Goal: Task Accomplishment & Management: Use online tool/utility

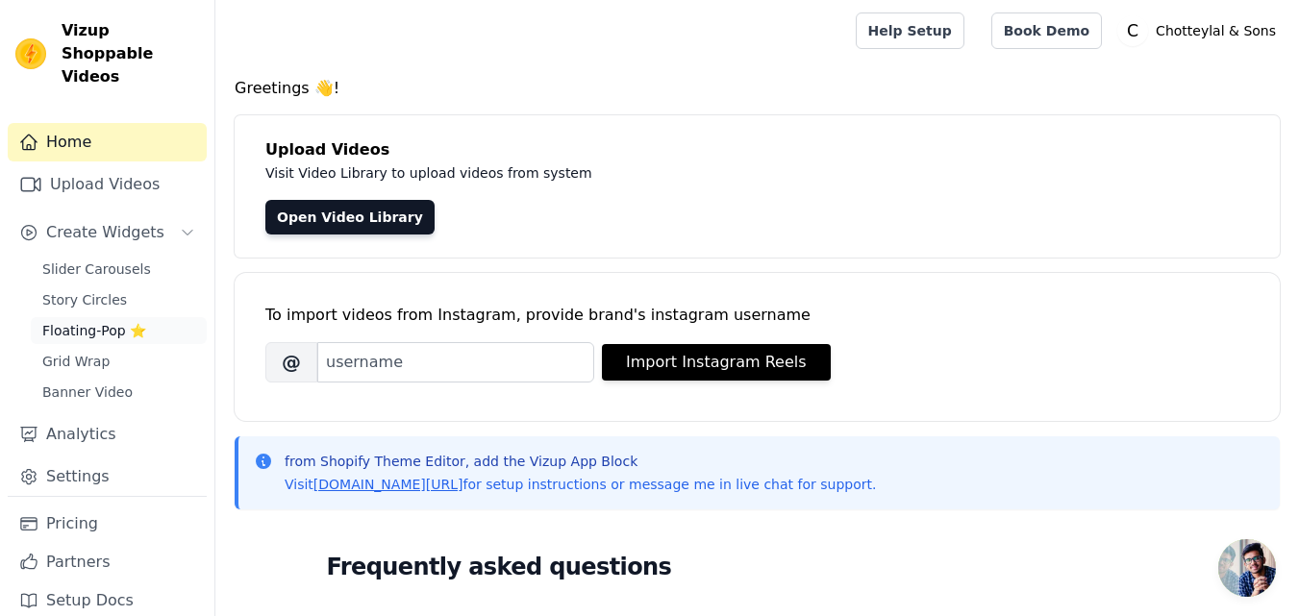
click at [95, 321] on span "Floating-Pop ⭐" at bounding box center [94, 330] width 104 height 19
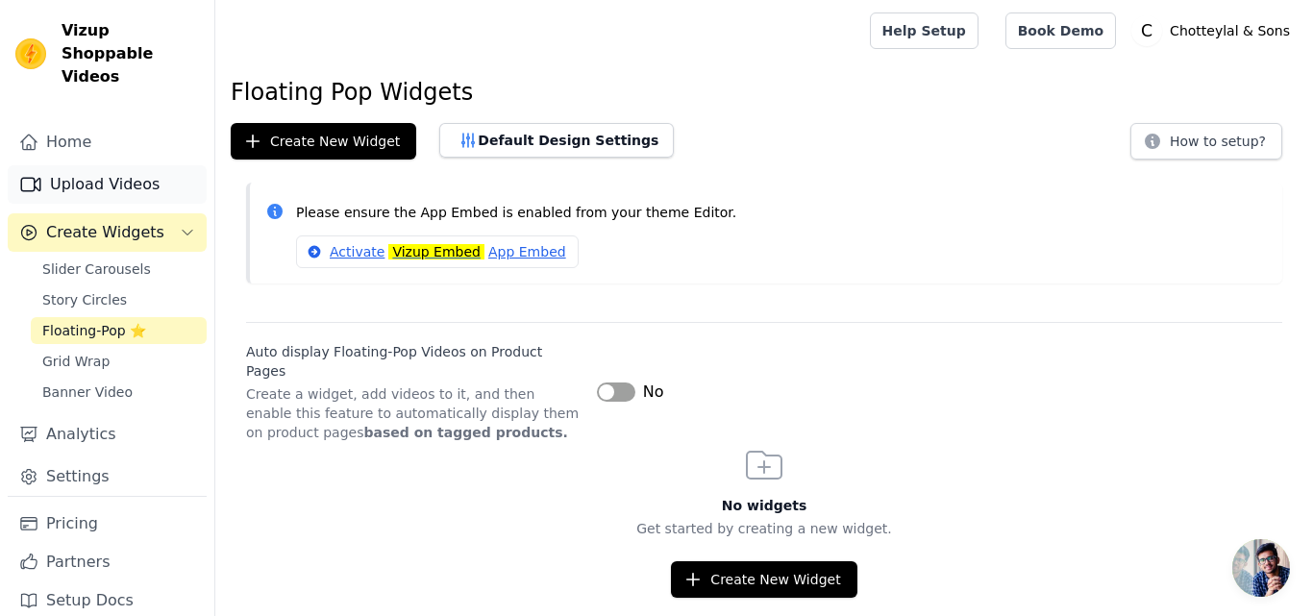
click at [86, 165] on link "Upload Videos" at bounding box center [107, 184] width 199 height 38
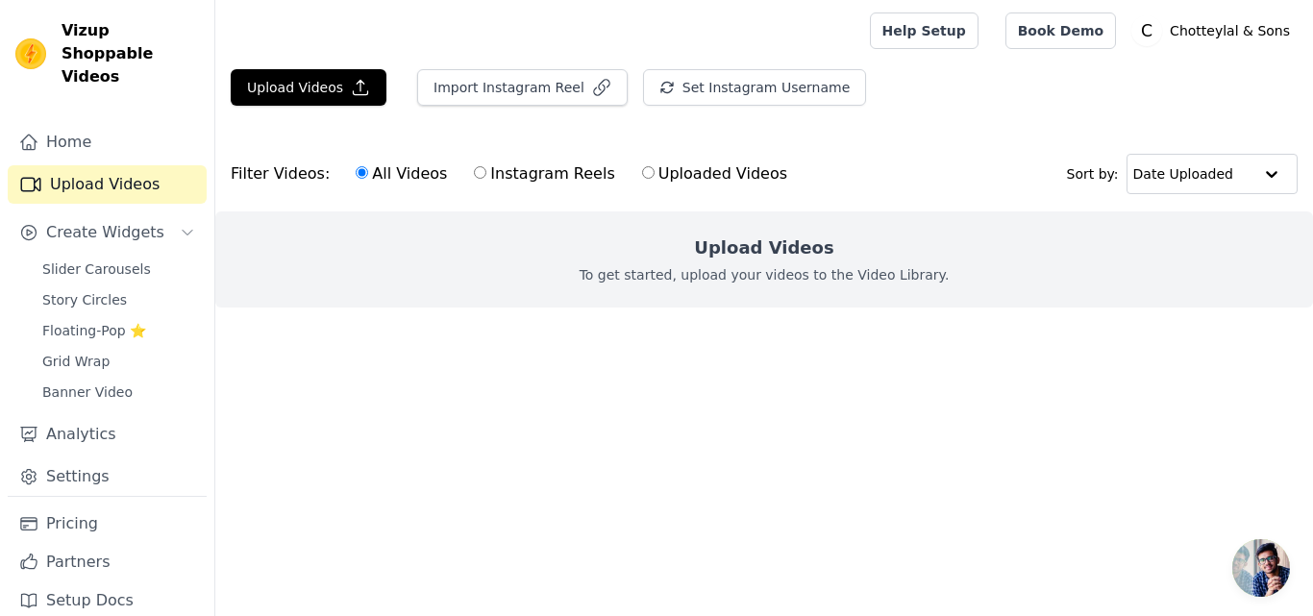
click at [694, 248] on div "Upload Videos To get started, upload your videos to the Video Library." at bounding box center [764, 259] width 1098 height 96
click at [342, 96] on button "Upload Videos" at bounding box center [309, 87] width 156 height 37
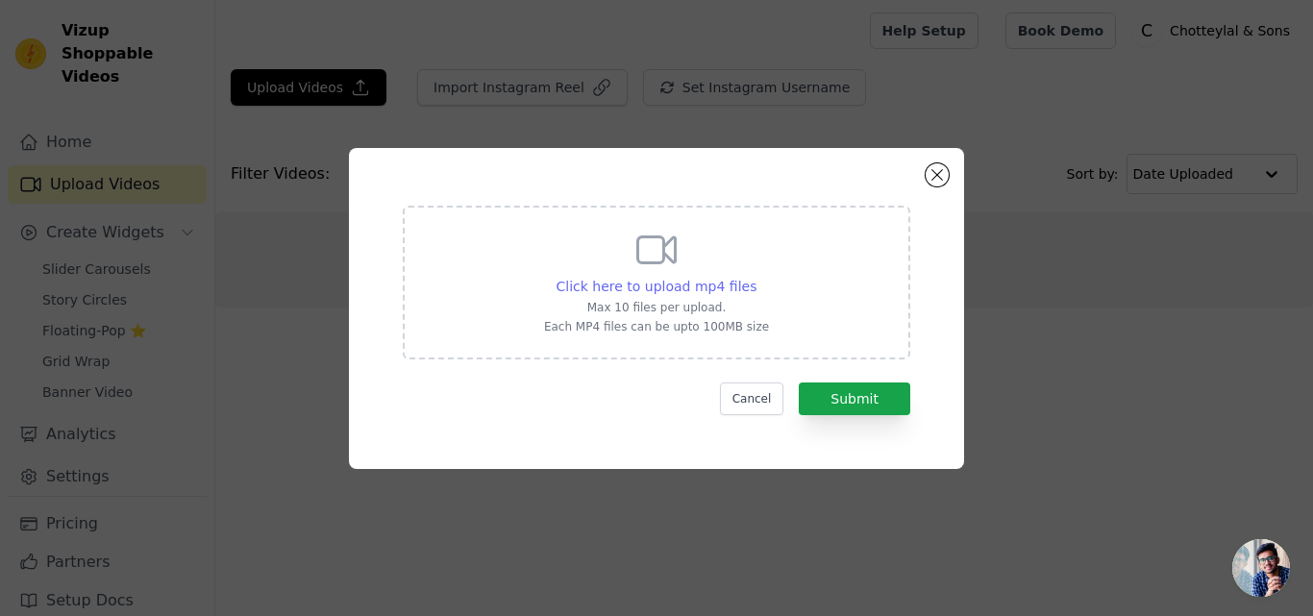
click at [661, 285] on span "Click here to upload mp4 files" at bounding box center [657, 286] width 201 height 15
click at [756, 277] on input "Click here to upload mp4 files Max 10 files per upload. Each MP4 files can be u…" at bounding box center [756, 276] width 1 height 1
type input "C:\fakepath\WhatsApp Video 2025-09-17 at 11.24.18 AM.mp4"
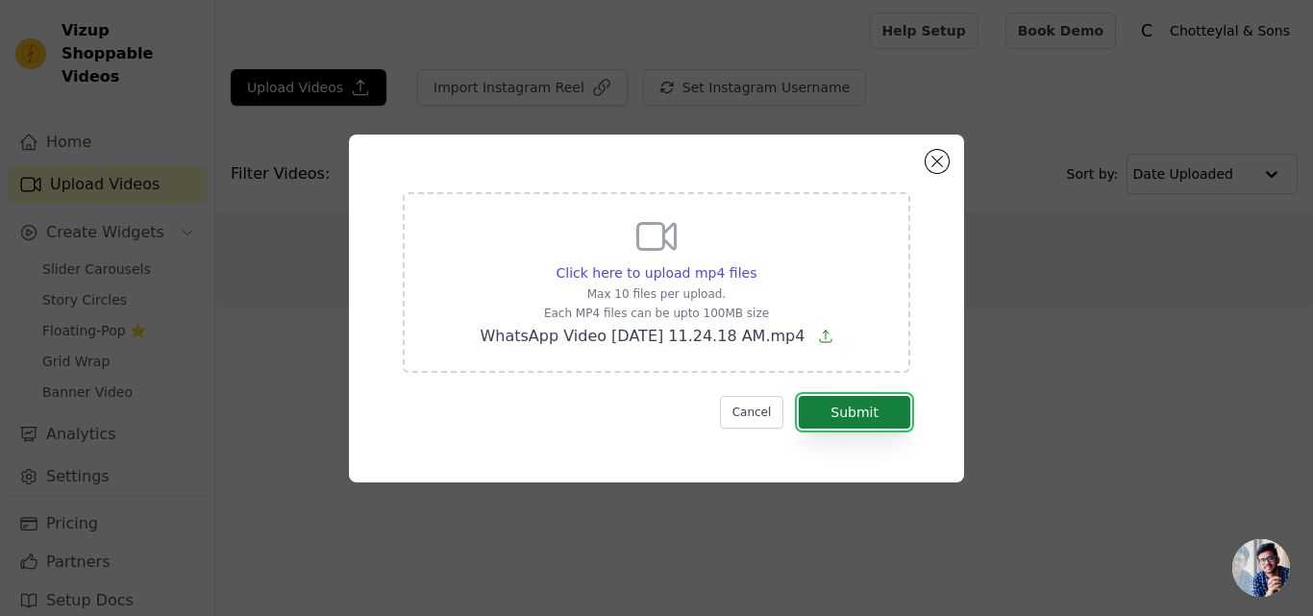
click at [844, 411] on button "Submit" at bounding box center [855, 412] width 112 height 33
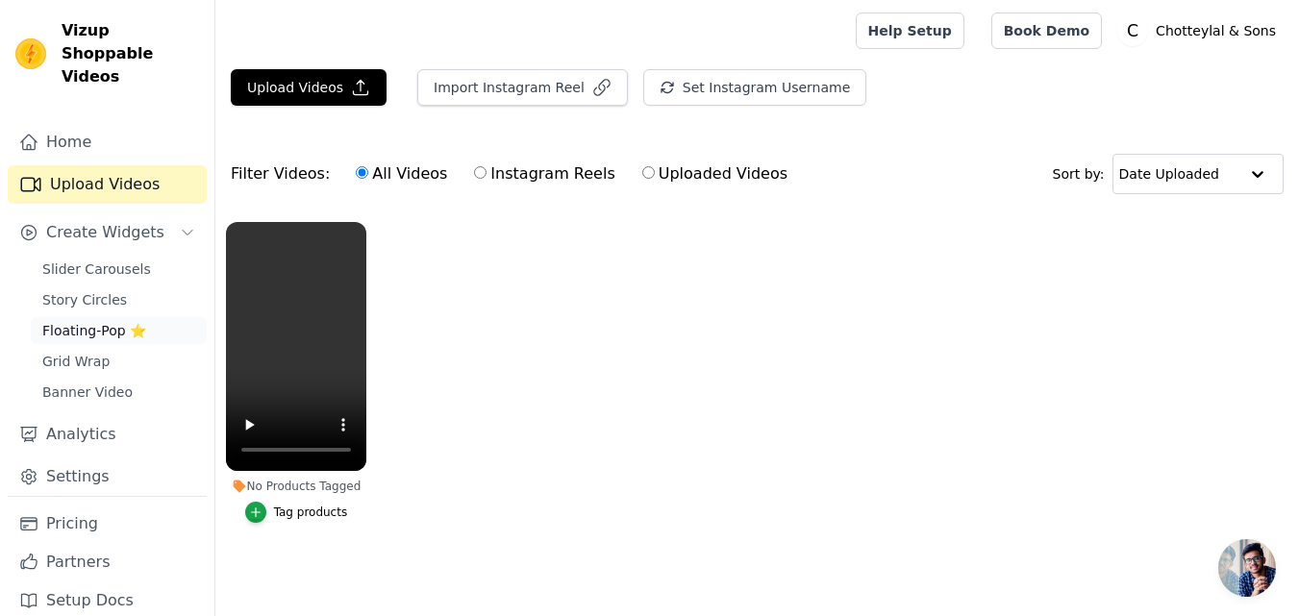
click at [94, 321] on span "Floating-Pop ⭐" at bounding box center [94, 330] width 104 height 19
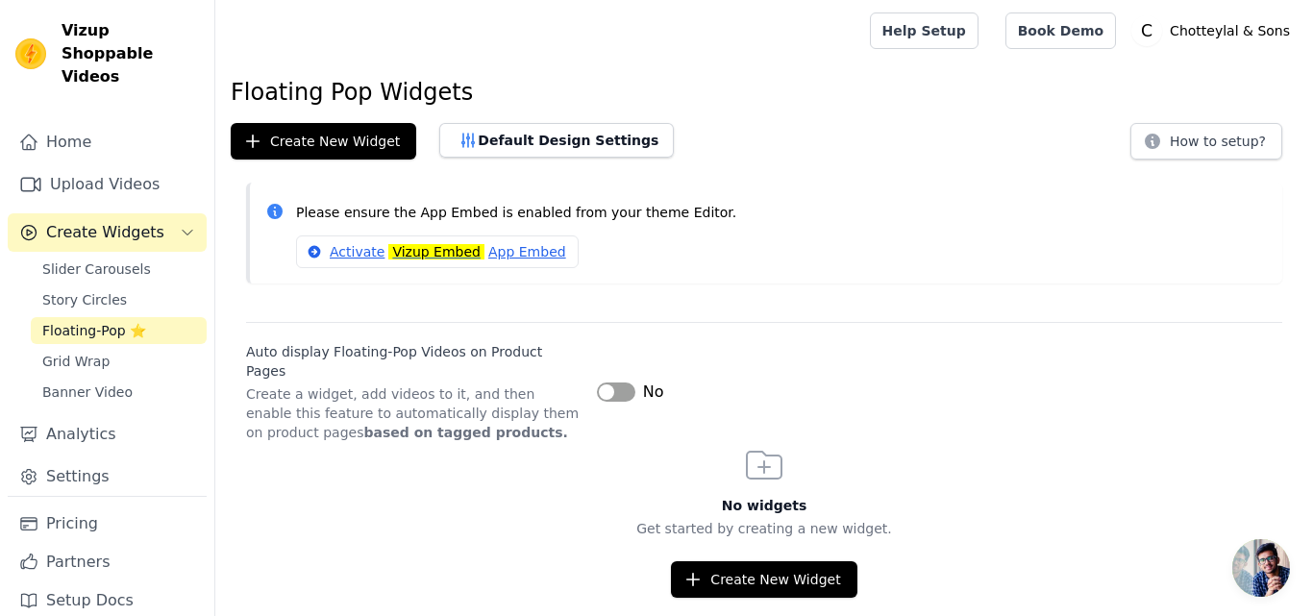
click at [617, 383] on button "Label" at bounding box center [616, 392] width 38 height 19
click at [608, 383] on button "Label" at bounding box center [616, 392] width 38 height 19
click at [607, 385] on button "Label" at bounding box center [616, 392] width 38 height 19
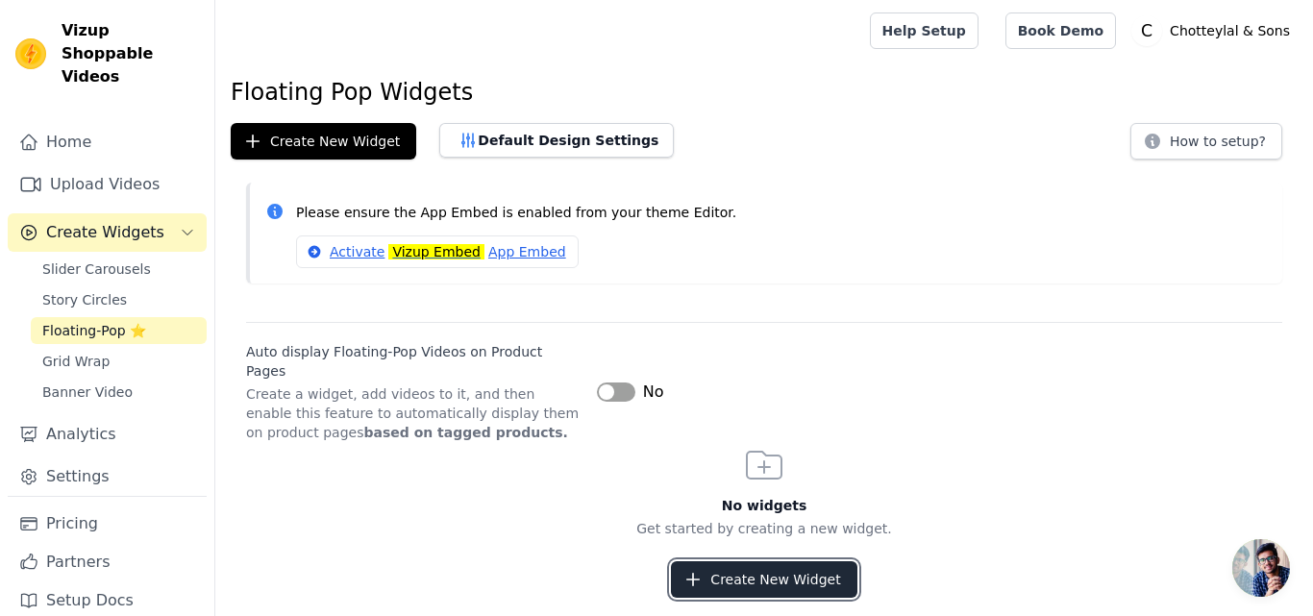
click at [736, 561] on button "Create New Widget" at bounding box center [764, 579] width 186 height 37
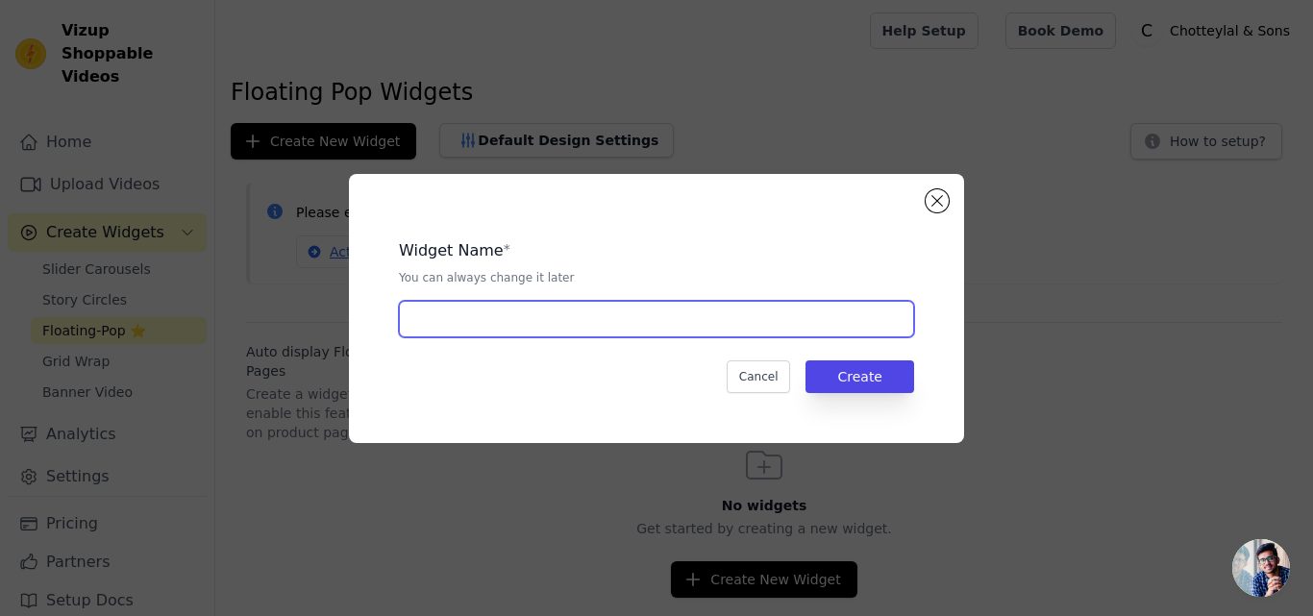
click at [509, 336] on input "text" at bounding box center [656, 319] width 515 height 37
type input "Videos"
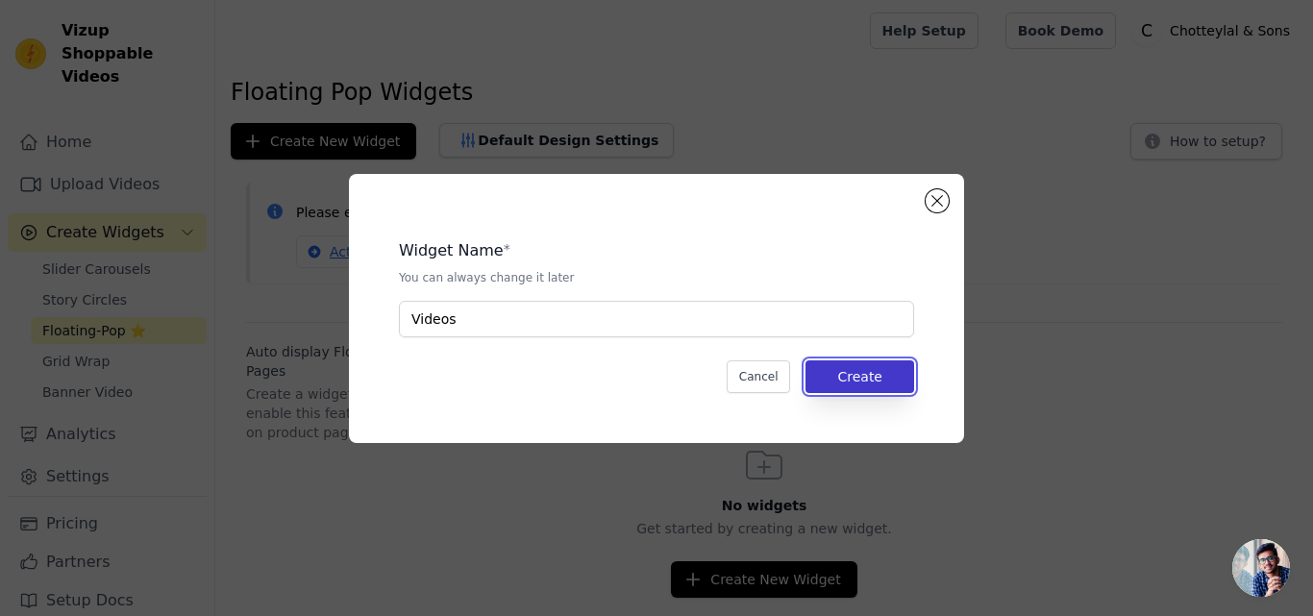
click at [865, 365] on button "Create" at bounding box center [860, 376] width 109 height 33
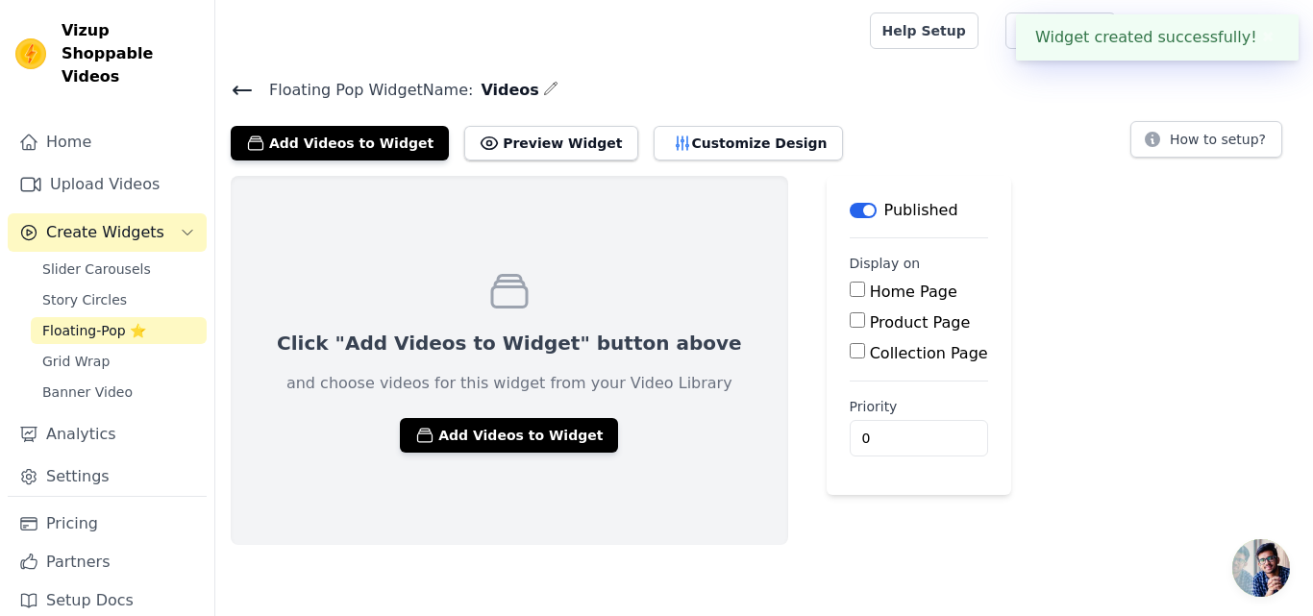
click at [850, 289] on input "Home Page" at bounding box center [857, 289] width 15 height 15
checkbox input "true"
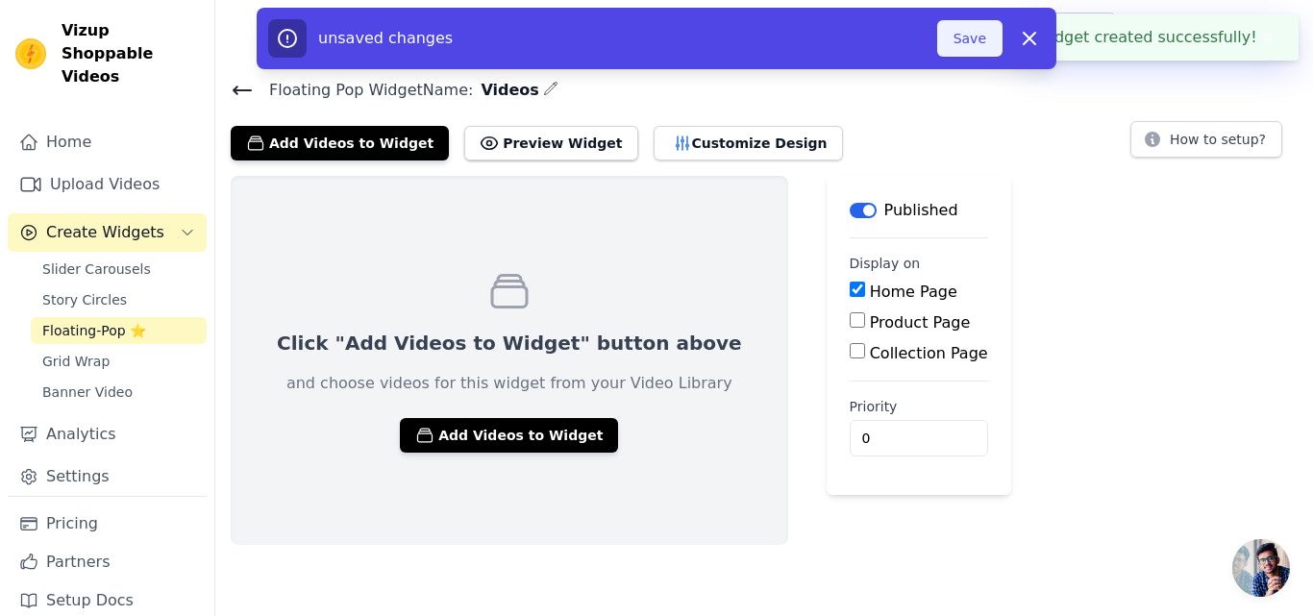
click at [980, 44] on button "Save" at bounding box center [969, 38] width 65 height 37
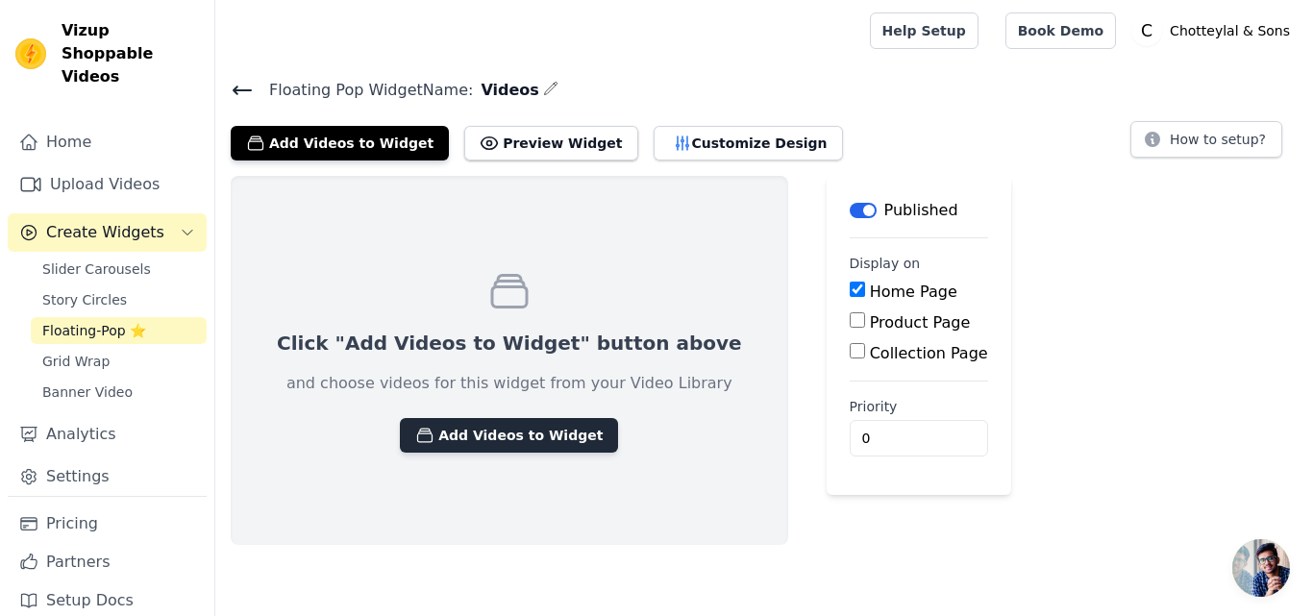
click at [498, 445] on button "Add Videos to Widget" at bounding box center [509, 435] width 218 height 35
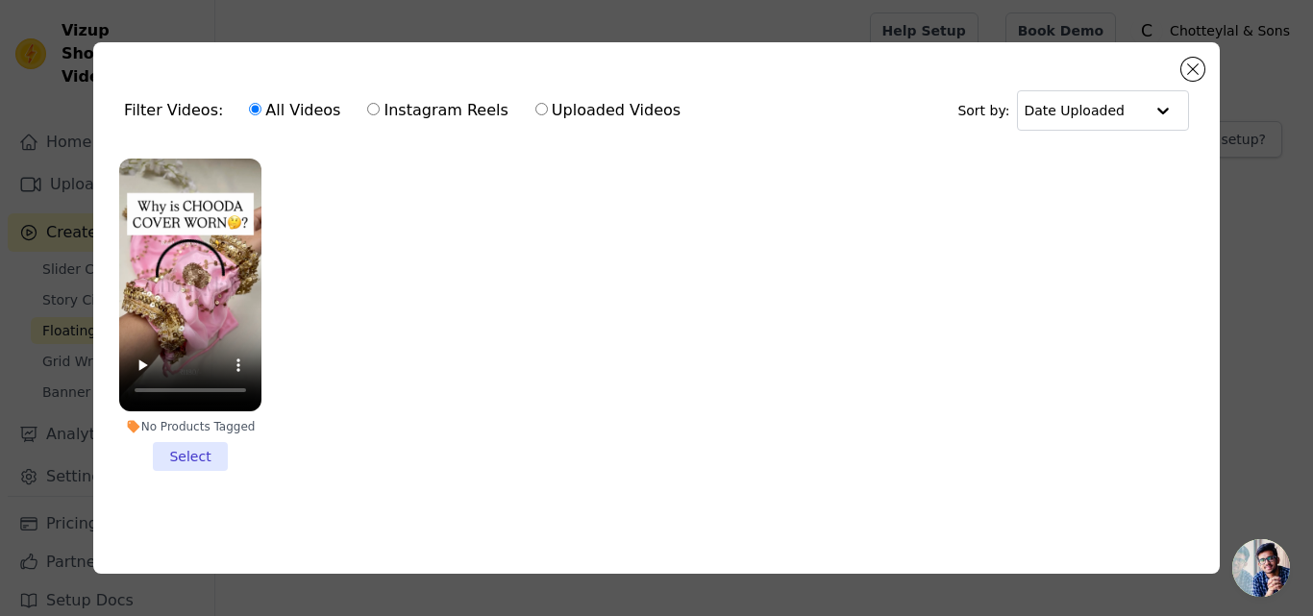
click at [197, 455] on li "No Products Tagged Select" at bounding box center [190, 315] width 142 height 312
click at [0, 0] on input "No Products Tagged Select" at bounding box center [0, 0] width 0 height 0
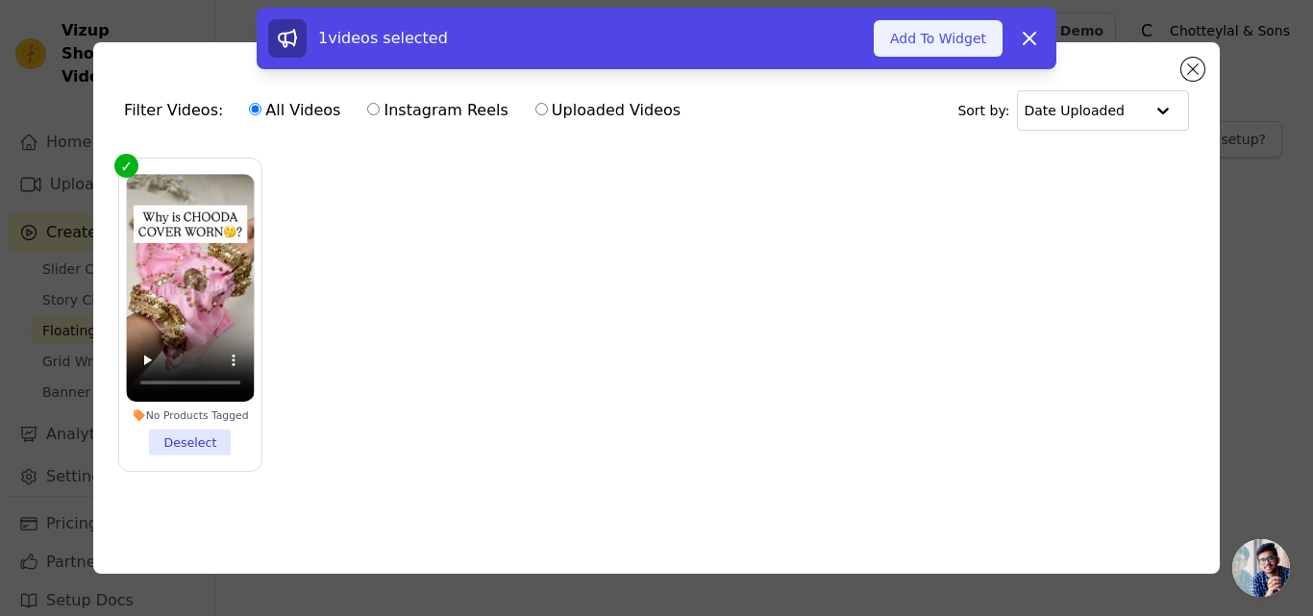
click at [947, 39] on button "Add To Widget" at bounding box center [938, 38] width 129 height 37
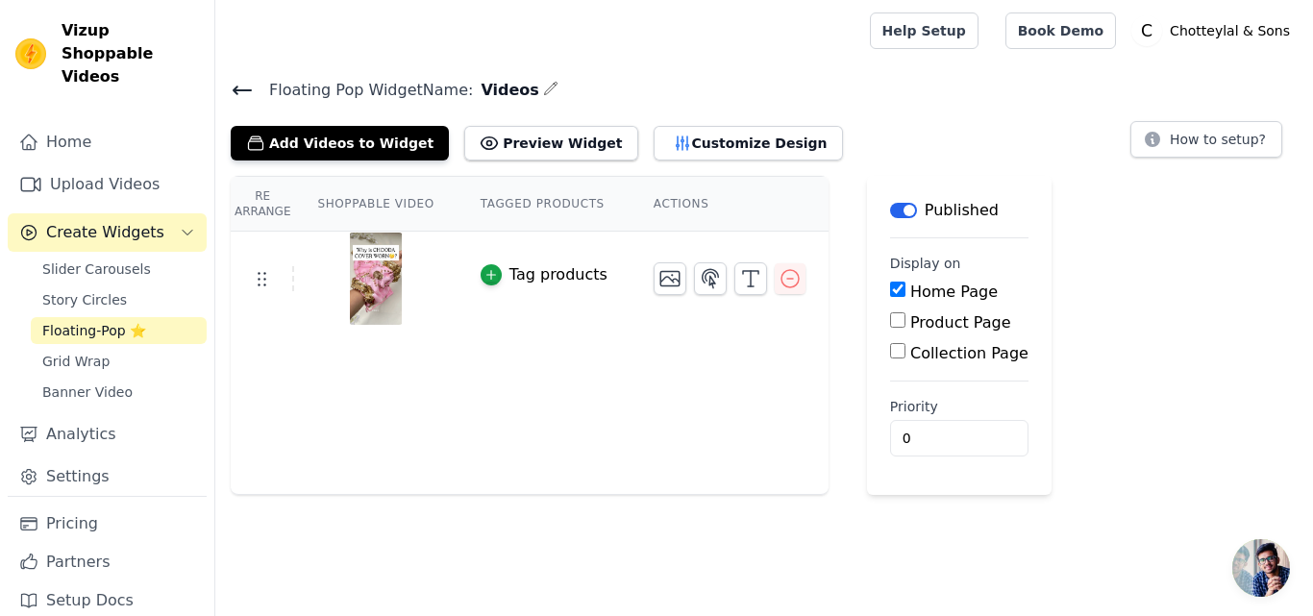
click at [383, 209] on th "Shoppable Video" at bounding box center [375, 204] width 162 height 55
click at [553, 208] on th "Tagged Products" at bounding box center [544, 204] width 173 height 55
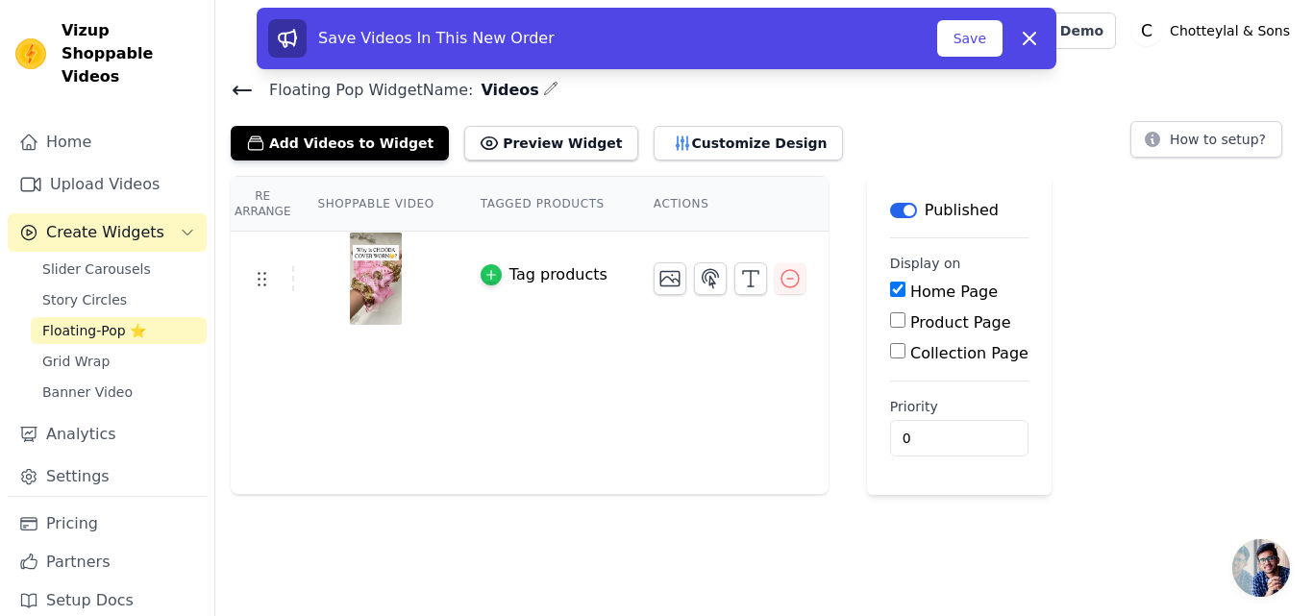
click at [485, 273] on icon "button" at bounding box center [490, 274] width 13 height 13
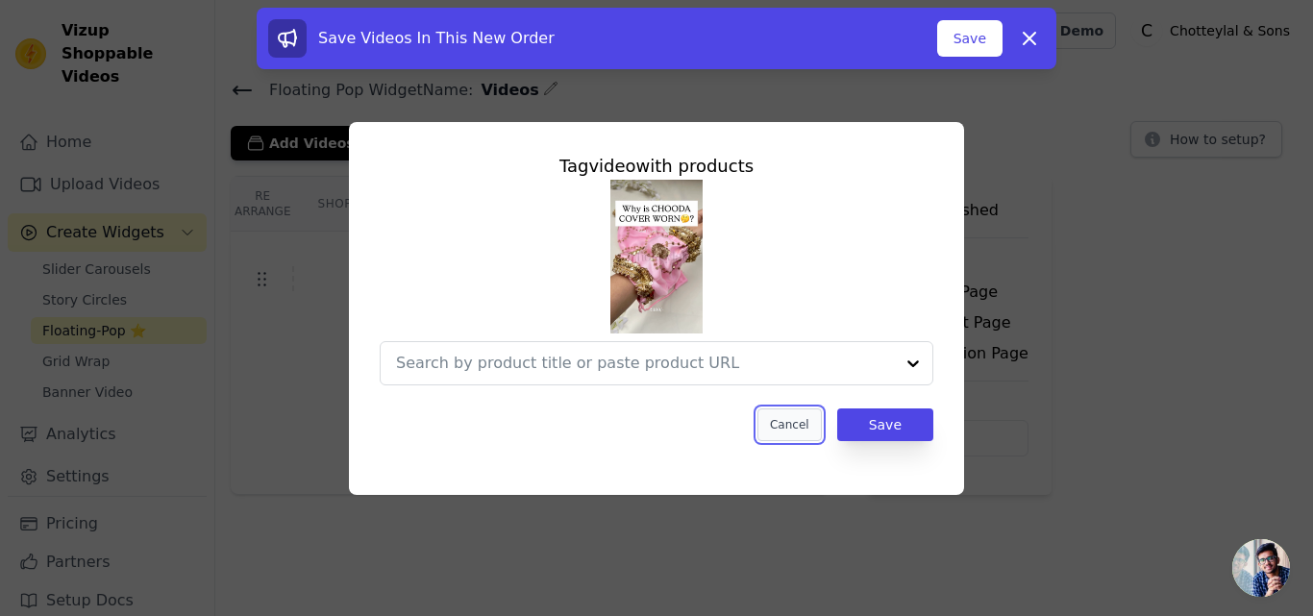
click at [798, 431] on button "Cancel" at bounding box center [789, 425] width 64 height 33
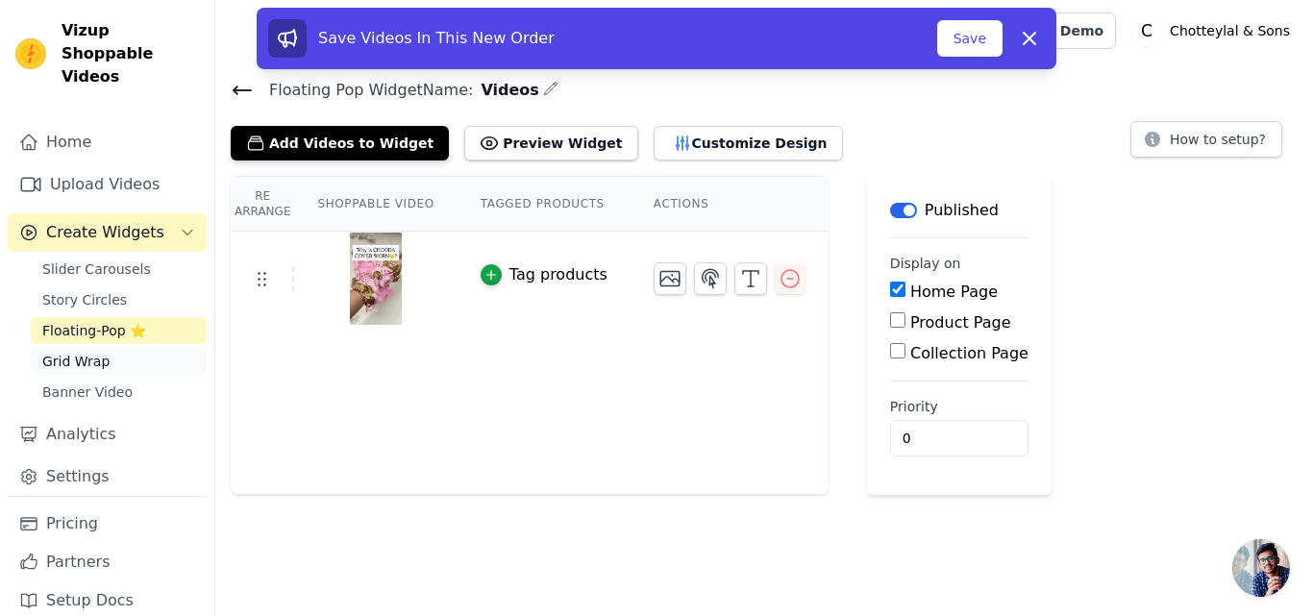
click at [128, 348] on link "Grid Wrap" at bounding box center [119, 361] width 176 height 27
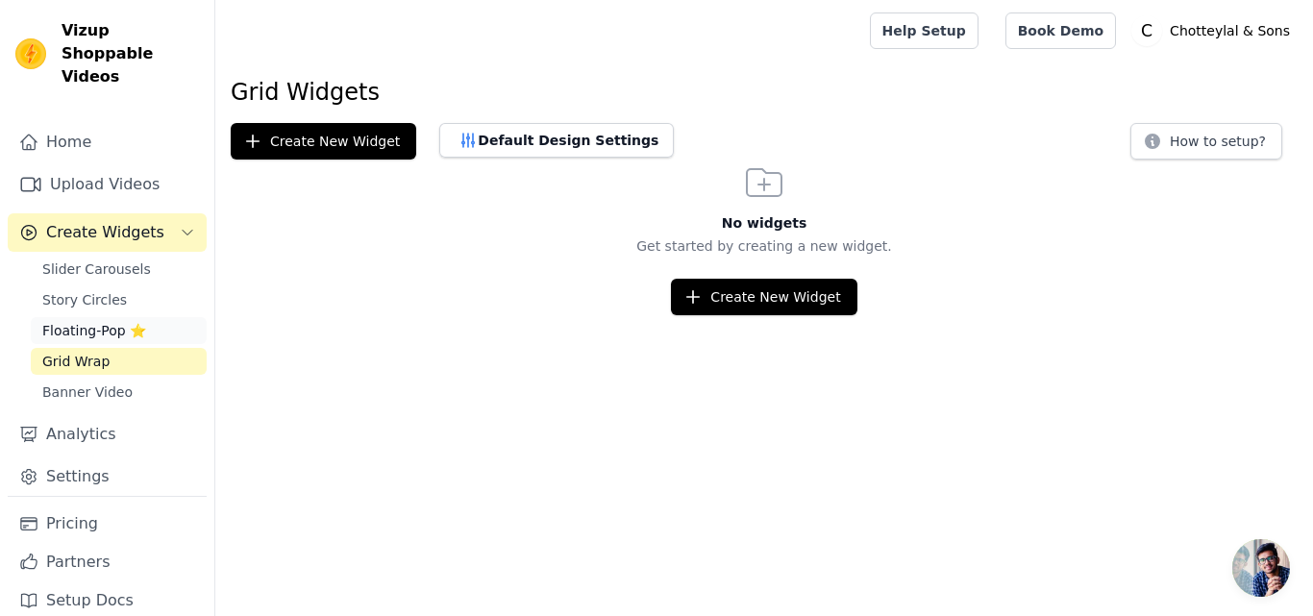
click at [135, 321] on span "Floating-Pop ⭐" at bounding box center [94, 330] width 104 height 19
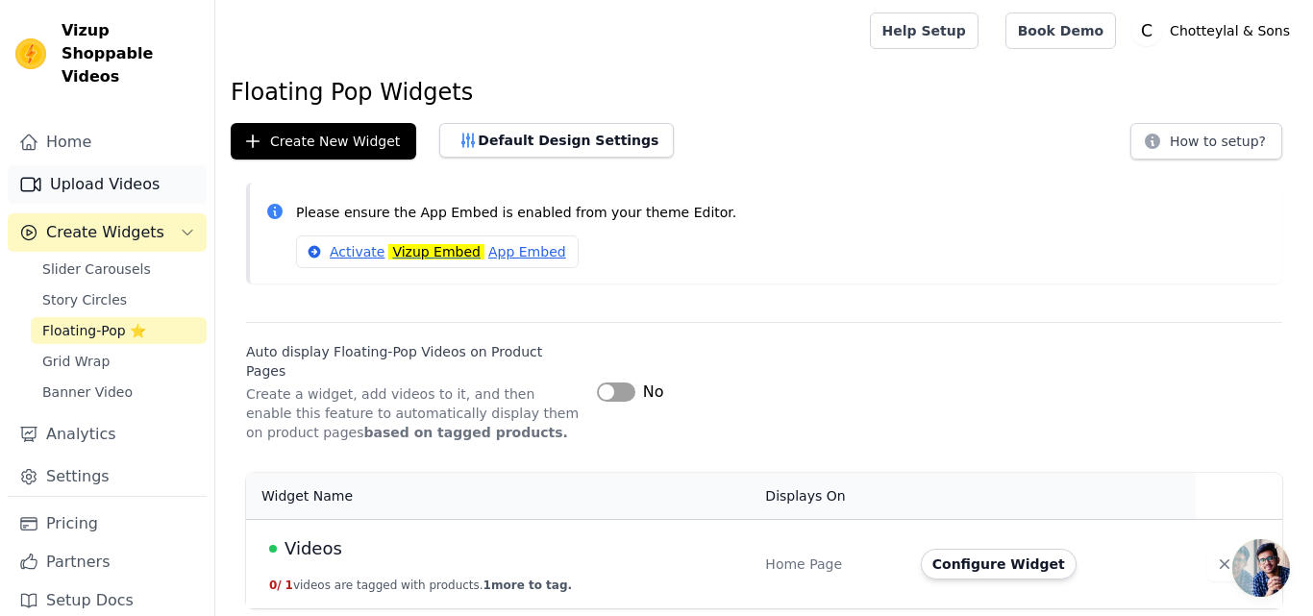
click at [109, 165] on link "Upload Videos" at bounding box center [107, 184] width 199 height 38
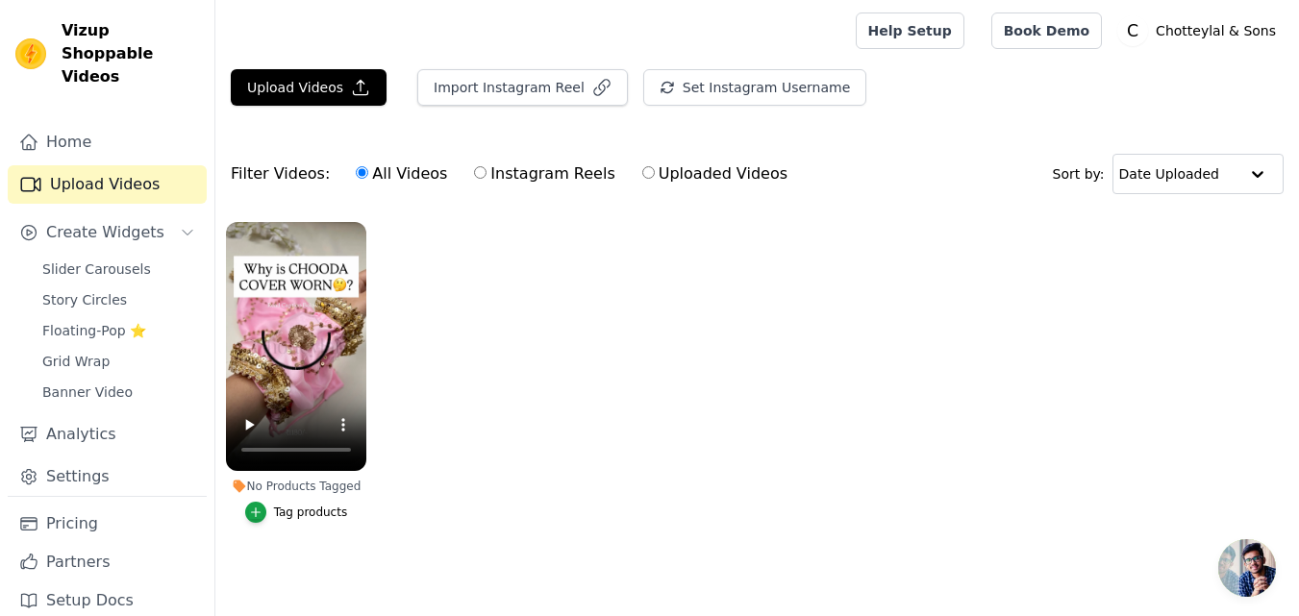
click at [531, 364] on ul "No Products Tagged Tag products" at bounding box center [756, 391] width 1083 height 360
click at [129, 321] on span "Floating-Pop ⭐" at bounding box center [94, 330] width 104 height 19
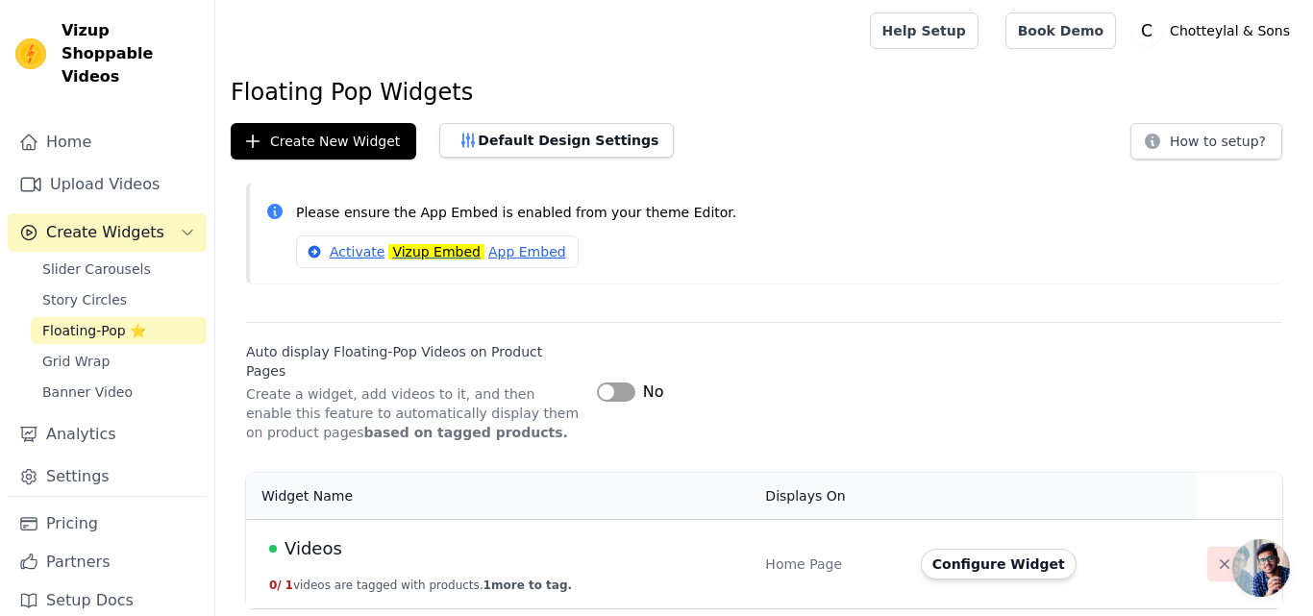
click at [1215, 555] on icon "button" at bounding box center [1224, 564] width 19 height 19
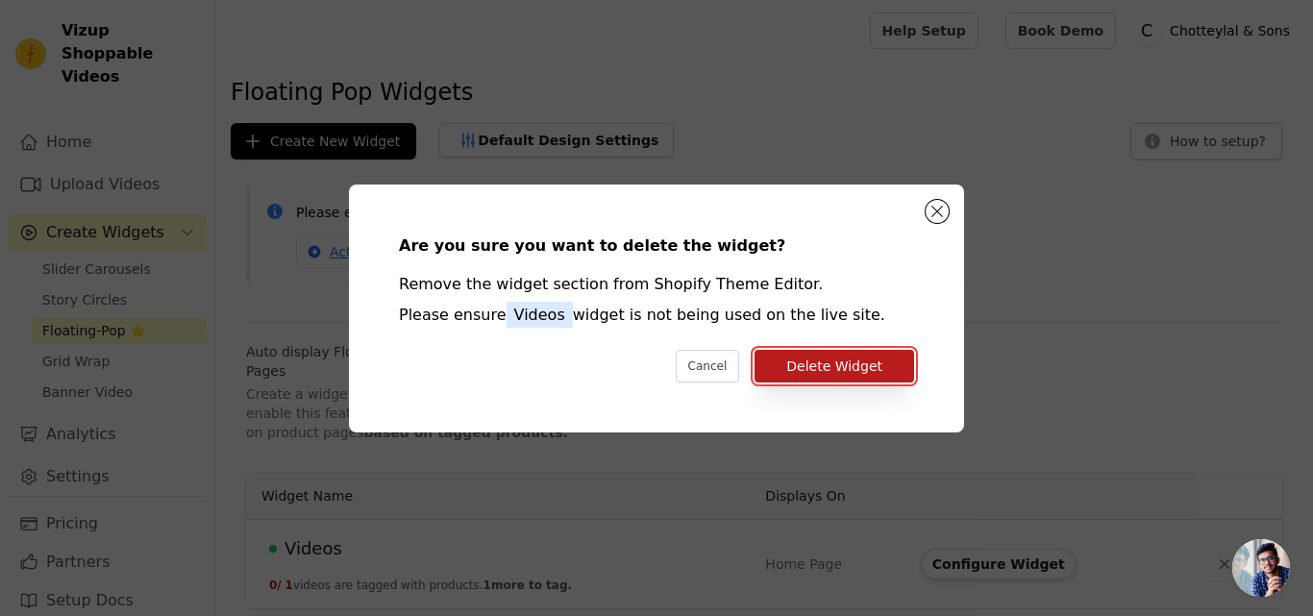
click at [802, 362] on button "Delete Widget" at bounding box center [835, 366] width 160 height 33
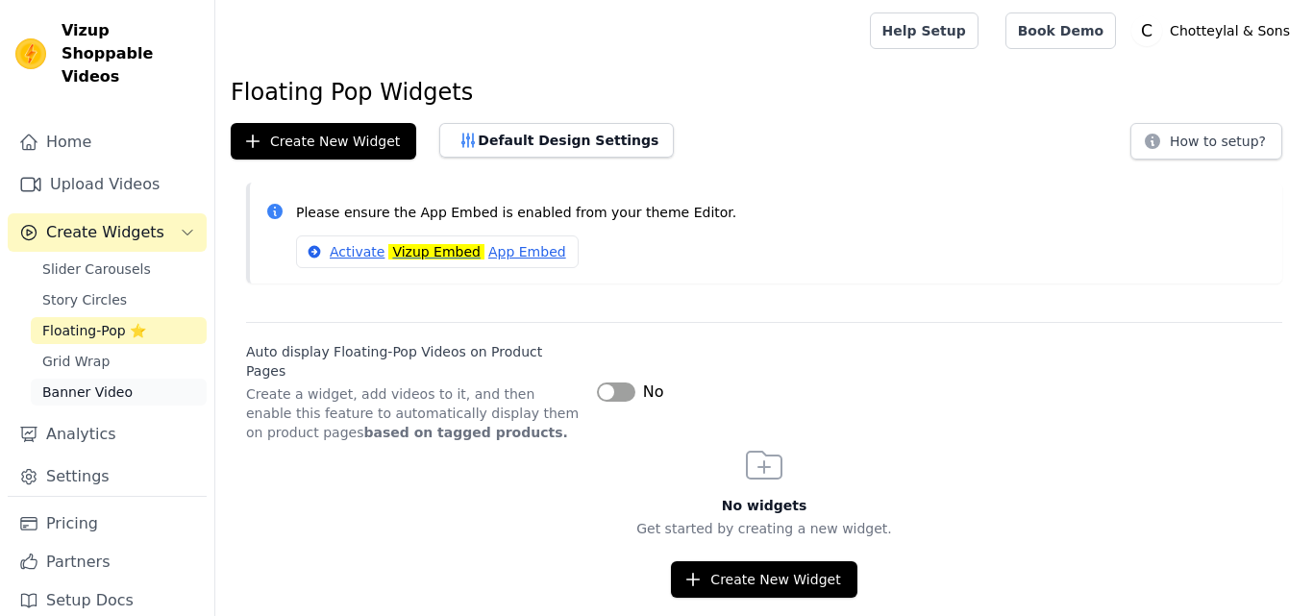
click at [84, 383] on span "Banner Video" at bounding box center [87, 392] width 90 height 19
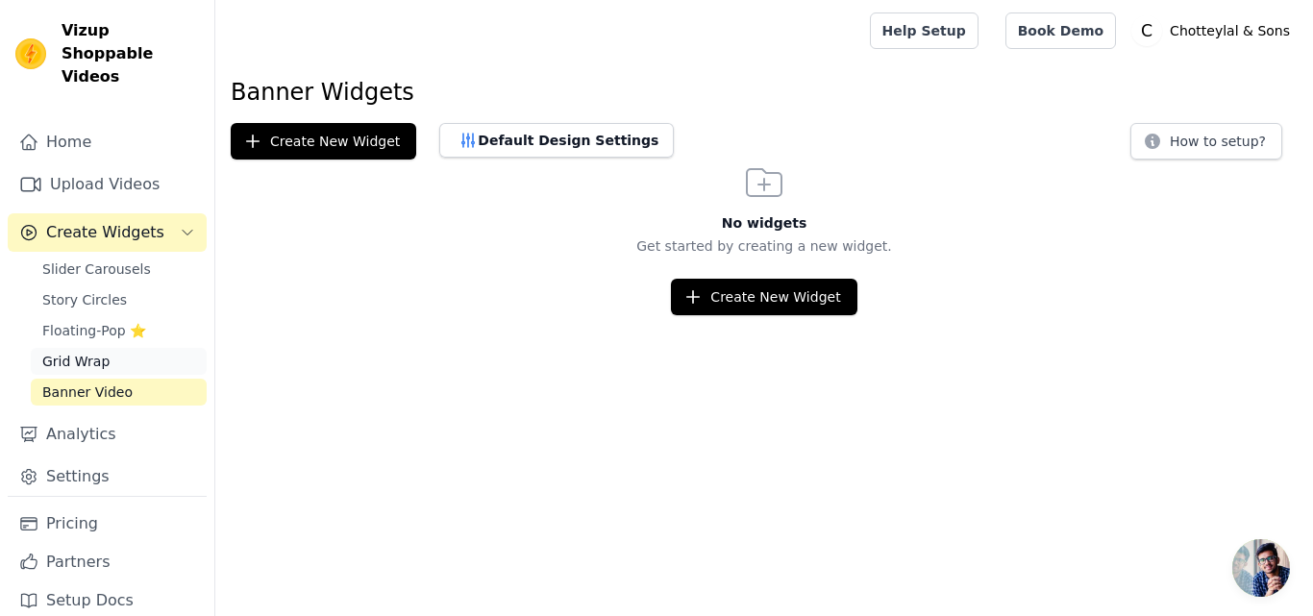
click at [111, 348] on link "Grid Wrap" at bounding box center [119, 361] width 176 height 27
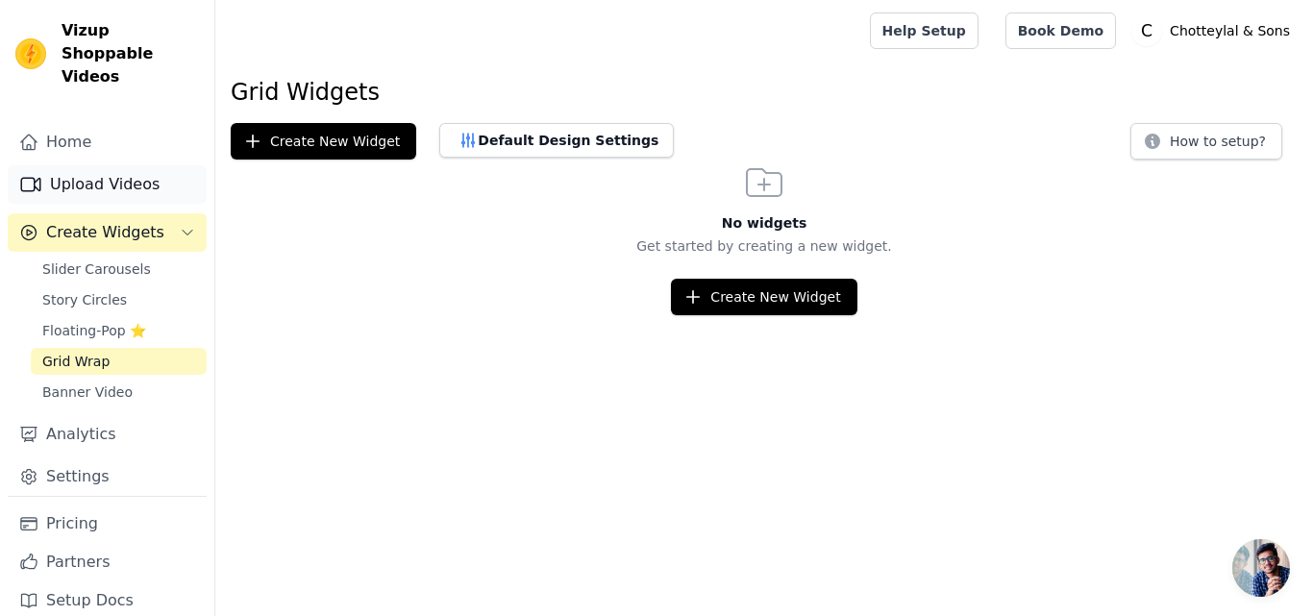
click at [95, 165] on link "Upload Videos" at bounding box center [107, 184] width 199 height 38
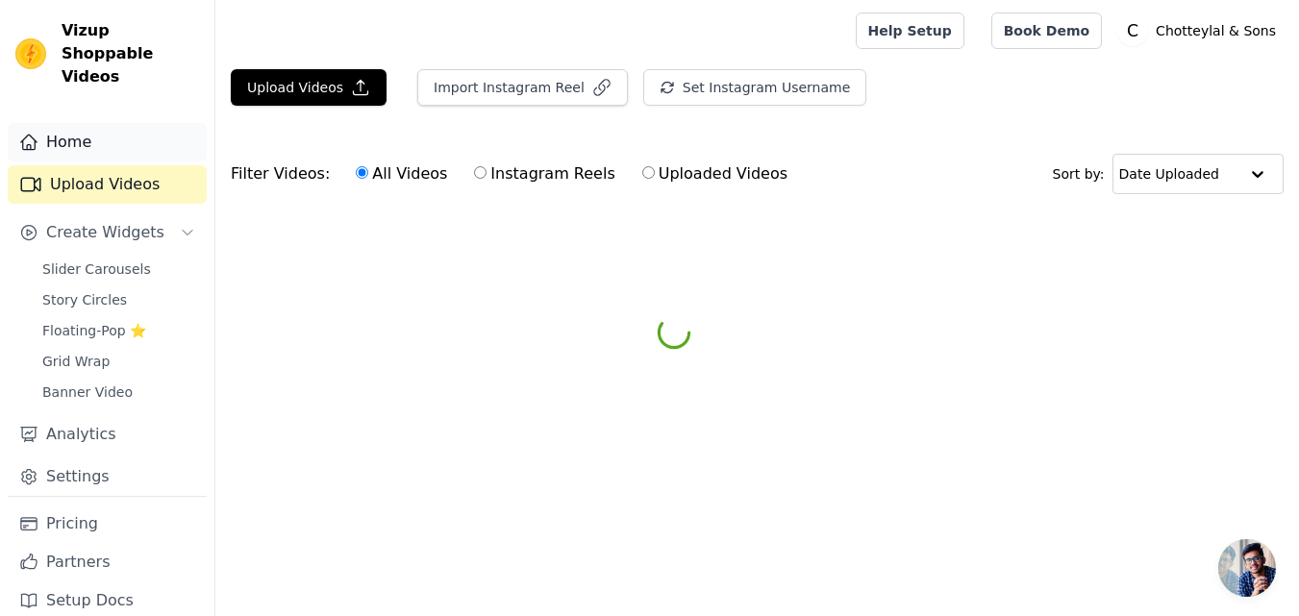
click at [96, 123] on link "Home" at bounding box center [107, 142] width 199 height 38
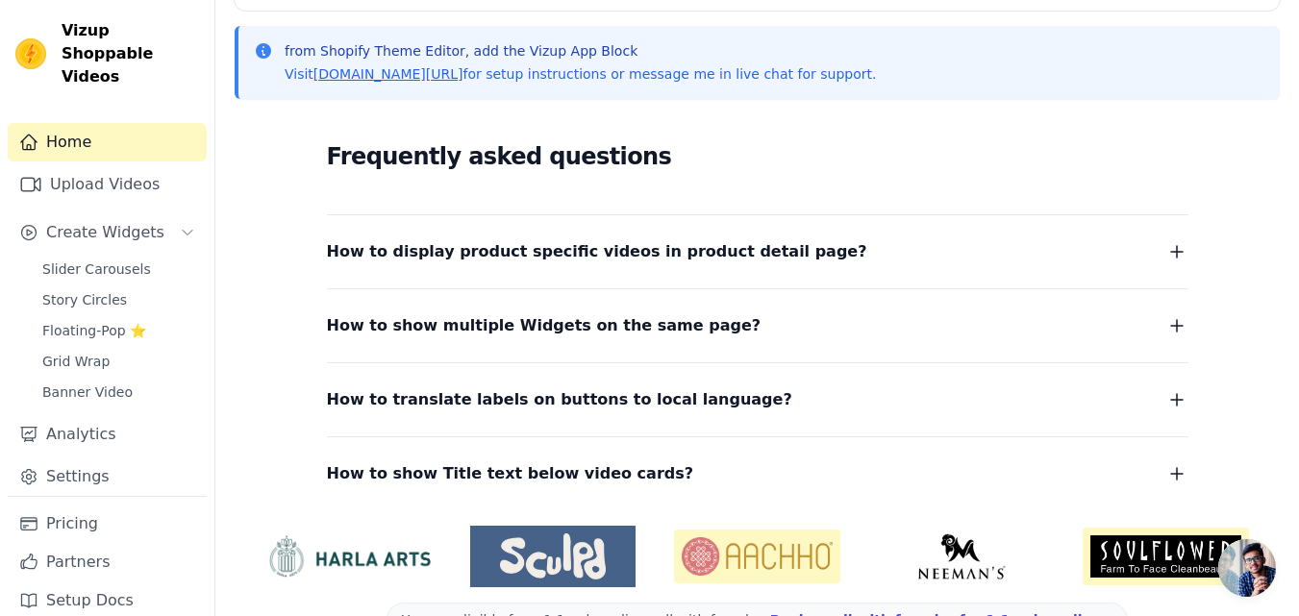
scroll to position [462, 0]
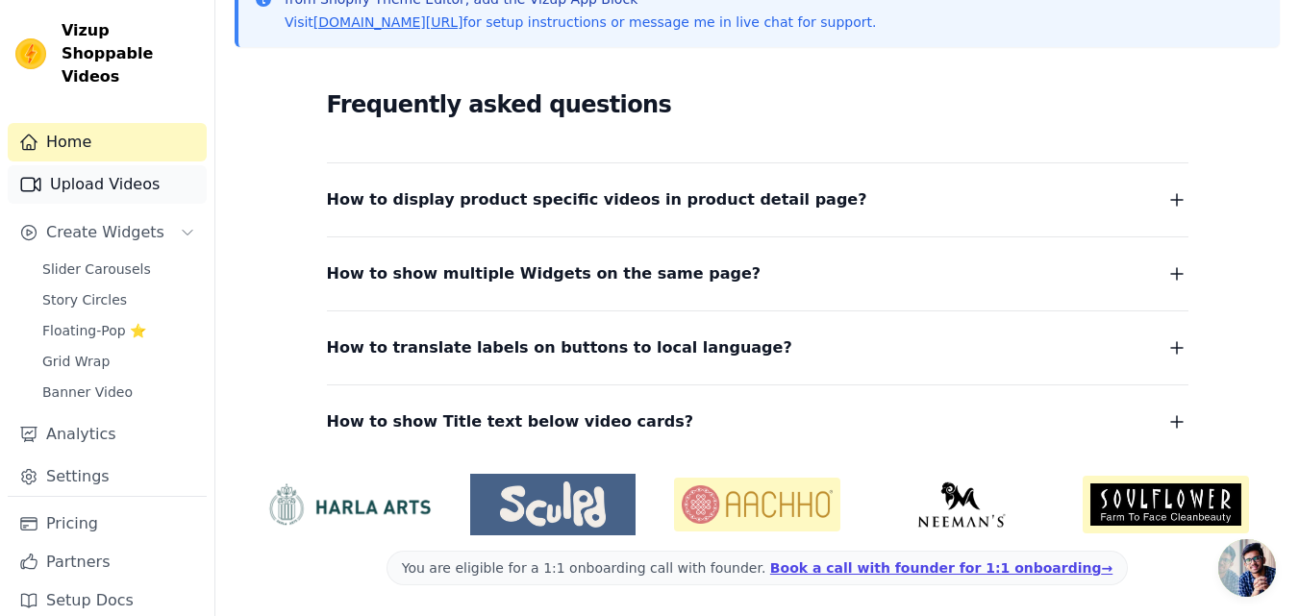
click at [101, 168] on link "Upload Videos" at bounding box center [107, 184] width 199 height 38
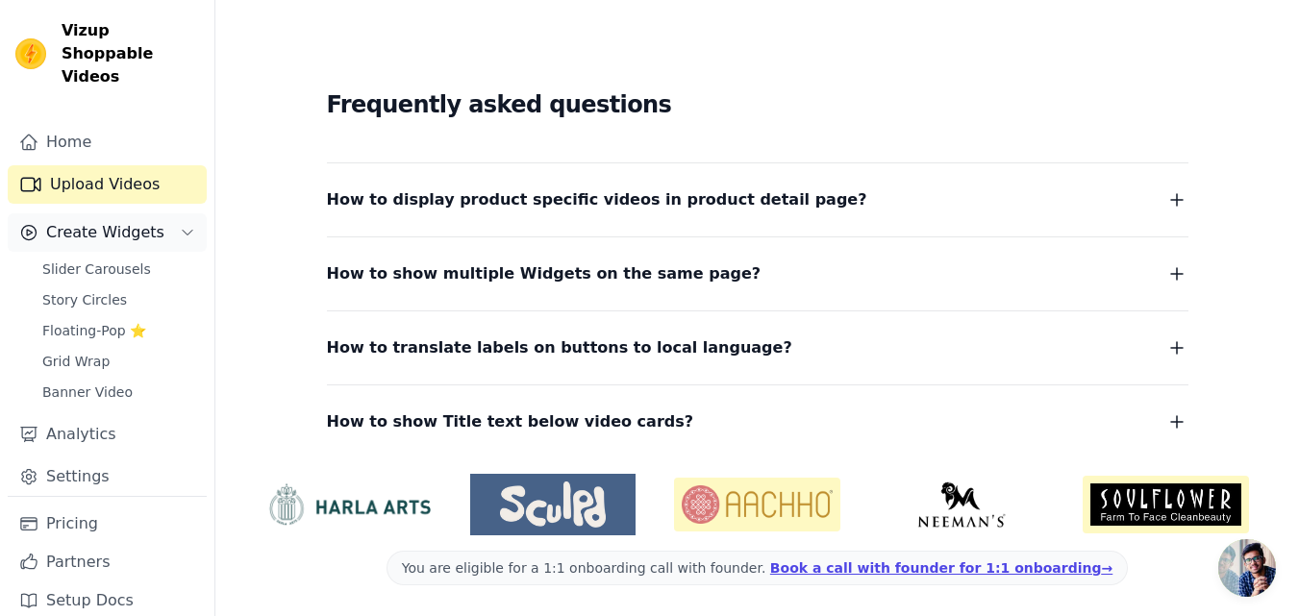
scroll to position [12, 0]
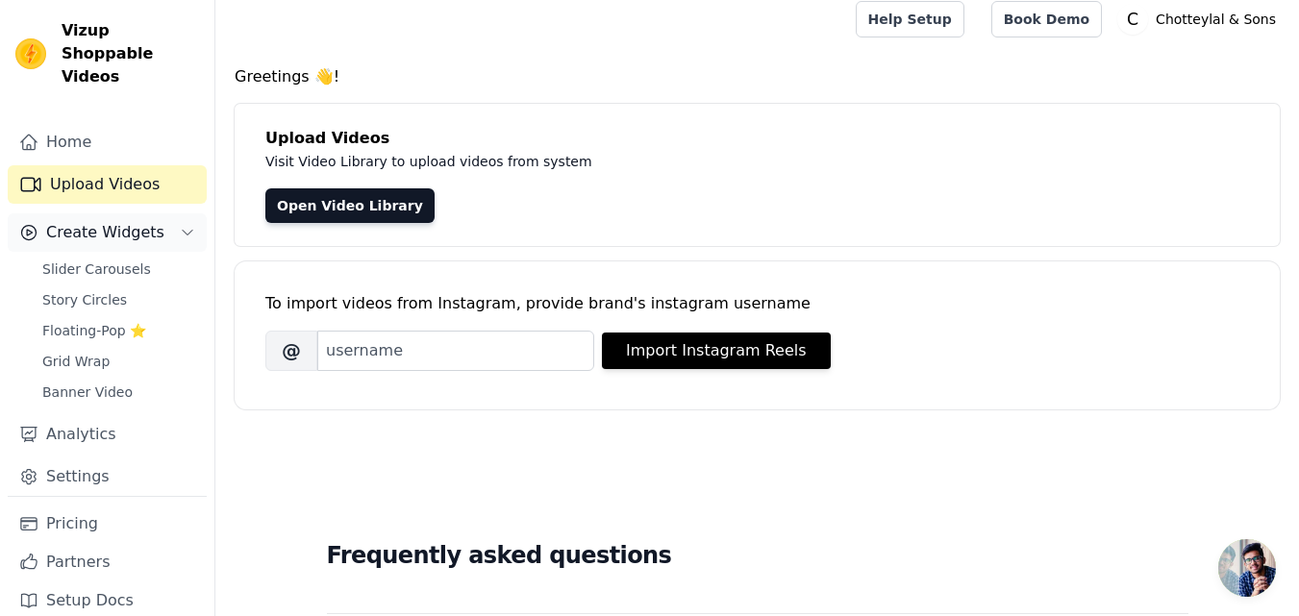
click at [128, 221] on span "Create Widgets" at bounding box center [105, 232] width 118 height 23
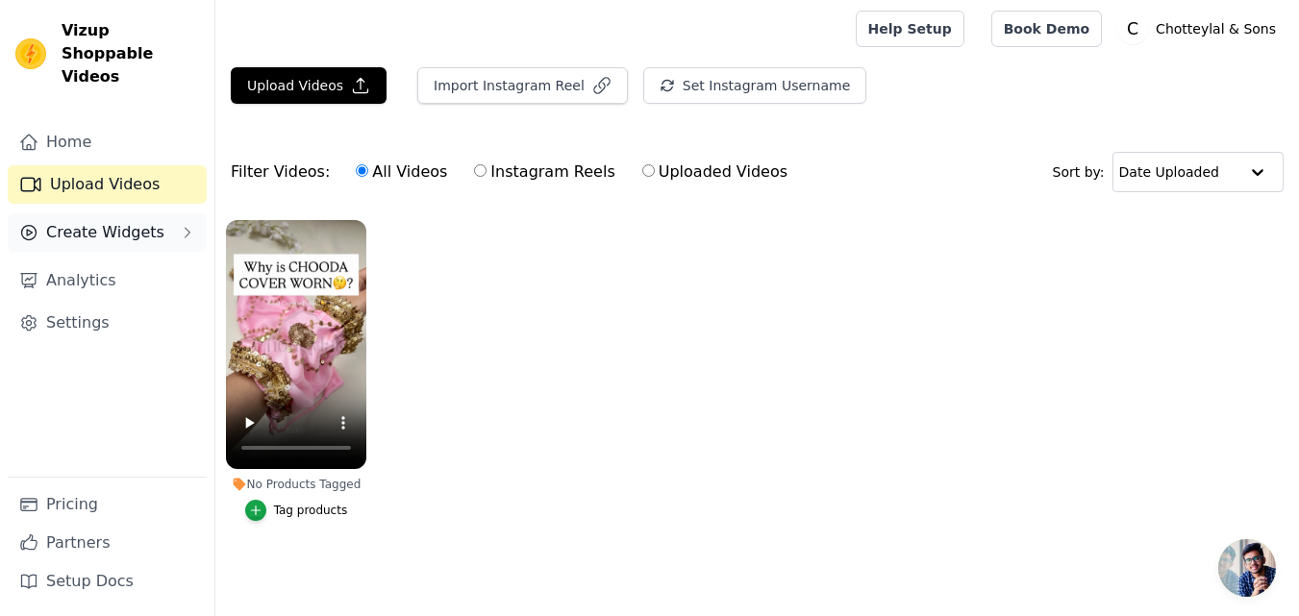
click at [134, 221] on span "Create Widgets" at bounding box center [105, 232] width 118 height 23
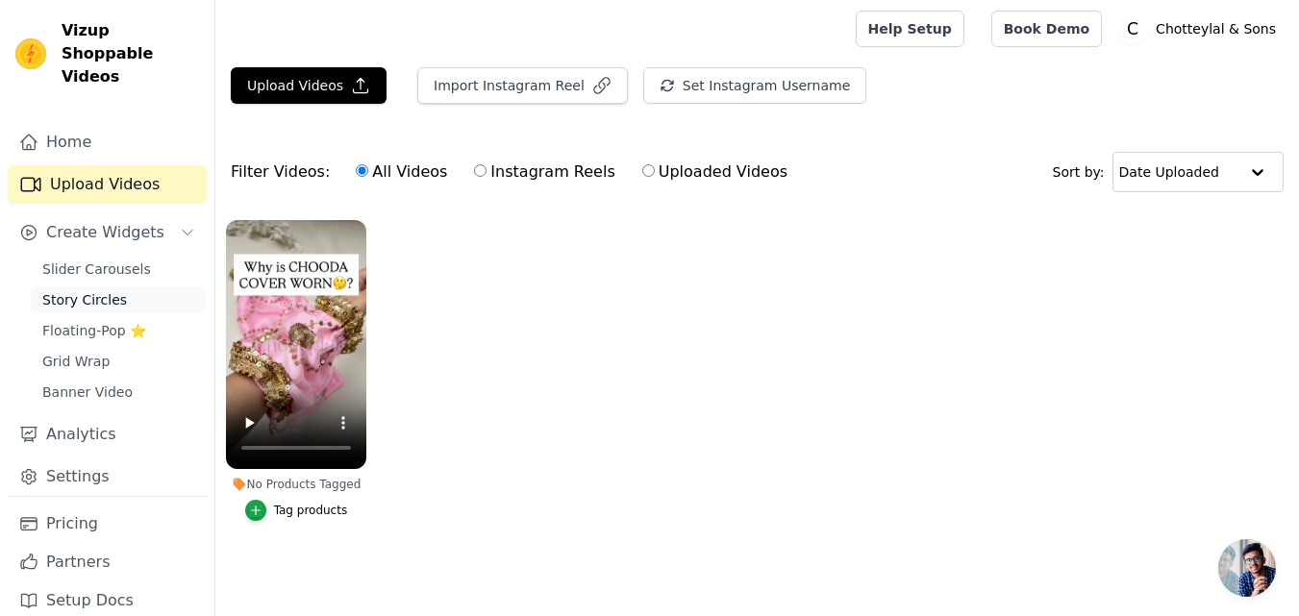
click at [100, 286] on link "Story Circles" at bounding box center [119, 299] width 176 height 27
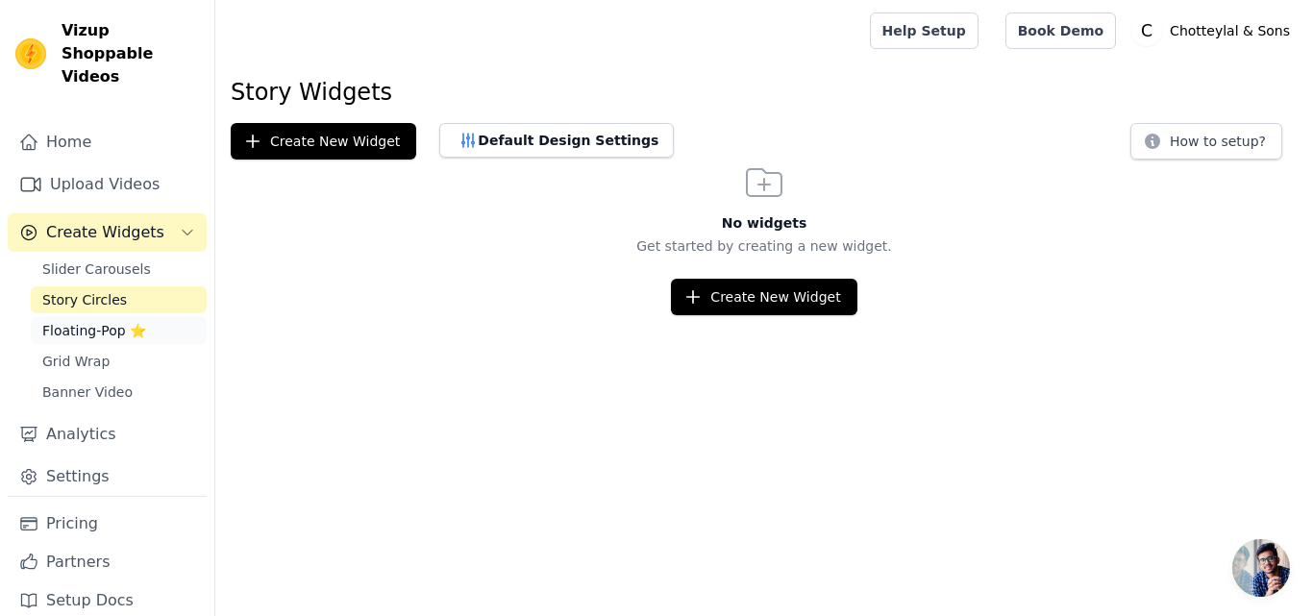
click at [85, 317] on link "Floating-Pop ⭐" at bounding box center [119, 330] width 176 height 27
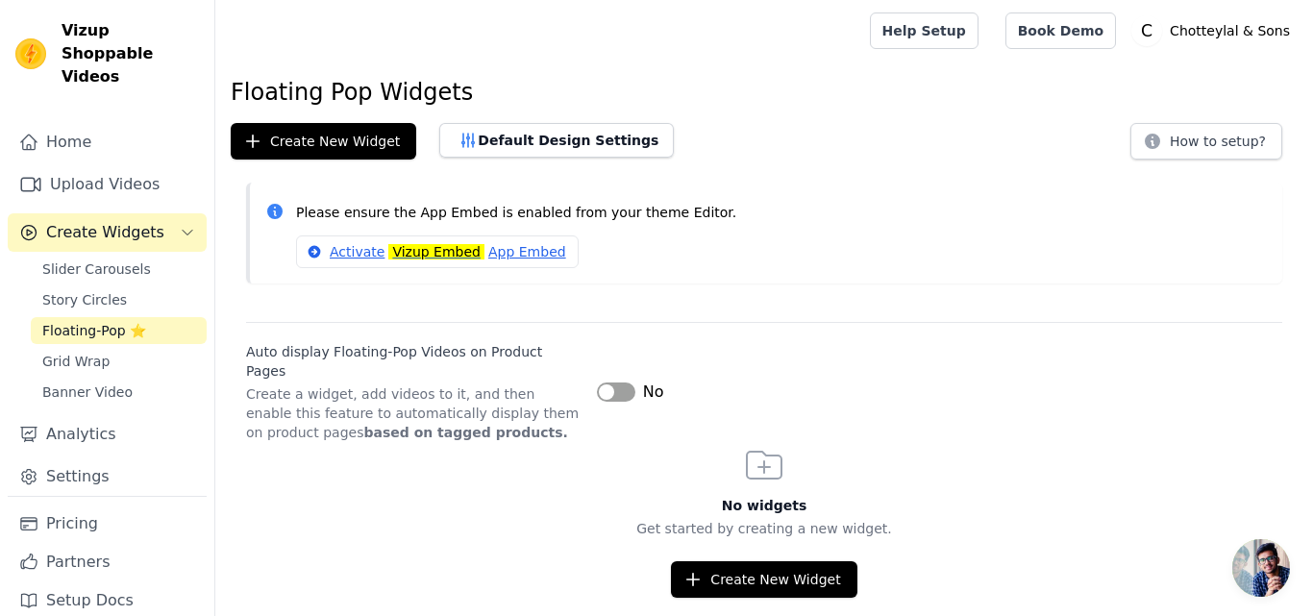
click at [134, 321] on span "Floating-Pop ⭐" at bounding box center [94, 330] width 104 height 19
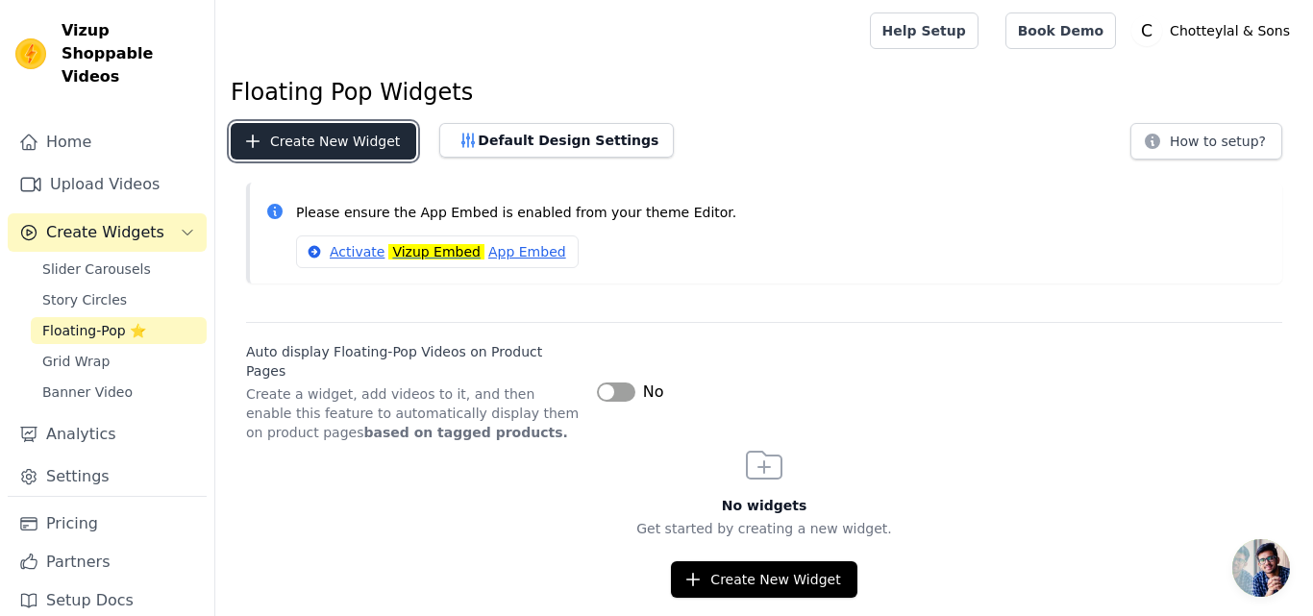
click at [340, 143] on button "Create New Widget" at bounding box center [324, 141] width 186 height 37
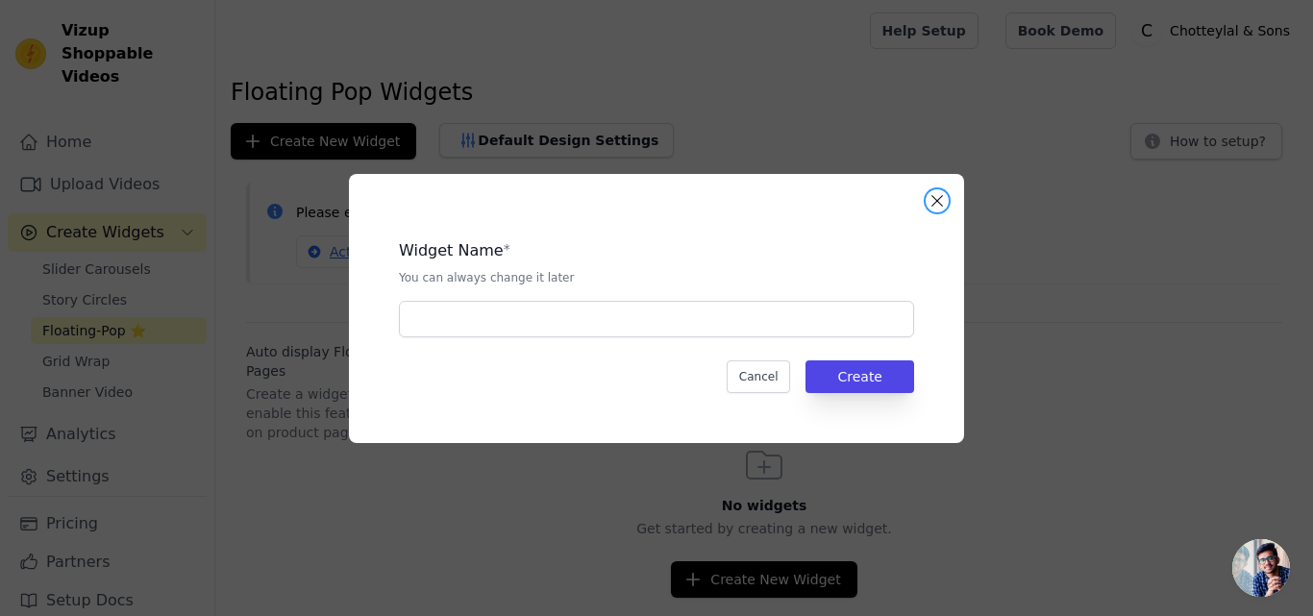
click at [932, 203] on button "Close modal" at bounding box center [937, 200] width 23 height 23
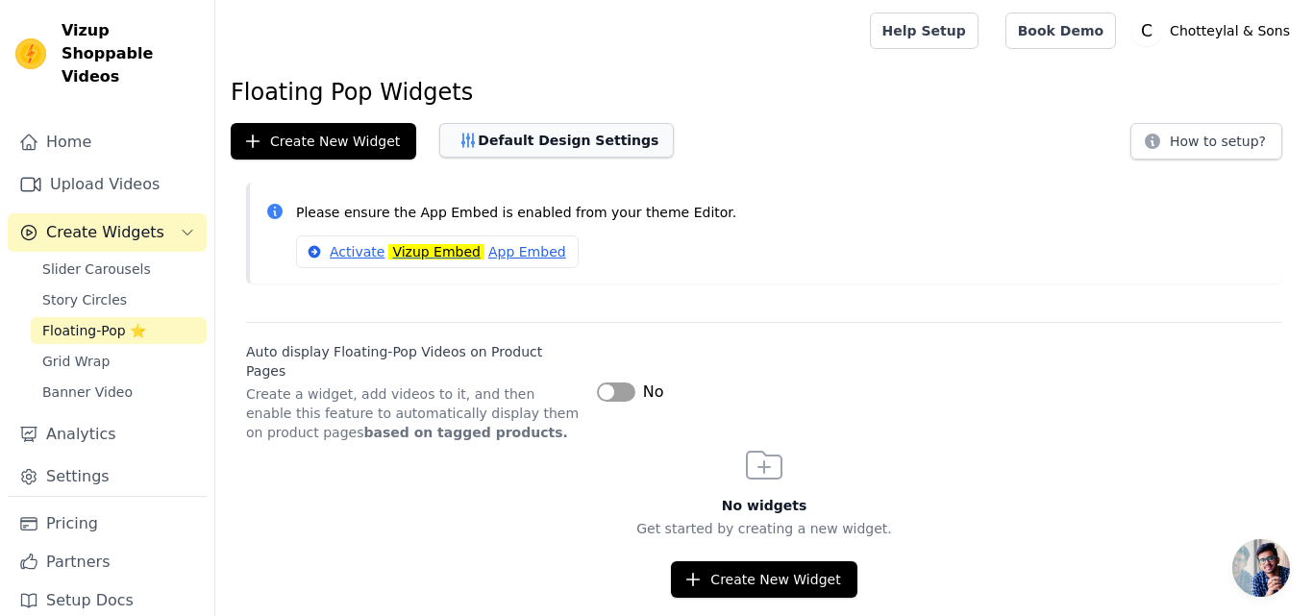
click at [559, 148] on button "Default Design Settings" at bounding box center [556, 140] width 235 height 35
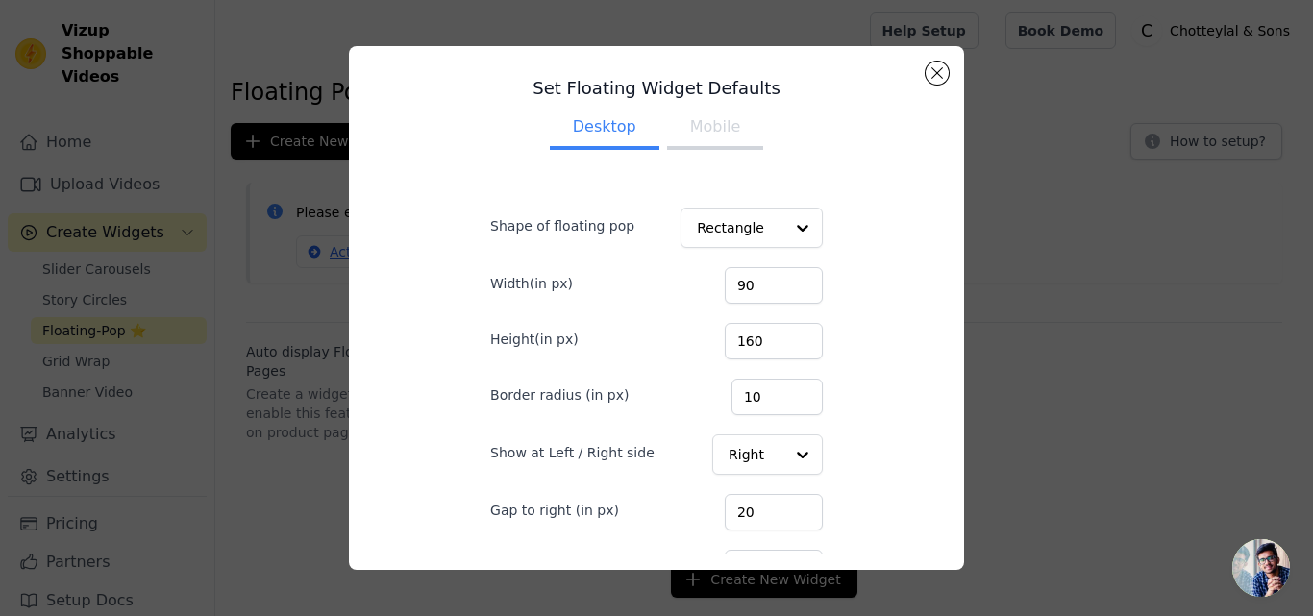
click at [687, 102] on ul "Desktop Mobile" at bounding box center [656, 129] width 394 height 58
click at [686, 123] on button "Mobile" at bounding box center [715, 129] width 96 height 42
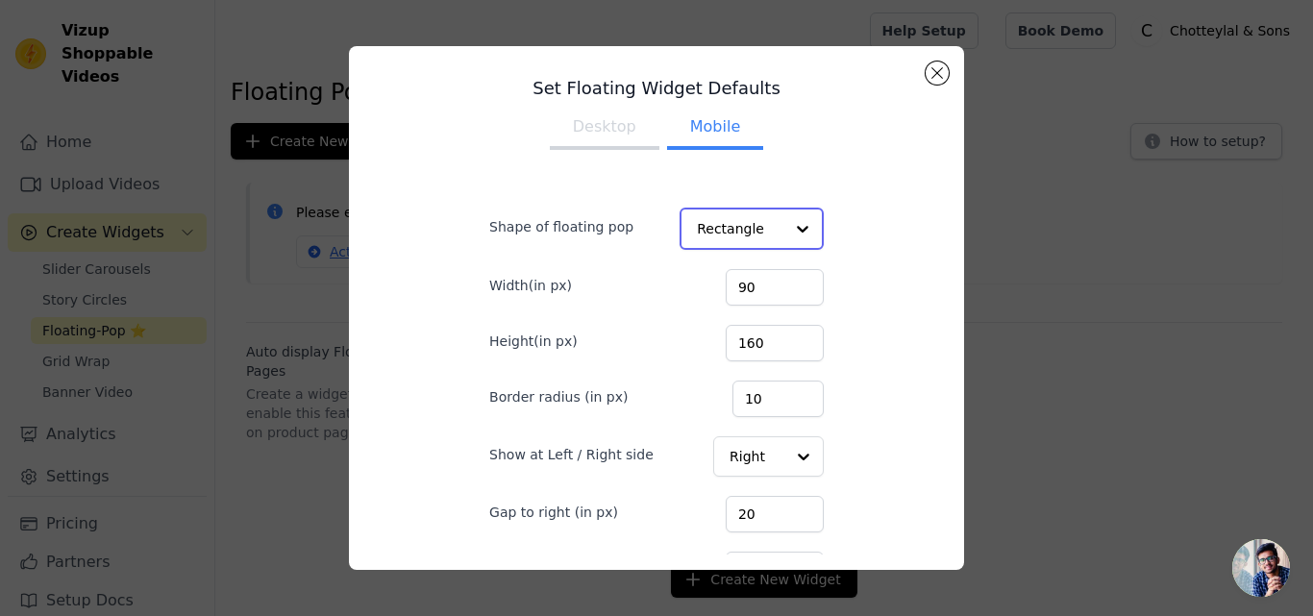
click at [721, 236] on input "Shape of floating pop" at bounding box center [740, 229] width 87 height 38
click at [624, 143] on button "Desktop" at bounding box center [605, 129] width 110 height 42
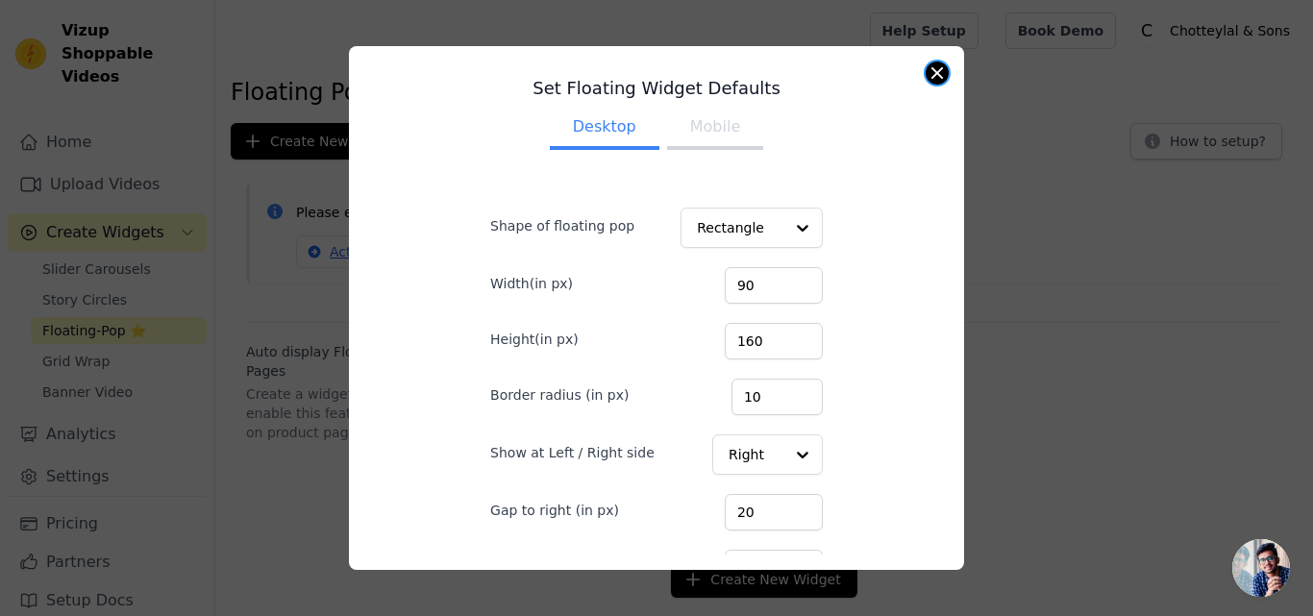
click at [931, 80] on button "Close modal" at bounding box center [937, 73] width 23 height 23
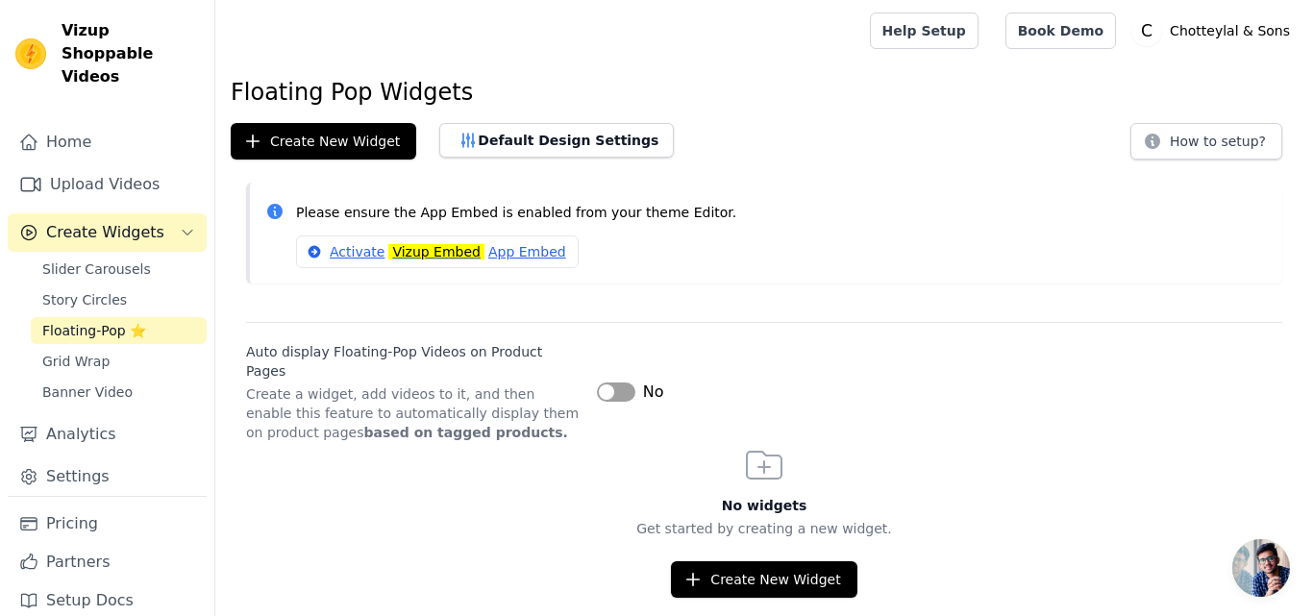
click at [647, 388] on span "No" at bounding box center [653, 392] width 21 height 23
click at [608, 383] on button "Label" at bounding box center [616, 392] width 38 height 19
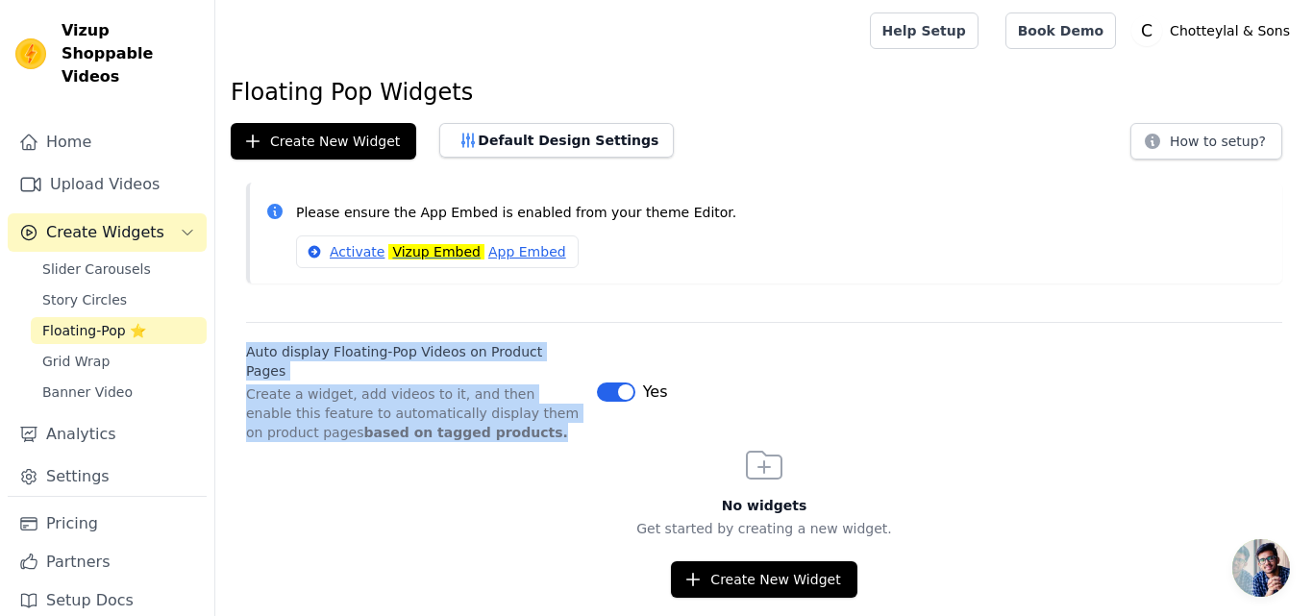
drag, startPoint x: 237, startPoint y: 346, endPoint x: 589, endPoint y: 416, distance: 358.7
click at [581, 409] on div "Auto display Floating-Pop Videos on Product Pages Create a widget, add videos t…" at bounding box center [764, 382] width 1098 height 120
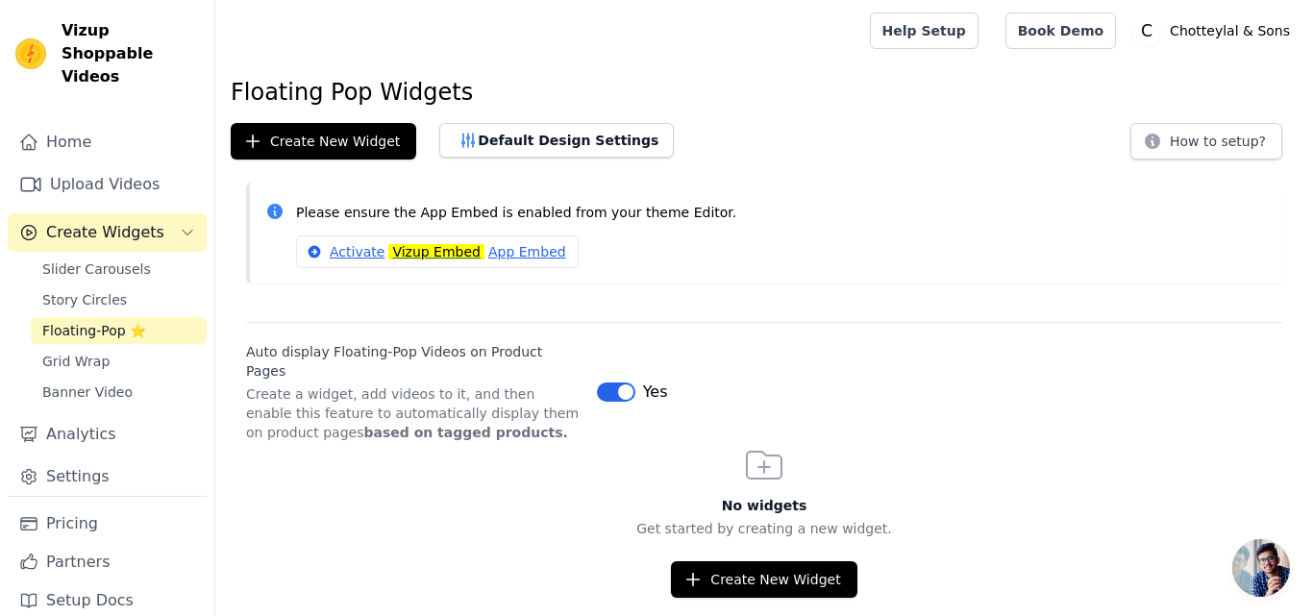
click at [636, 449] on div "No widgets Get started by creating a new widget. Create New Widget" at bounding box center [764, 520] width 1098 height 156
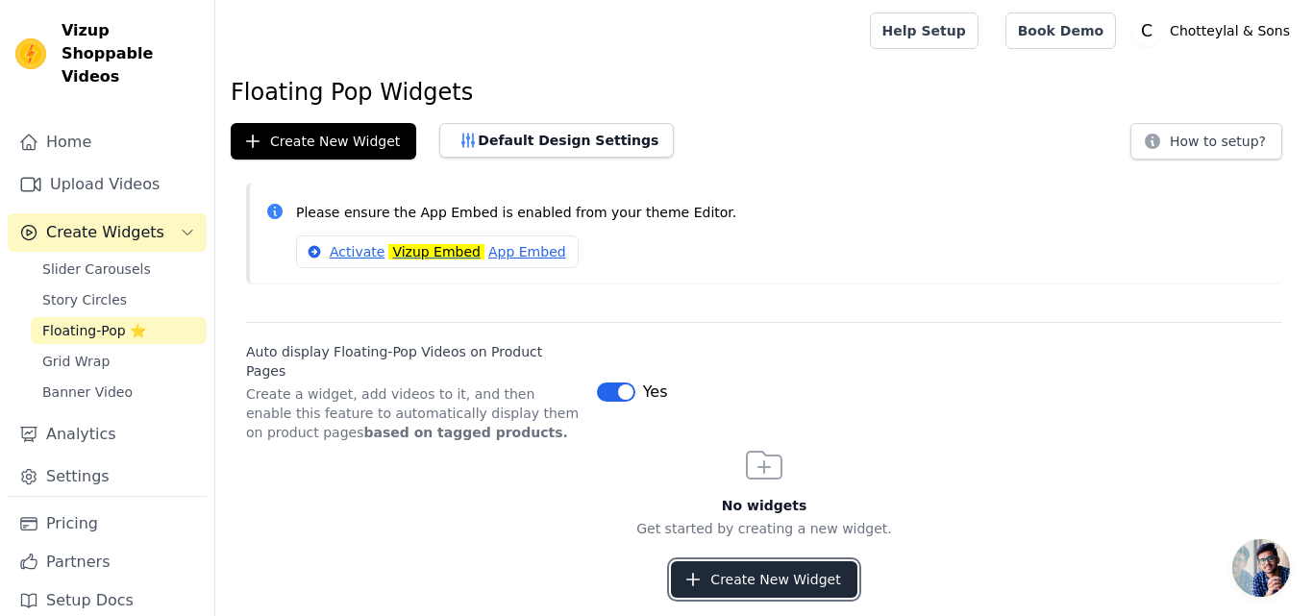
click at [794, 563] on button "Create New Widget" at bounding box center [764, 579] width 186 height 37
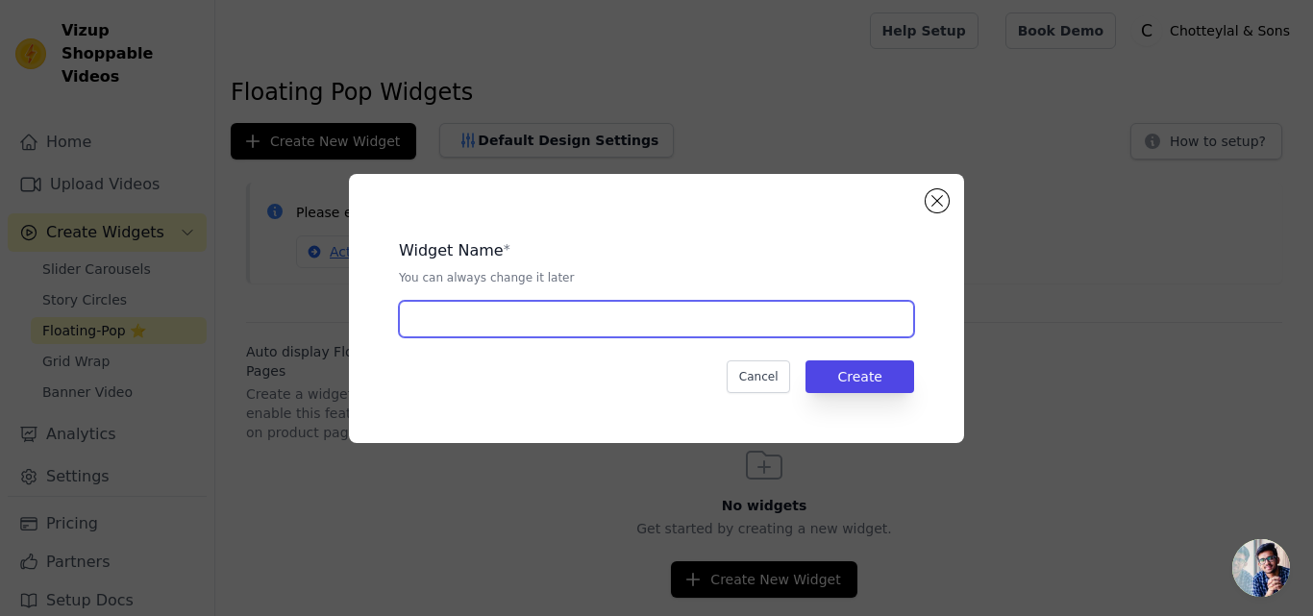
click at [554, 319] on input "text" at bounding box center [656, 319] width 515 height 37
type input "Videos"
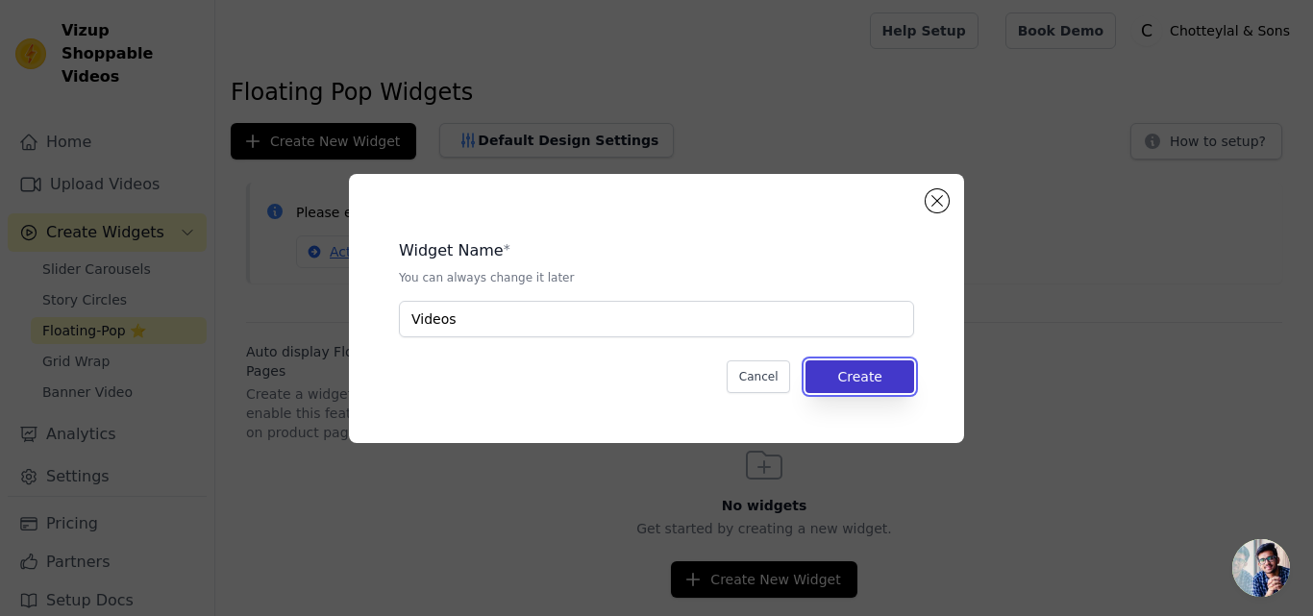
click at [857, 372] on button "Create" at bounding box center [860, 376] width 109 height 33
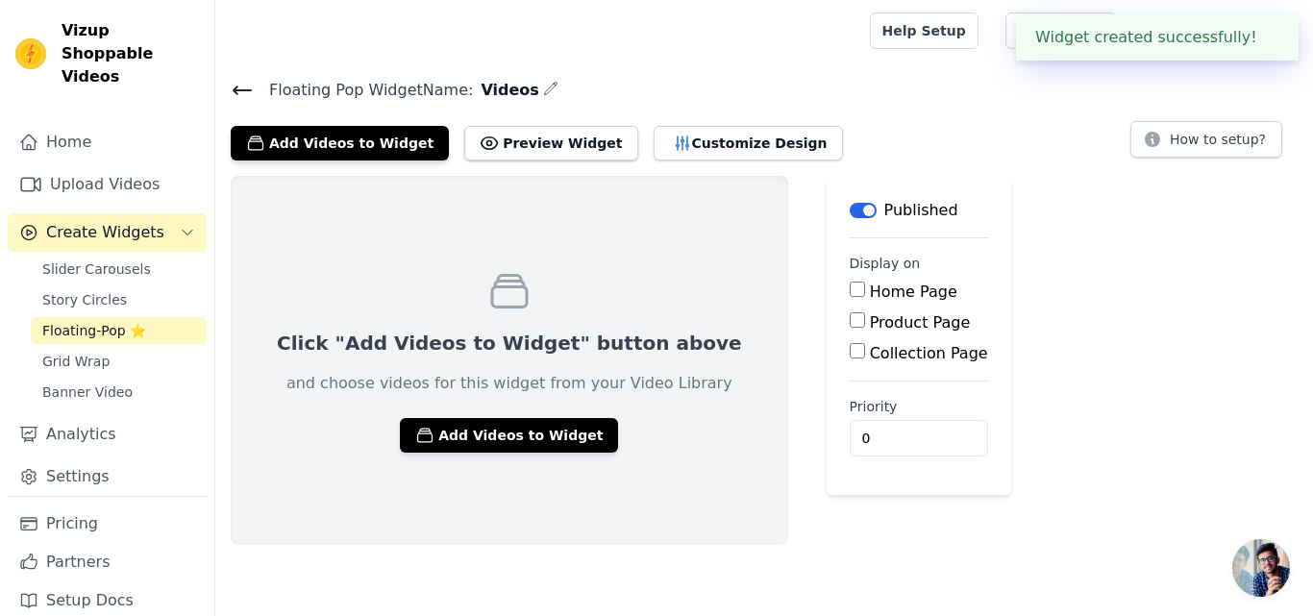
click at [850, 288] on input "Home Page" at bounding box center [857, 289] width 15 height 15
checkbox input "true"
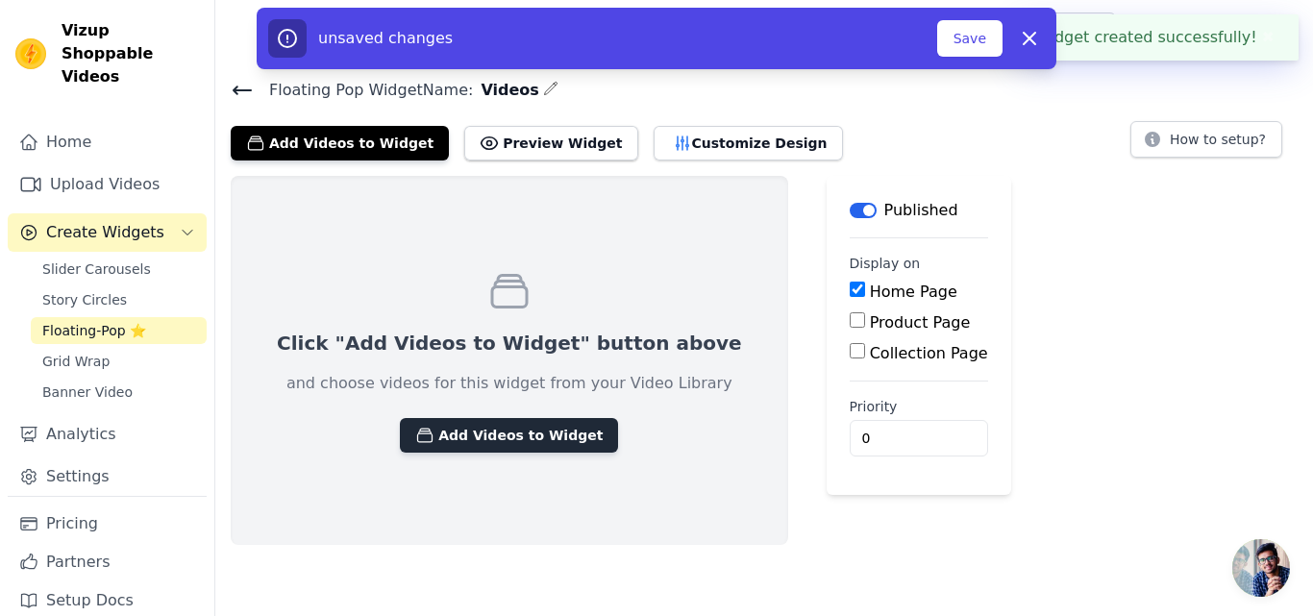
click at [496, 438] on button "Add Videos to Widget" at bounding box center [509, 435] width 218 height 35
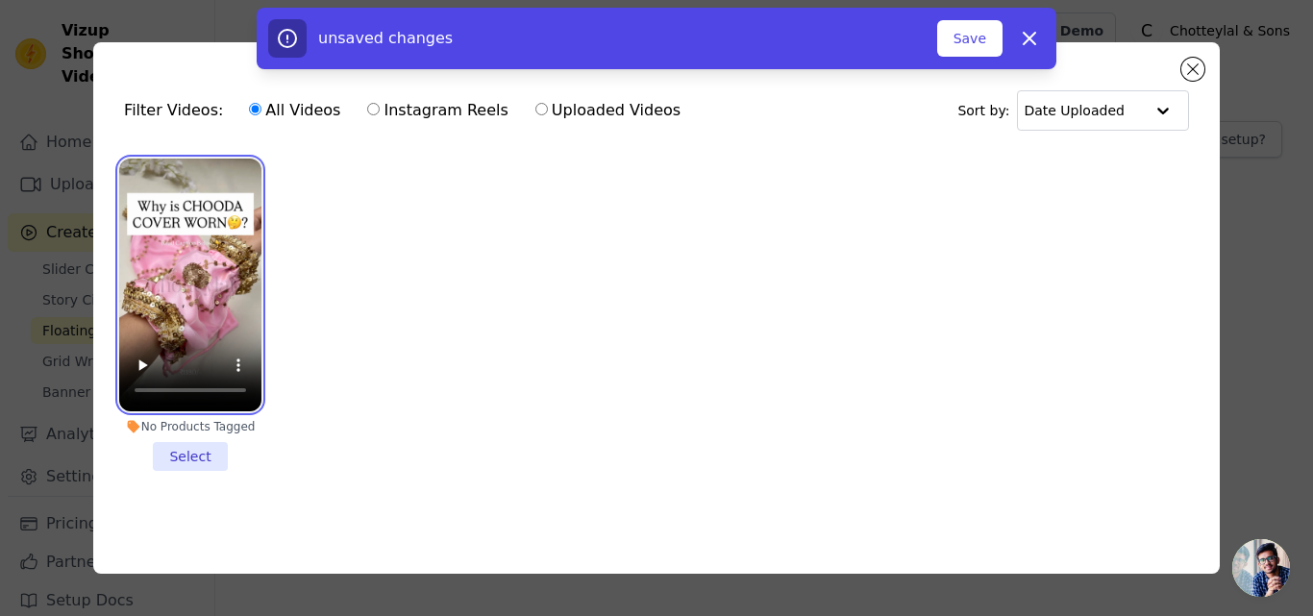
click at [203, 328] on video at bounding box center [190, 285] width 142 height 253
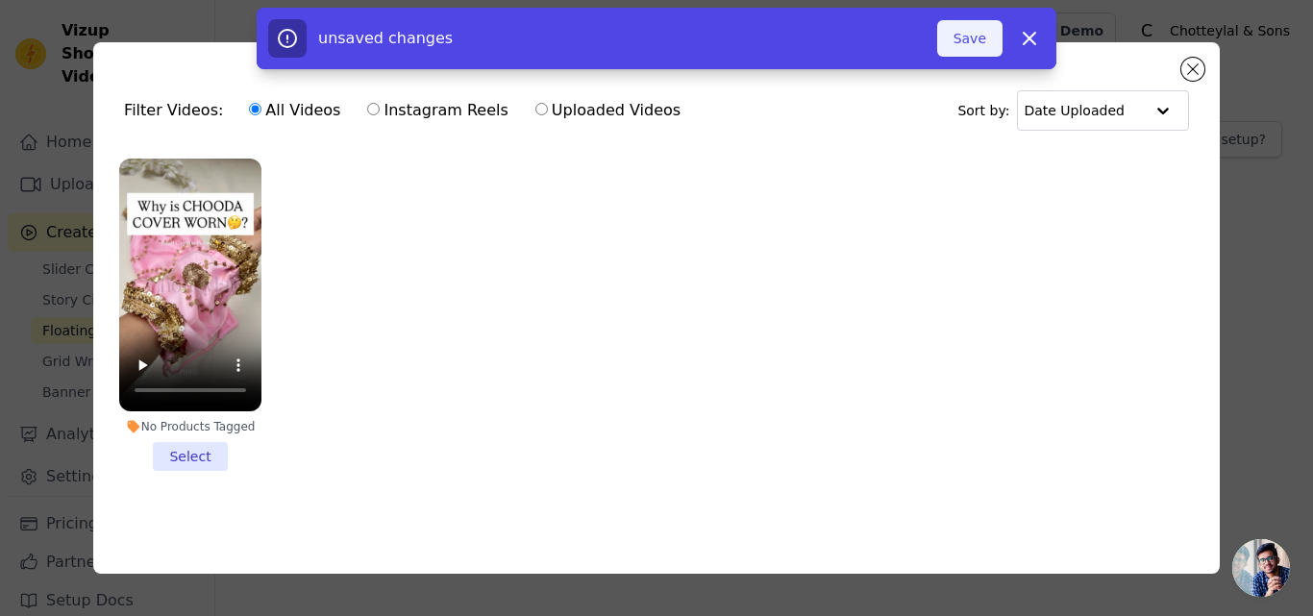
click at [956, 30] on button "Save" at bounding box center [969, 38] width 65 height 37
click at [198, 452] on li "No Products Tagged Select" at bounding box center [190, 315] width 142 height 312
click at [0, 0] on input "No Products Tagged Select" at bounding box center [0, 0] width 0 height 0
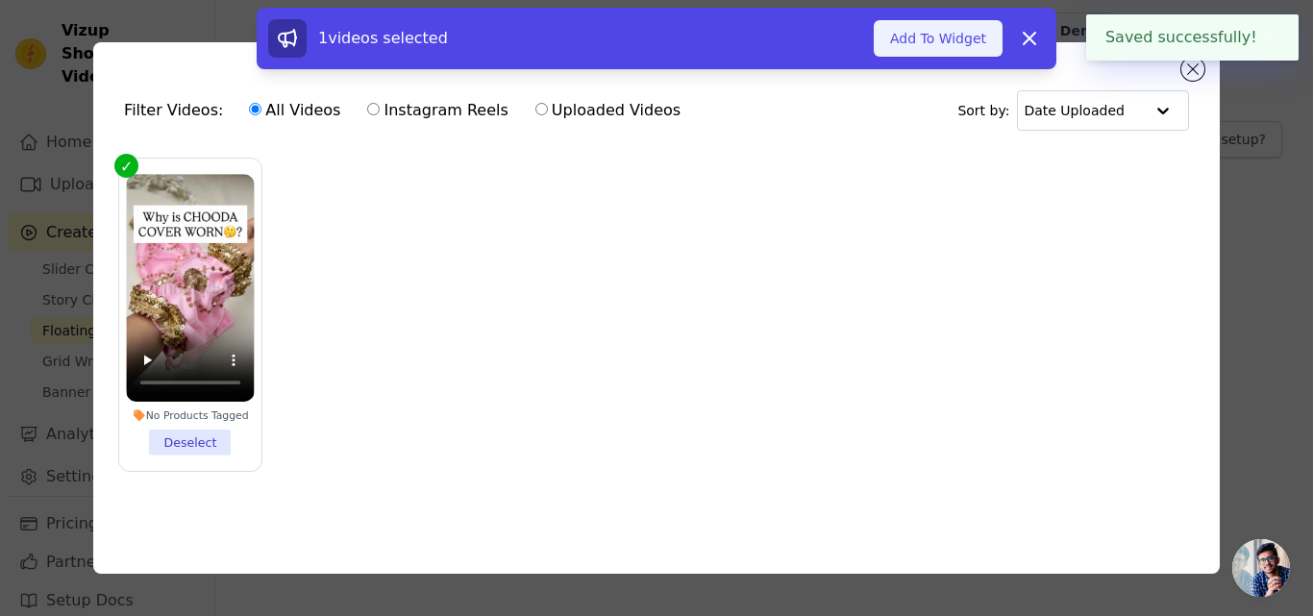
click at [961, 45] on button "Add To Widget" at bounding box center [938, 38] width 129 height 37
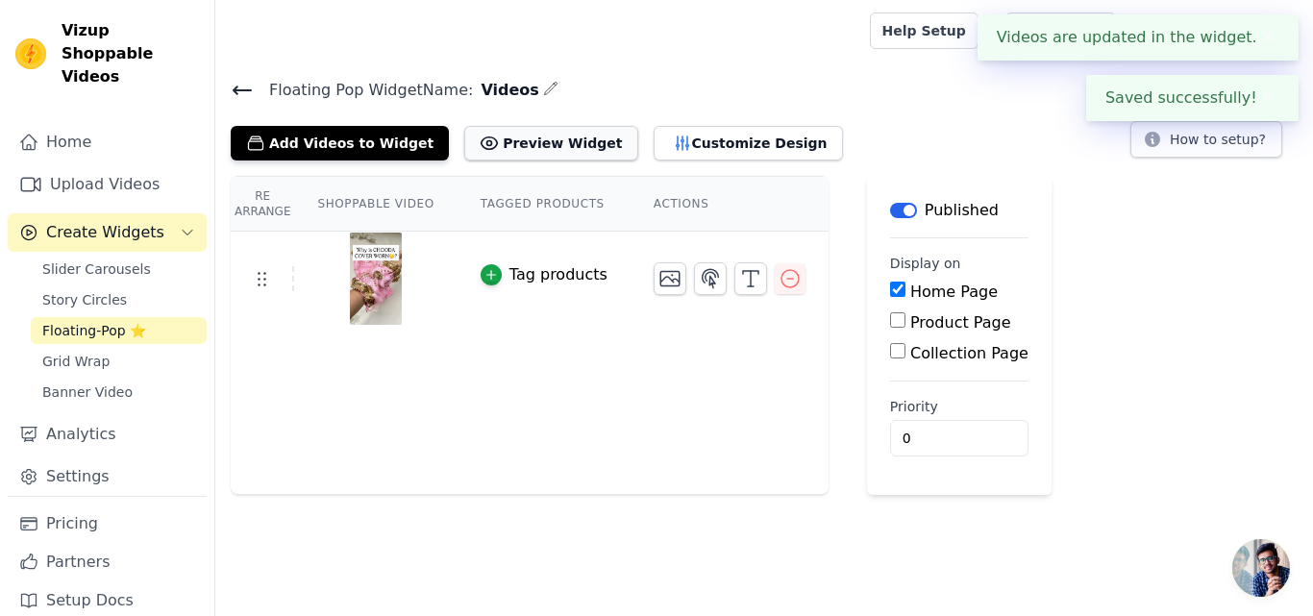
click at [507, 129] on button "Preview Widget" at bounding box center [550, 143] width 173 height 35
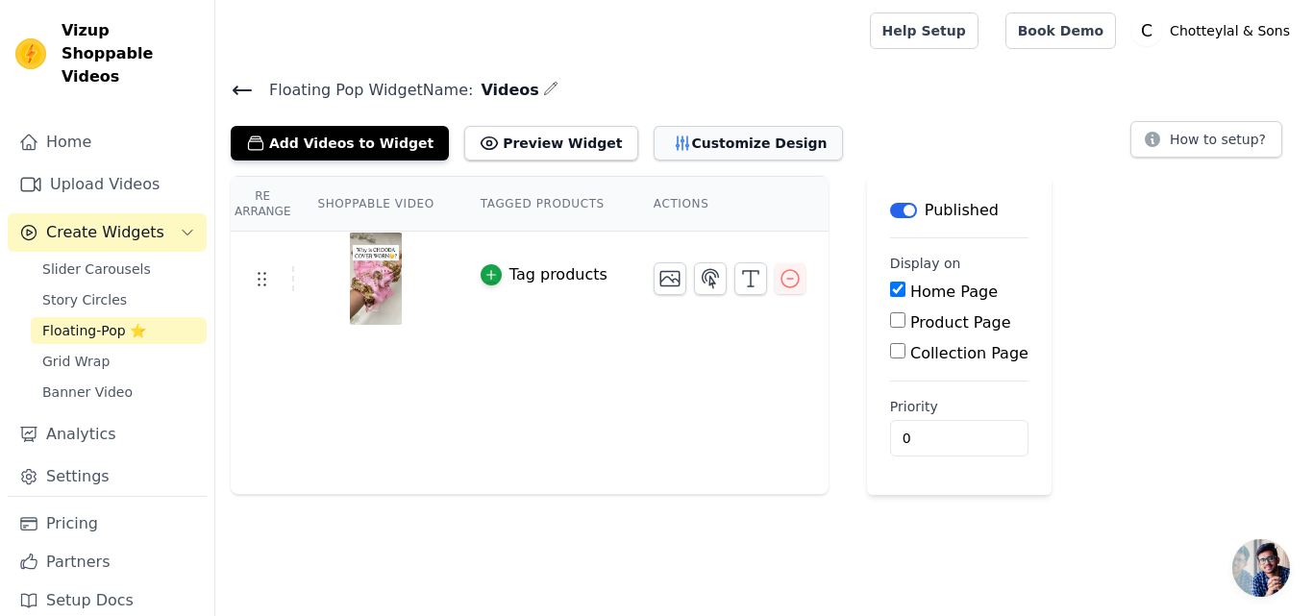
click at [679, 139] on button "Customize Design" at bounding box center [748, 143] width 189 height 35
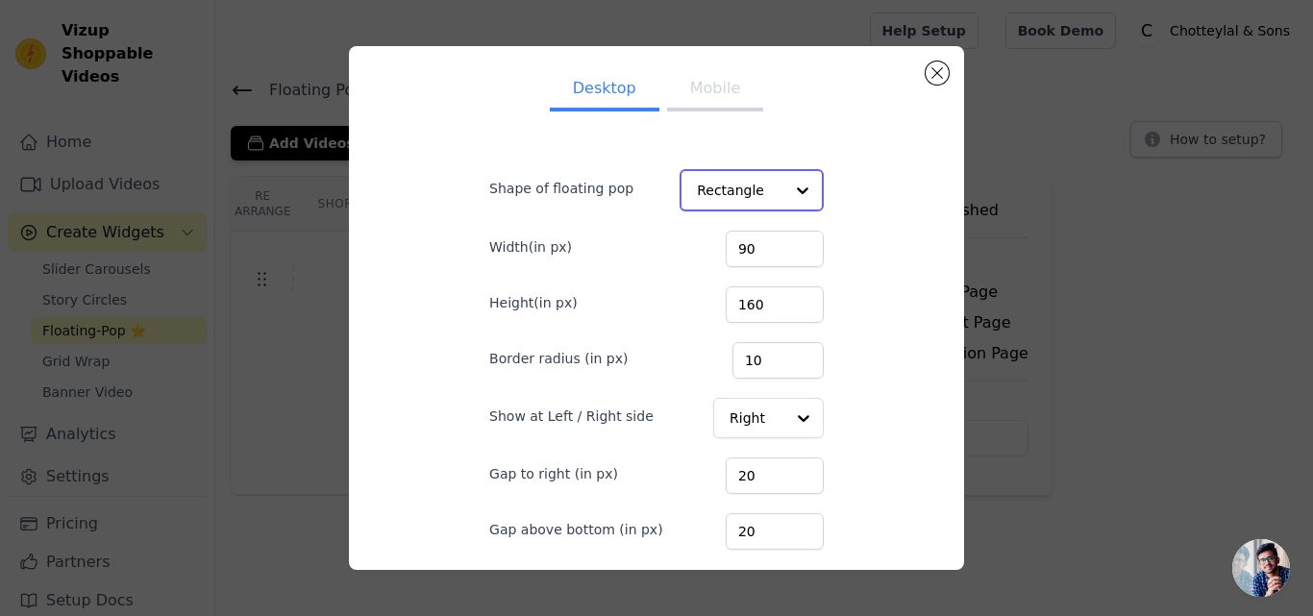
click at [717, 192] on input "Shape of floating pop" at bounding box center [740, 190] width 87 height 38
click at [718, 191] on input "Shape of floating pop" at bounding box center [740, 190] width 87 height 38
click at [782, 417] on div at bounding box center [801, 417] width 38 height 38
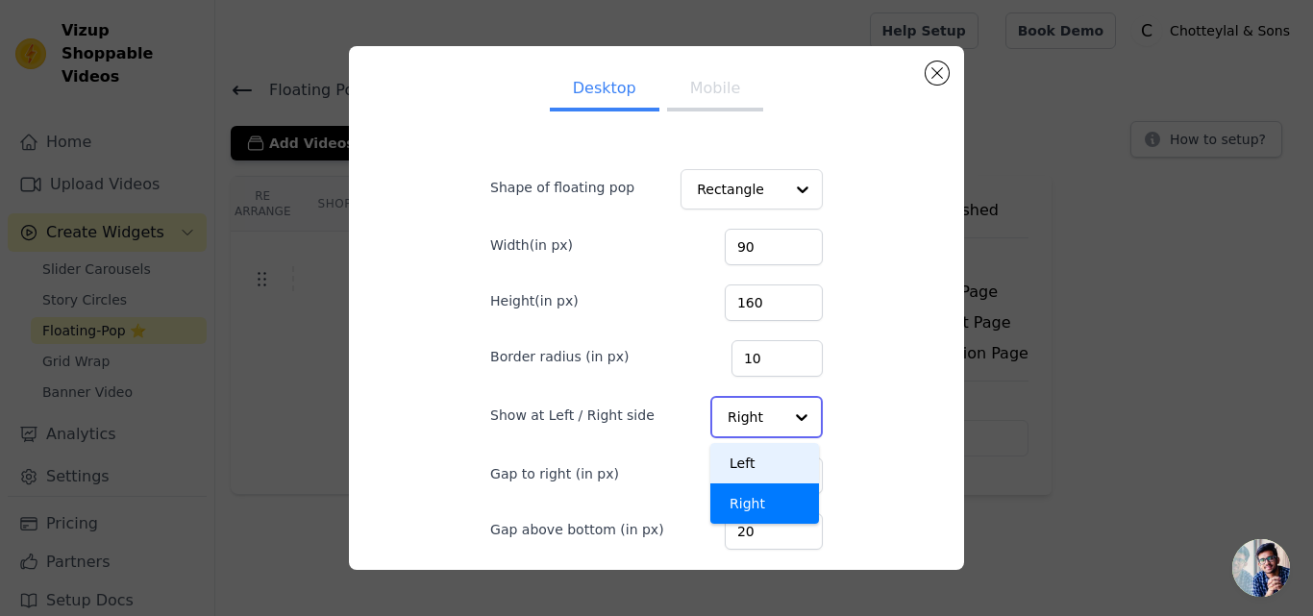
click at [721, 460] on div "Left" at bounding box center [764, 463] width 109 height 40
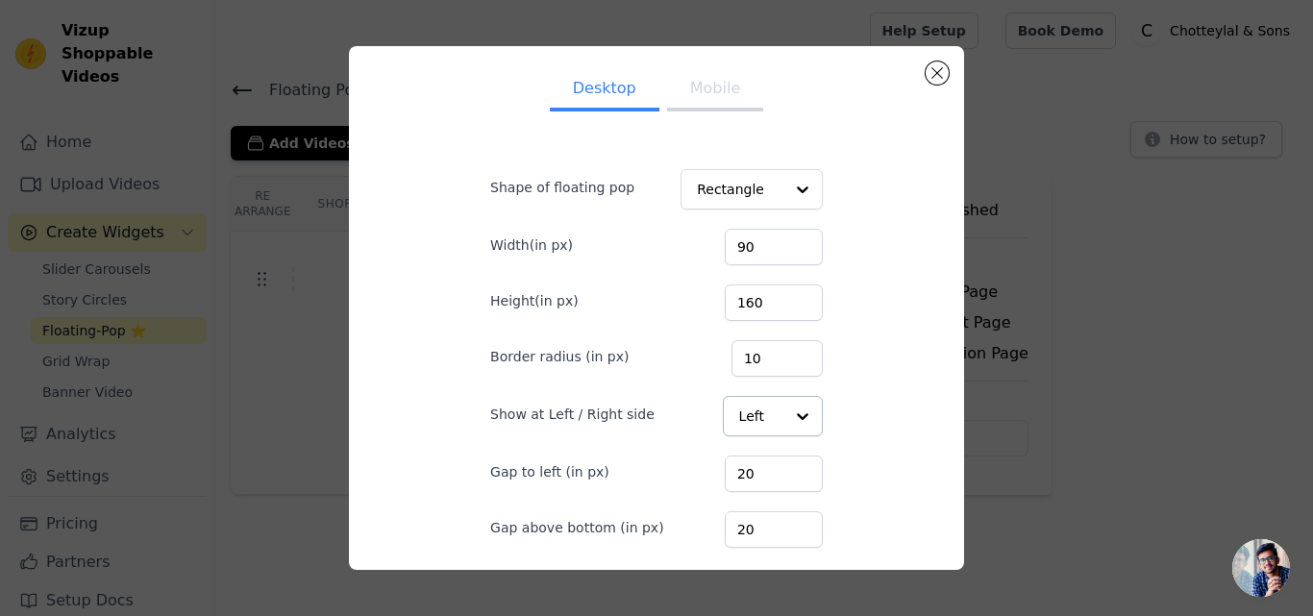
drag, startPoint x: 682, startPoint y: 105, endPoint x: 697, endPoint y: 119, distance: 20.4
click at [685, 104] on button "Mobile" at bounding box center [715, 90] width 96 height 42
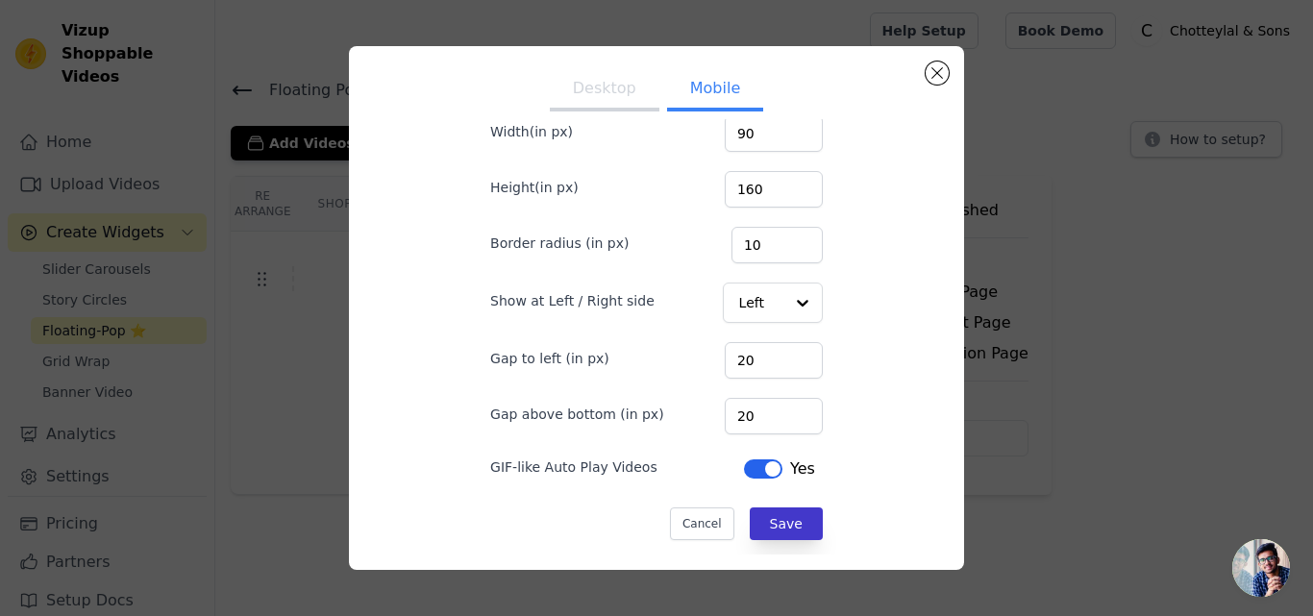
scroll to position [114, 0]
drag, startPoint x: 762, startPoint y: 530, endPoint x: 861, endPoint y: 370, distance: 187.8
click at [763, 526] on button "Save" at bounding box center [786, 523] width 73 height 33
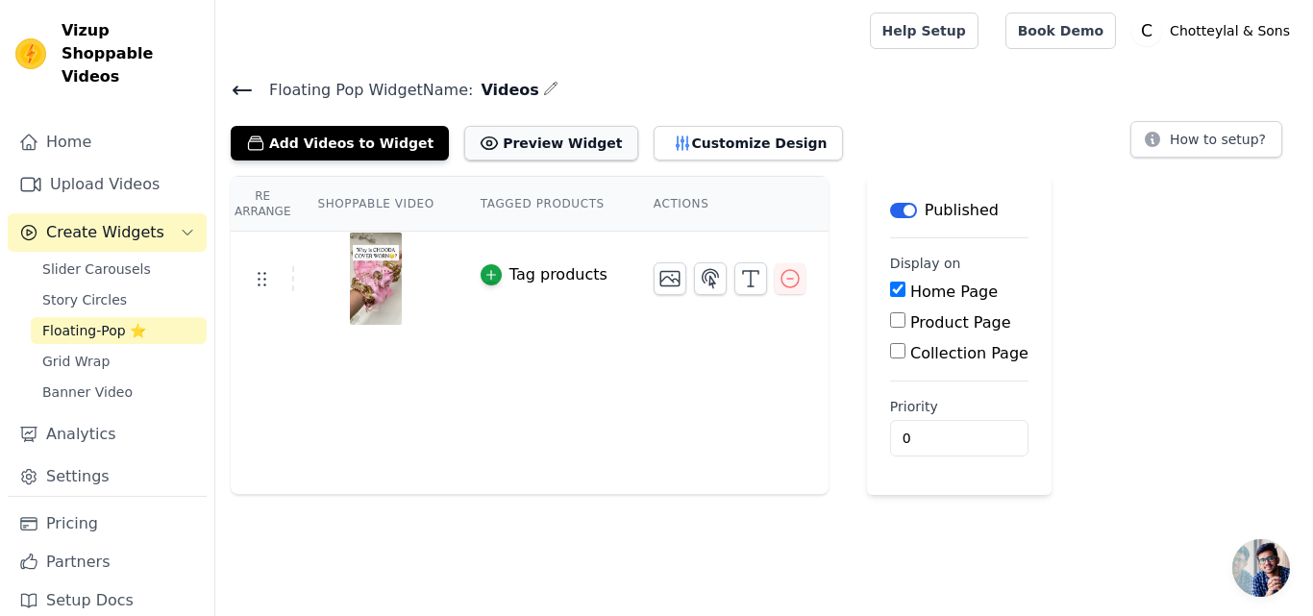
click at [499, 132] on button "Preview Widget" at bounding box center [550, 143] width 173 height 35
click at [654, 133] on button "Customize Design" at bounding box center [748, 143] width 189 height 35
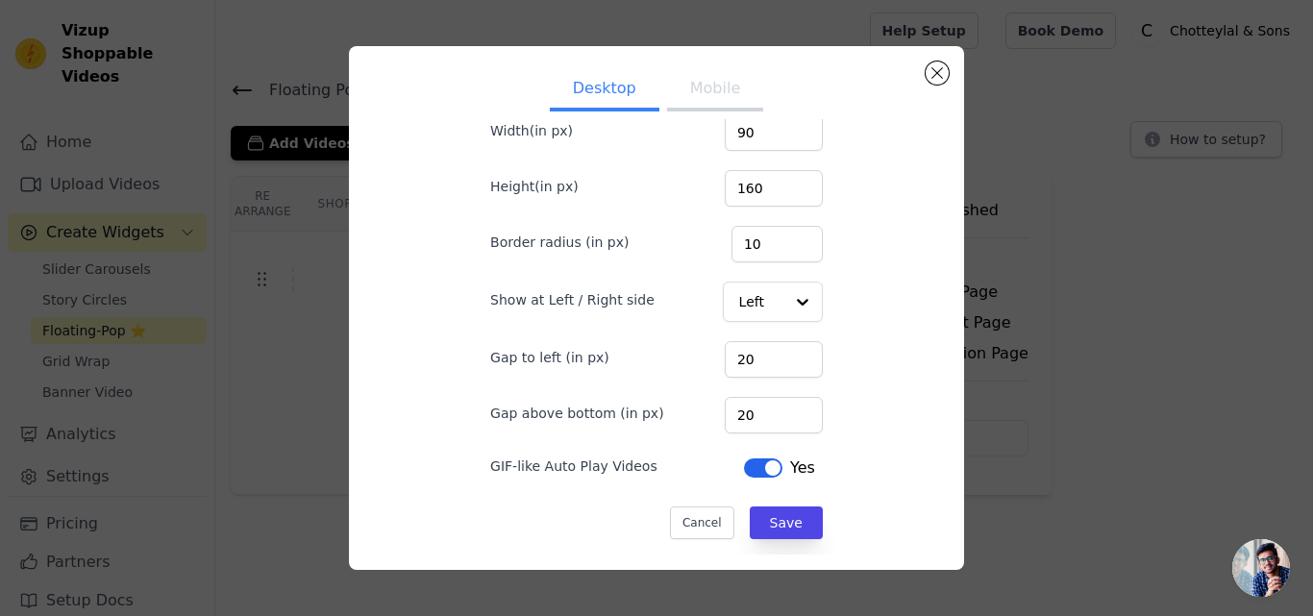
click at [697, 99] on button "Mobile" at bounding box center [715, 90] width 96 height 42
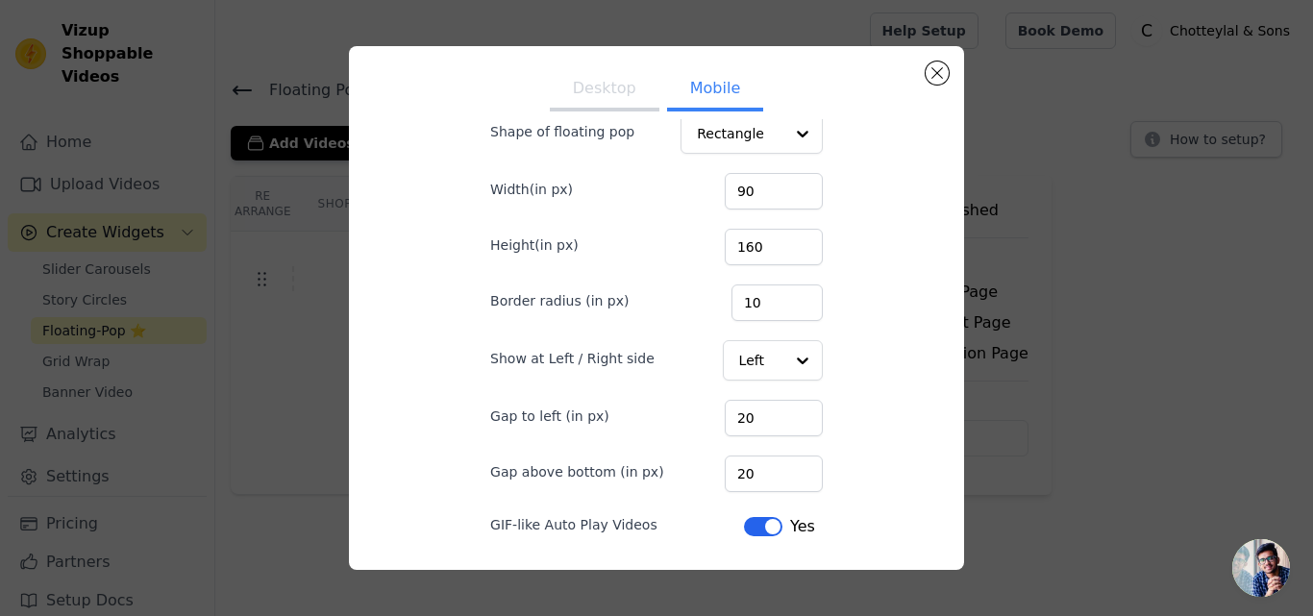
scroll to position [0, 0]
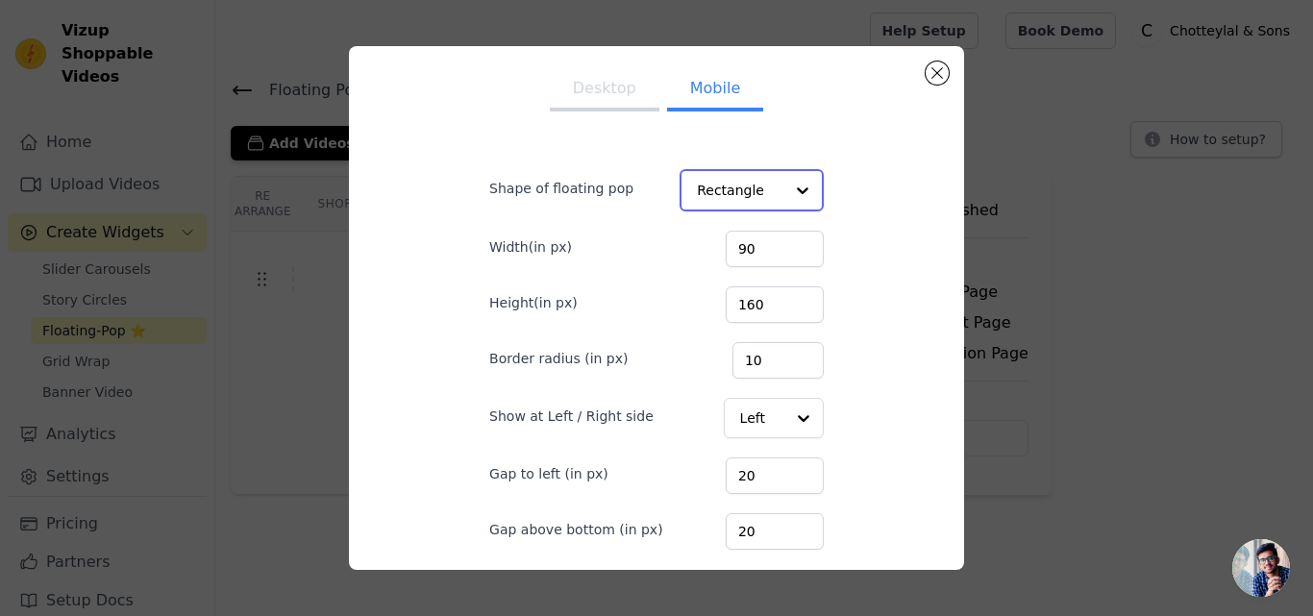
click at [705, 190] on input "Shape of floating pop" at bounding box center [740, 190] width 87 height 38
click at [612, 109] on button "Desktop" at bounding box center [605, 90] width 110 height 42
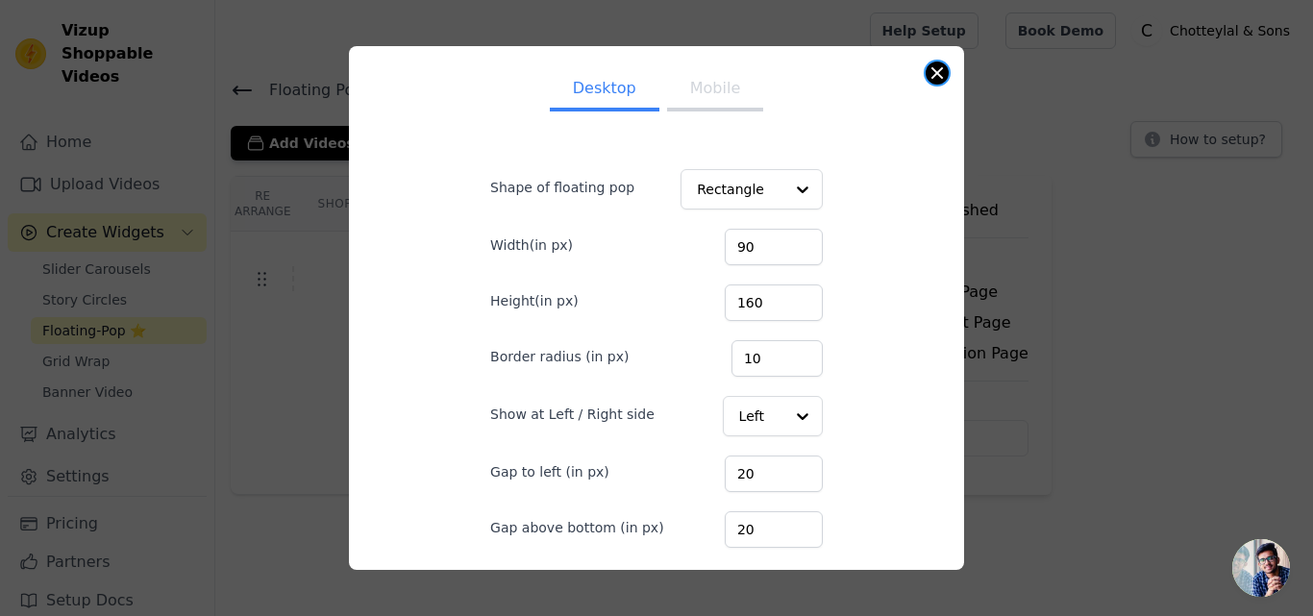
click at [937, 68] on button "Close modal" at bounding box center [937, 73] width 23 height 23
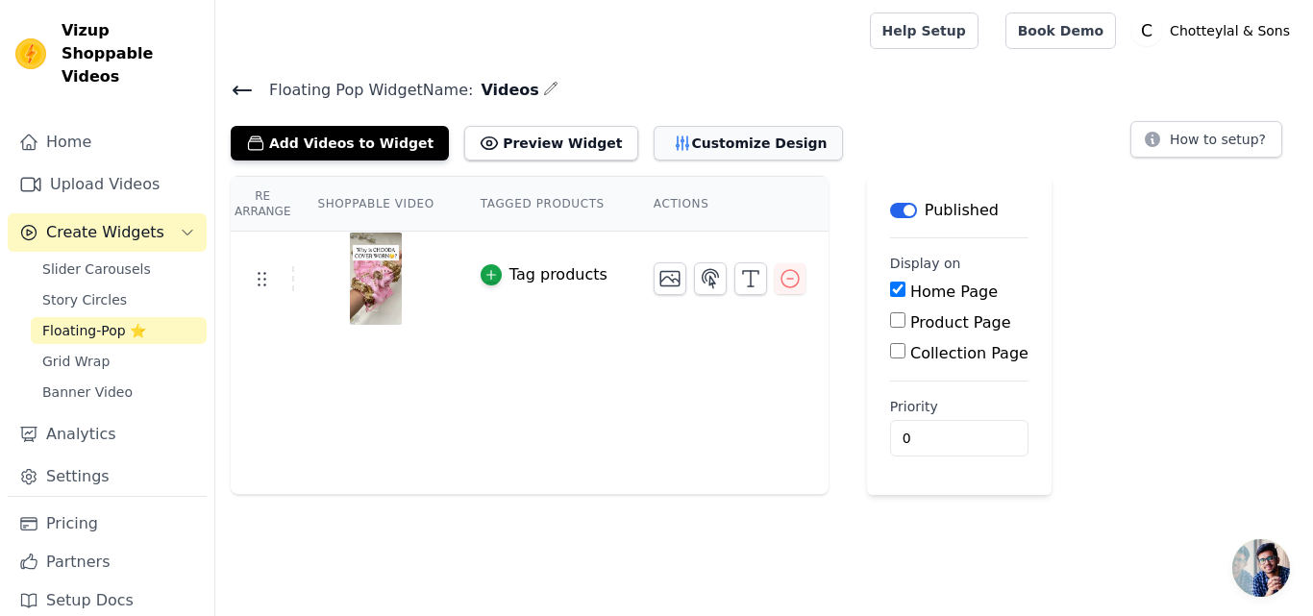
click at [656, 139] on button "Customize Design" at bounding box center [748, 143] width 189 height 35
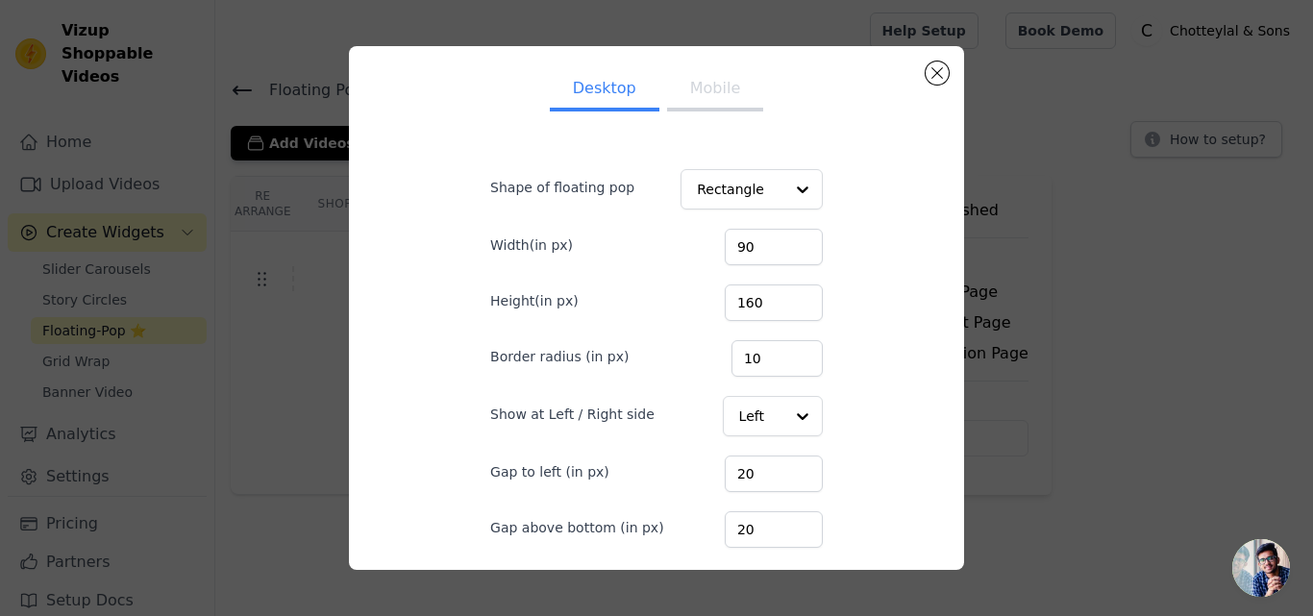
click at [686, 101] on button "Mobile" at bounding box center [715, 90] width 96 height 42
click at [944, 73] on button "Close modal" at bounding box center [937, 73] width 23 height 23
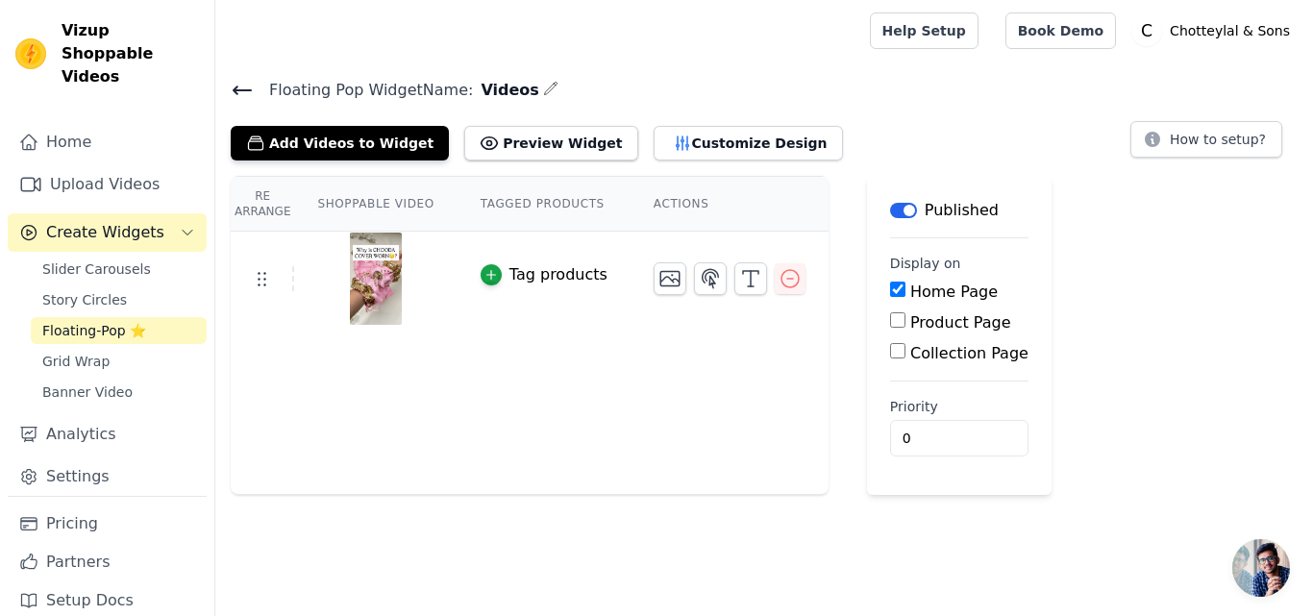
click at [405, 208] on th "Shoppable Video" at bounding box center [375, 204] width 162 height 55
click at [572, 211] on th "Tagged Products" at bounding box center [544, 204] width 173 height 55
click at [683, 206] on th "Actions" at bounding box center [730, 204] width 198 height 55
click at [699, 281] on icon "button" at bounding box center [710, 278] width 23 height 23
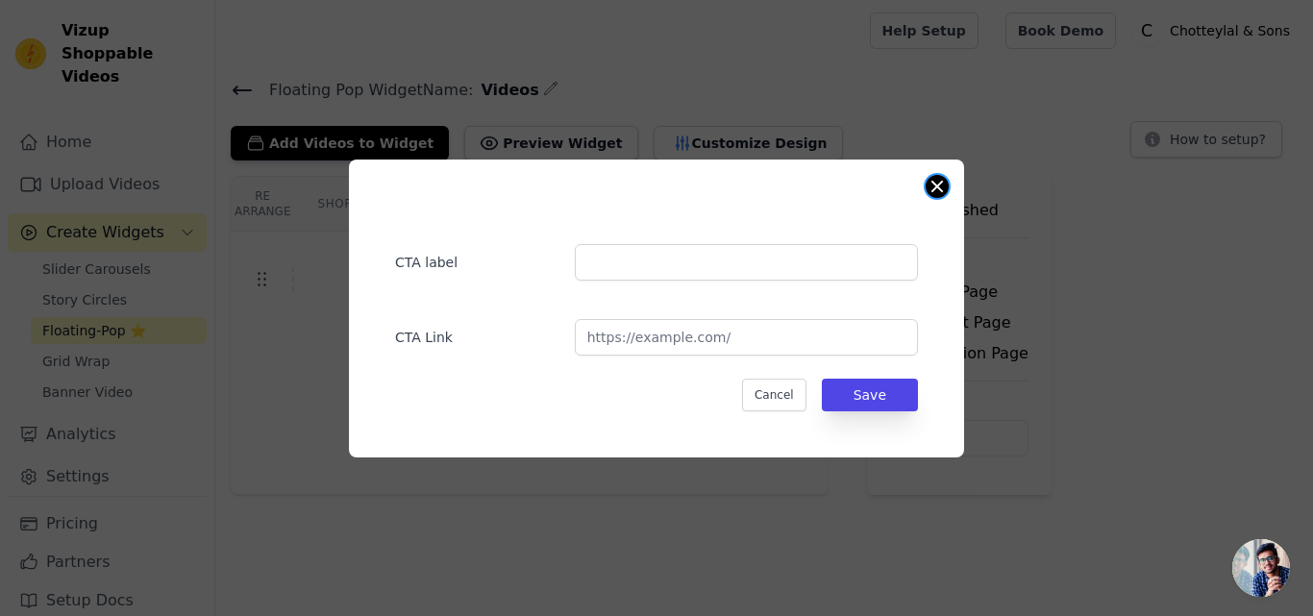
click at [945, 187] on button "Close modal" at bounding box center [937, 186] width 23 height 23
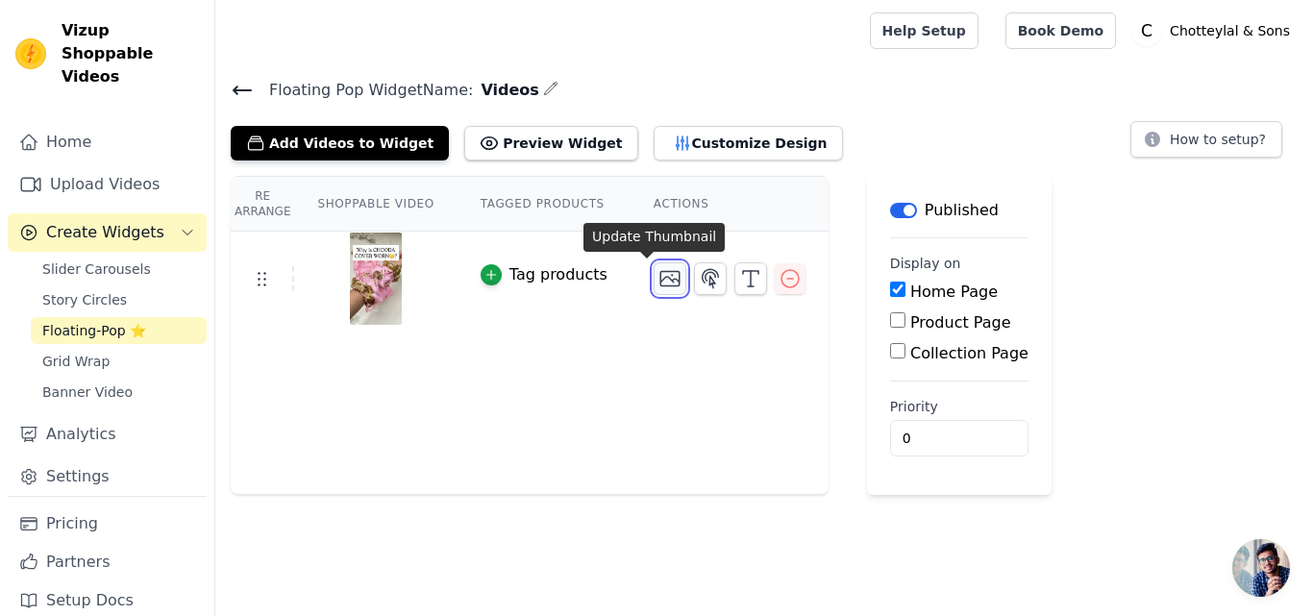
click at [658, 281] on icon "button" at bounding box center [669, 278] width 23 height 23
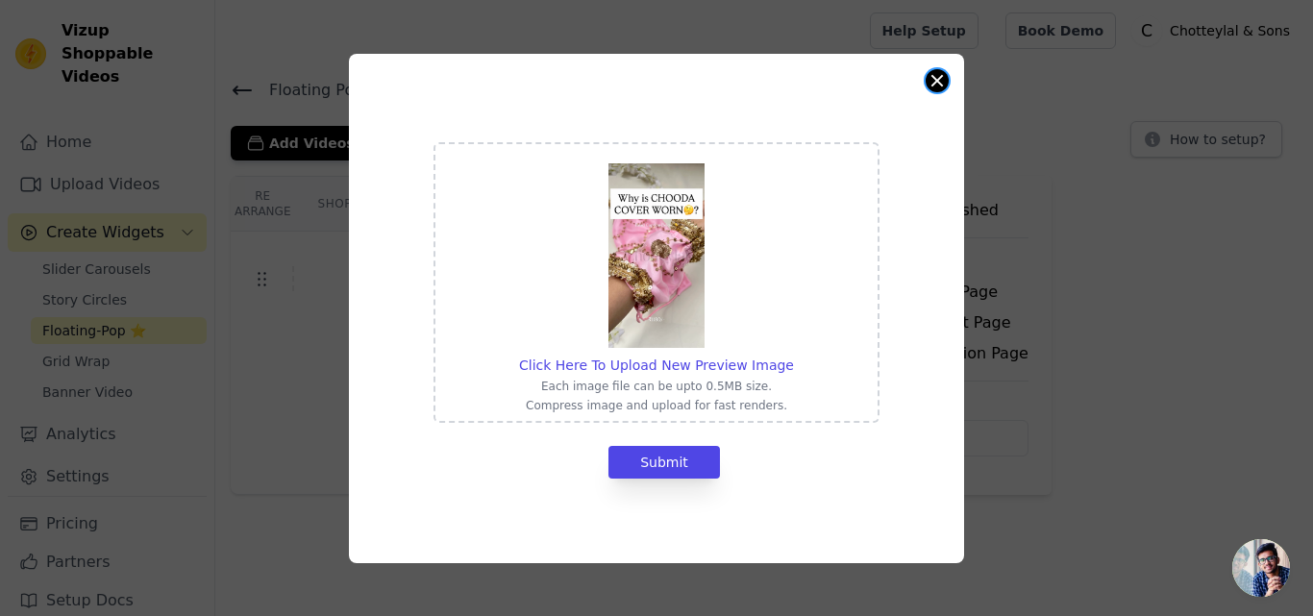
click at [937, 81] on button "Close modal" at bounding box center [937, 80] width 23 height 23
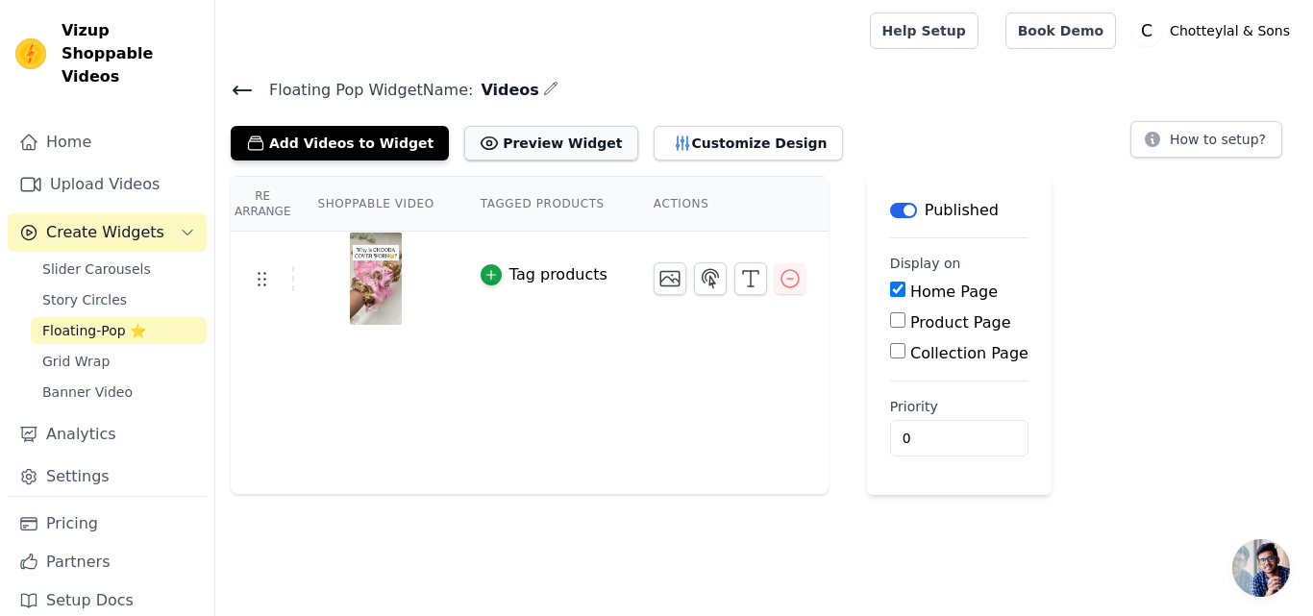
click at [552, 142] on button "Preview Widget" at bounding box center [550, 143] width 173 height 35
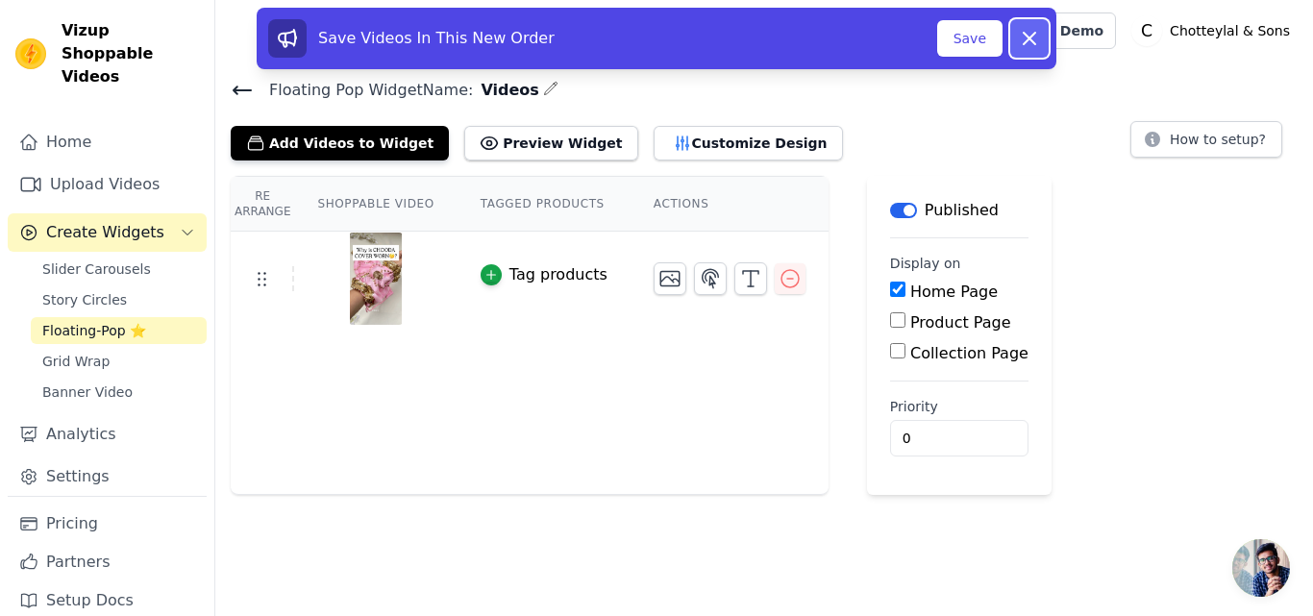
click at [1021, 39] on icon at bounding box center [1029, 38] width 23 height 23
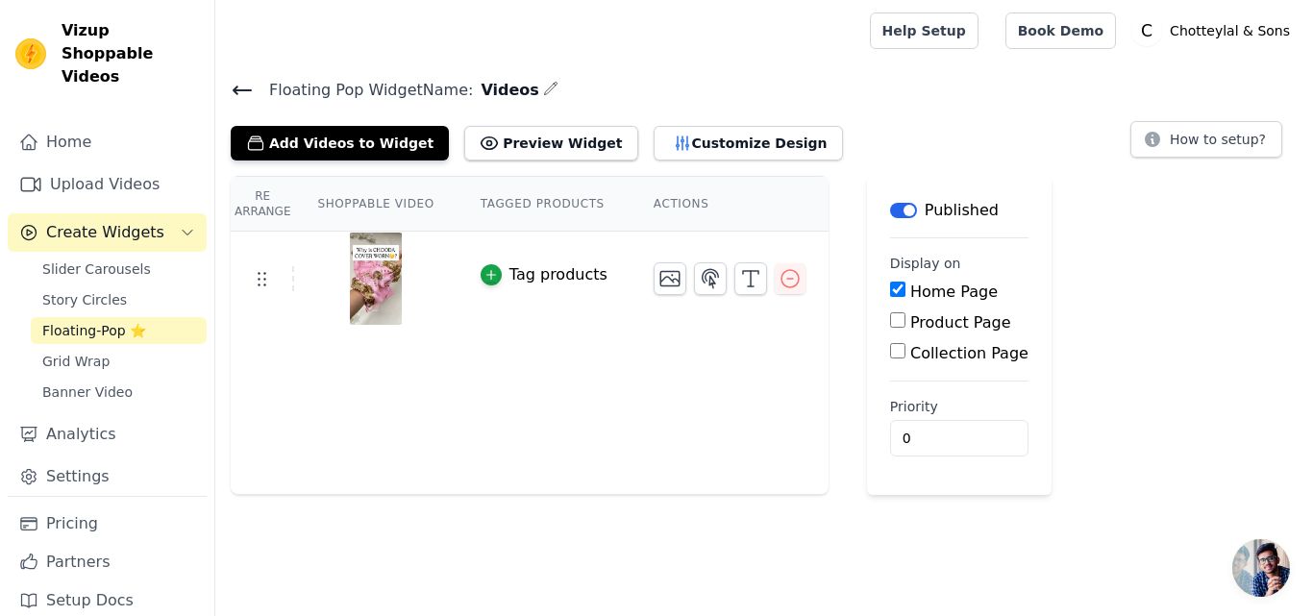
click at [330, 213] on th "Shoppable Video" at bounding box center [375, 204] width 162 height 55
drag, startPoint x: 520, startPoint y: 208, endPoint x: 552, endPoint y: 201, distance: 32.4
click at [523, 208] on th "Tagged Products" at bounding box center [544, 204] width 173 height 55
click at [700, 195] on th "Actions" at bounding box center [730, 204] width 198 height 55
click at [669, 210] on th "Actions" at bounding box center [730, 204] width 198 height 55
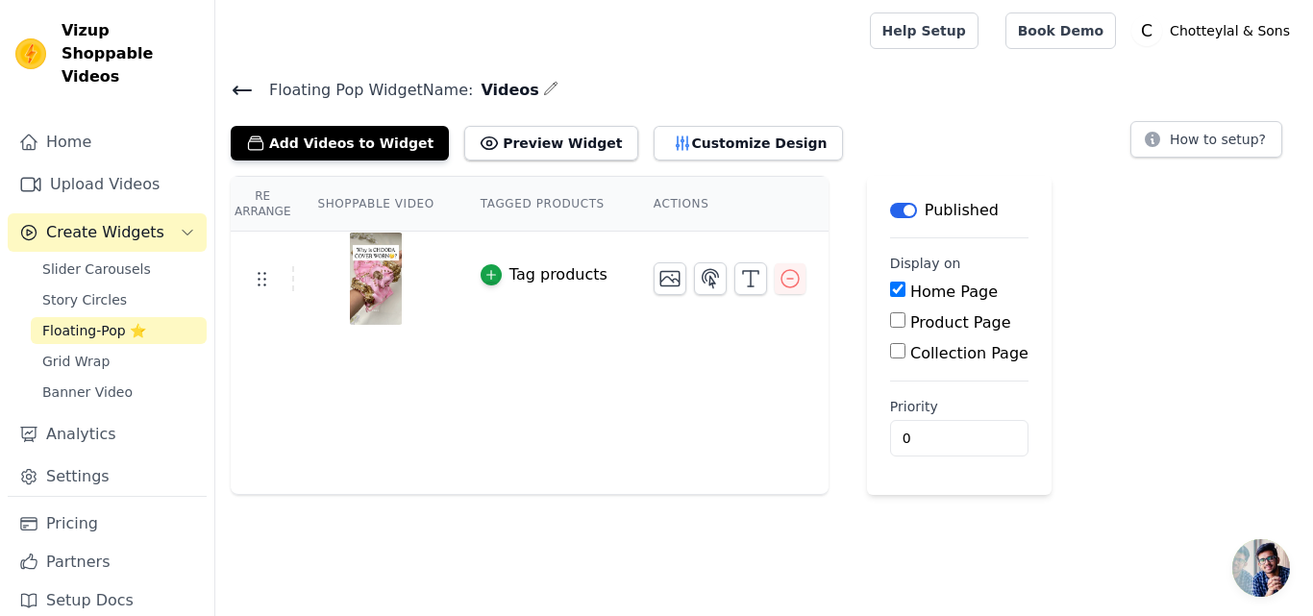
click at [514, 209] on th "Tagged Products" at bounding box center [544, 204] width 173 height 55
click at [654, 137] on button "Customize Design" at bounding box center [748, 143] width 189 height 35
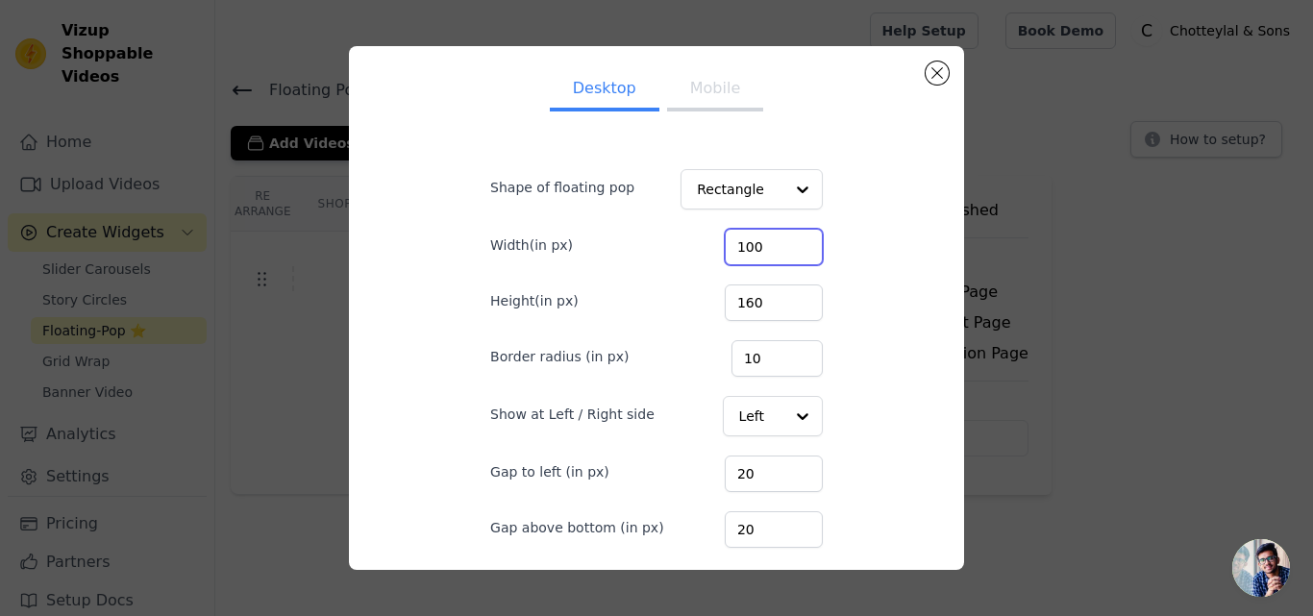
click at [780, 244] on input "100" at bounding box center [774, 247] width 98 height 37
click at [780, 244] on input "101" at bounding box center [774, 247] width 98 height 37
click at [780, 244] on input "102" at bounding box center [774, 247] width 98 height 37
click at [780, 244] on input "103" at bounding box center [774, 247] width 98 height 37
click at [780, 244] on input "104" at bounding box center [774, 247] width 98 height 37
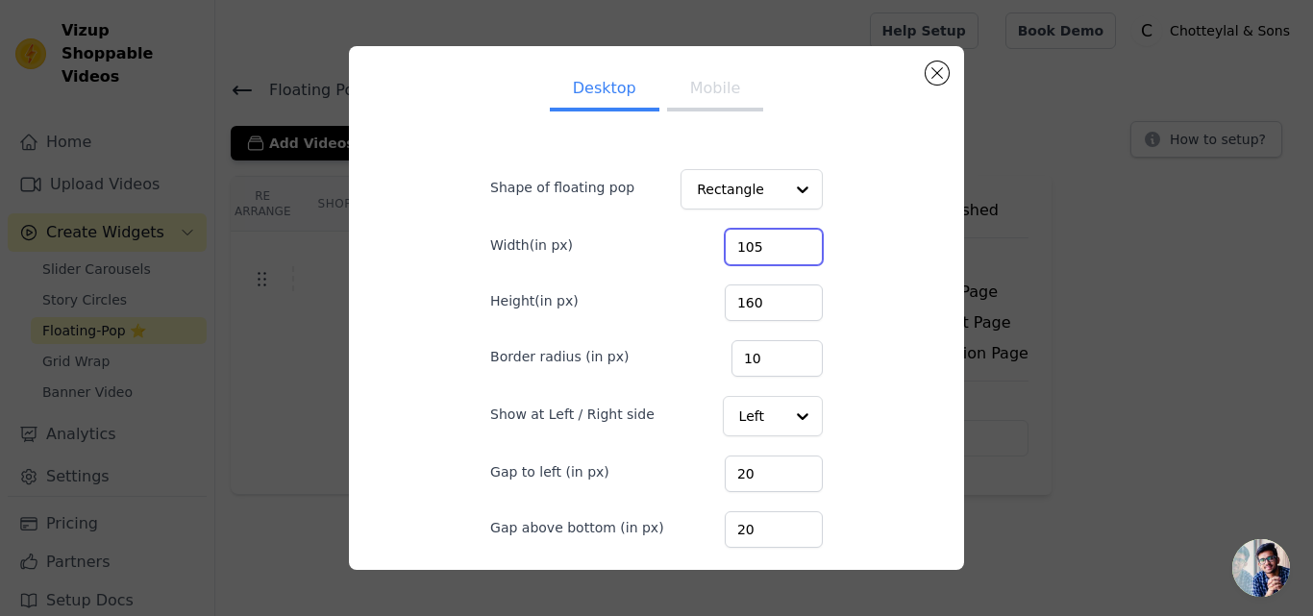
click at [780, 244] on input "105" at bounding box center [774, 247] width 98 height 37
click at [781, 239] on input "106" at bounding box center [774, 247] width 98 height 37
click at [781, 239] on input "107" at bounding box center [774, 247] width 98 height 37
click at [781, 239] on input "108" at bounding box center [774, 247] width 98 height 37
click at [781, 239] on input "109" at bounding box center [774, 247] width 98 height 37
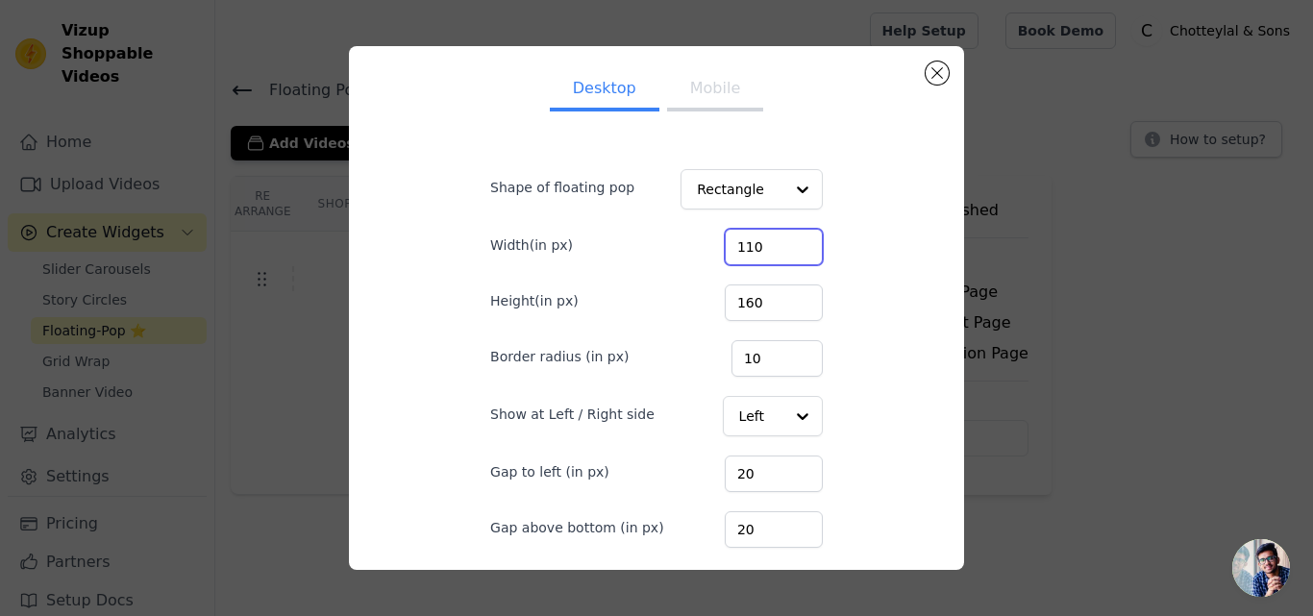
click at [781, 239] on input "110" at bounding box center [774, 247] width 98 height 37
click at [781, 239] on input "111" at bounding box center [774, 247] width 98 height 37
click at [781, 239] on input "112" at bounding box center [774, 247] width 98 height 37
click at [781, 239] on input "113" at bounding box center [774, 247] width 98 height 37
click at [781, 239] on input "114" at bounding box center [774, 247] width 98 height 37
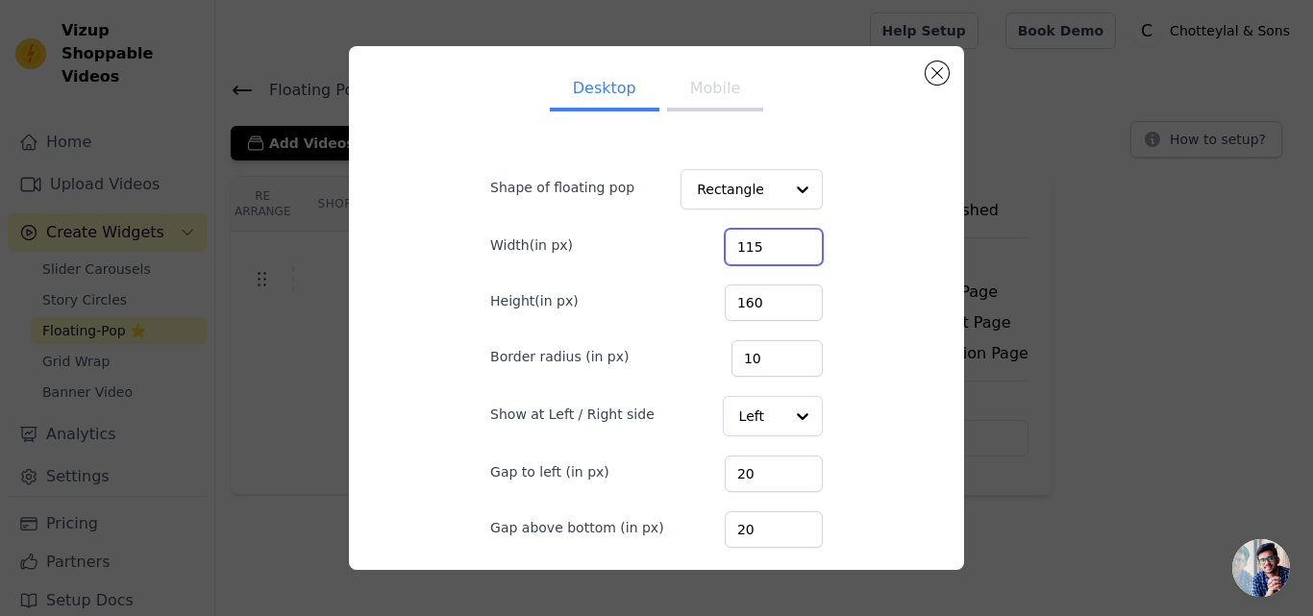
click at [781, 239] on input "115" at bounding box center [774, 247] width 98 height 37
click at [781, 239] on input "116" at bounding box center [774, 247] width 98 height 37
click at [782, 239] on input "117" at bounding box center [774, 247] width 98 height 37
type input "118"
click at [780, 244] on input "118" at bounding box center [774, 247] width 98 height 37
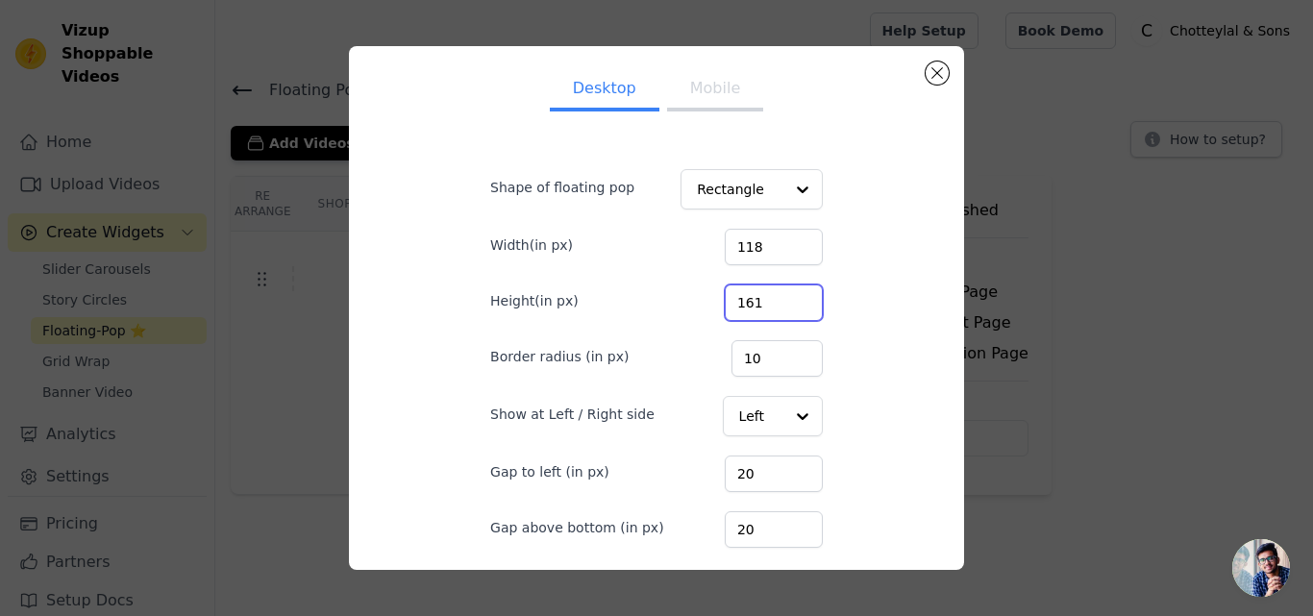
click at [778, 297] on input "161" at bounding box center [774, 303] width 98 height 37
click at [778, 297] on input "162" at bounding box center [774, 303] width 98 height 37
click at [778, 297] on input "164" at bounding box center [774, 303] width 98 height 37
click at [778, 297] on input "176" at bounding box center [774, 303] width 98 height 37
click at [778, 297] on input "177" at bounding box center [774, 303] width 98 height 37
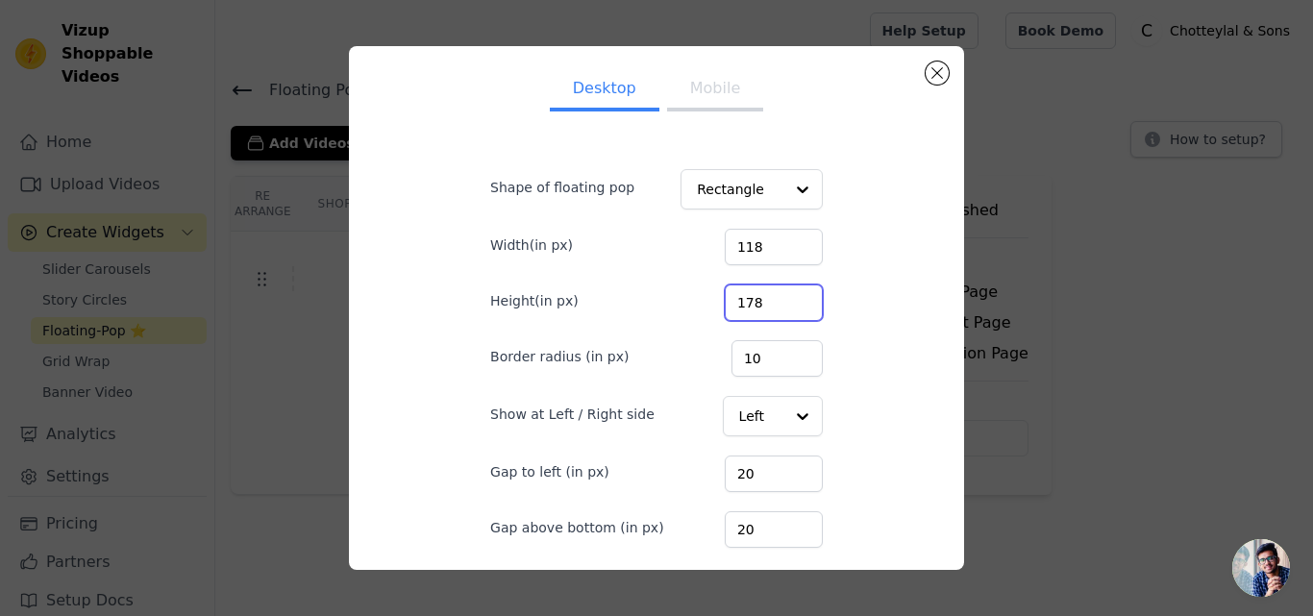
click at [778, 297] on input "178" at bounding box center [774, 303] width 98 height 37
click at [778, 297] on input "179" at bounding box center [774, 303] width 98 height 37
type input "180"
click at [778, 297] on input "180" at bounding box center [774, 303] width 98 height 37
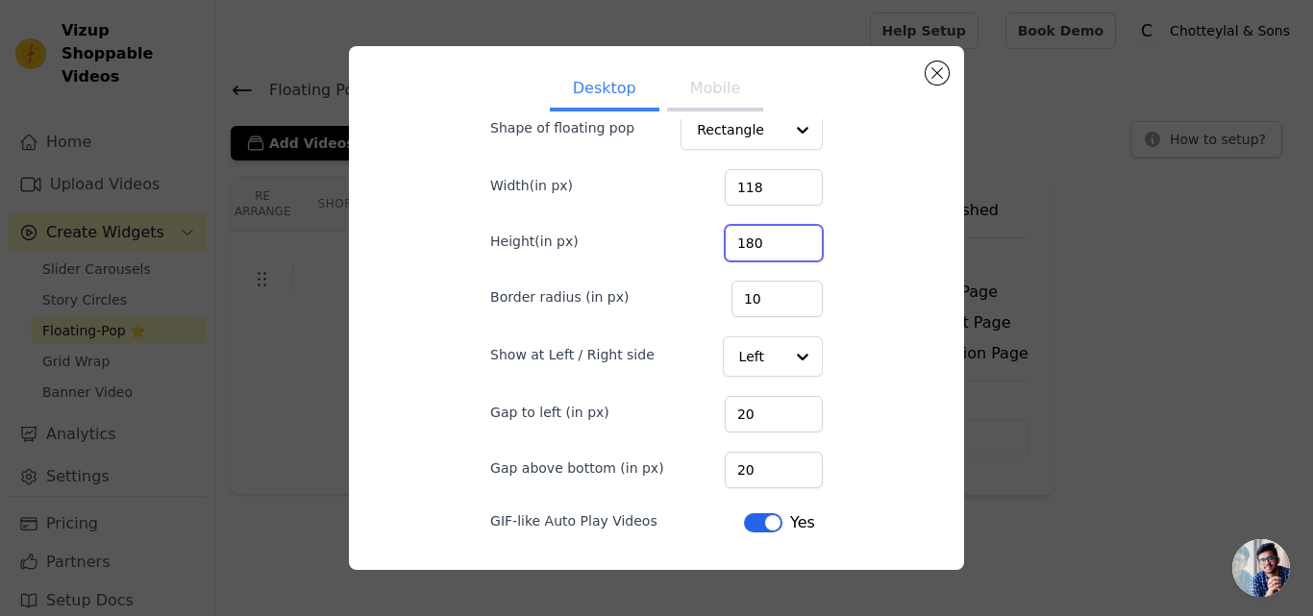
scroll to position [114, 0]
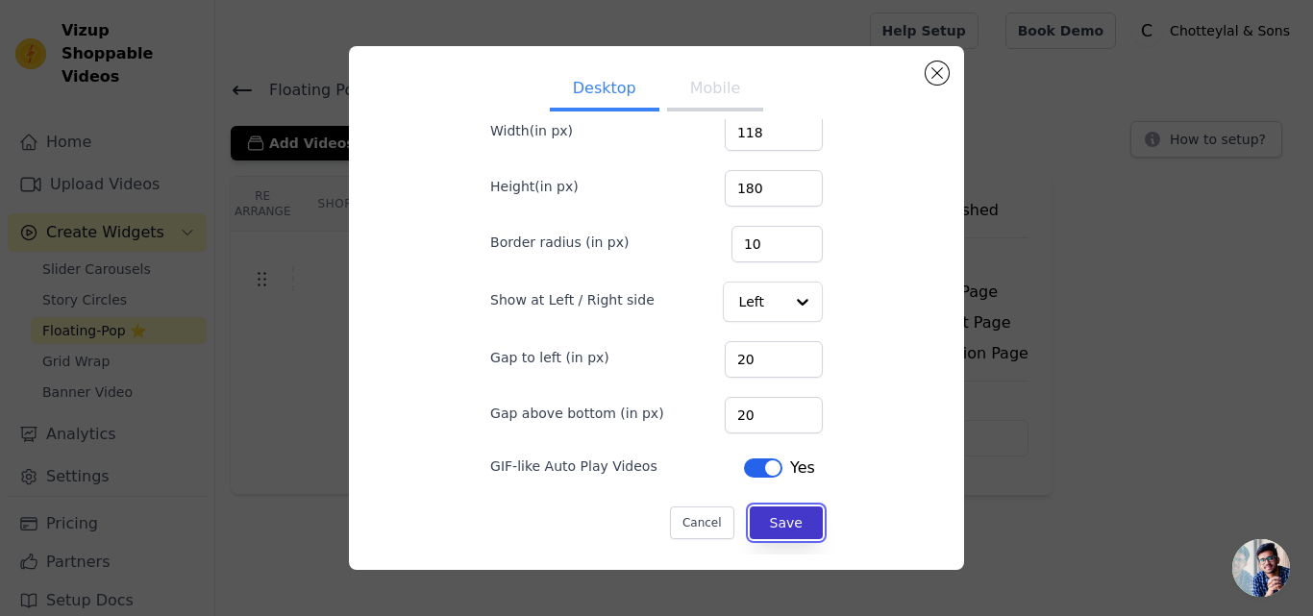
click at [772, 515] on button "Save" at bounding box center [786, 523] width 73 height 33
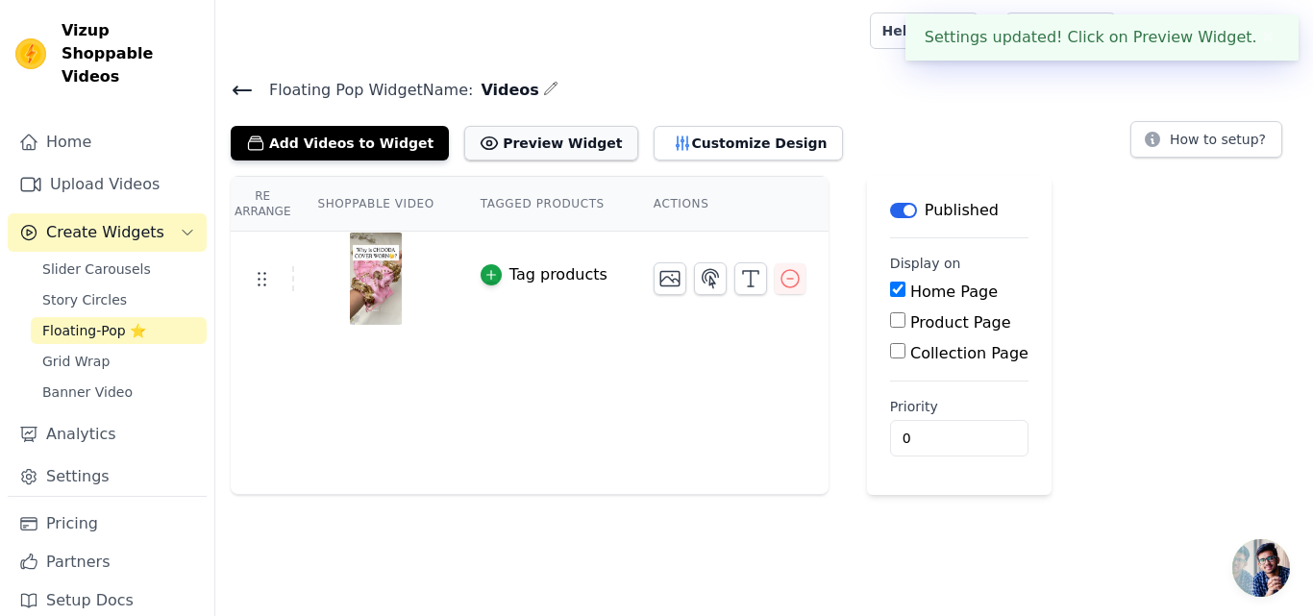
click at [517, 153] on button "Preview Widget" at bounding box center [550, 143] width 173 height 35
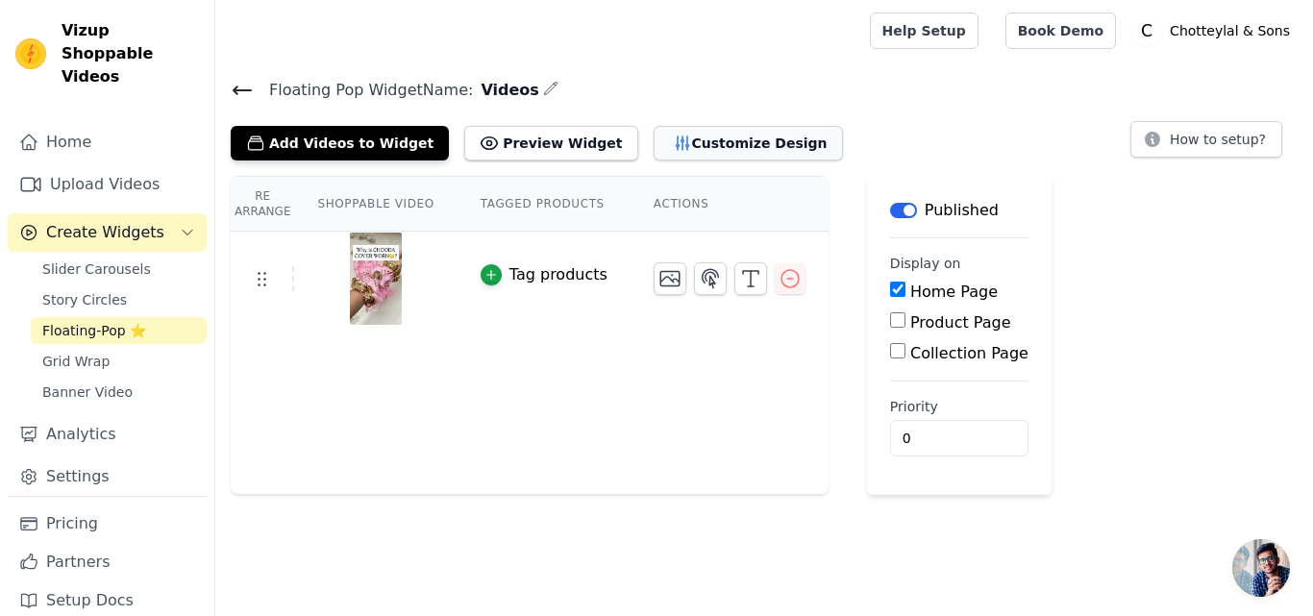
click at [673, 152] on button "Customize Design" at bounding box center [748, 143] width 189 height 35
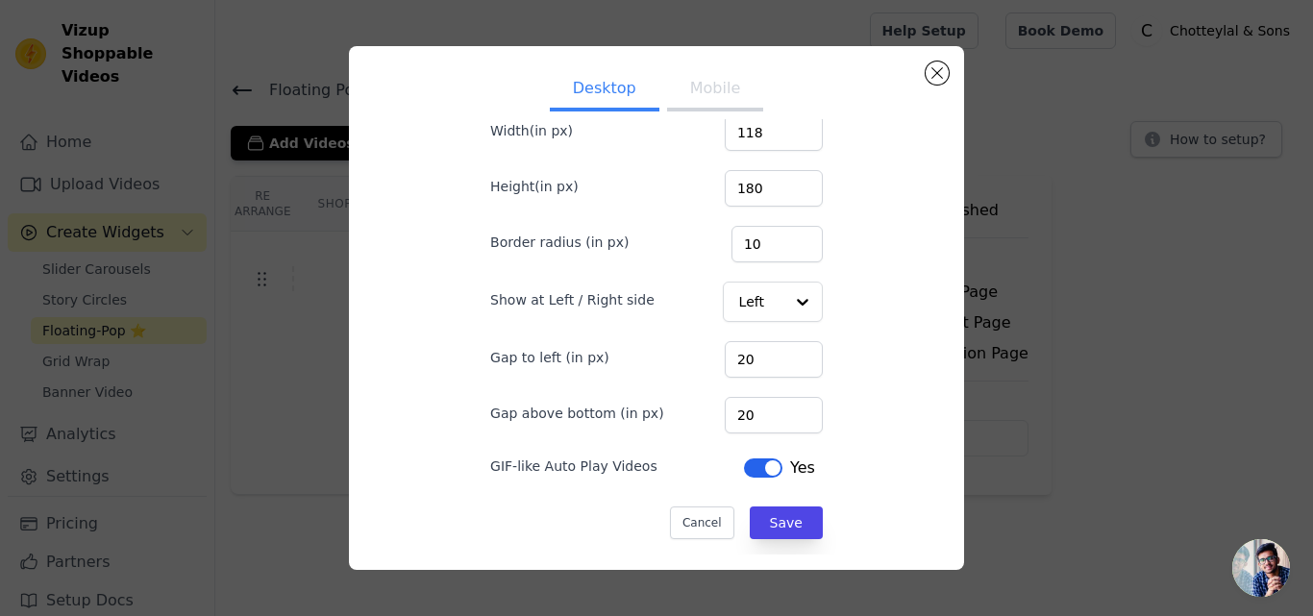
scroll to position [0, 0]
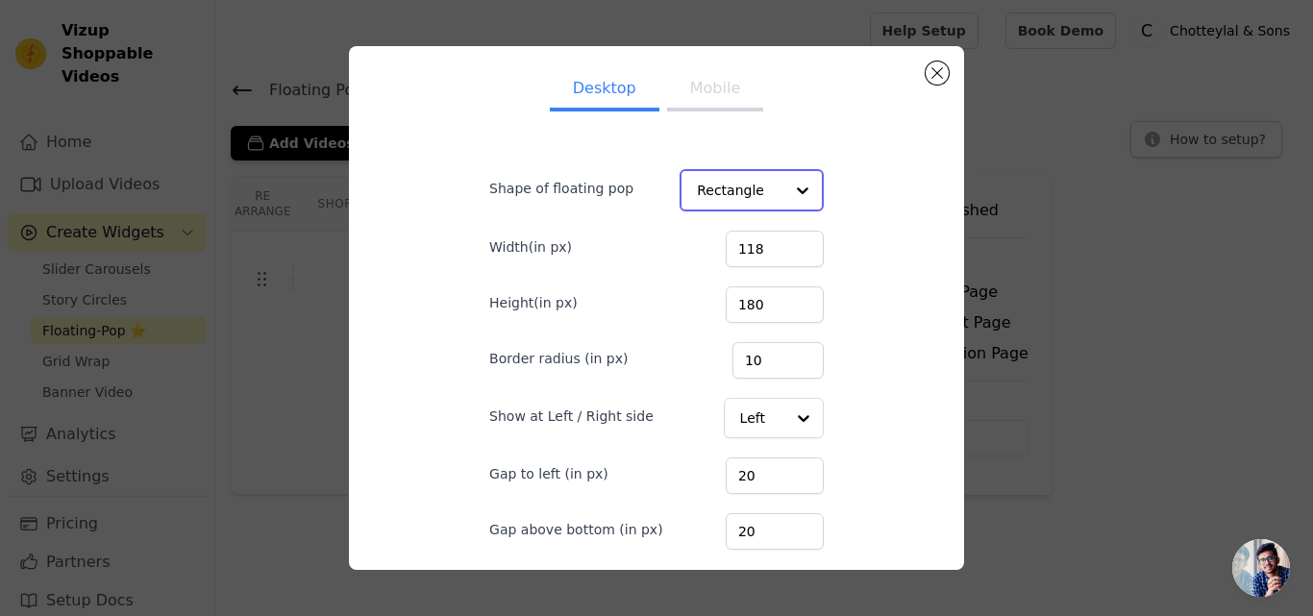
click at [743, 186] on input "Shape of floating pop" at bounding box center [740, 190] width 87 height 38
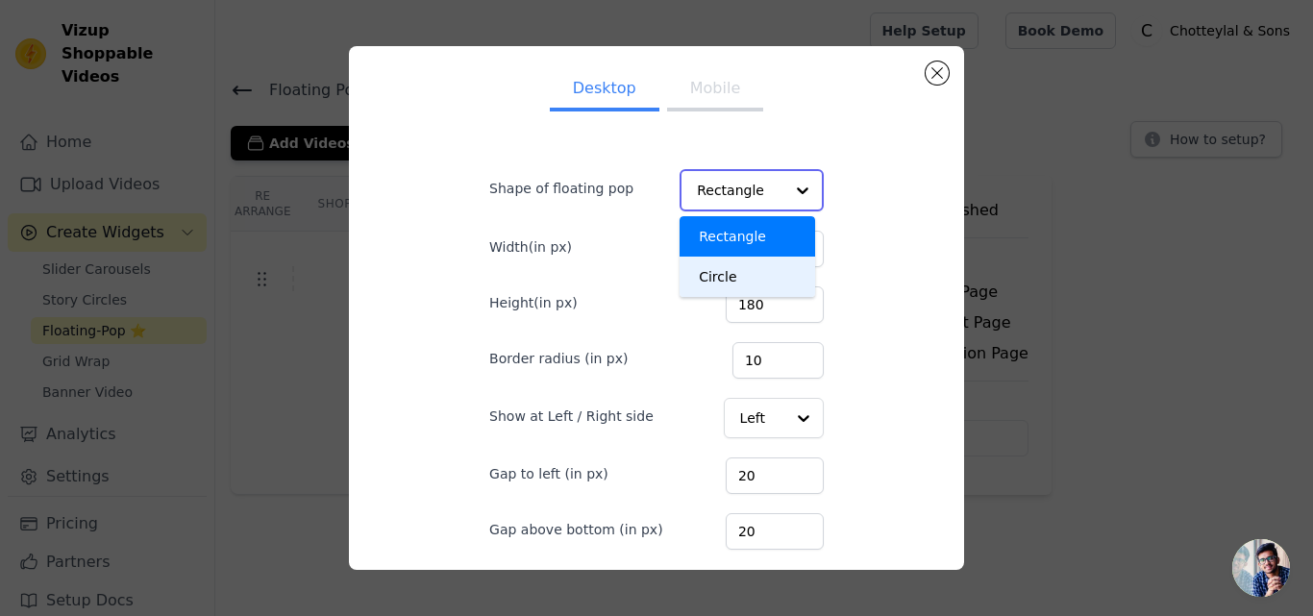
click at [714, 270] on div "Circle" at bounding box center [748, 277] width 136 height 40
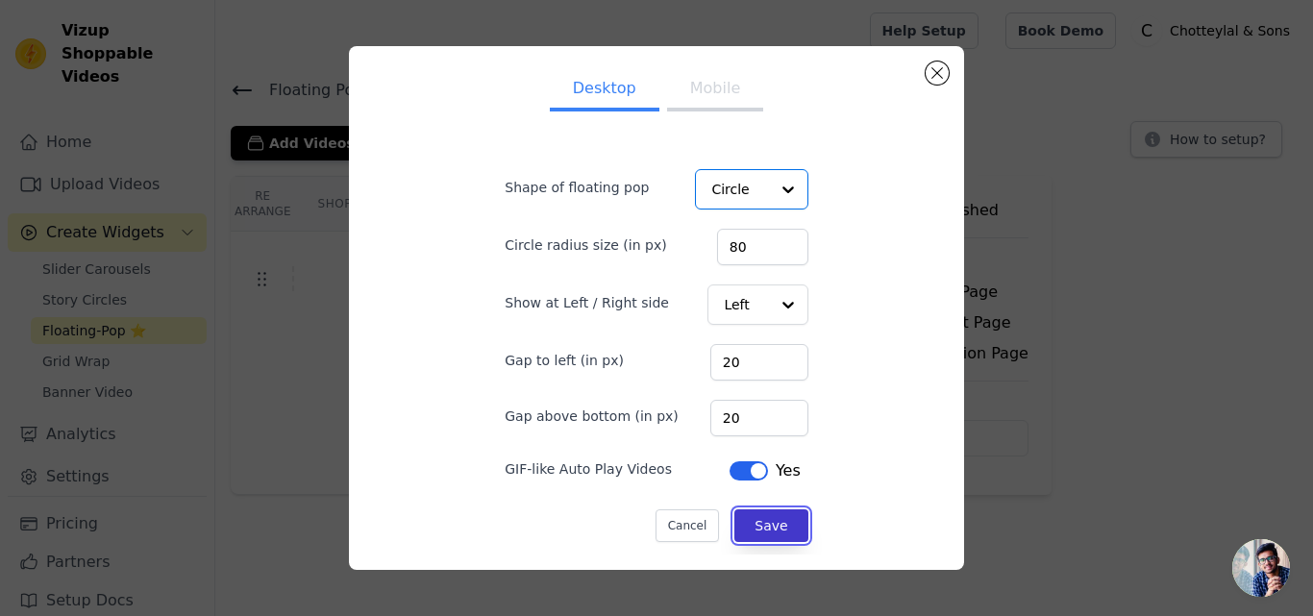
click at [774, 534] on button "Save" at bounding box center [770, 525] width 73 height 33
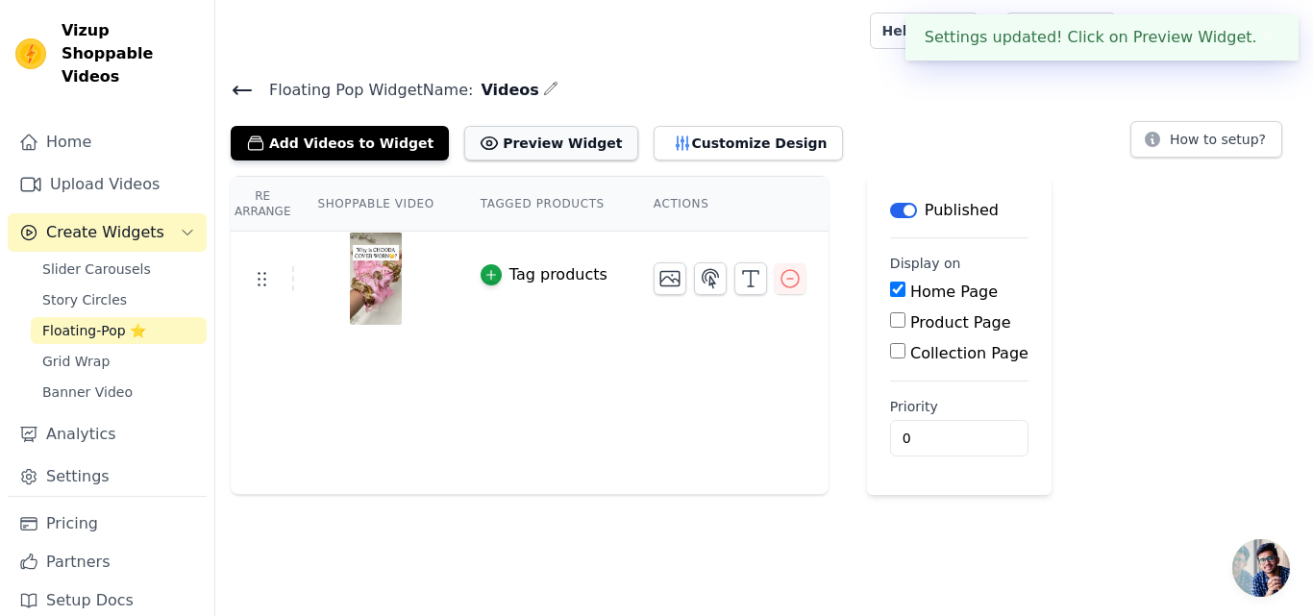
click at [562, 140] on button "Preview Widget" at bounding box center [550, 143] width 173 height 35
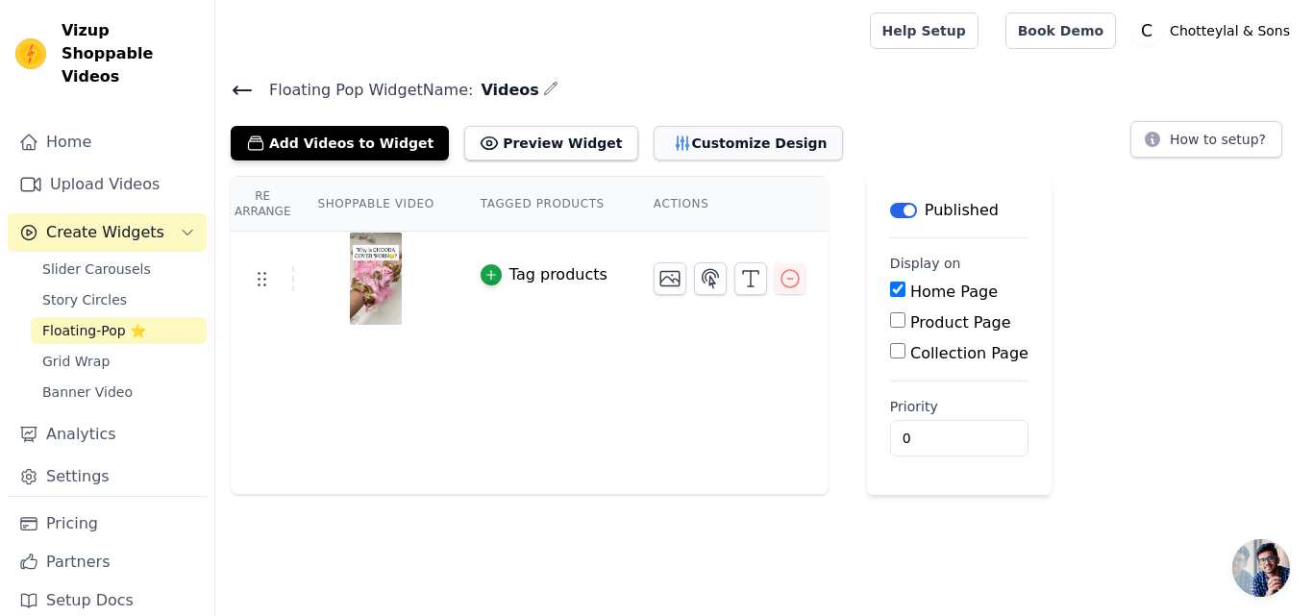
click at [665, 146] on button "Customize Design" at bounding box center [748, 143] width 189 height 35
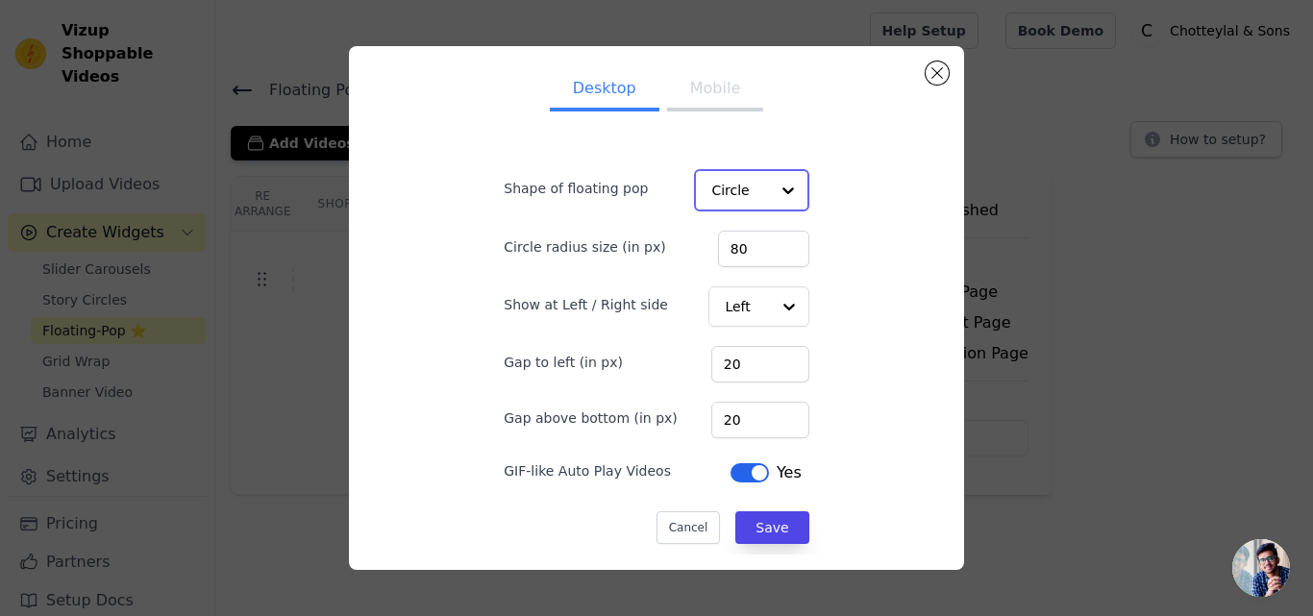
click at [748, 205] on input "Shape of floating pop" at bounding box center [739, 190] width 57 height 38
click at [737, 238] on div "Rectangle" at bounding box center [749, 236] width 110 height 40
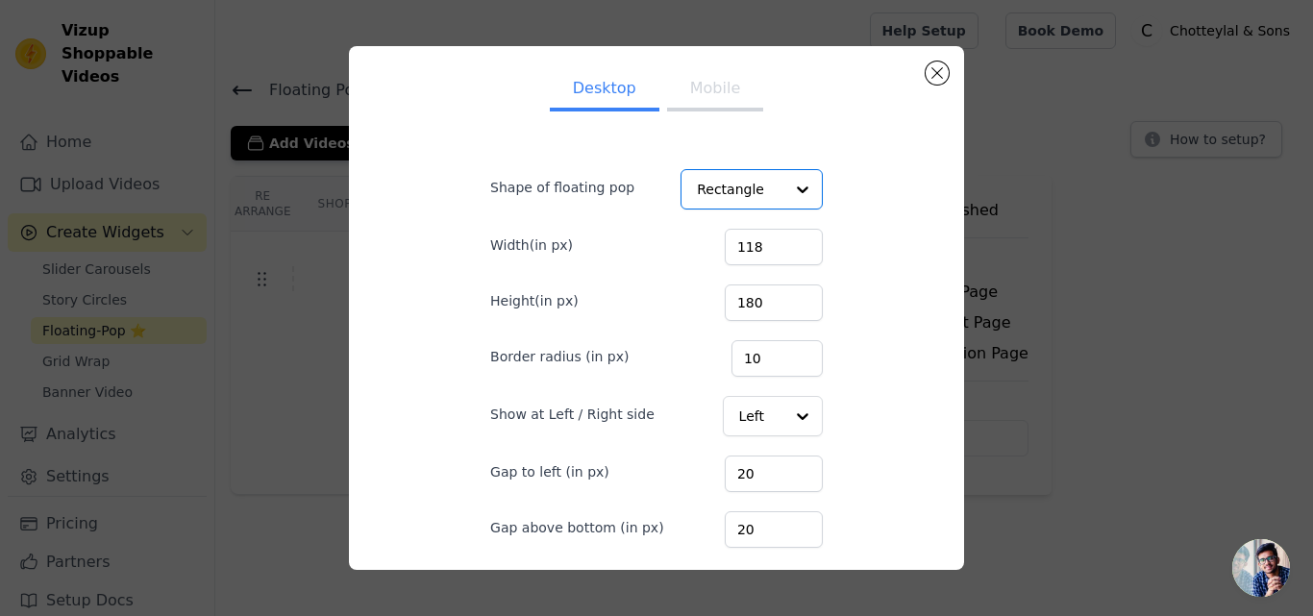
click at [709, 95] on button "Mobile" at bounding box center [715, 90] width 96 height 42
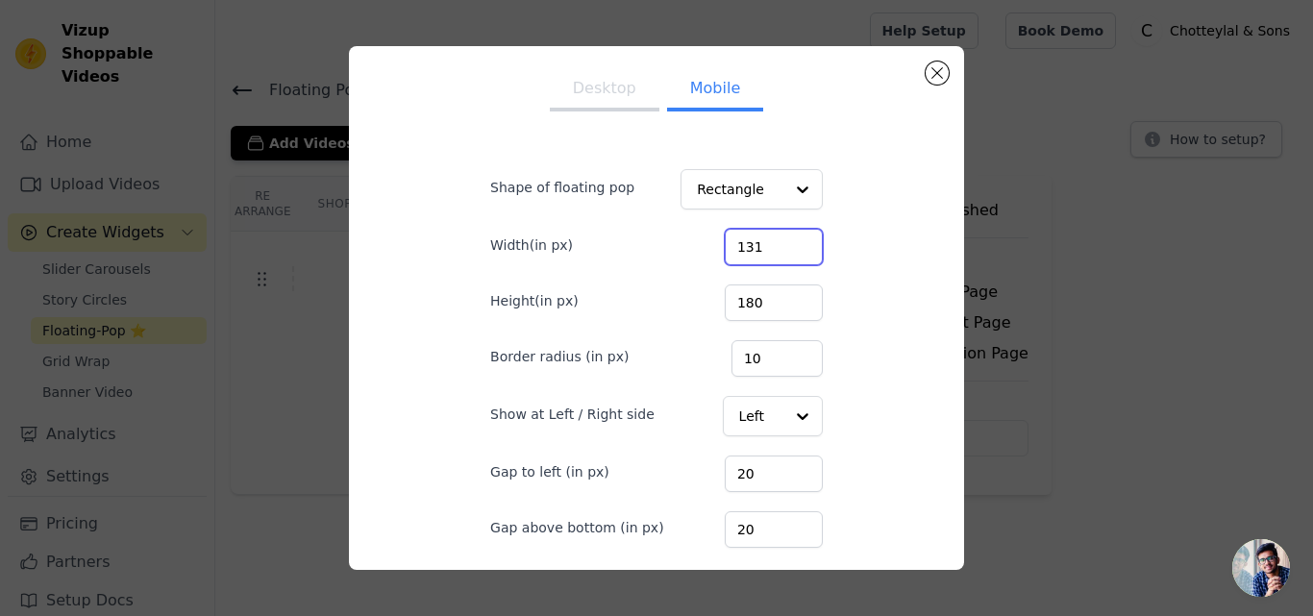
click at [779, 238] on input "131" at bounding box center [774, 247] width 98 height 37
click at [779, 238] on input "132" at bounding box center [774, 247] width 98 height 37
click at [779, 238] on input "133" at bounding box center [774, 247] width 98 height 37
click at [779, 238] on input "134" at bounding box center [774, 247] width 98 height 37
click at [779, 238] on input "135" at bounding box center [774, 247] width 98 height 37
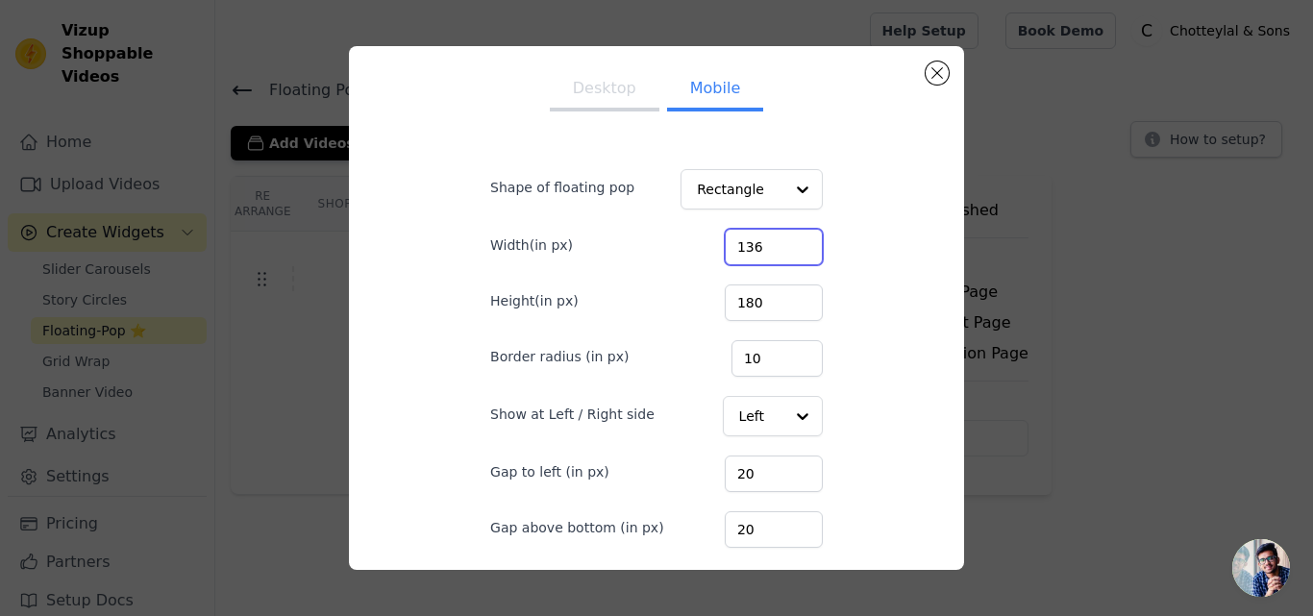
click at [779, 238] on input "136" at bounding box center [774, 247] width 98 height 37
click at [779, 238] on input "137" at bounding box center [774, 247] width 98 height 37
click at [779, 238] on input "138" at bounding box center [774, 247] width 98 height 37
click at [779, 238] on input "139" at bounding box center [774, 247] width 98 height 37
click at [779, 238] on input "140" at bounding box center [774, 247] width 98 height 37
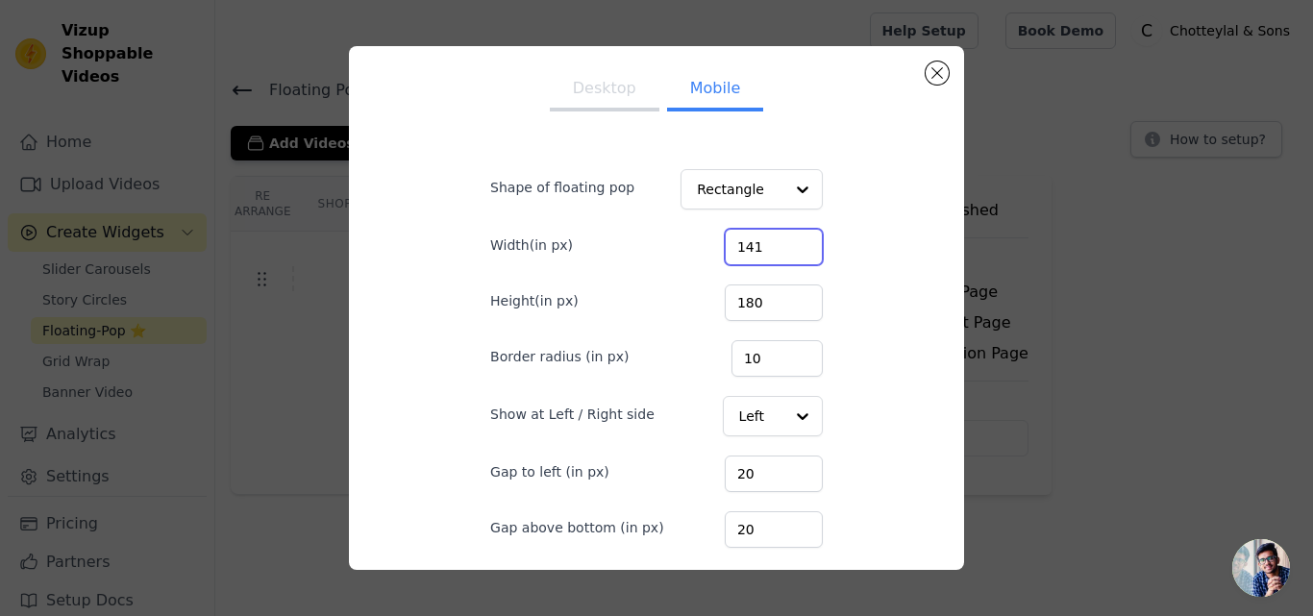
click at [779, 238] on input "141" at bounding box center [774, 247] width 98 height 37
click at [779, 238] on input "142" at bounding box center [774, 247] width 98 height 37
click at [779, 238] on input "143" at bounding box center [774, 247] width 98 height 37
click at [779, 238] on input "144" at bounding box center [774, 247] width 98 height 37
click at [779, 238] on input "145" at bounding box center [774, 247] width 98 height 37
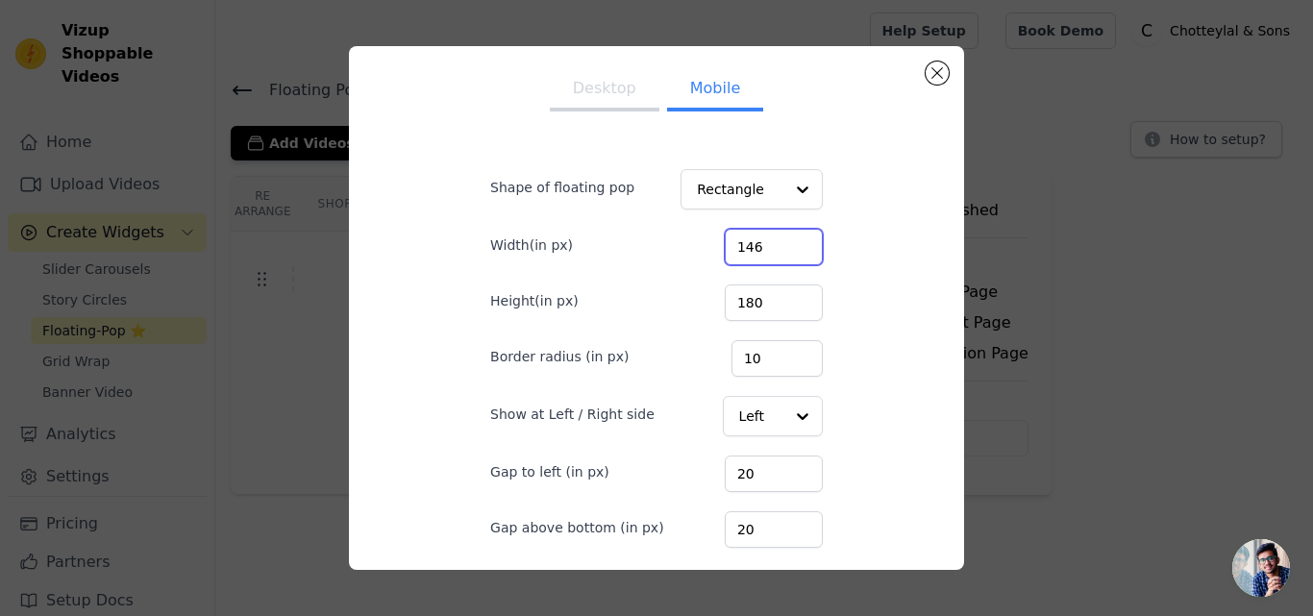
click at [779, 238] on input "146" at bounding box center [774, 247] width 98 height 37
click at [779, 248] on input "145" at bounding box center [774, 247] width 98 height 37
click at [779, 248] on input "135" at bounding box center [774, 247] width 98 height 37
click at [779, 248] on input "134" at bounding box center [774, 247] width 98 height 37
click at [779, 248] on input "133" at bounding box center [774, 247] width 98 height 37
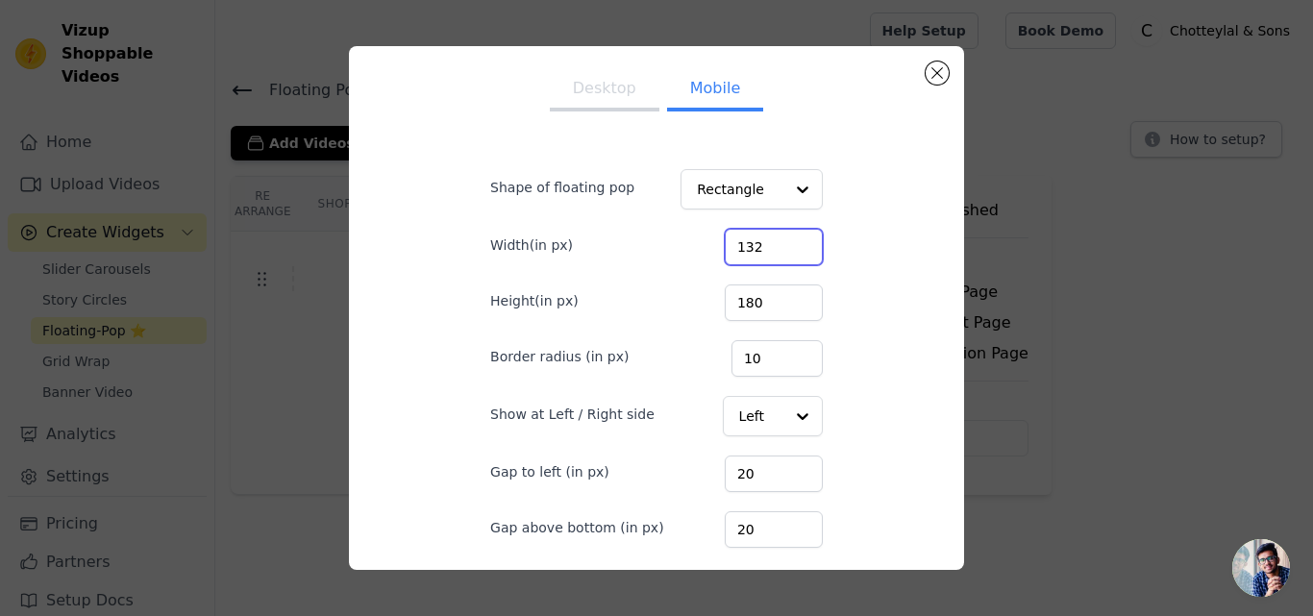
click at [779, 248] on input "132" at bounding box center [774, 247] width 98 height 37
click at [779, 248] on input "131" at bounding box center [774, 247] width 98 height 37
click at [779, 248] on input "130" at bounding box center [774, 247] width 98 height 37
click at [779, 248] on input "129" at bounding box center [774, 247] width 98 height 37
click at [779, 248] on input "128" at bounding box center [774, 247] width 98 height 37
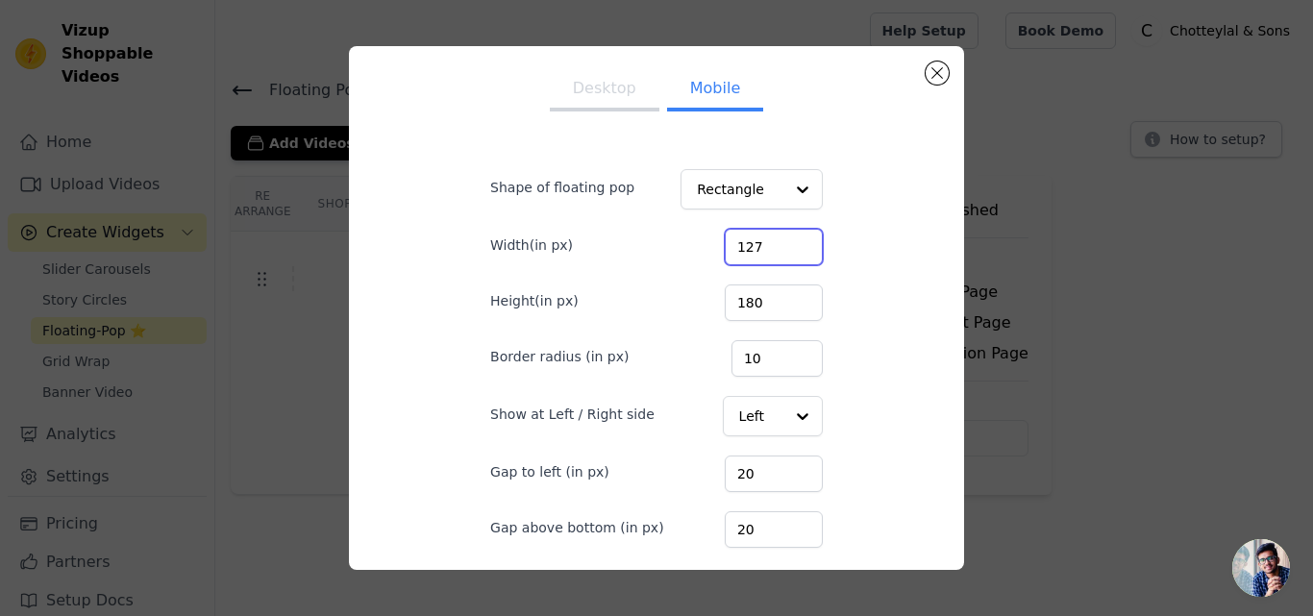
click at [779, 248] on input "127" at bounding box center [774, 247] width 98 height 37
click at [779, 248] on input "126" at bounding box center [774, 247] width 98 height 37
click at [779, 248] on input "125" at bounding box center [774, 247] width 98 height 37
click at [779, 248] on input "124" at bounding box center [774, 247] width 98 height 37
click at [779, 248] on input "123" at bounding box center [774, 247] width 98 height 37
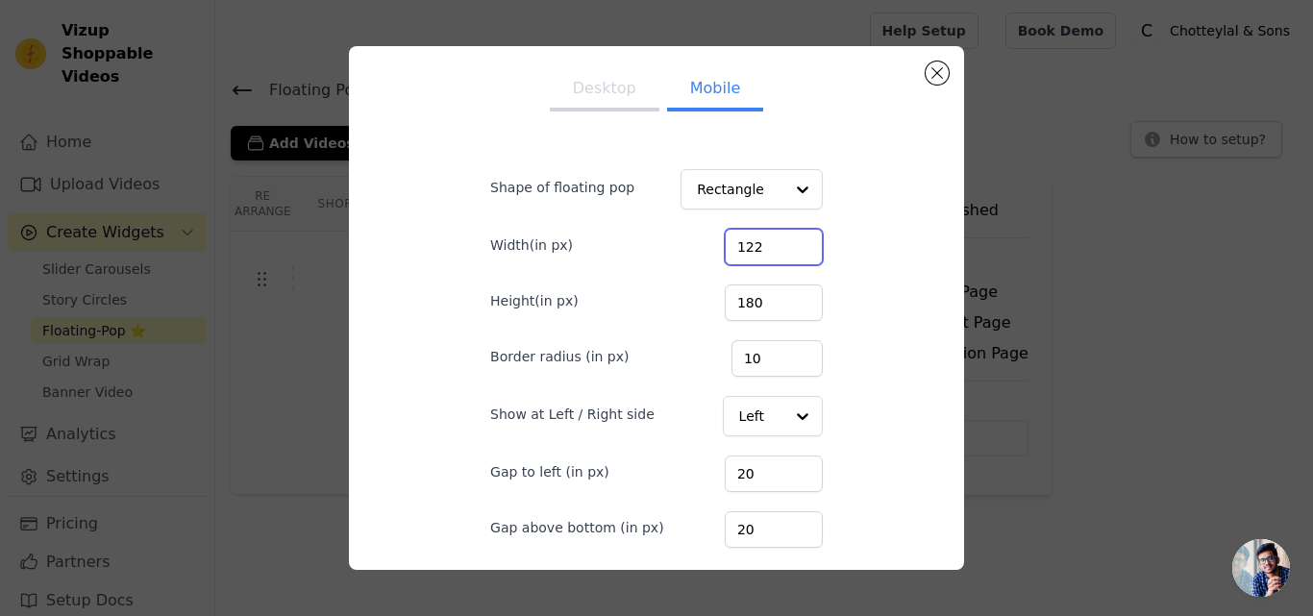
click at [779, 248] on input "122" at bounding box center [774, 247] width 98 height 37
click at [779, 248] on input "121" at bounding box center [774, 247] width 98 height 37
click at [779, 248] on input "120" at bounding box center [774, 247] width 98 height 37
click at [779, 248] on input "119" at bounding box center [774, 247] width 98 height 37
click at [779, 248] on input "118" at bounding box center [774, 247] width 98 height 37
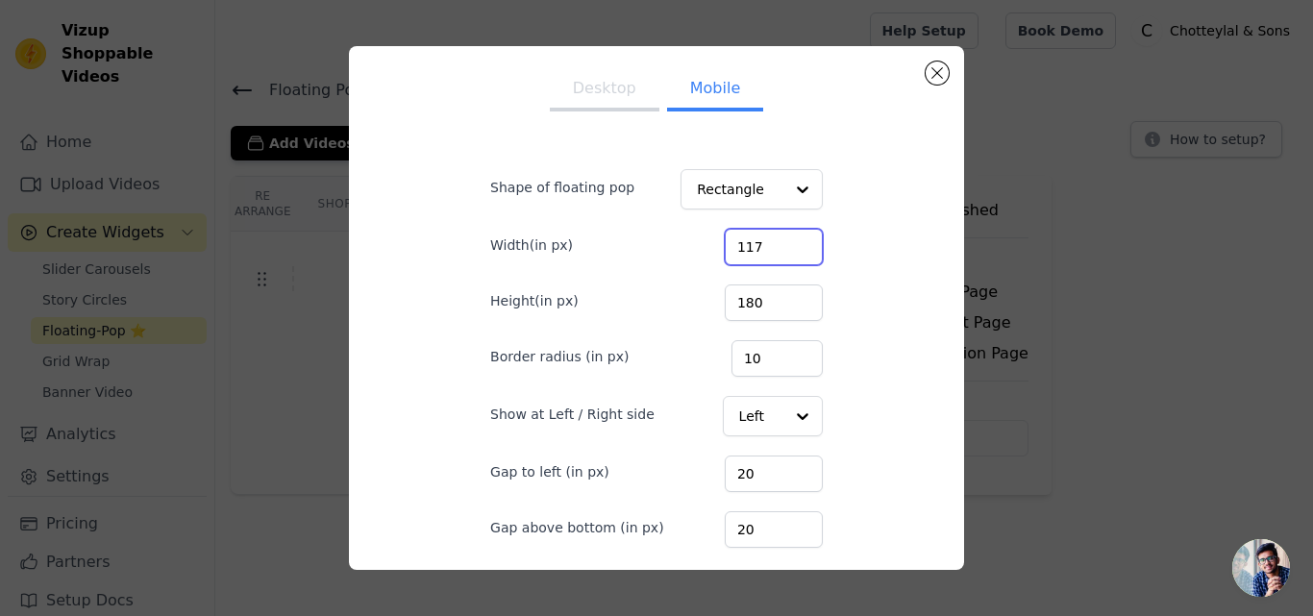
click at [779, 248] on input "117" at bounding box center [774, 247] width 98 height 37
click at [779, 248] on input "116" at bounding box center [774, 247] width 98 height 37
click at [779, 248] on input "115" at bounding box center [774, 247] width 98 height 37
click at [779, 248] on input "114" at bounding box center [774, 247] width 98 height 37
click at [779, 248] on input "113" at bounding box center [774, 247] width 98 height 37
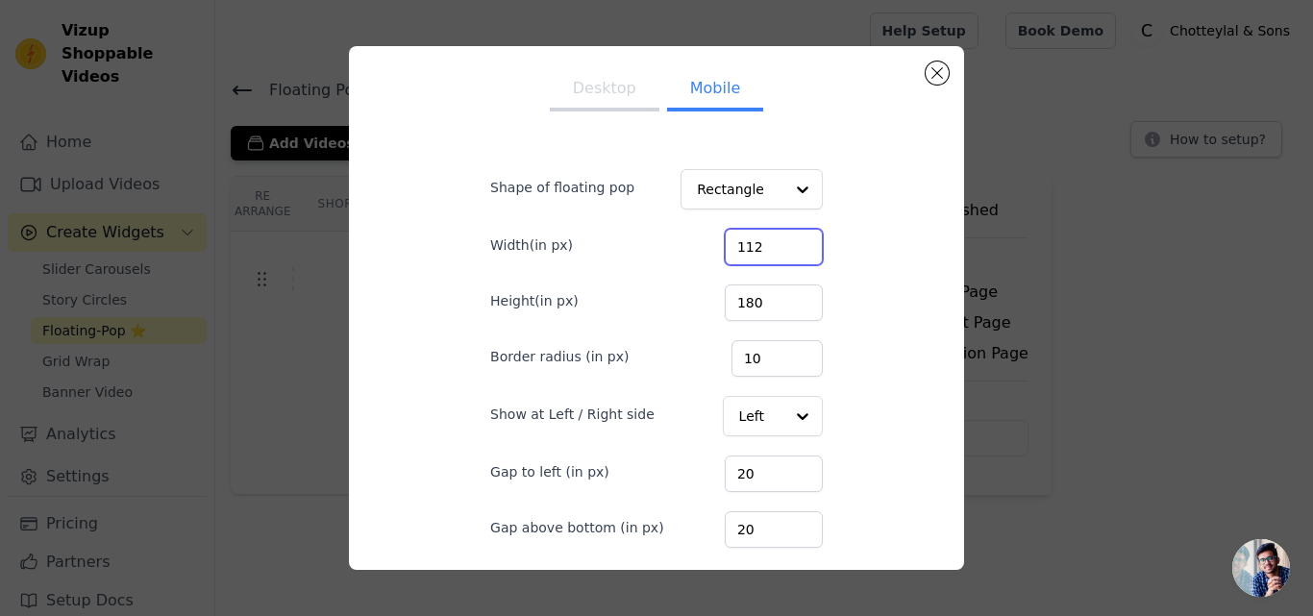
click at [779, 248] on input "112" at bounding box center [774, 247] width 98 height 37
type input "111"
click at [779, 248] on input "111" at bounding box center [774, 247] width 98 height 37
click at [776, 299] on input "181" at bounding box center [774, 303] width 98 height 37
click at [776, 299] on input "182" at bounding box center [774, 303] width 98 height 37
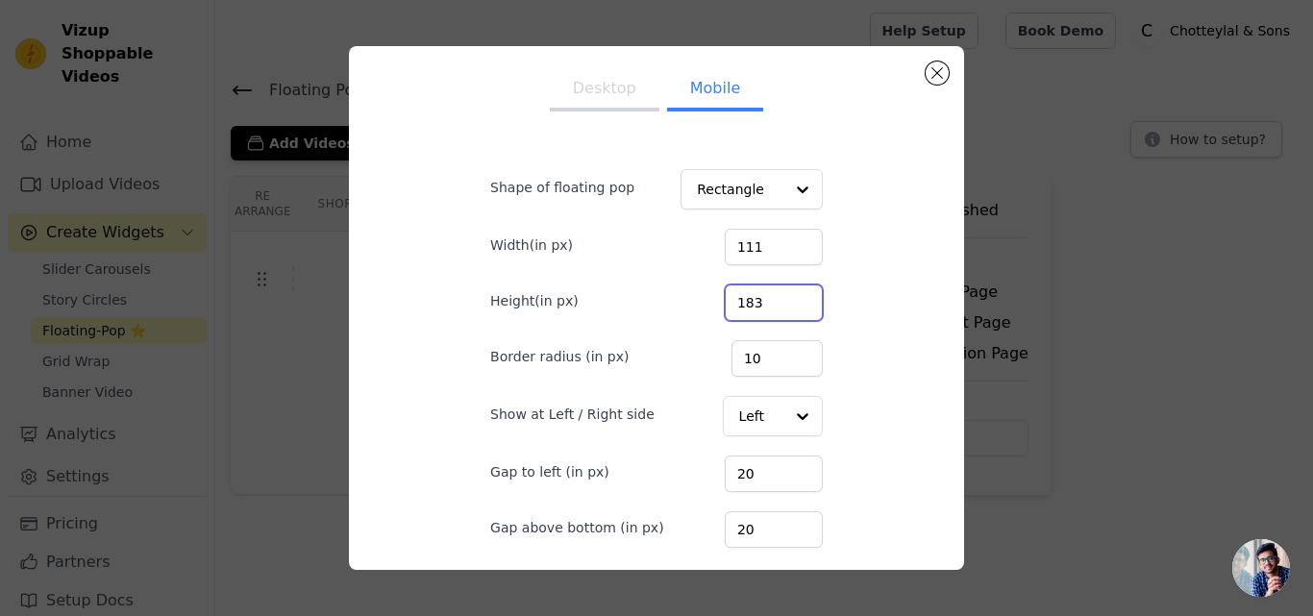
click at [776, 299] on input "183" at bounding box center [774, 303] width 98 height 37
click at [776, 299] on input "184" at bounding box center [774, 303] width 98 height 37
click at [776, 299] on input "185" at bounding box center [774, 303] width 98 height 37
type input "186"
click at [776, 299] on input "186" at bounding box center [774, 303] width 98 height 37
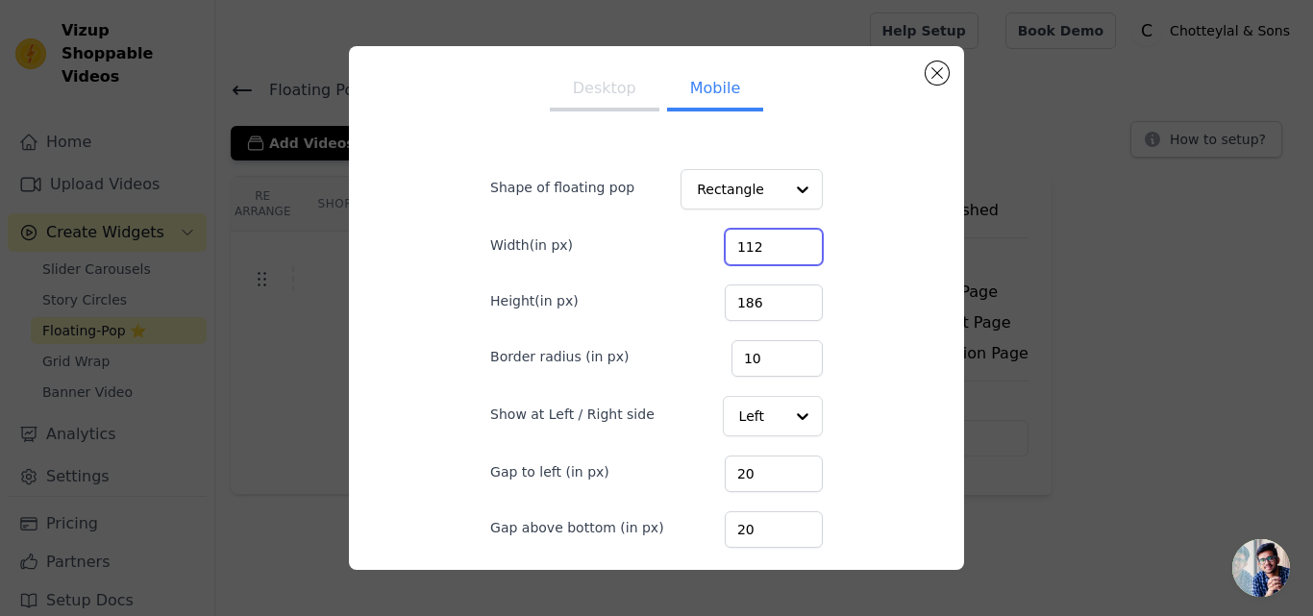
click at [781, 238] on input "112" at bounding box center [774, 247] width 98 height 37
click at [781, 238] on input "113" at bounding box center [774, 247] width 98 height 37
click at [781, 238] on input "114" at bounding box center [774, 247] width 98 height 37
click at [781, 238] on input "115" at bounding box center [774, 247] width 98 height 37
click at [781, 238] on input "116" at bounding box center [774, 247] width 98 height 37
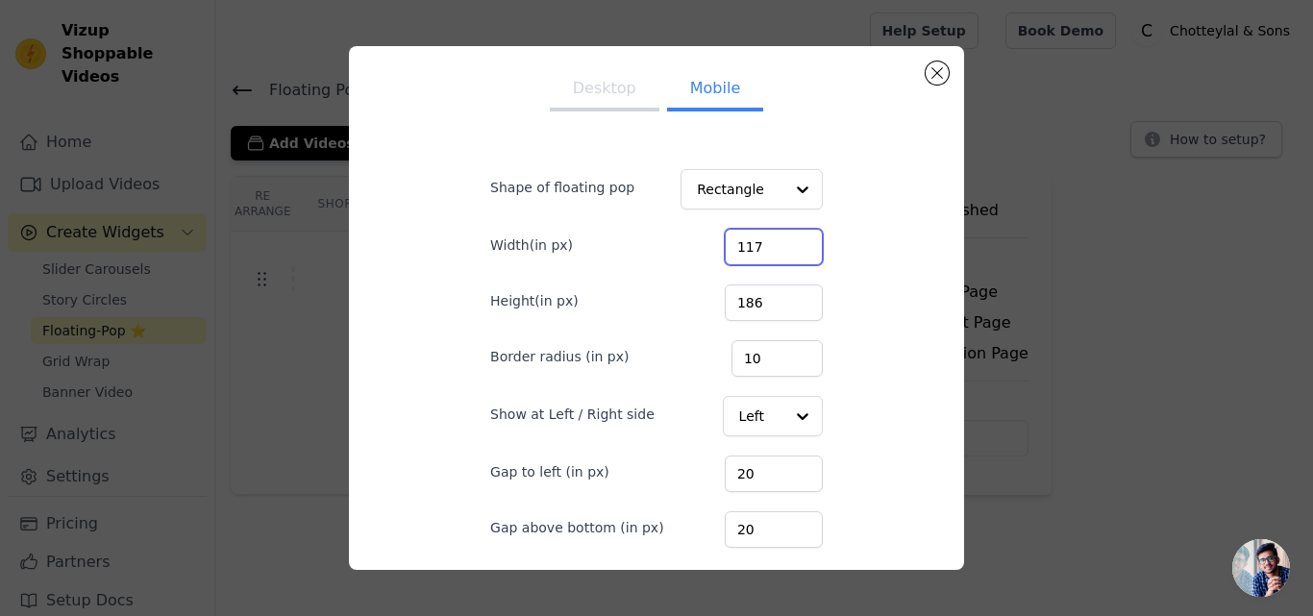
click at [781, 238] on input "117" at bounding box center [774, 247] width 98 height 37
click at [781, 238] on input "118" at bounding box center [774, 247] width 98 height 37
click at [781, 238] on input "119" at bounding box center [774, 247] width 98 height 37
type input "120"
click at [772, 238] on input "120" at bounding box center [774, 247] width 98 height 37
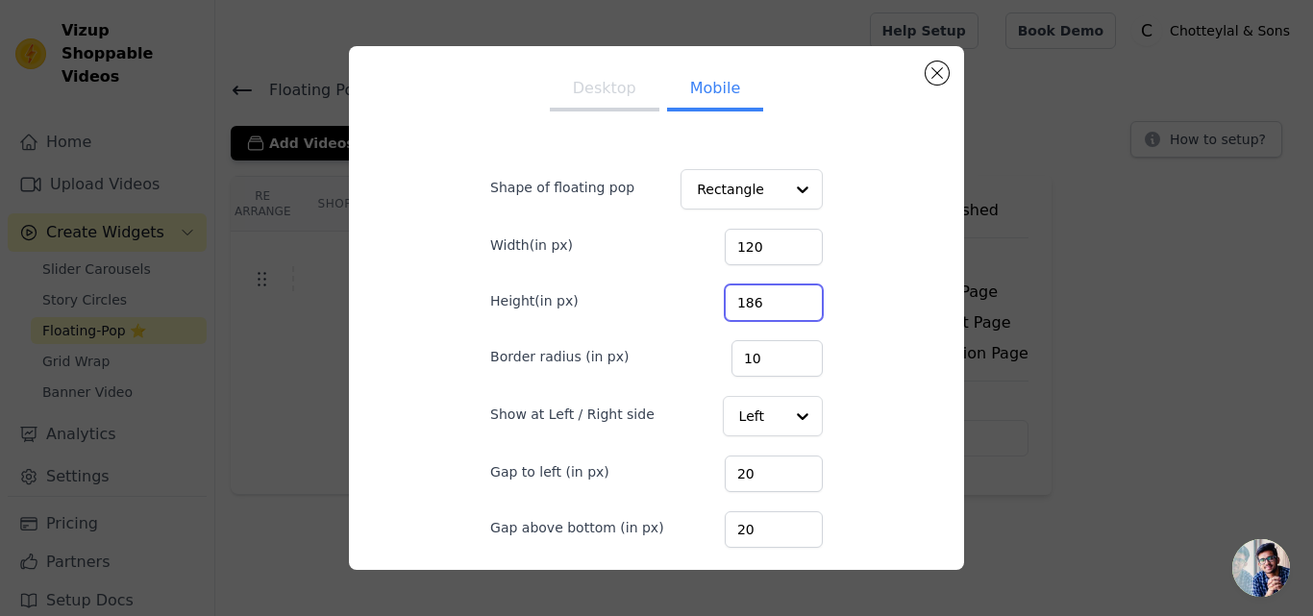
click at [778, 292] on input "186" at bounding box center [774, 303] width 98 height 37
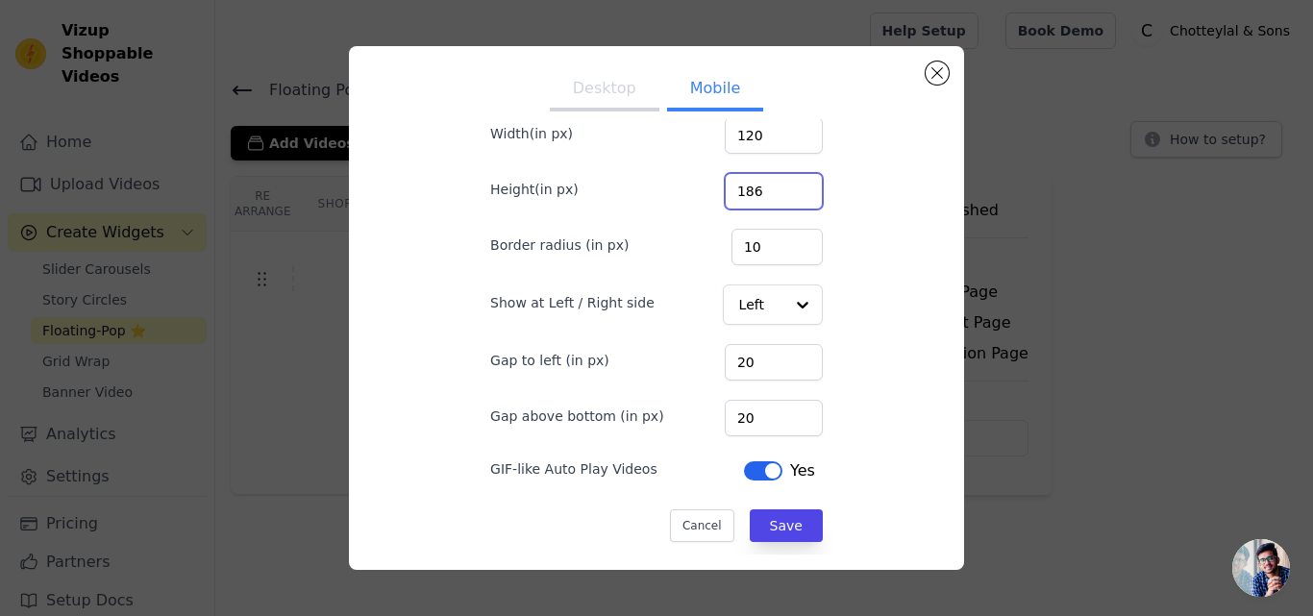
scroll to position [114, 0]
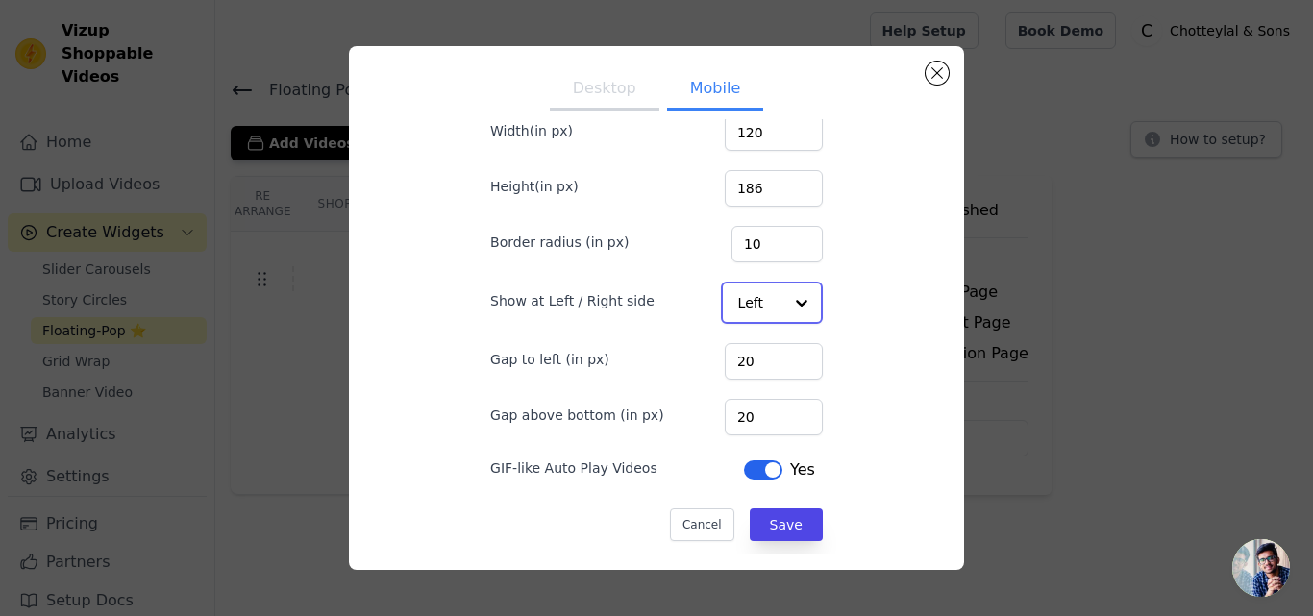
click at [757, 299] on input "Show at Left / Right side" at bounding box center [760, 303] width 44 height 38
click at [748, 395] on div "Right" at bounding box center [770, 389] width 99 height 40
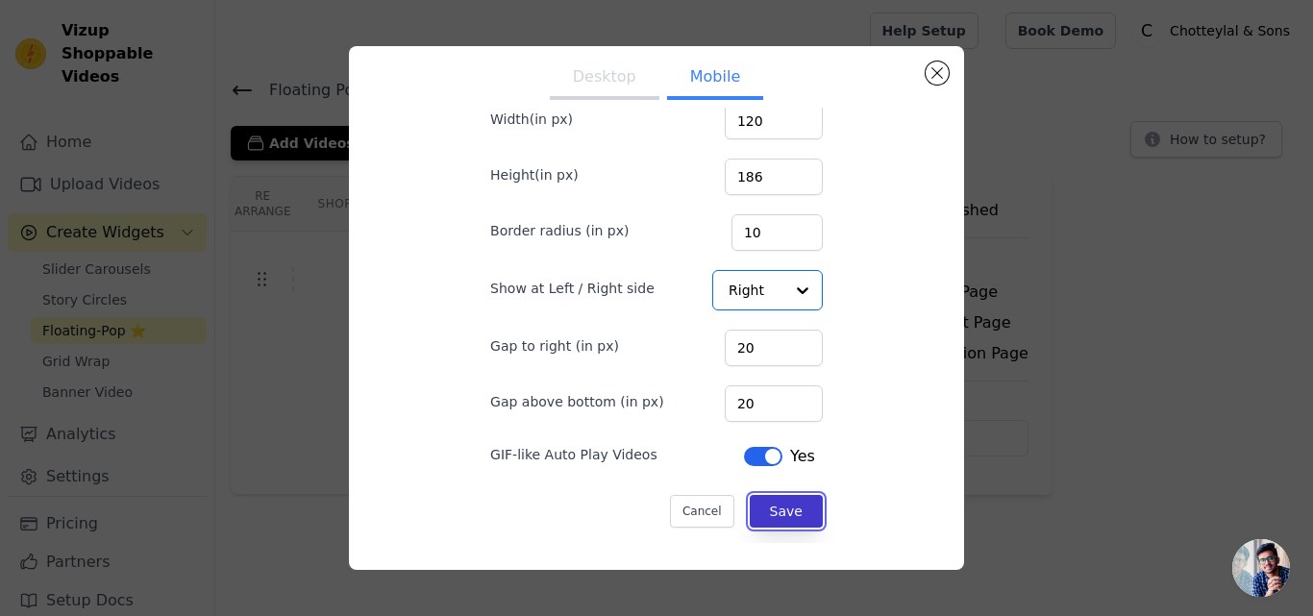
scroll to position [12, 0]
click at [761, 509] on button "Save" at bounding box center [786, 511] width 73 height 33
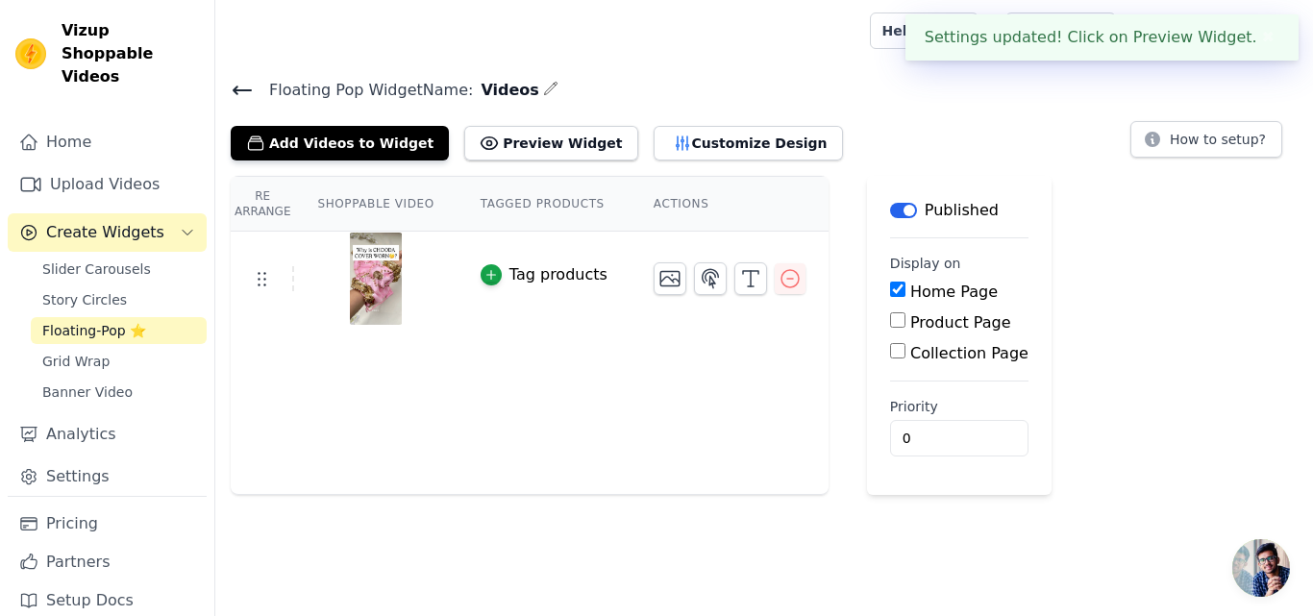
click at [625, 82] on div "Floating Pop Widget Name: Videos Add Videos to Widget Preview Widget Desktop Mo…" at bounding box center [764, 119] width 1098 height 84
click at [709, 152] on button "Customize Design" at bounding box center [748, 143] width 189 height 35
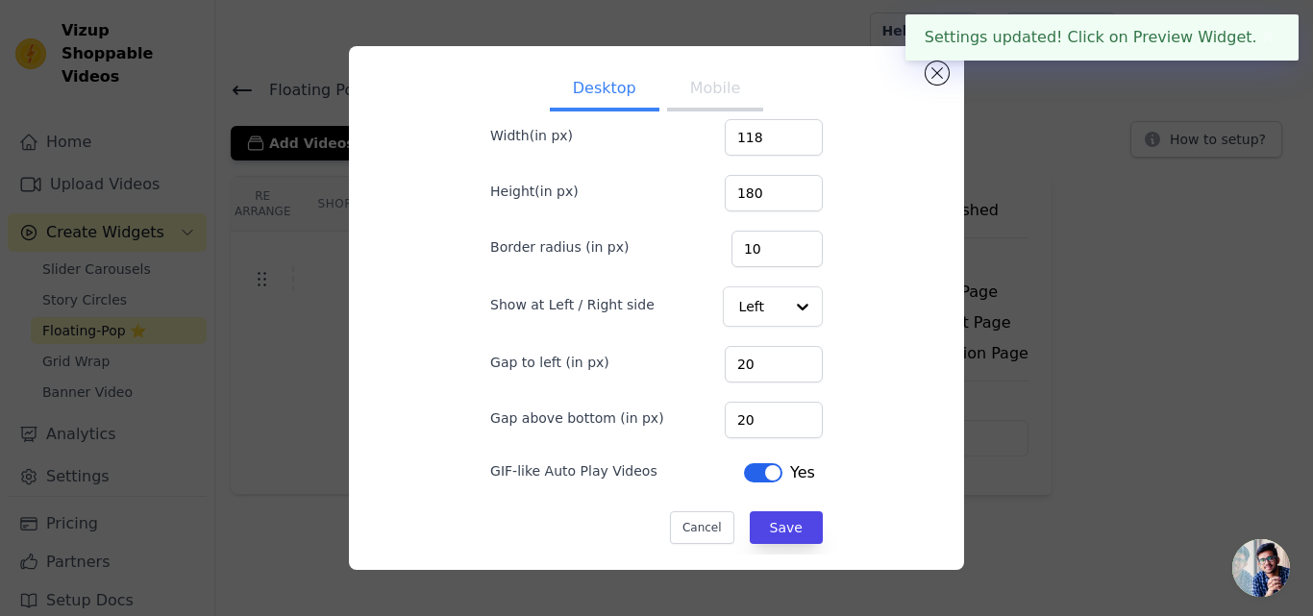
scroll to position [114, 0]
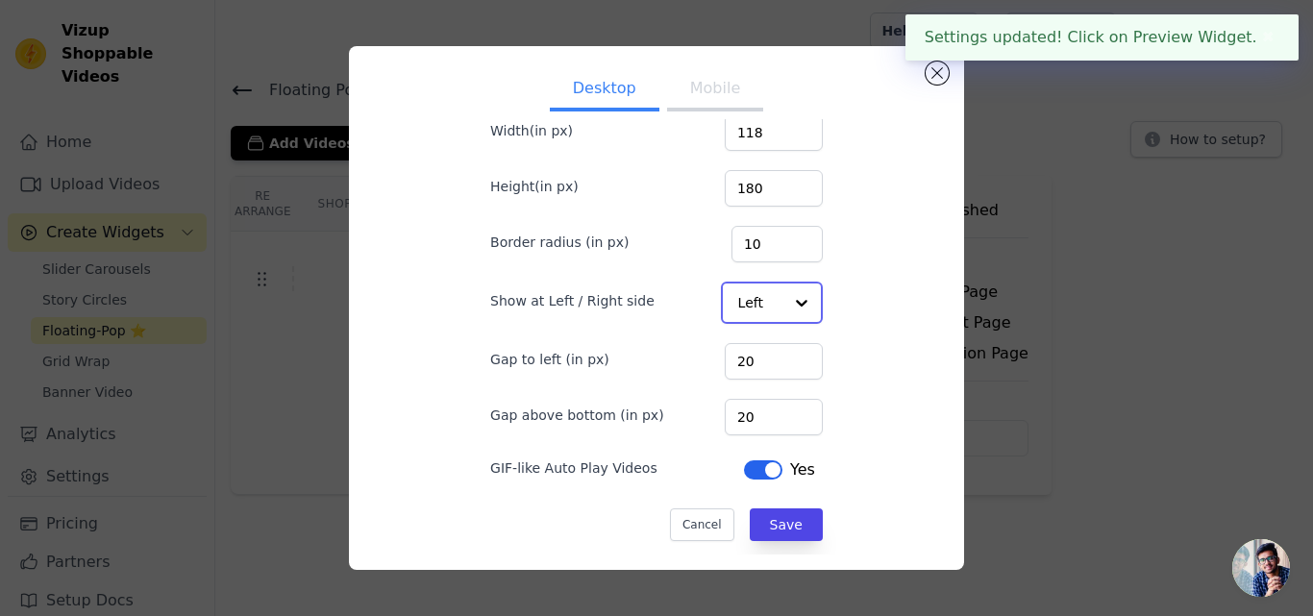
click at [782, 314] on div at bounding box center [801, 303] width 38 height 38
click at [764, 381] on div "Right" at bounding box center [770, 389] width 99 height 40
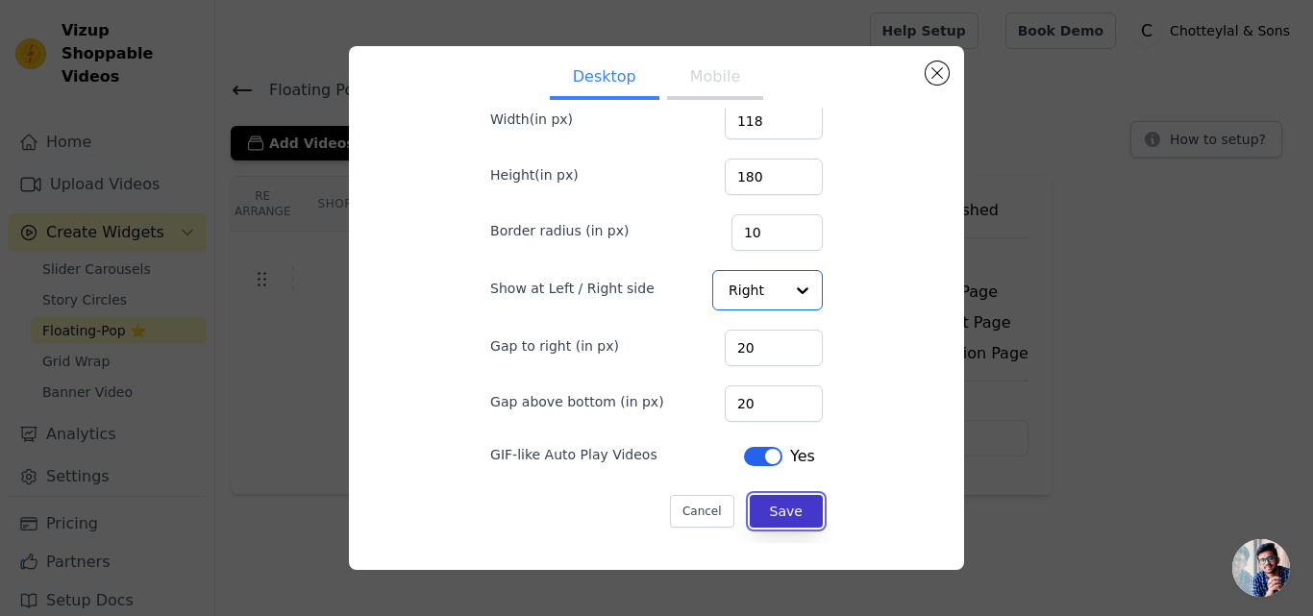
scroll to position [12, 0]
click at [766, 509] on button "Save" at bounding box center [786, 511] width 73 height 33
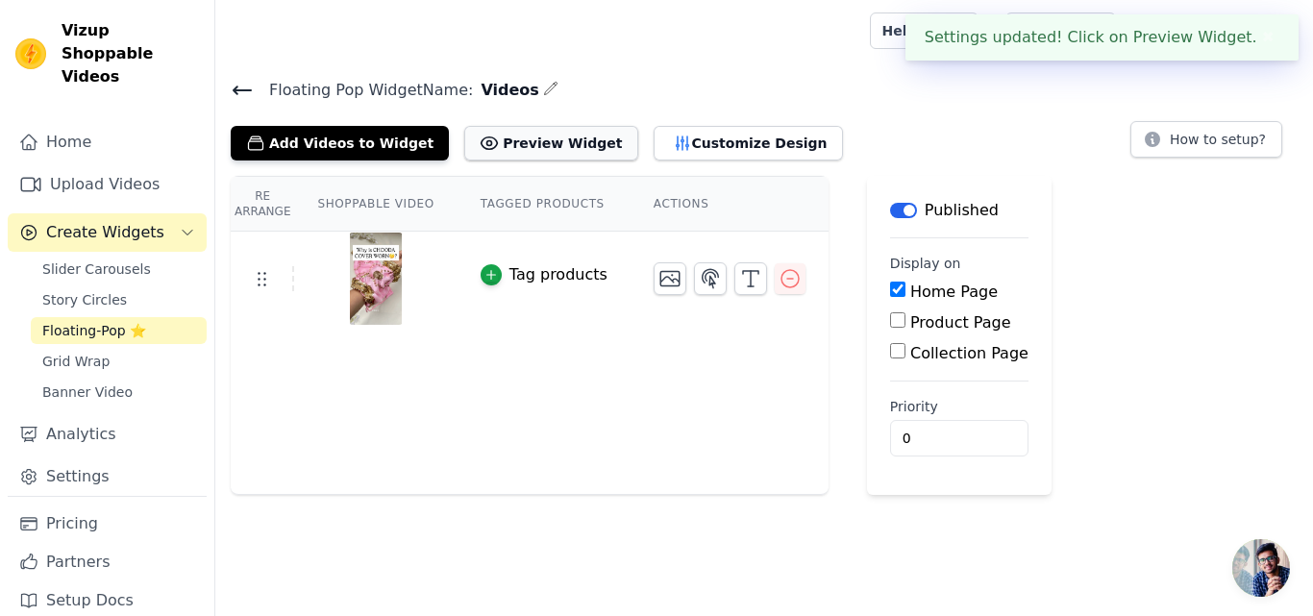
click at [527, 136] on button "Preview Widget" at bounding box center [550, 143] width 173 height 35
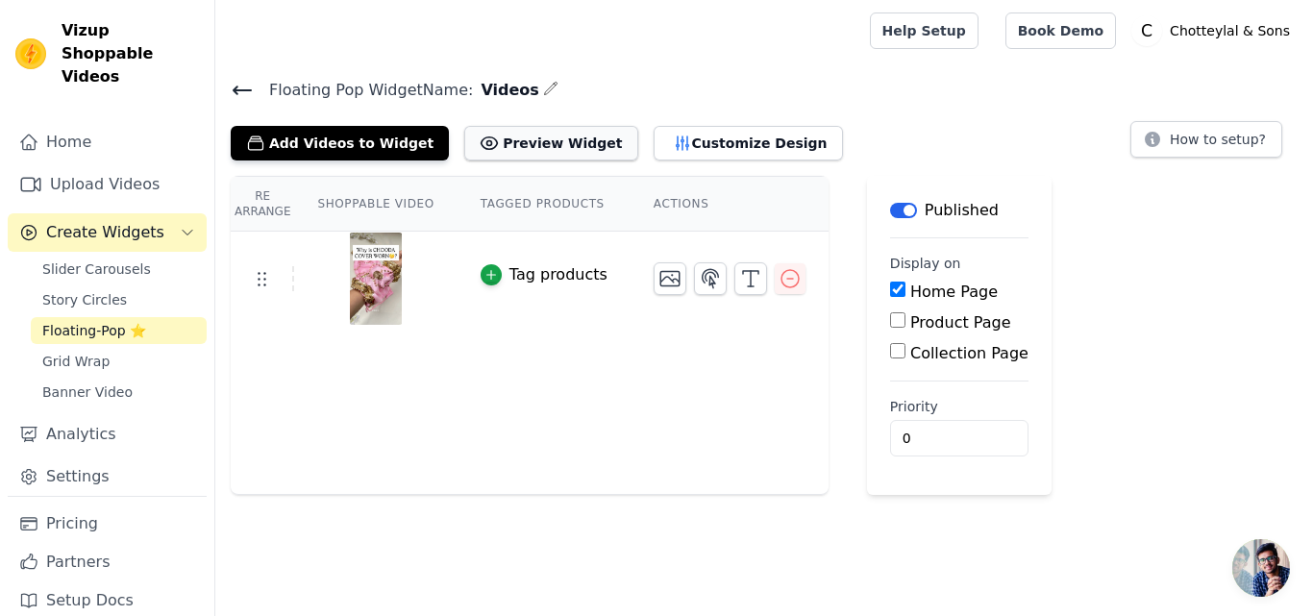
click at [559, 144] on button "Preview Widget" at bounding box center [550, 143] width 173 height 35
click at [654, 142] on button "Customize Design" at bounding box center [748, 143] width 189 height 35
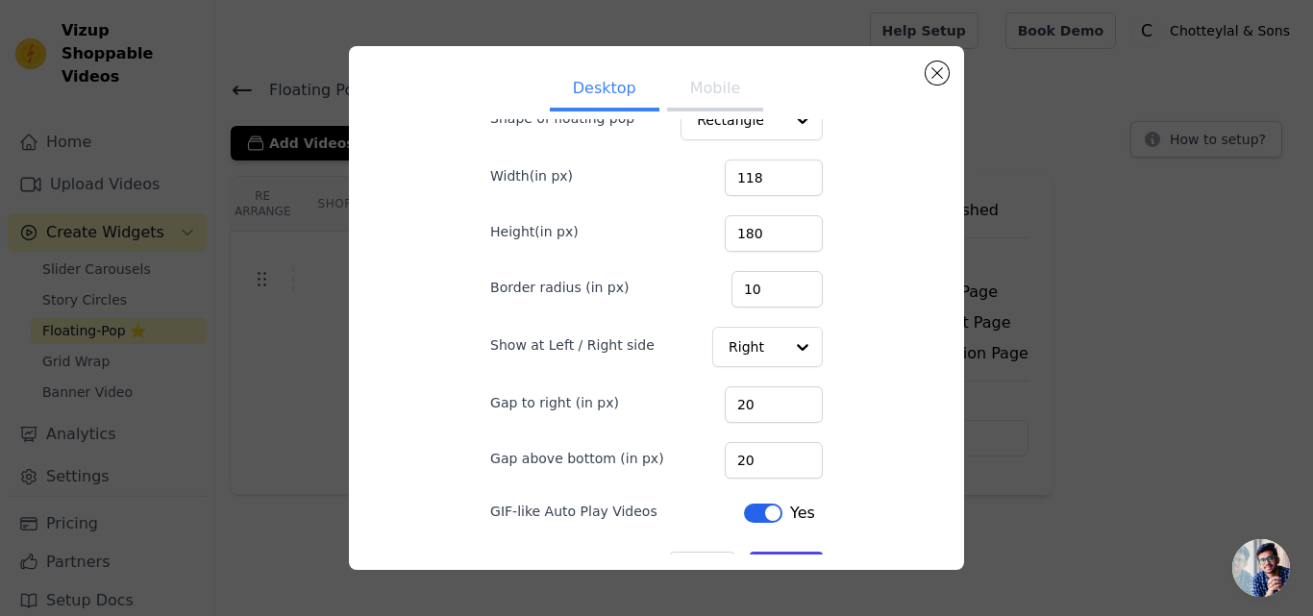
scroll to position [0, 0]
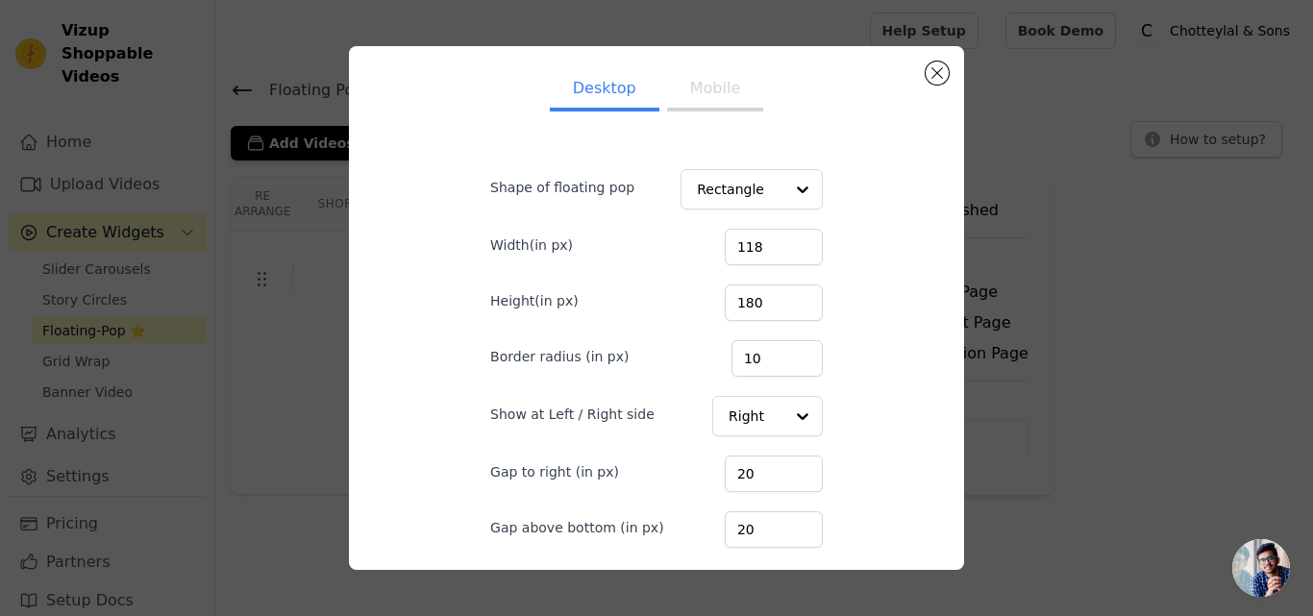
click at [707, 94] on button "Mobile" at bounding box center [715, 90] width 96 height 42
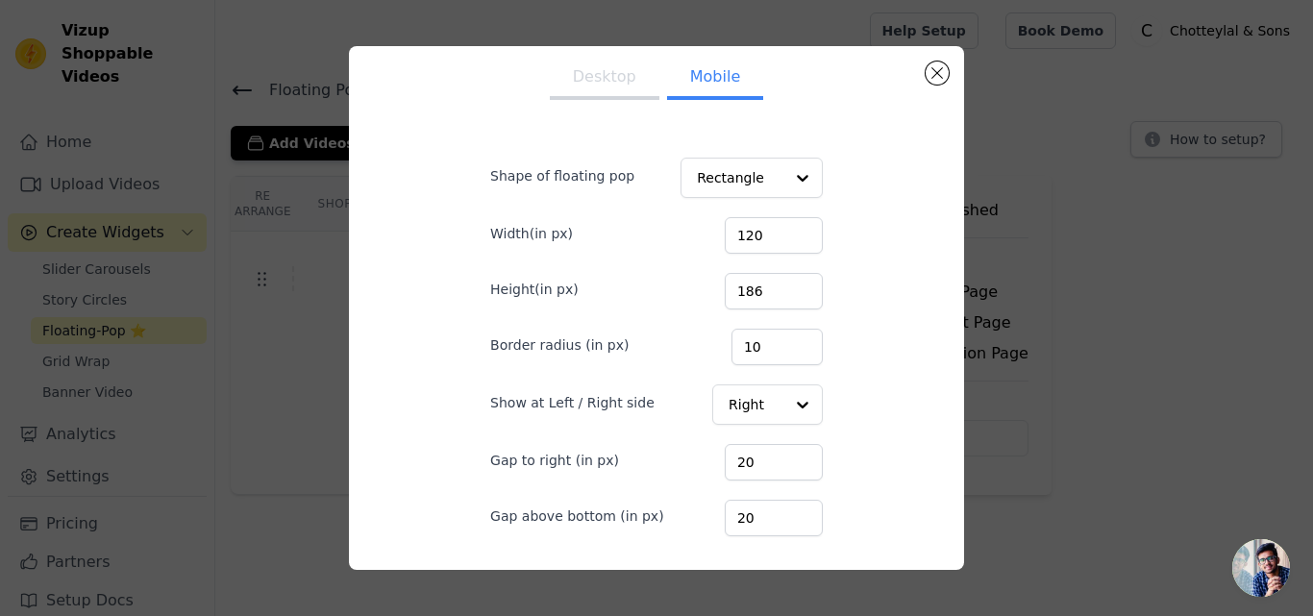
click at [591, 90] on button "Desktop" at bounding box center [605, 79] width 110 height 42
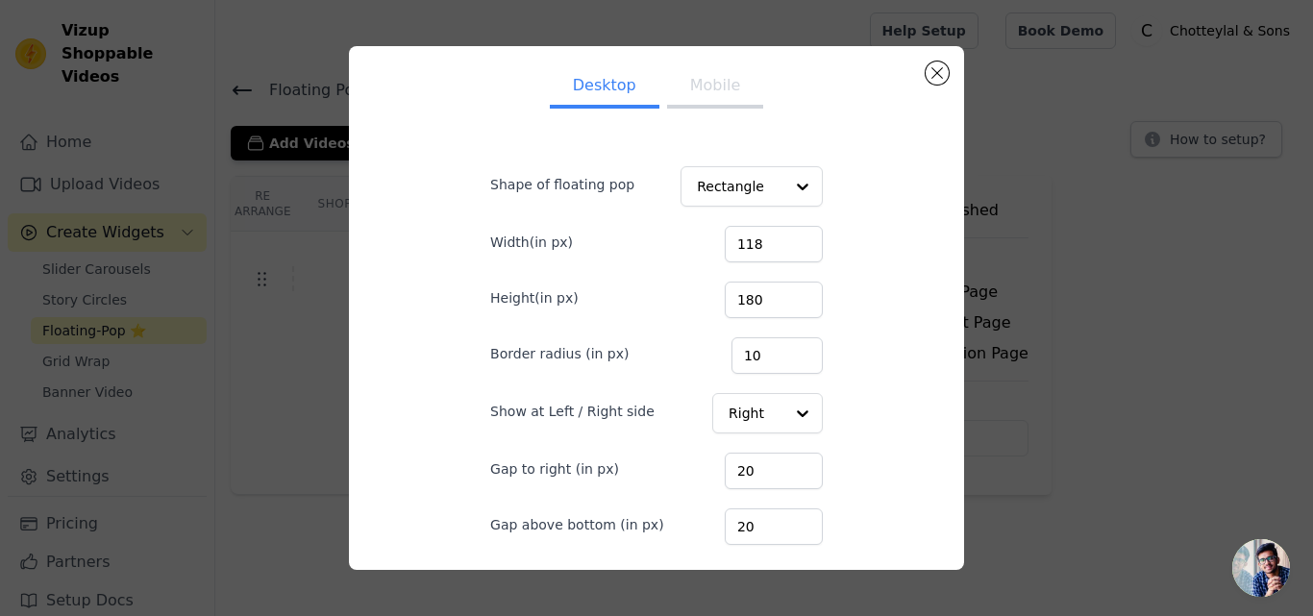
scroll to position [0, 0]
click at [941, 78] on button "Close modal" at bounding box center [937, 73] width 23 height 23
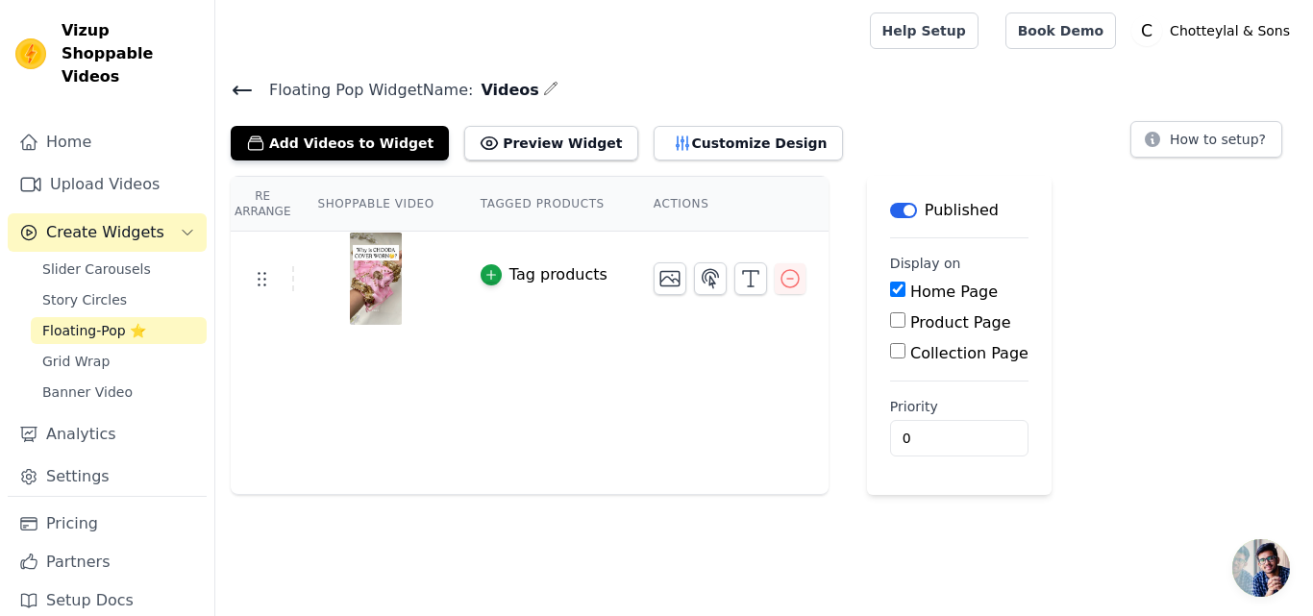
click at [373, 204] on th "Shoppable Video" at bounding box center [375, 204] width 162 height 55
click at [368, 290] on img at bounding box center [376, 279] width 54 height 92
click at [366, 272] on img at bounding box center [376, 279] width 54 height 92
click at [543, 88] on icon "button" at bounding box center [550, 88] width 15 height 15
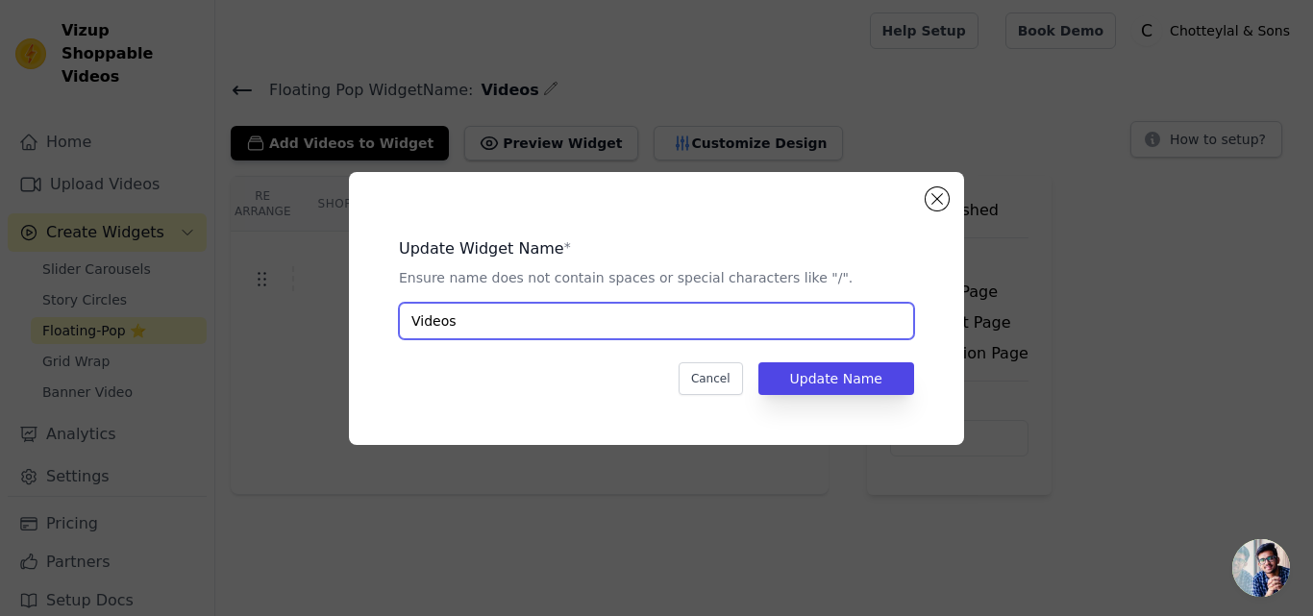
click at [498, 310] on input "Videos" at bounding box center [656, 321] width 515 height 37
type input "Floating Product Video"
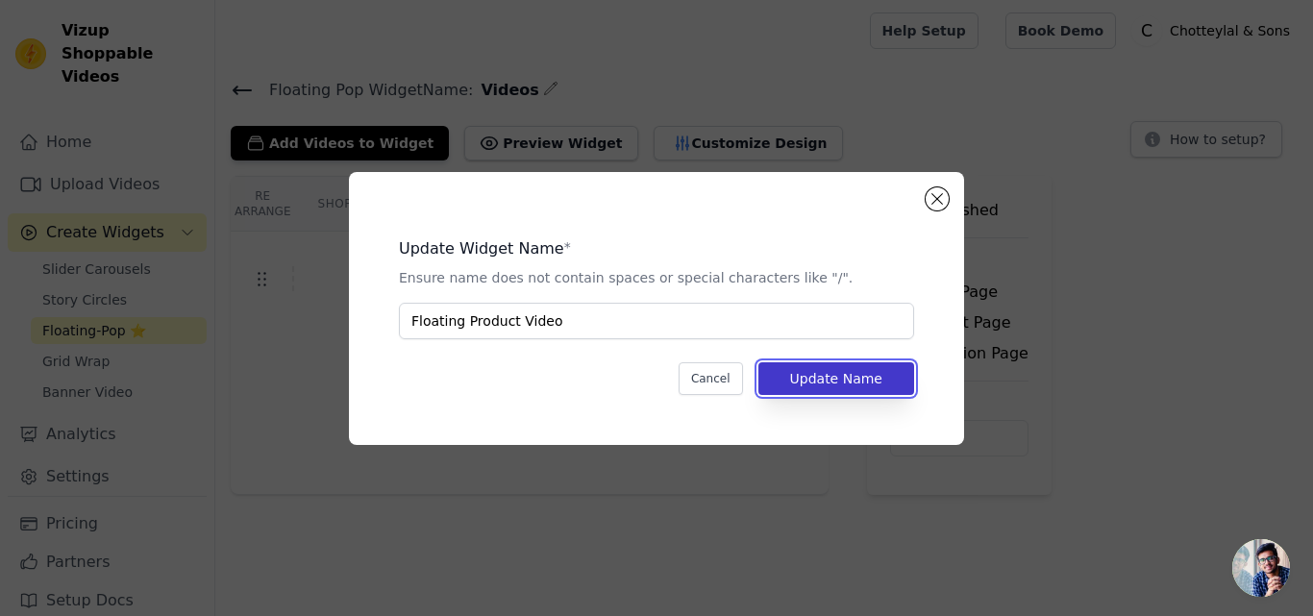
click at [837, 373] on button "Update Name" at bounding box center [836, 378] width 156 height 33
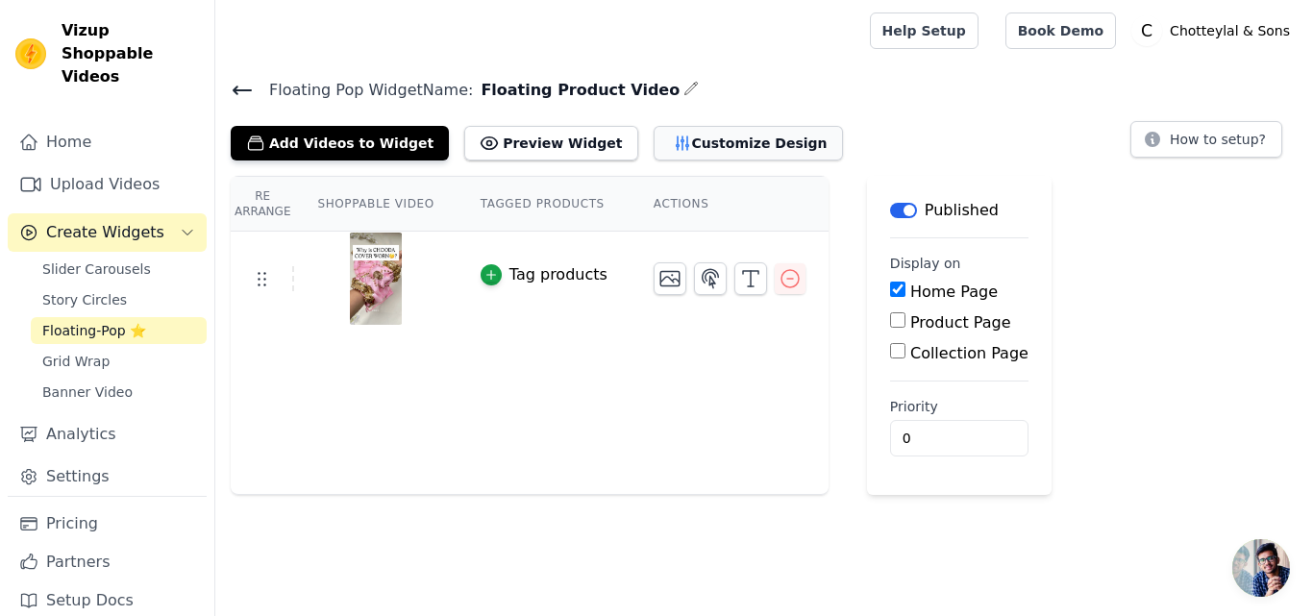
click at [712, 145] on button "Customize Design" at bounding box center [748, 143] width 189 height 35
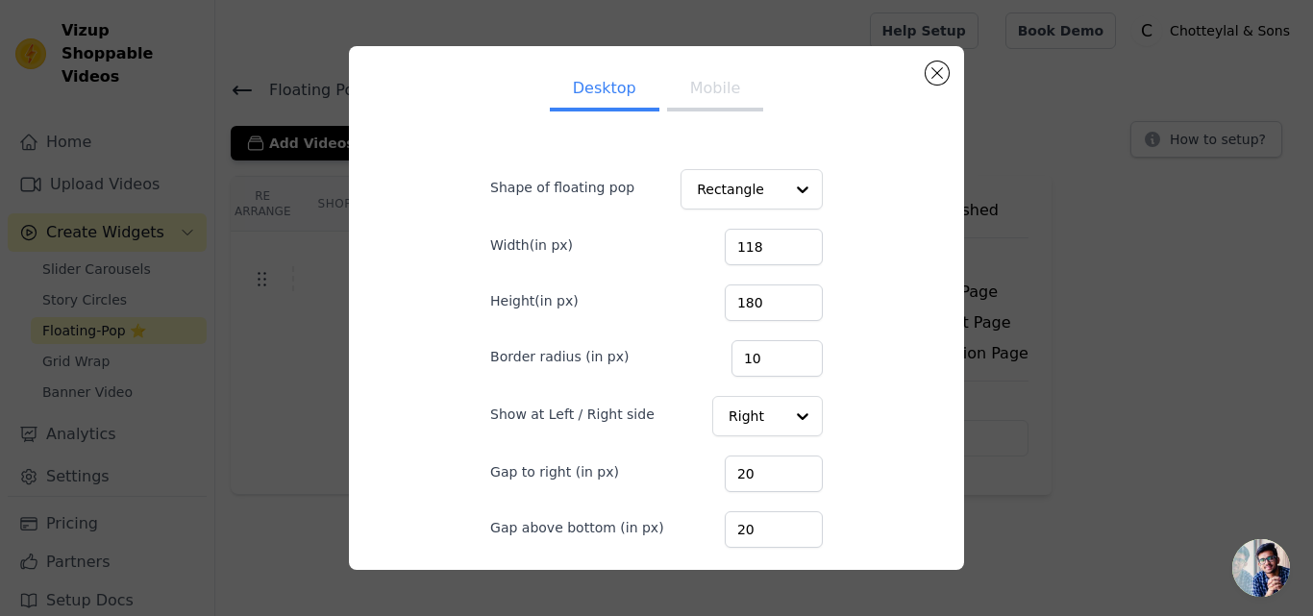
click at [683, 104] on button "Mobile" at bounding box center [715, 90] width 96 height 42
click at [612, 97] on button "Desktop" at bounding box center [605, 90] width 110 height 42
click at [713, 100] on button "Mobile" at bounding box center [715, 90] width 96 height 42
drag, startPoint x: 583, startPoint y: 48, endPoint x: 609, endPoint y: 83, distance: 43.3
click at [584, 52] on div "Desktop Mobile Shape of floating pop Rectangle Width(in px) 120 Height(in px) 1…" at bounding box center [656, 308] width 615 height 524
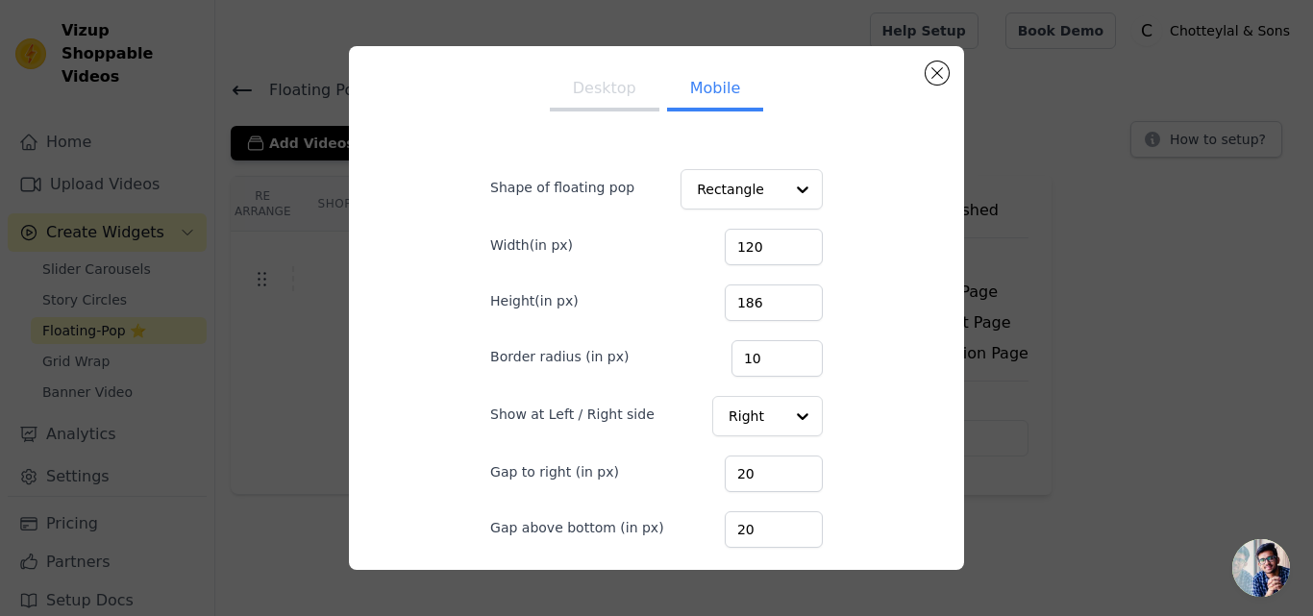
drag, startPoint x: 609, startPoint y: 83, endPoint x: 664, endPoint y: 130, distance: 72.3
click at [610, 85] on button "Desktop" at bounding box center [605, 90] width 110 height 42
click at [780, 239] on input "119" at bounding box center [774, 247] width 98 height 37
type input "120"
click at [780, 239] on input "120" at bounding box center [774, 247] width 98 height 37
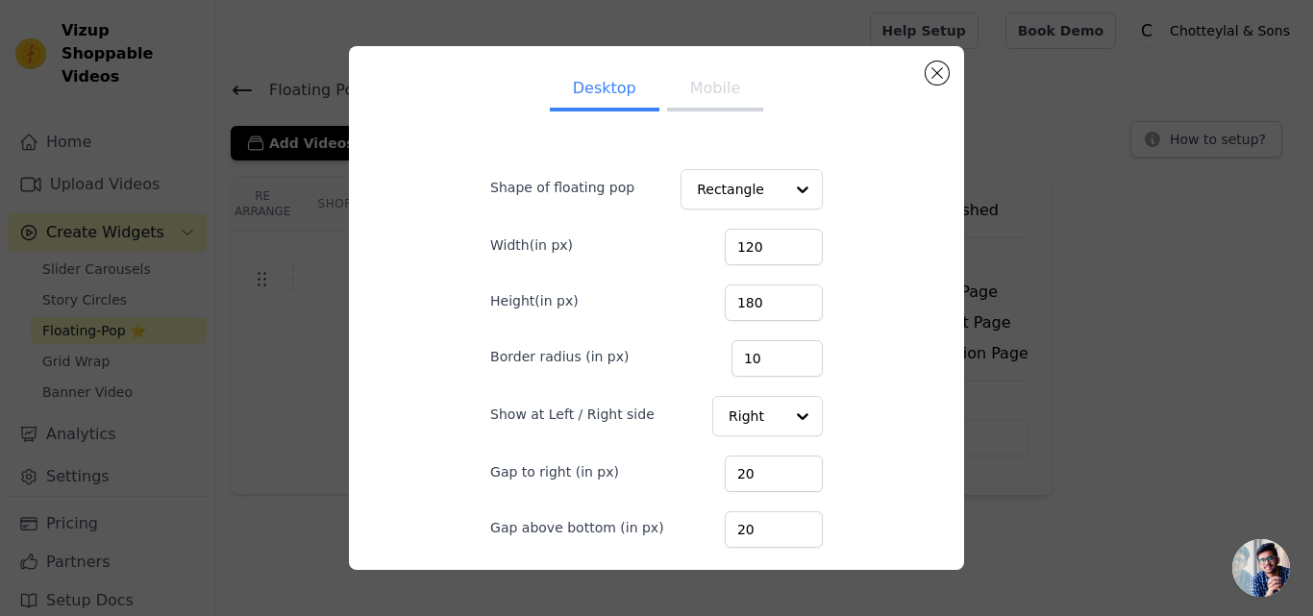
click at [703, 89] on button "Mobile" at bounding box center [715, 90] width 96 height 42
click at [616, 90] on button "Desktop" at bounding box center [605, 90] width 110 height 42
click at [782, 295] on input "181" at bounding box center [774, 303] width 98 height 37
click at [782, 295] on input "182" at bounding box center [774, 303] width 98 height 37
click at [782, 295] on input "183" at bounding box center [774, 303] width 98 height 37
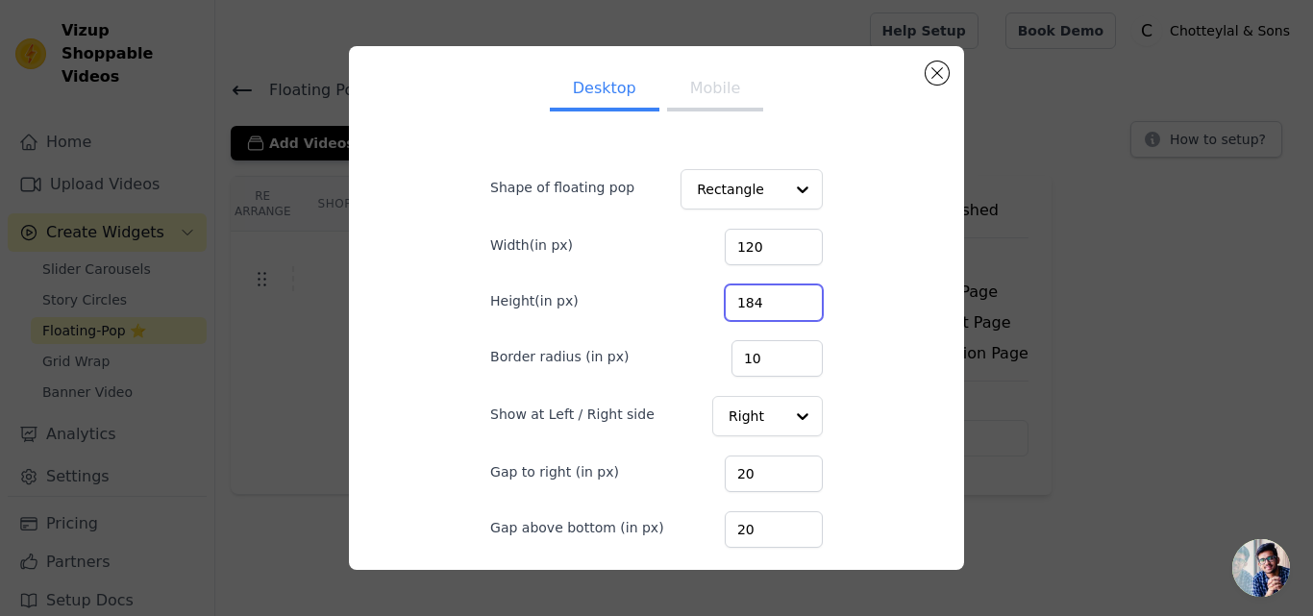
click at [782, 295] on input "184" at bounding box center [774, 303] width 98 height 37
click at [782, 295] on input "185" at bounding box center [774, 303] width 98 height 37
type input "186"
click at [780, 298] on input "186" at bounding box center [774, 303] width 98 height 37
drag, startPoint x: 842, startPoint y: 312, endPoint x: 839, endPoint y: 432, distance: 119.2
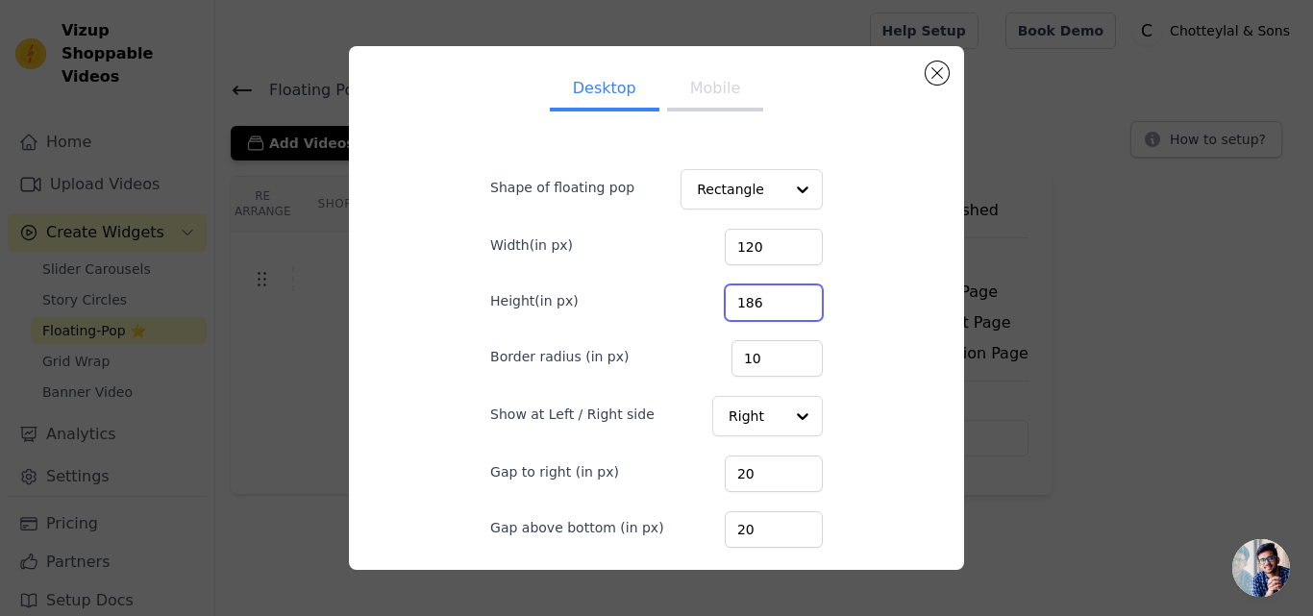
click at [845, 320] on div "Desktop Mobile Shape of floating pop Rectangle Width(in px) 120 Height(in px) 1…" at bounding box center [656, 308] width 584 height 493
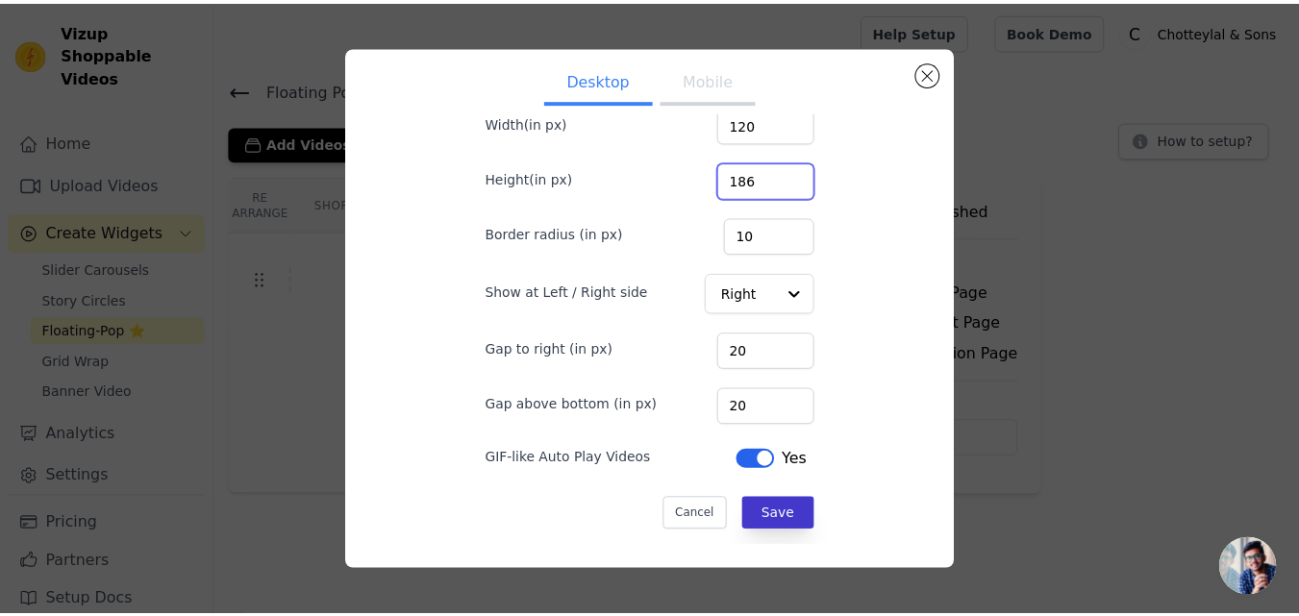
scroll to position [12, 0]
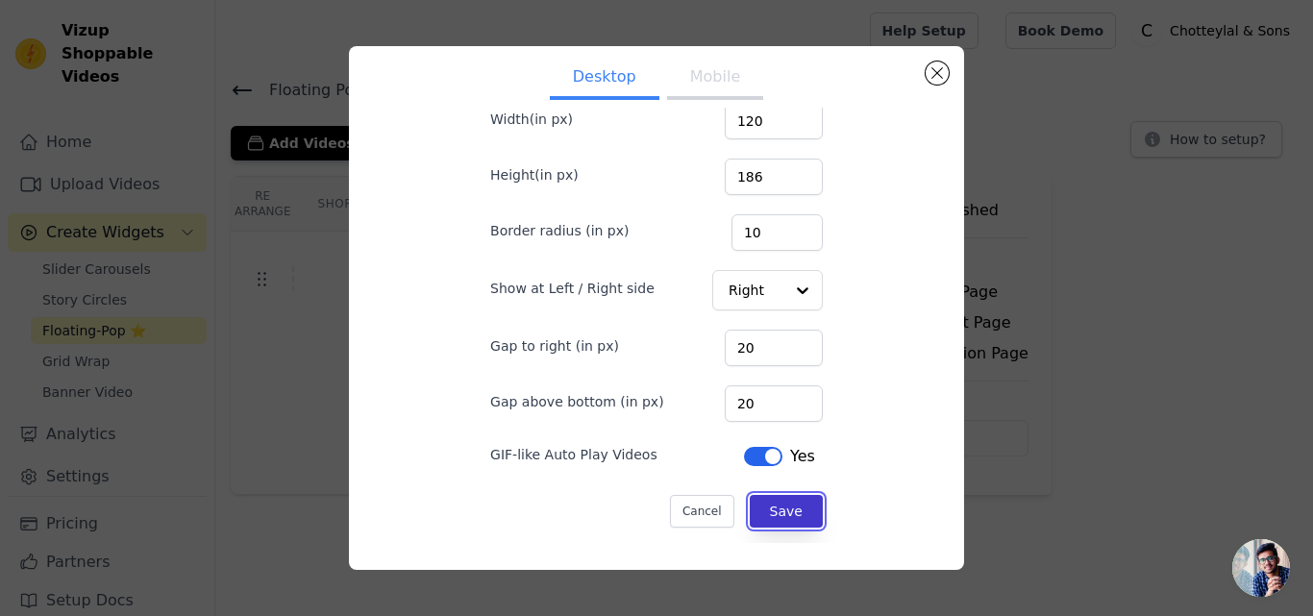
click at [762, 516] on button "Save" at bounding box center [786, 511] width 73 height 33
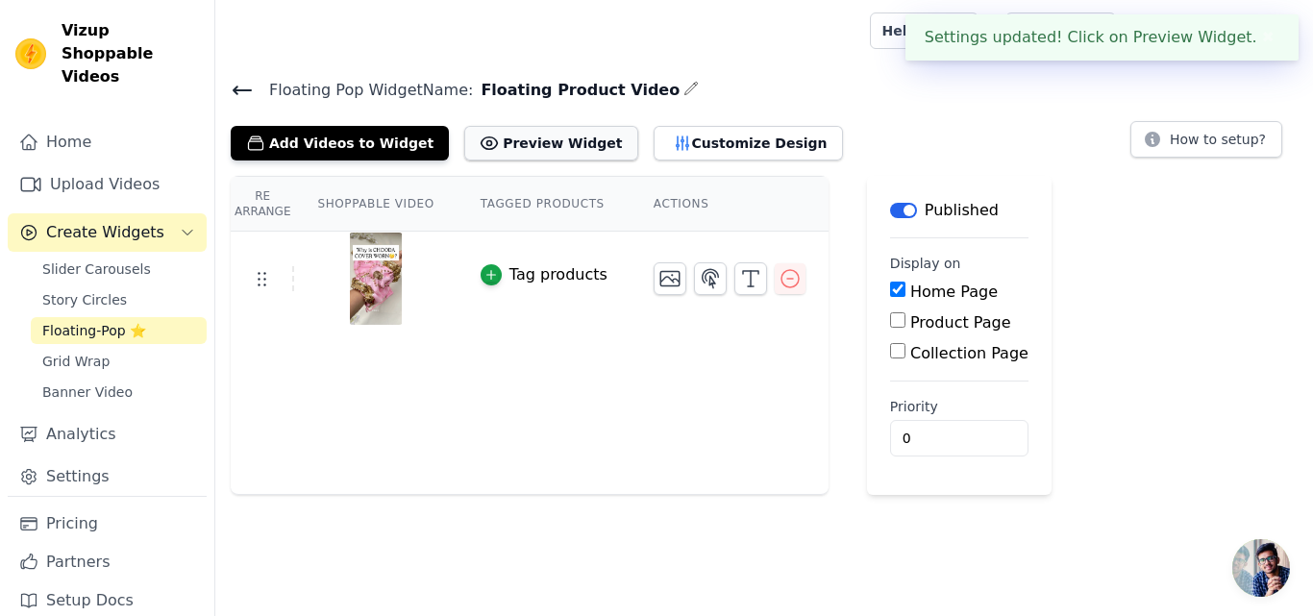
click at [554, 148] on button "Preview Widget" at bounding box center [550, 143] width 173 height 35
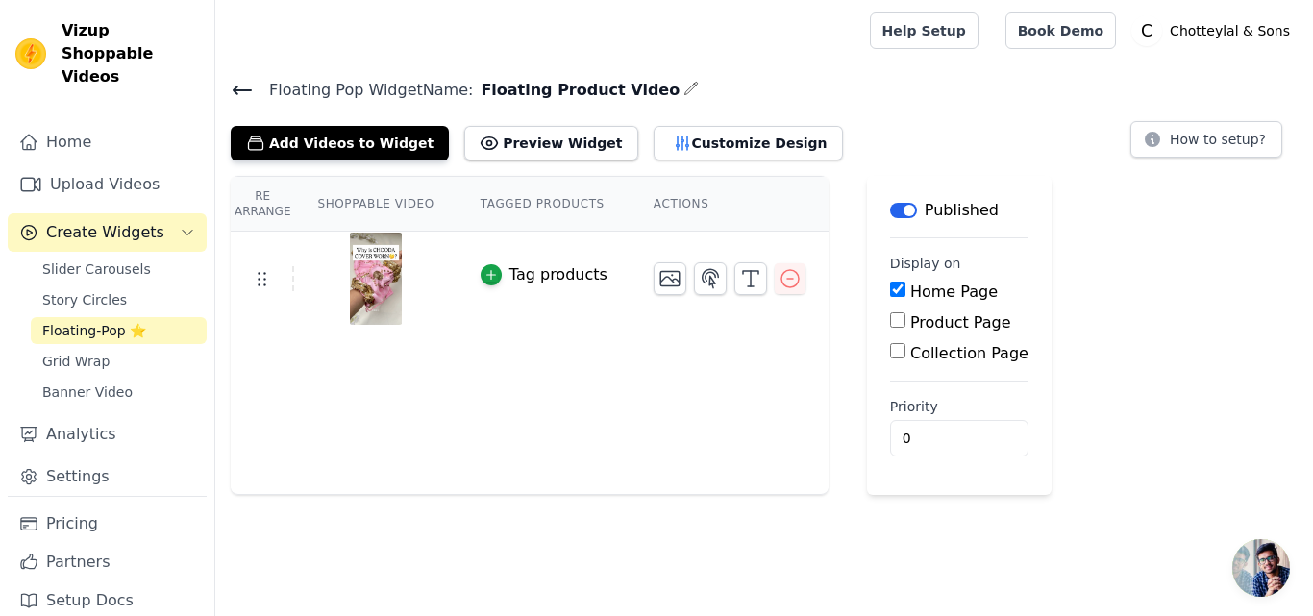
click at [890, 206] on button "Label" at bounding box center [903, 210] width 27 height 15
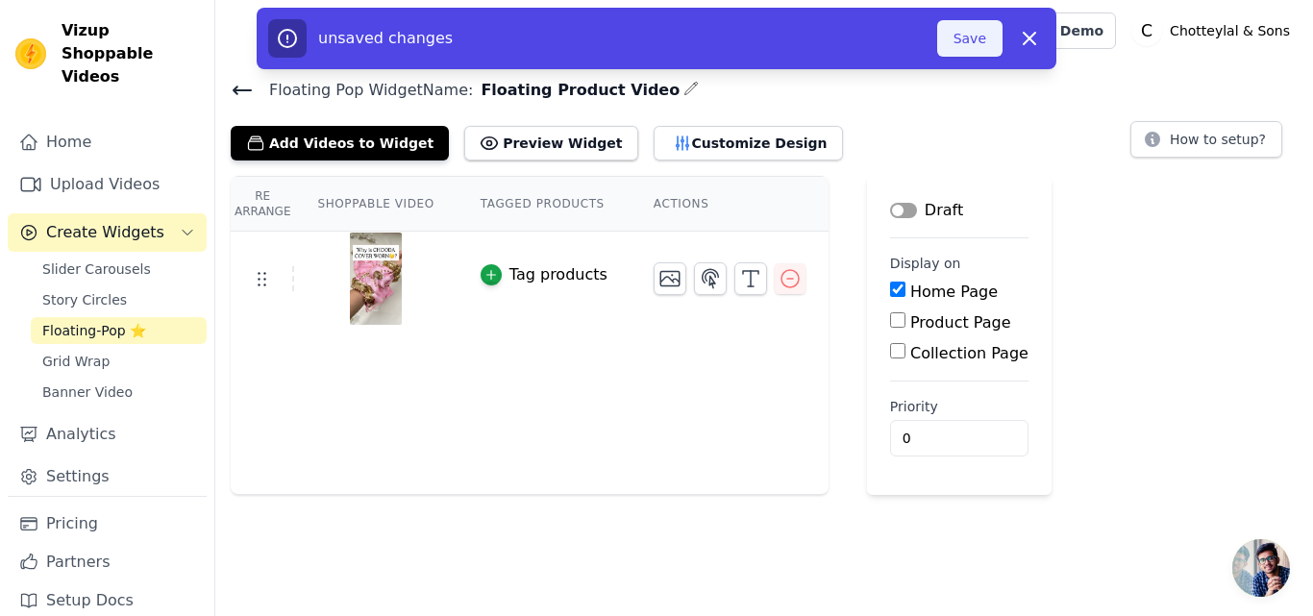
click at [960, 40] on button "Save" at bounding box center [969, 38] width 65 height 37
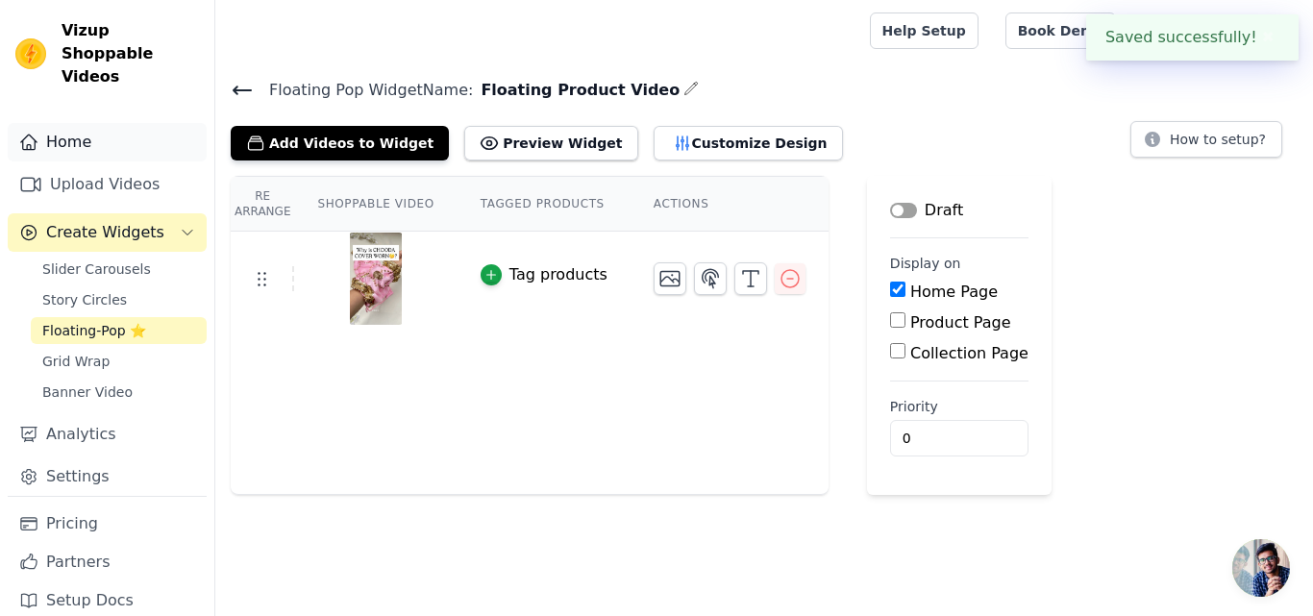
click at [114, 123] on link "Home" at bounding box center [107, 142] width 199 height 38
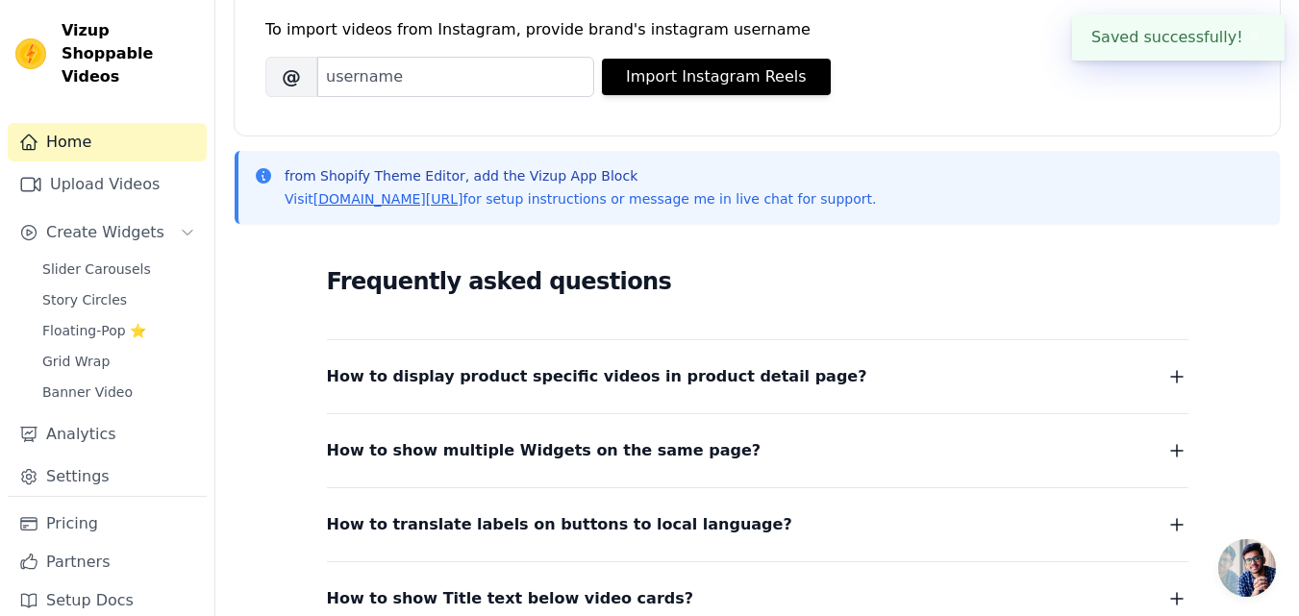
scroll to position [462, 0]
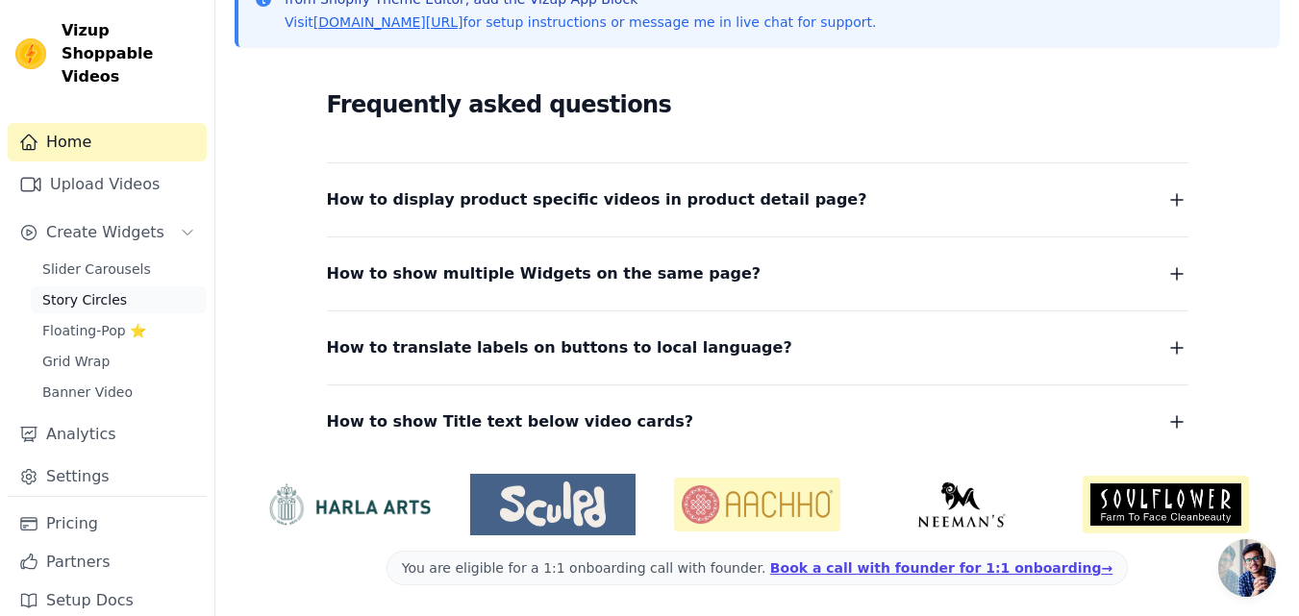
click at [113, 290] on span "Story Circles" at bounding box center [84, 299] width 85 height 19
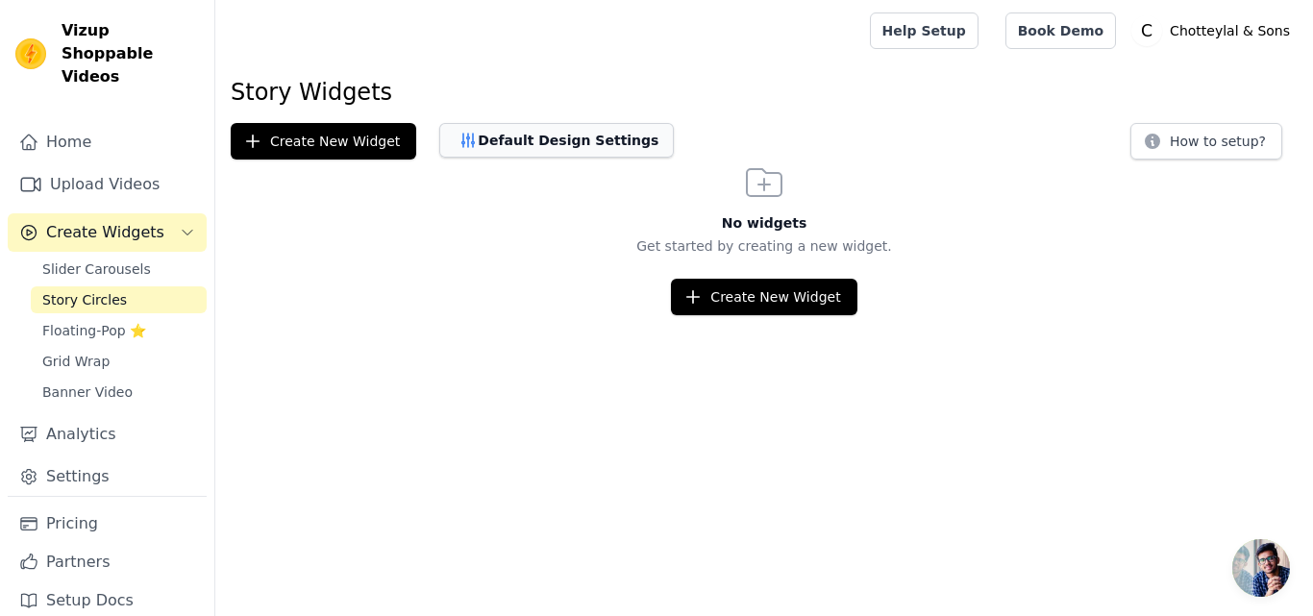
click at [505, 137] on button "Default Design Settings" at bounding box center [556, 140] width 235 height 35
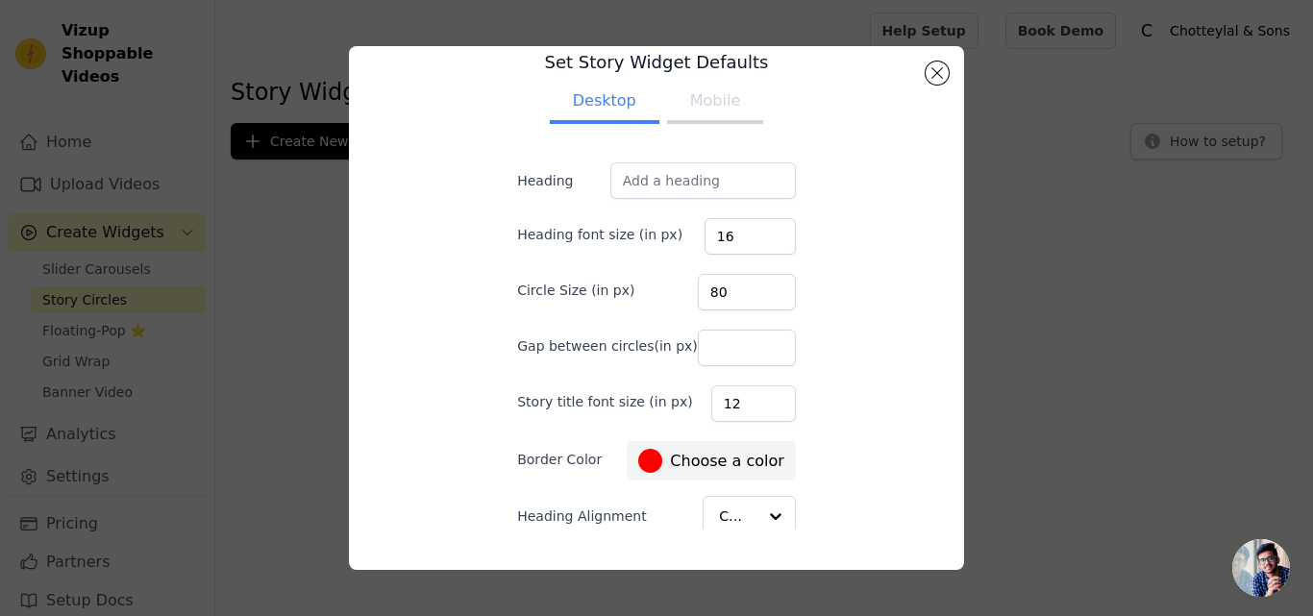
click at [694, 108] on button "Mobile" at bounding box center [715, 103] width 96 height 42
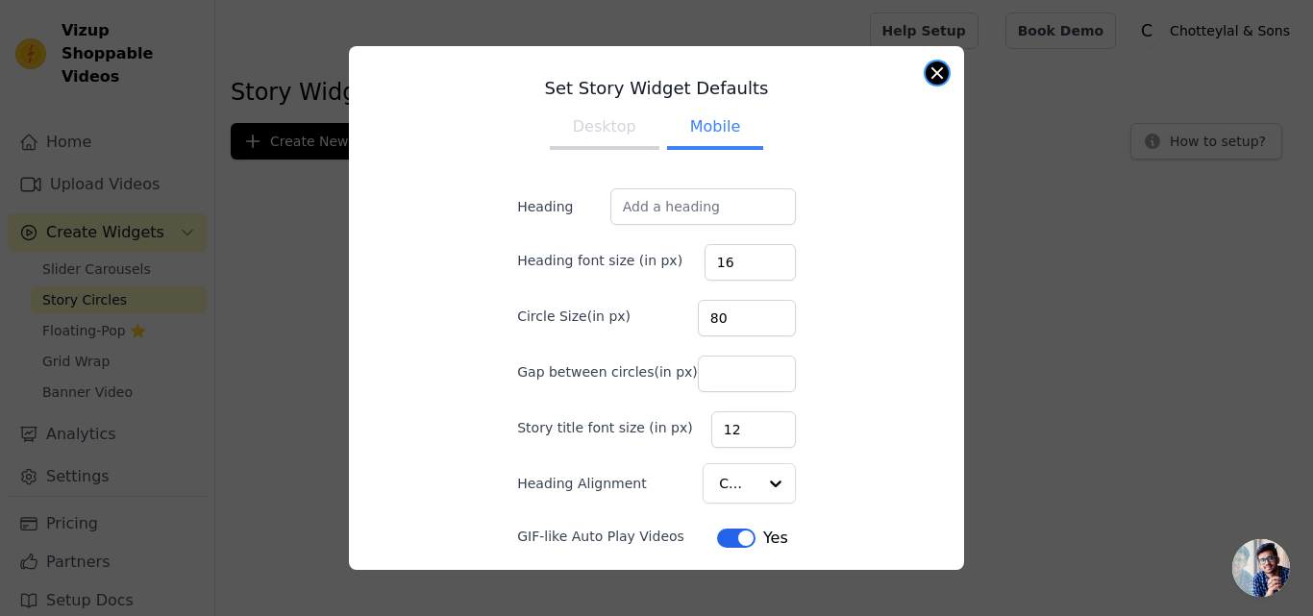
click at [930, 68] on button "Close modal" at bounding box center [937, 73] width 23 height 23
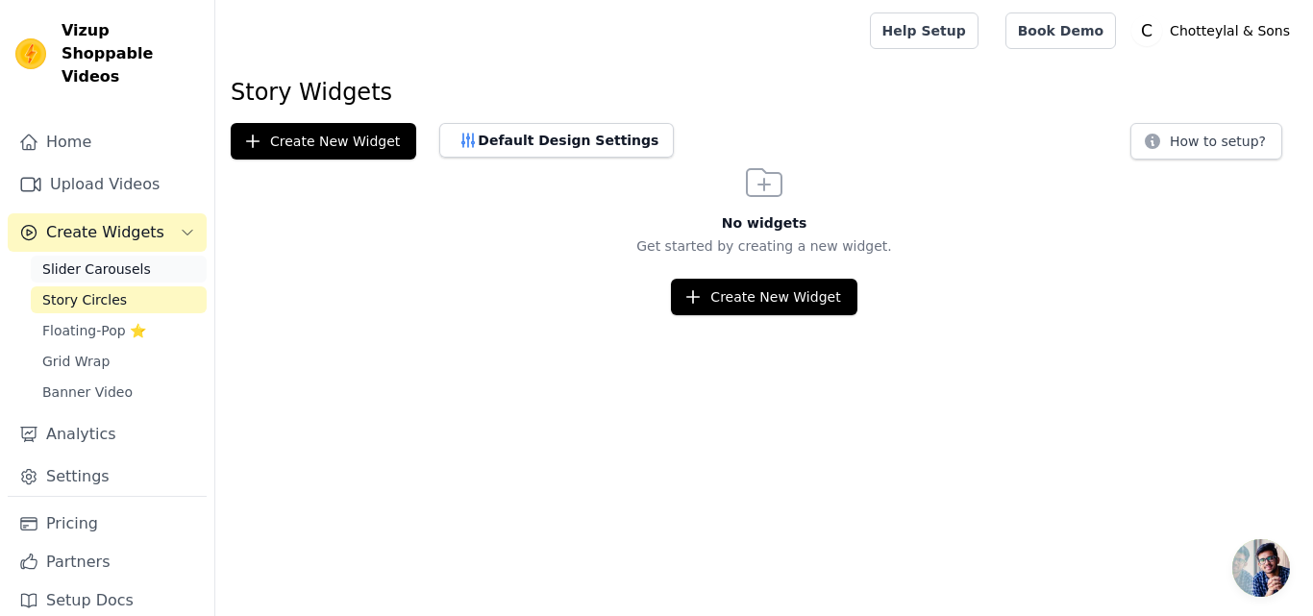
click at [148, 256] on link "Slider Carousels" at bounding box center [119, 269] width 176 height 27
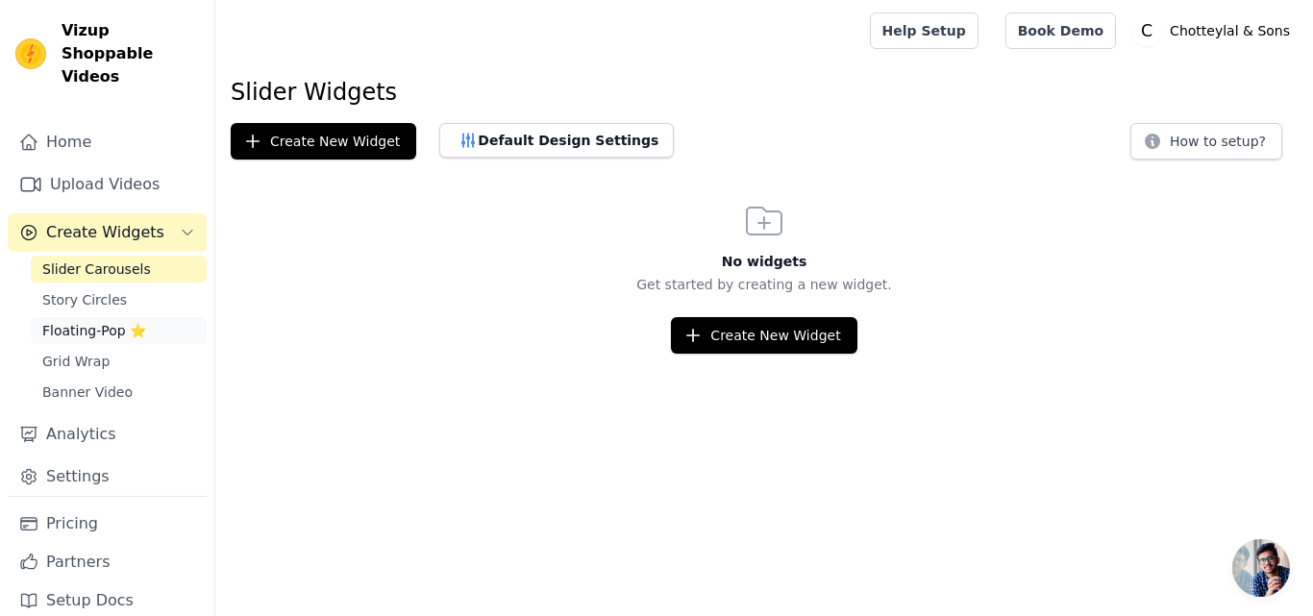
click at [112, 321] on span "Floating-Pop ⭐" at bounding box center [94, 330] width 104 height 19
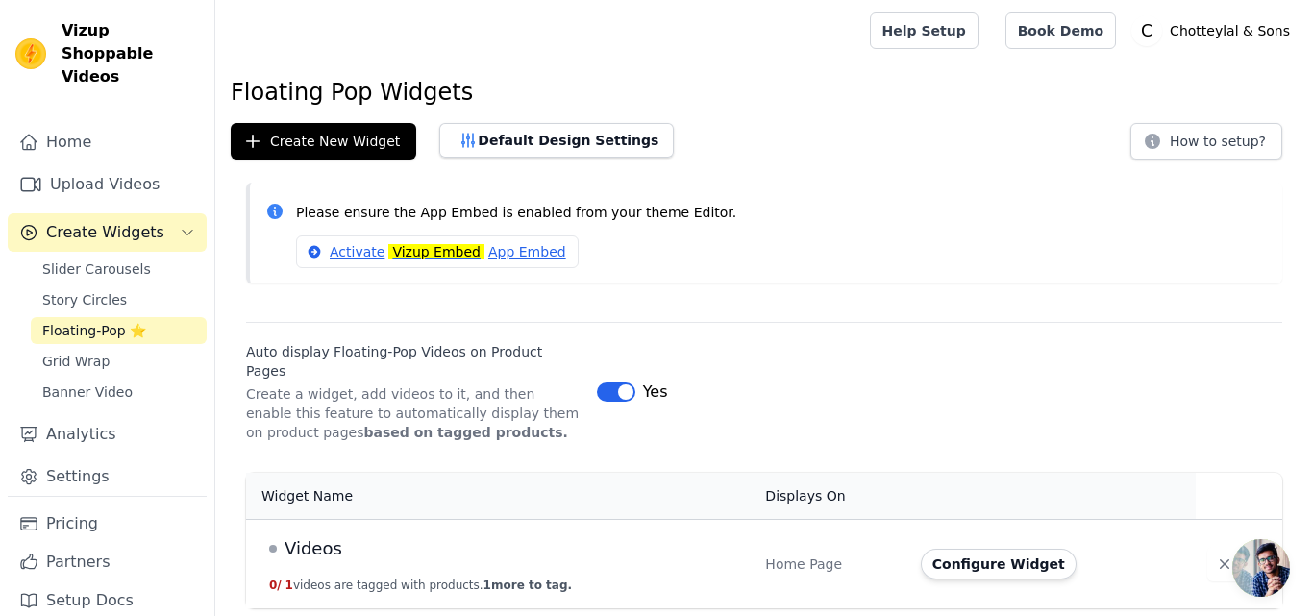
click at [602, 384] on button "Label" at bounding box center [616, 392] width 38 height 19
click at [615, 383] on button "Label" at bounding box center [616, 392] width 38 height 19
click at [74, 165] on link "Upload Videos" at bounding box center [107, 184] width 199 height 38
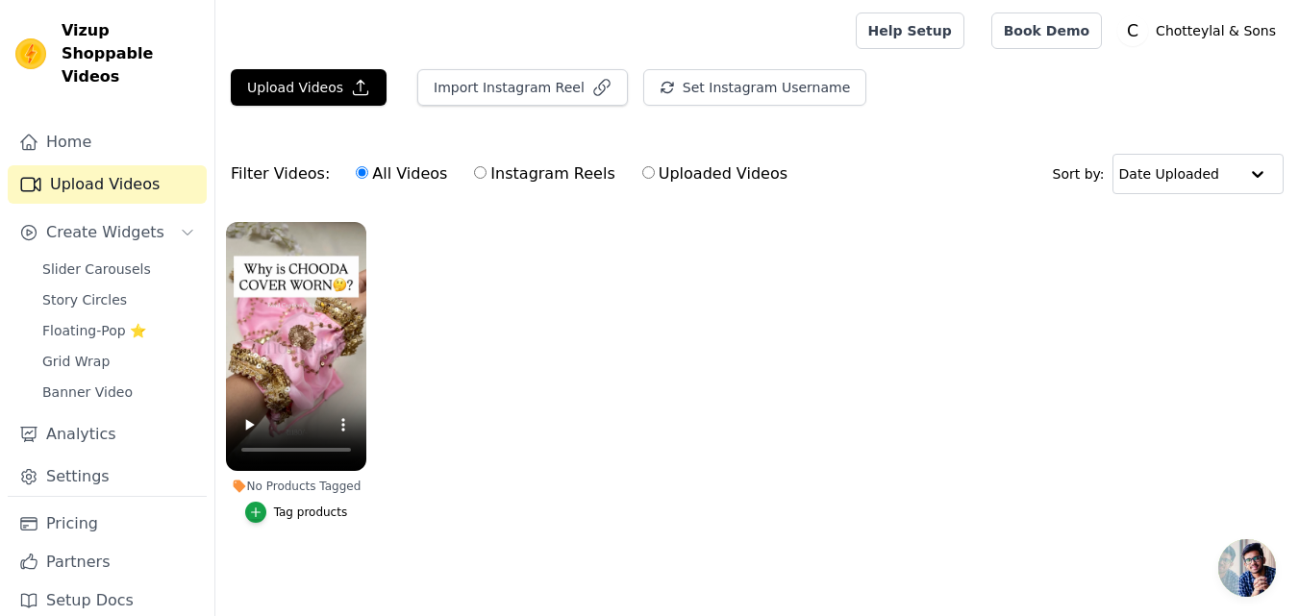
click at [474, 169] on input "Instagram Reels" at bounding box center [480, 172] width 12 height 12
radio input "true"
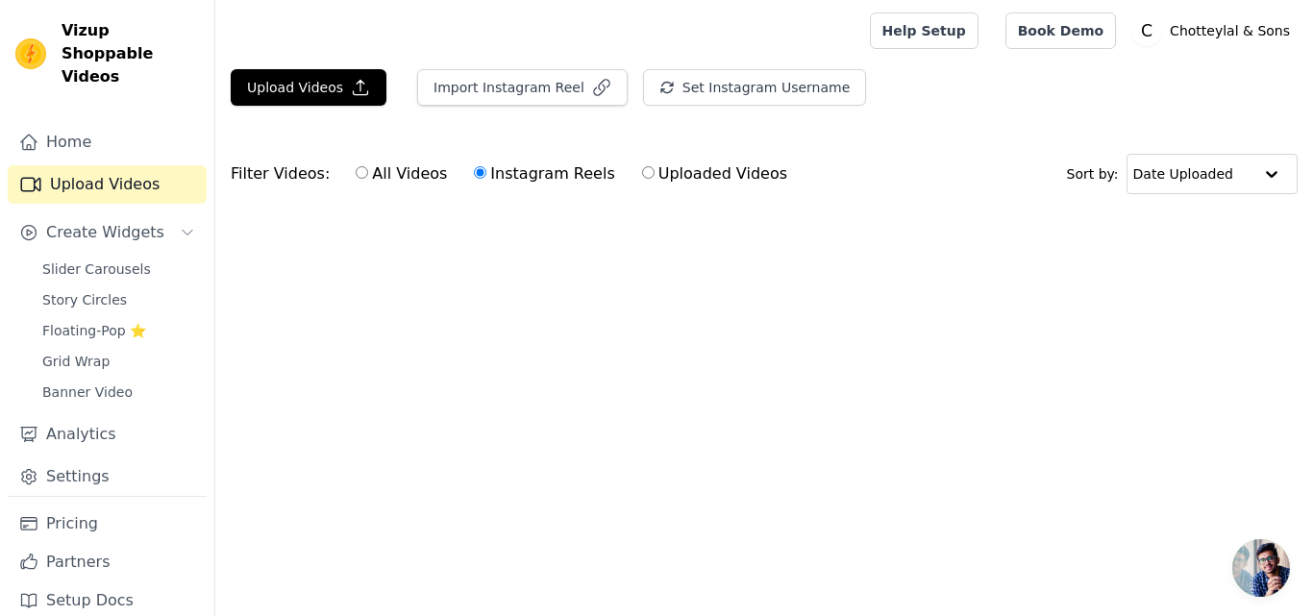
click at [648, 172] on label "Uploaded Videos" at bounding box center [714, 173] width 147 height 25
click at [648, 172] on input "Uploaded Videos" at bounding box center [648, 172] width 12 height 12
radio input "true"
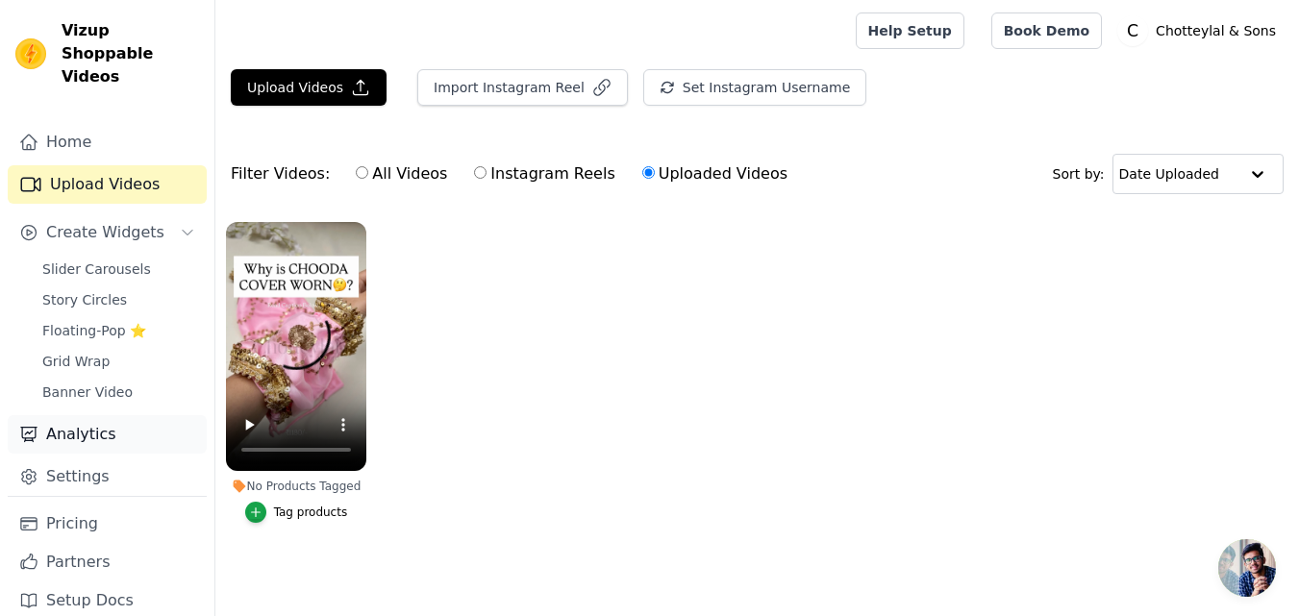
scroll to position [12, 0]
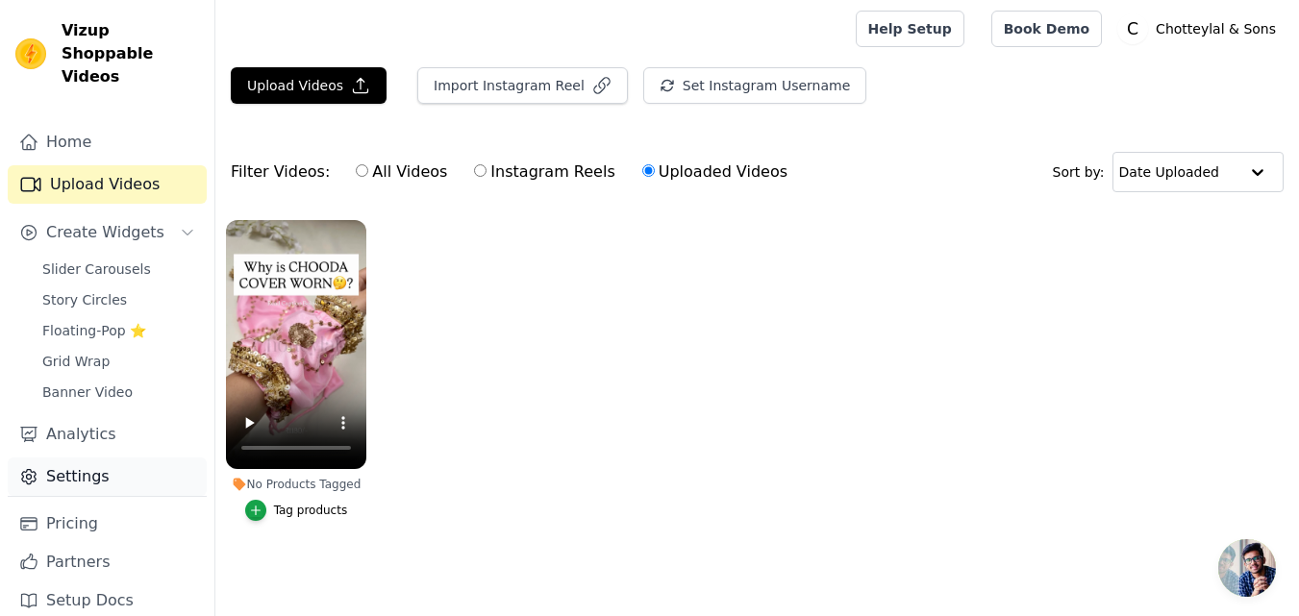
click at [83, 461] on link "Settings" at bounding box center [107, 477] width 199 height 38
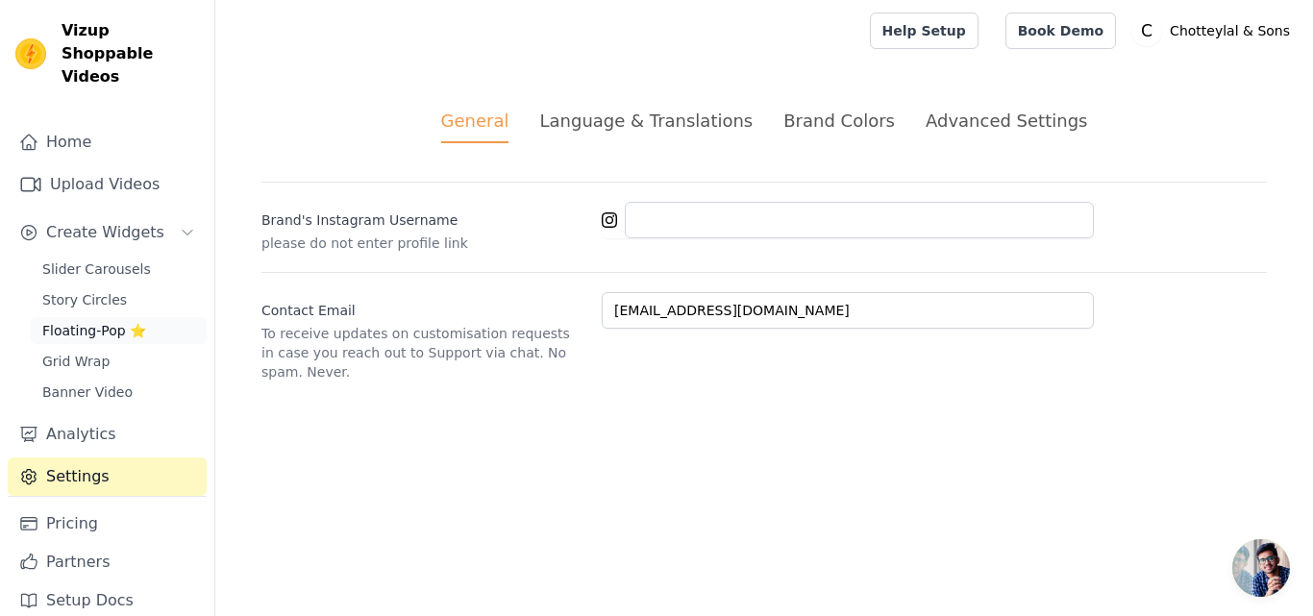
click at [126, 321] on span "Floating-Pop ⭐" at bounding box center [94, 330] width 104 height 19
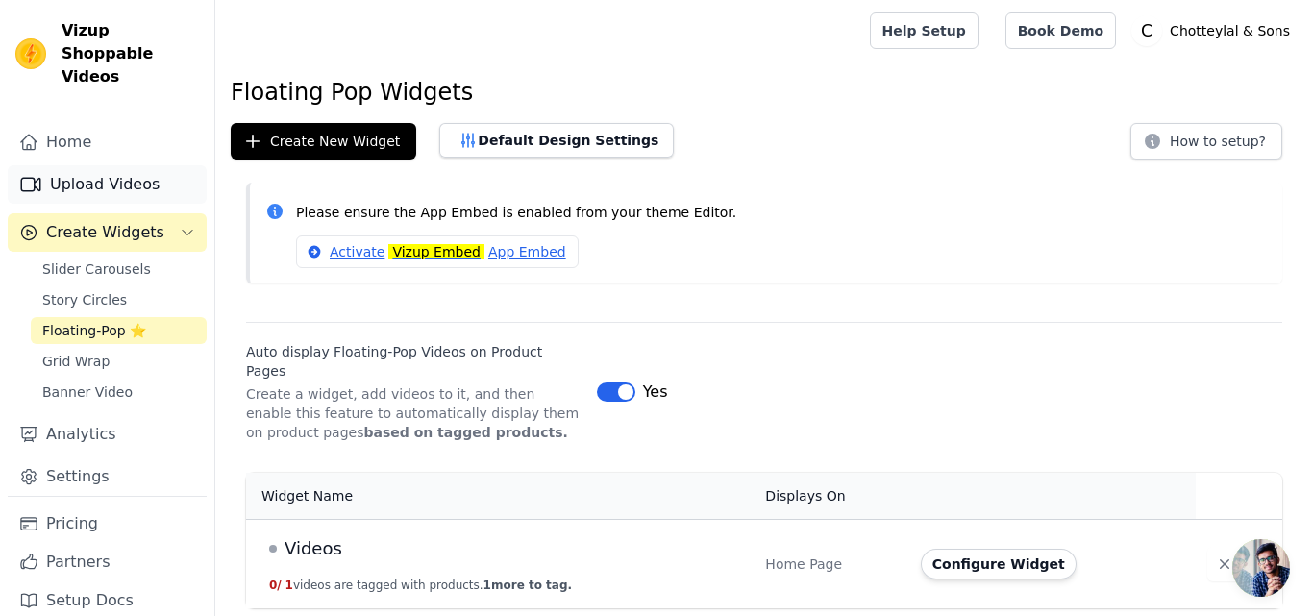
click at [115, 165] on link "Upload Videos" at bounding box center [107, 184] width 199 height 38
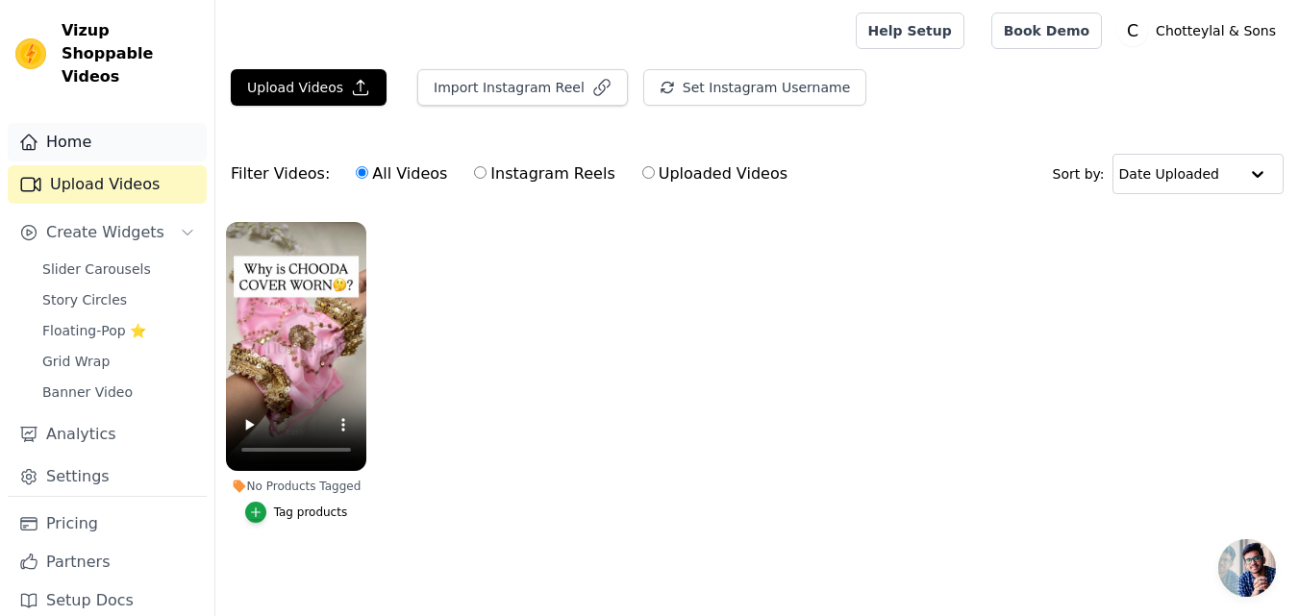
click at [62, 123] on link "Home" at bounding box center [107, 142] width 199 height 38
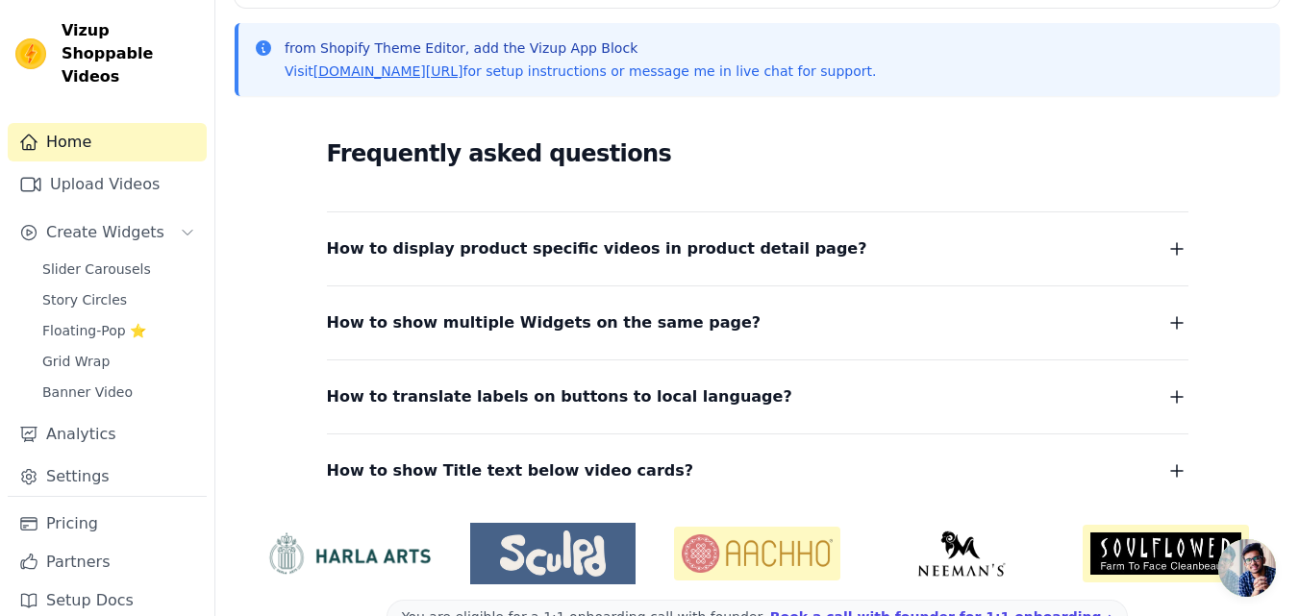
scroll to position [462, 0]
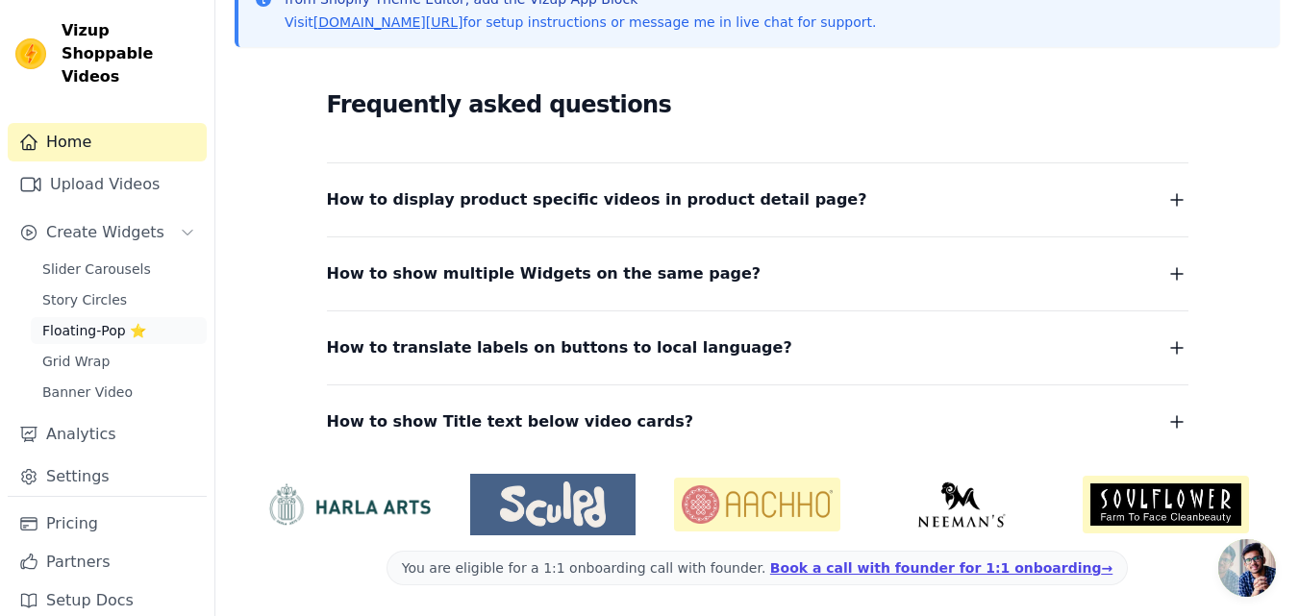
click at [104, 321] on span "Floating-Pop ⭐" at bounding box center [94, 330] width 104 height 19
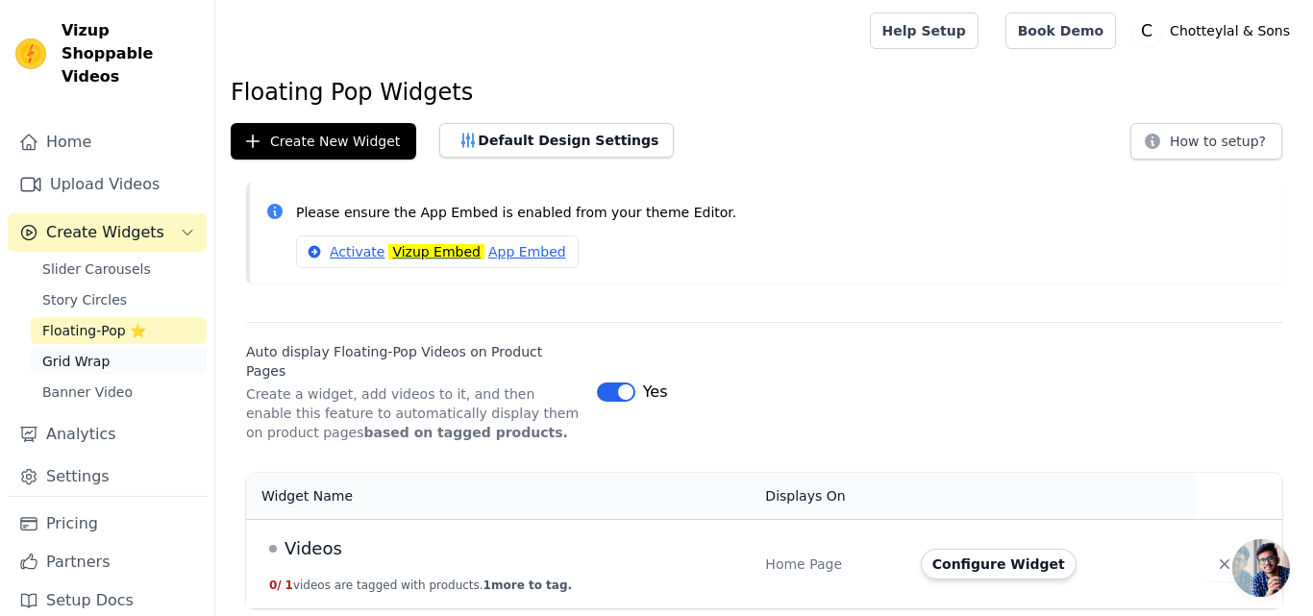
click at [143, 348] on link "Grid Wrap" at bounding box center [119, 361] width 176 height 27
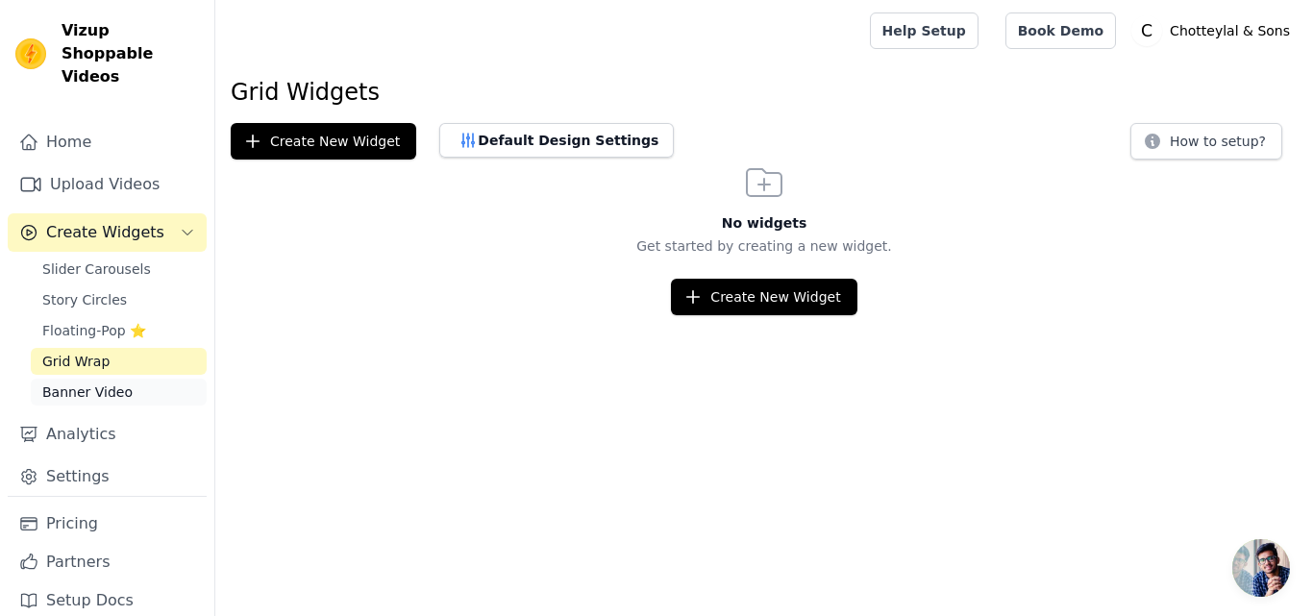
click at [138, 379] on link "Banner Video" at bounding box center [119, 392] width 176 height 27
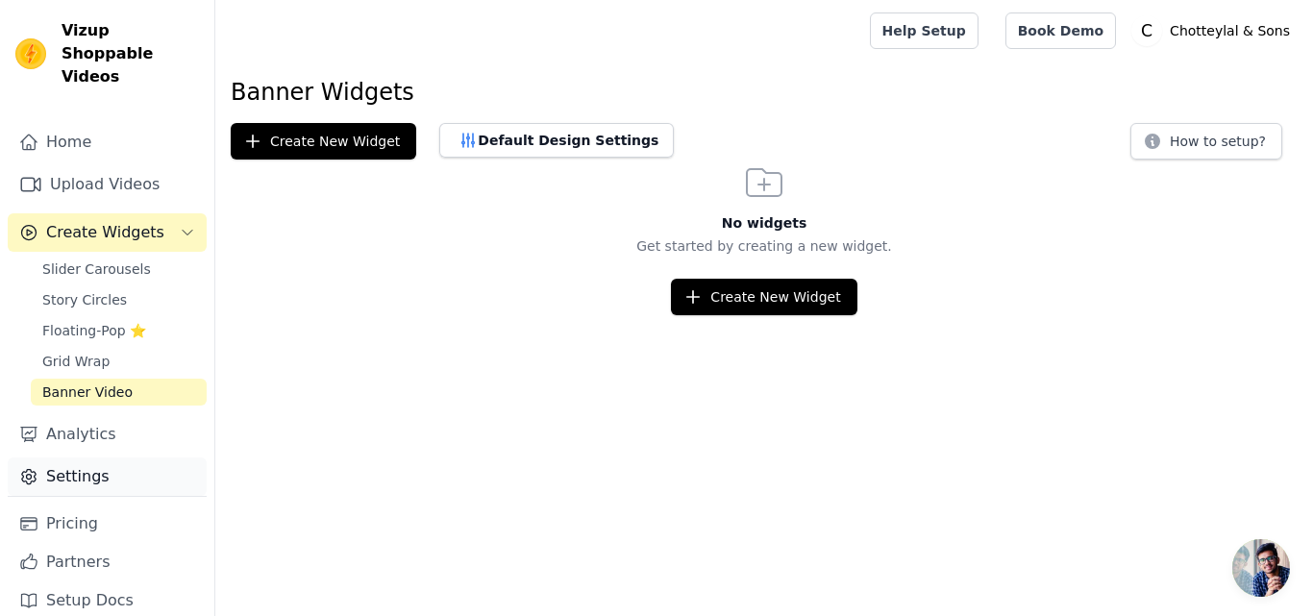
click at [114, 458] on link "Settings" at bounding box center [107, 477] width 199 height 38
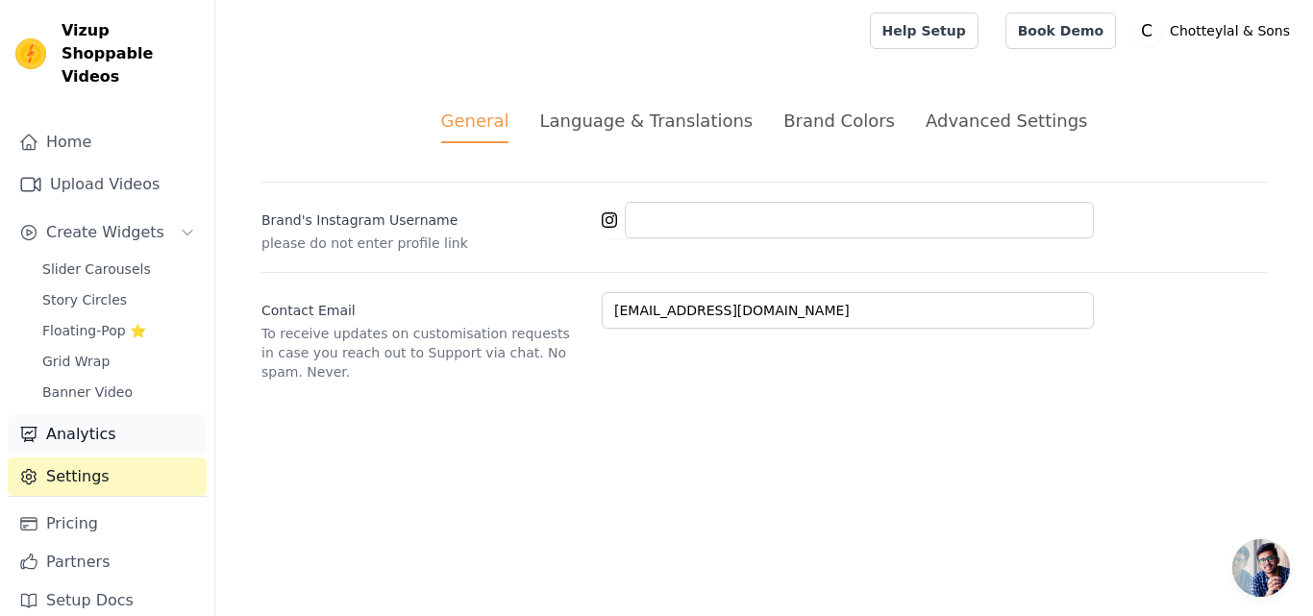
click at [96, 415] on link "Analytics" at bounding box center [107, 434] width 199 height 38
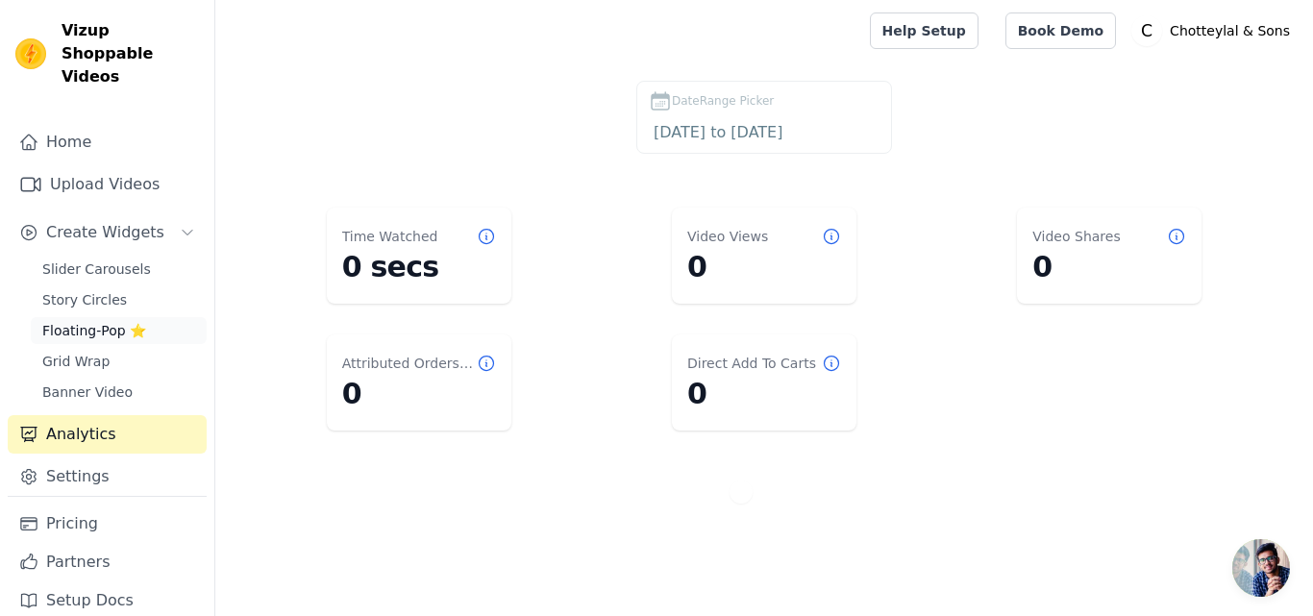
click at [107, 321] on span "Floating-Pop ⭐" at bounding box center [94, 330] width 104 height 19
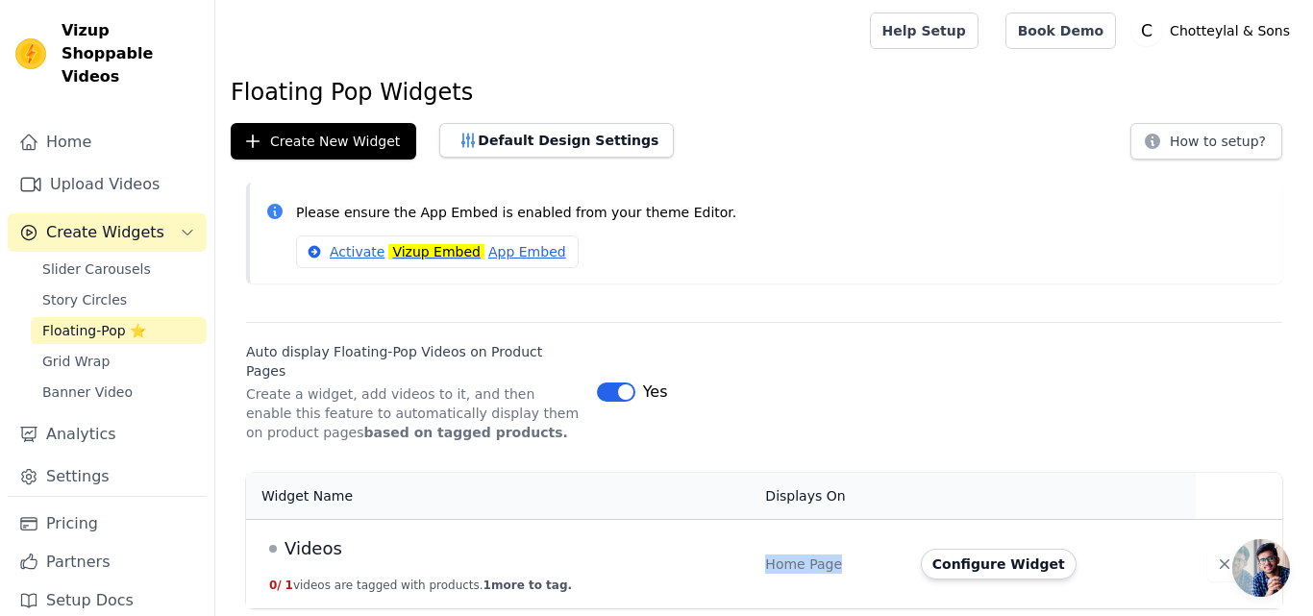
drag, startPoint x: 751, startPoint y: 542, endPoint x: 843, endPoint y: 542, distance: 92.3
click at [843, 542] on td "Home Page" at bounding box center [831, 563] width 155 height 89
drag, startPoint x: 579, startPoint y: 563, endPoint x: 270, endPoint y: 584, distance: 309.3
click at [270, 584] on td "Videos 0 / 1 videos are tagged with products. 1 more to tag." at bounding box center [500, 563] width 508 height 89
click at [287, 535] on span "Videos" at bounding box center [314, 548] width 58 height 27
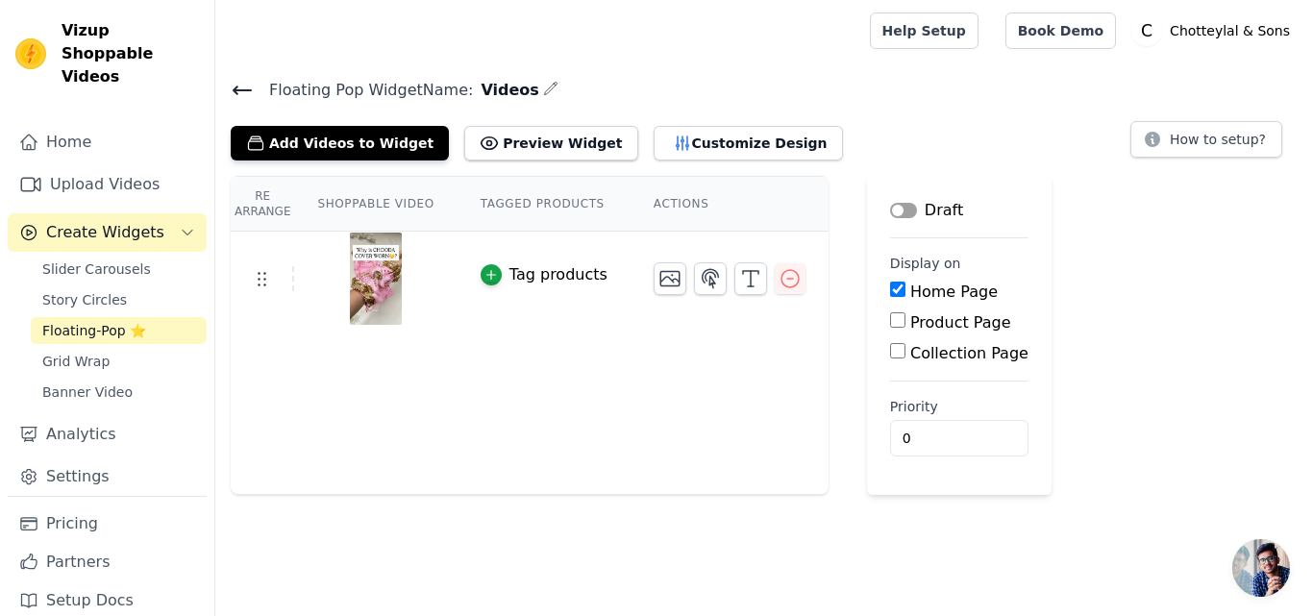
click at [653, 206] on th "Actions" at bounding box center [730, 204] width 198 height 55
click at [667, 131] on button "Customize Design" at bounding box center [748, 143] width 189 height 35
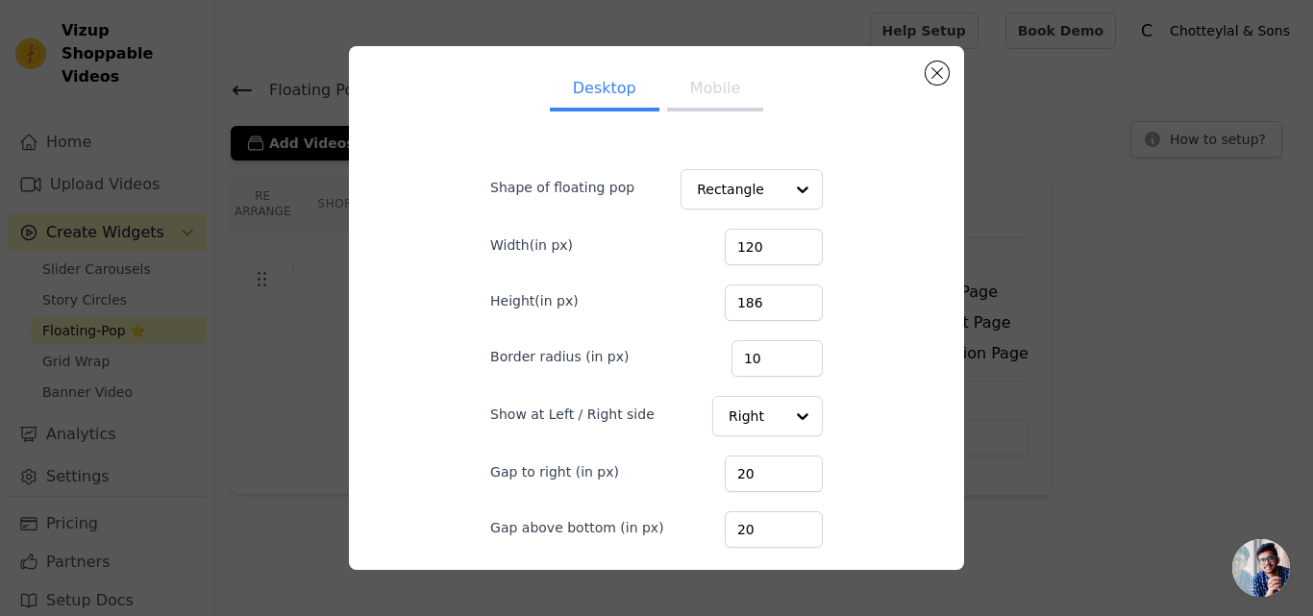
click at [703, 95] on button "Mobile" at bounding box center [715, 90] width 96 height 42
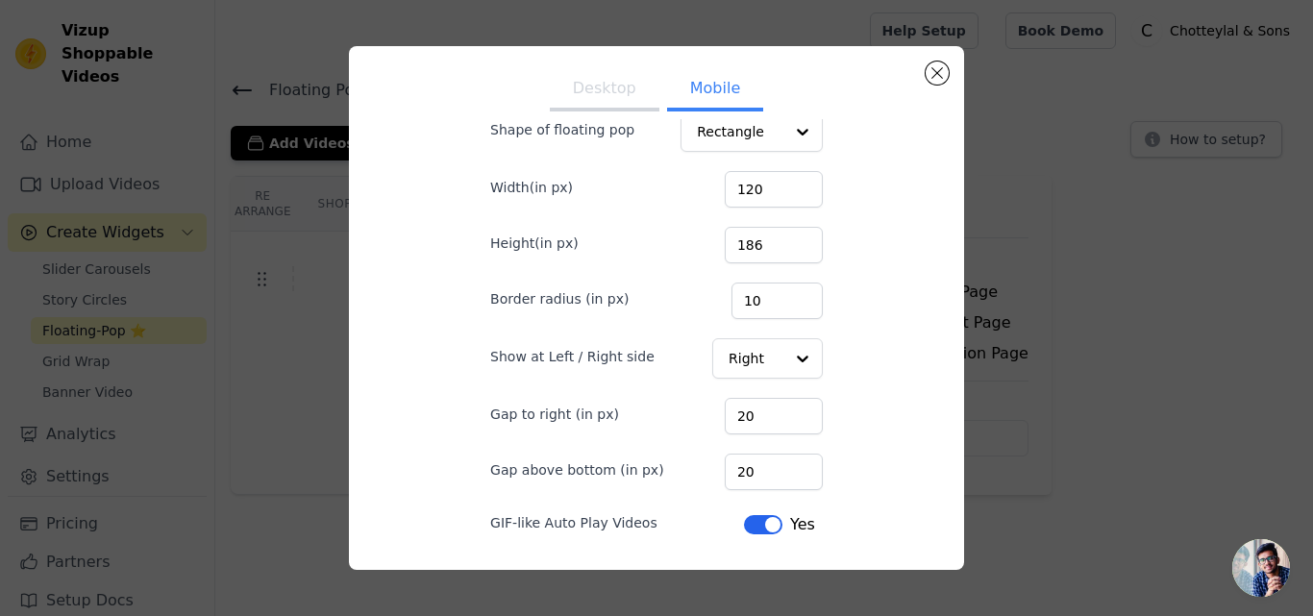
scroll to position [114, 0]
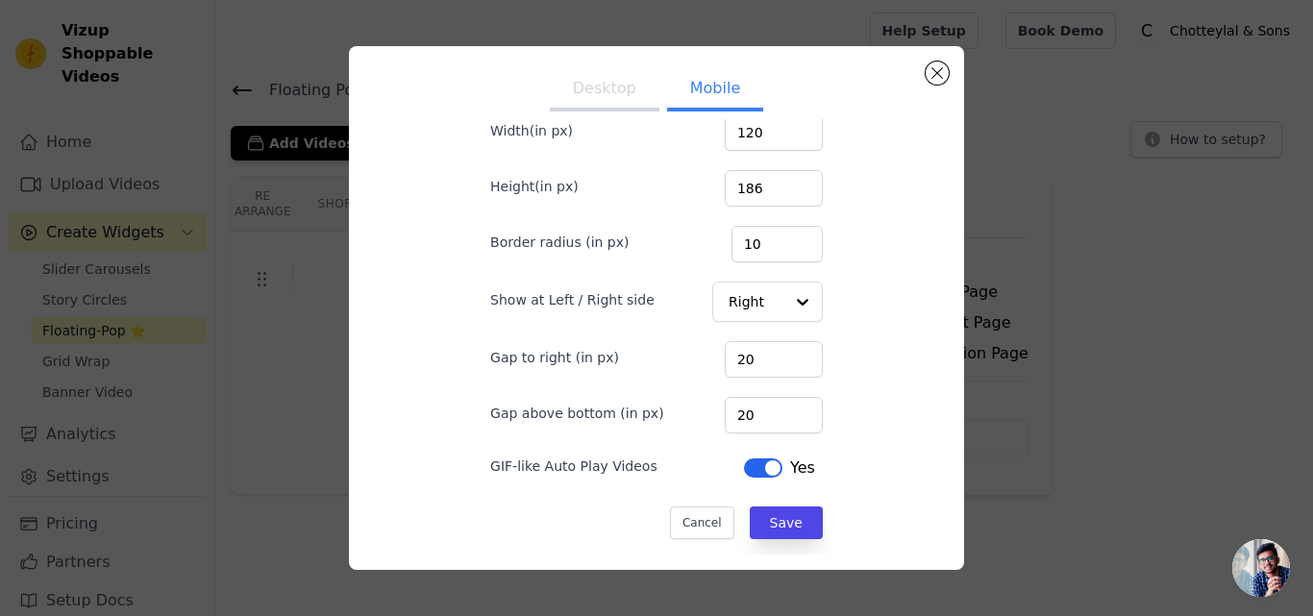
click at [601, 90] on button "Desktop" at bounding box center [605, 90] width 110 height 42
click at [945, 75] on button "Close modal" at bounding box center [937, 73] width 23 height 23
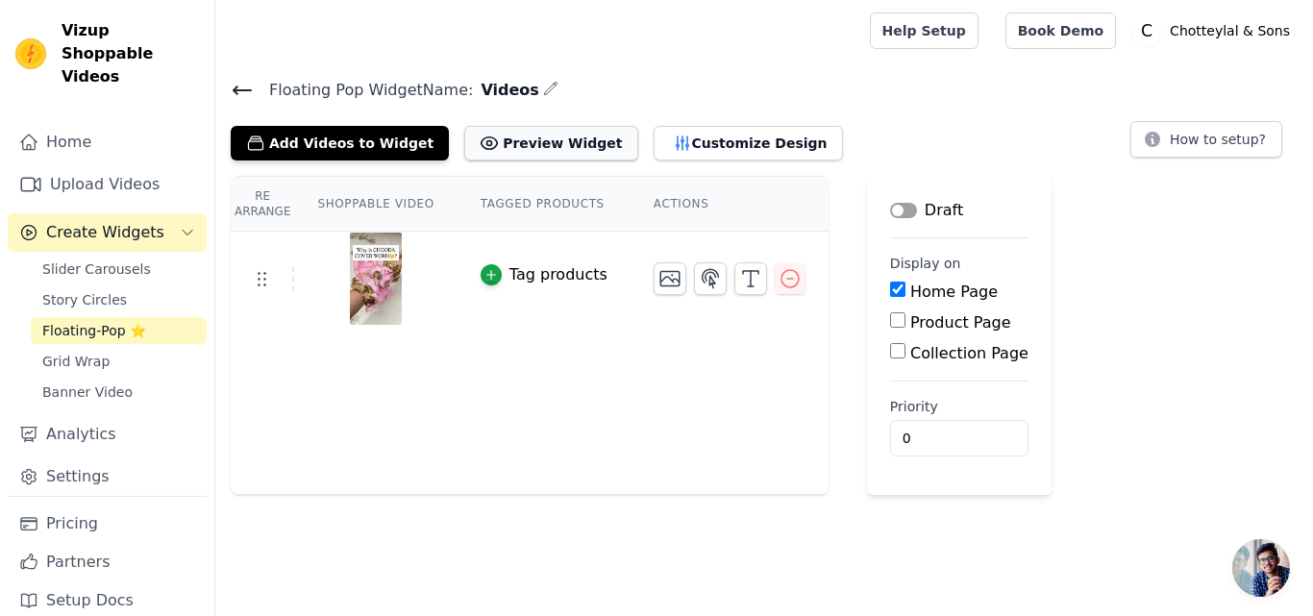
click at [522, 142] on button "Preview Widget" at bounding box center [550, 143] width 173 height 35
click at [695, 148] on button "Customize Design" at bounding box center [748, 143] width 189 height 35
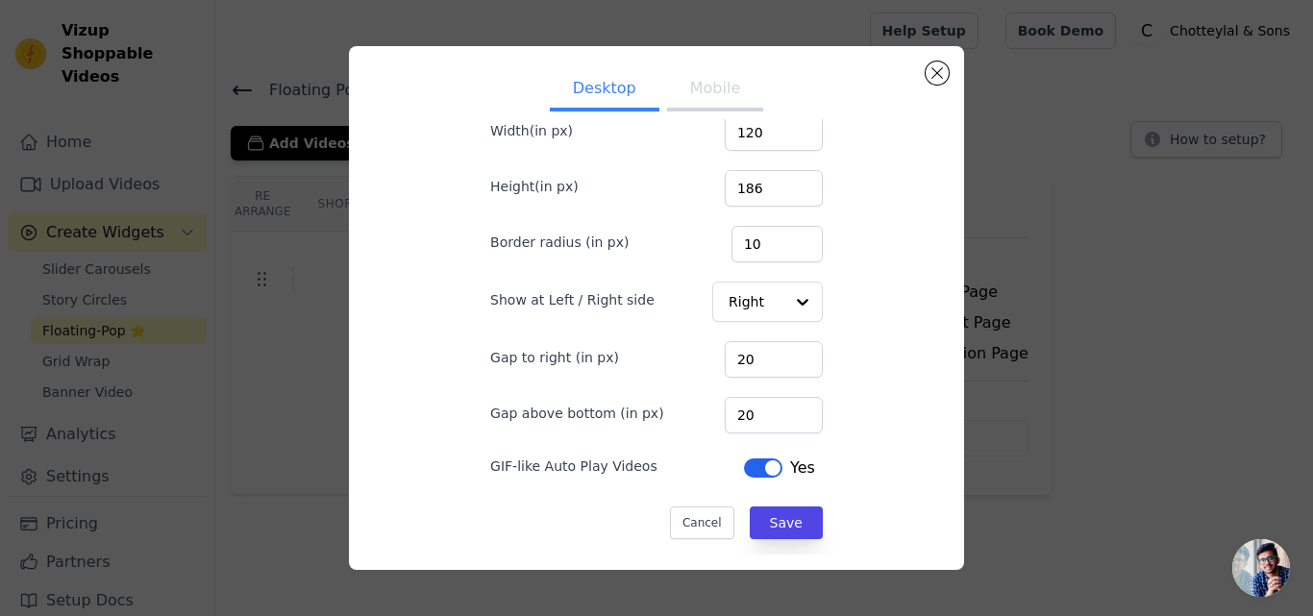
click at [714, 104] on button "Mobile" at bounding box center [715, 90] width 96 height 42
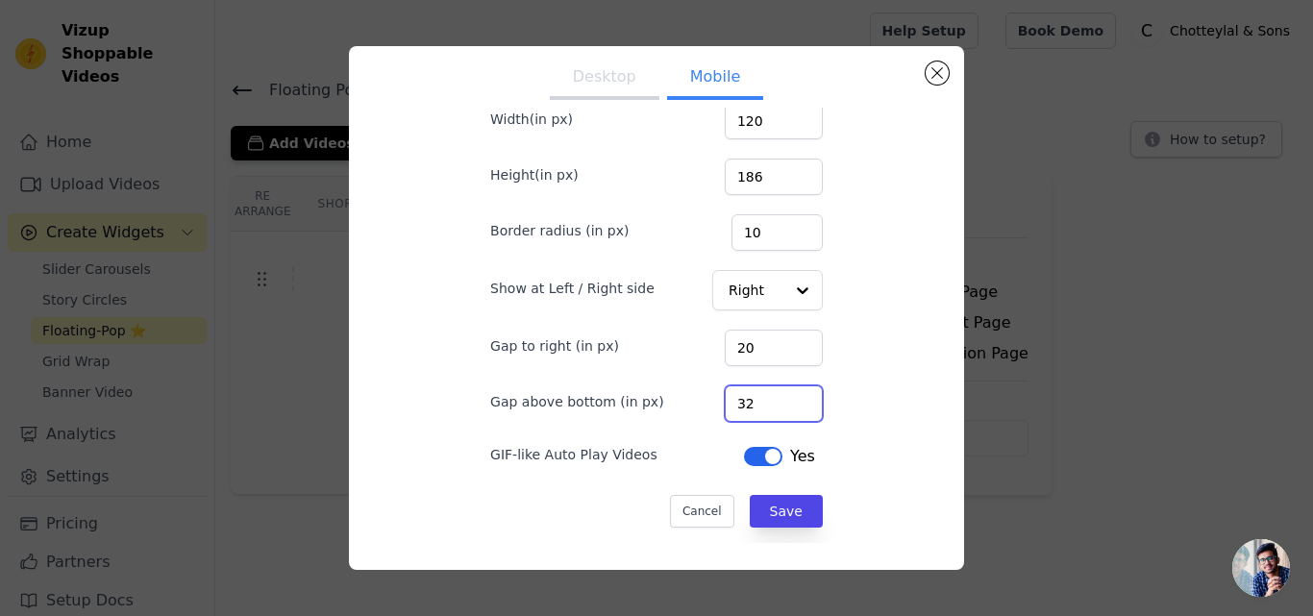
click at [779, 398] on input "32" at bounding box center [774, 403] width 98 height 37
click at [779, 398] on input "33" at bounding box center [774, 403] width 98 height 37
click at [779, 398] on input "34" at bounding box center [774, 403] width 98 height 37
click at [779, 398] on input "35" at bounding box center [774, 403] width 98 height 37
click at [779, 398] on input "36" at bounding box center [774, 403] width 98 height 37
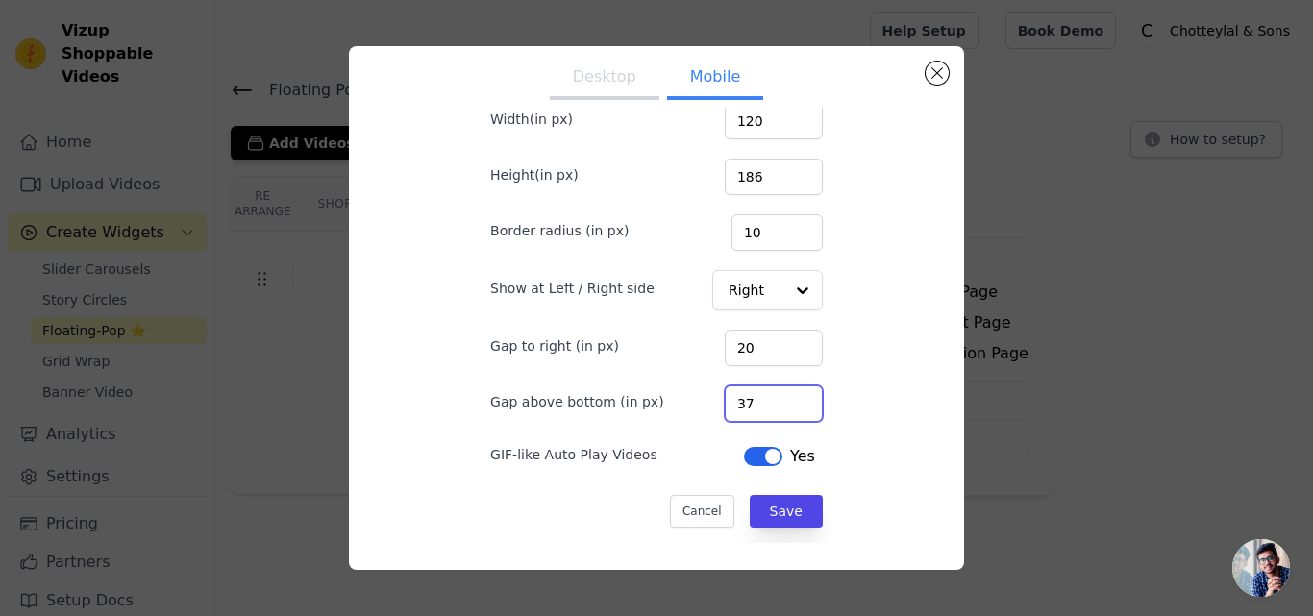
click at [779, 398] on input "37" at bounding box center [774, 403] width 98 height 37
click at [779, 409] on input "36" at bounding box center [774, 403] width 98 height 37
type input "35"
click at [780, 408] on input "35" at bounding box center [774, 403] width 98 height 37
click at [769, 507] on button "Save" at bounding box center [786, 511] width 73 height 33
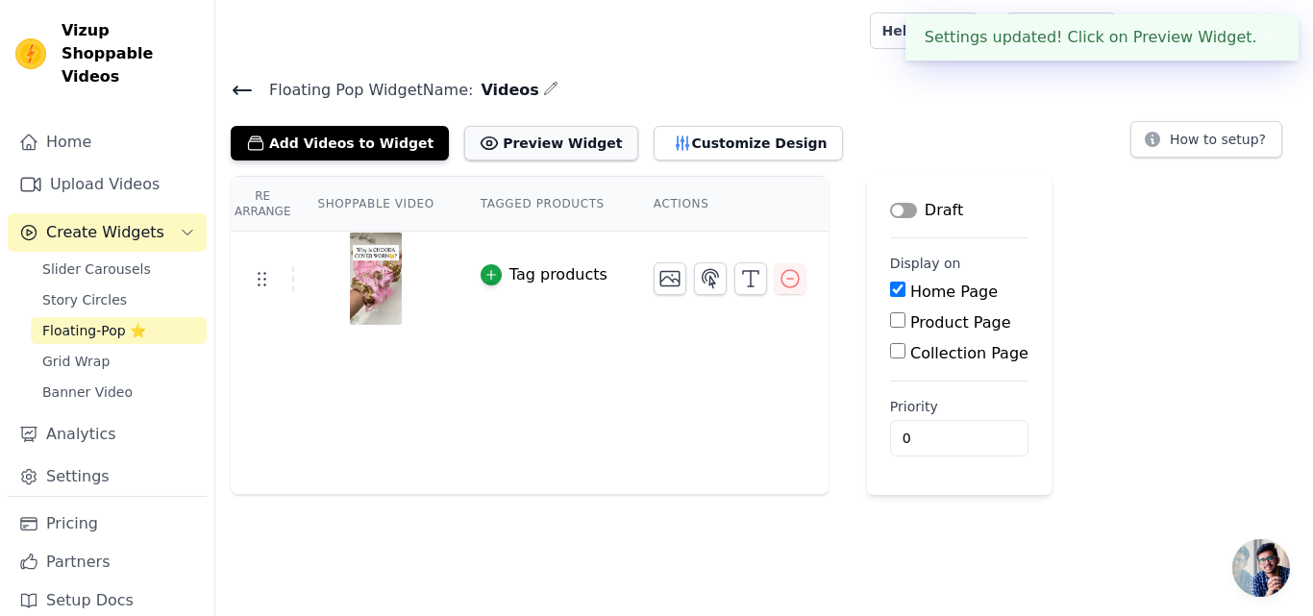
click at [500, 141] on button "Preview Widget" at bounding box center [550, 143] width 173 height 35
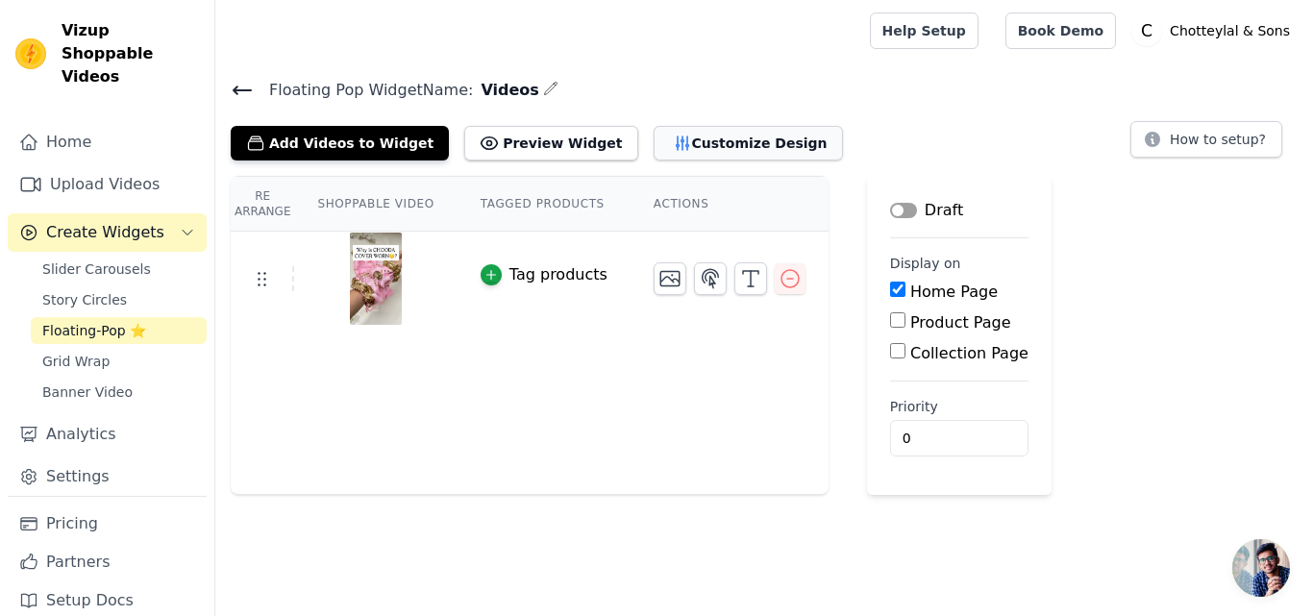
click at [692, 152] on button "Customize Design" at bounding box center [748, 143] width 189 height 35
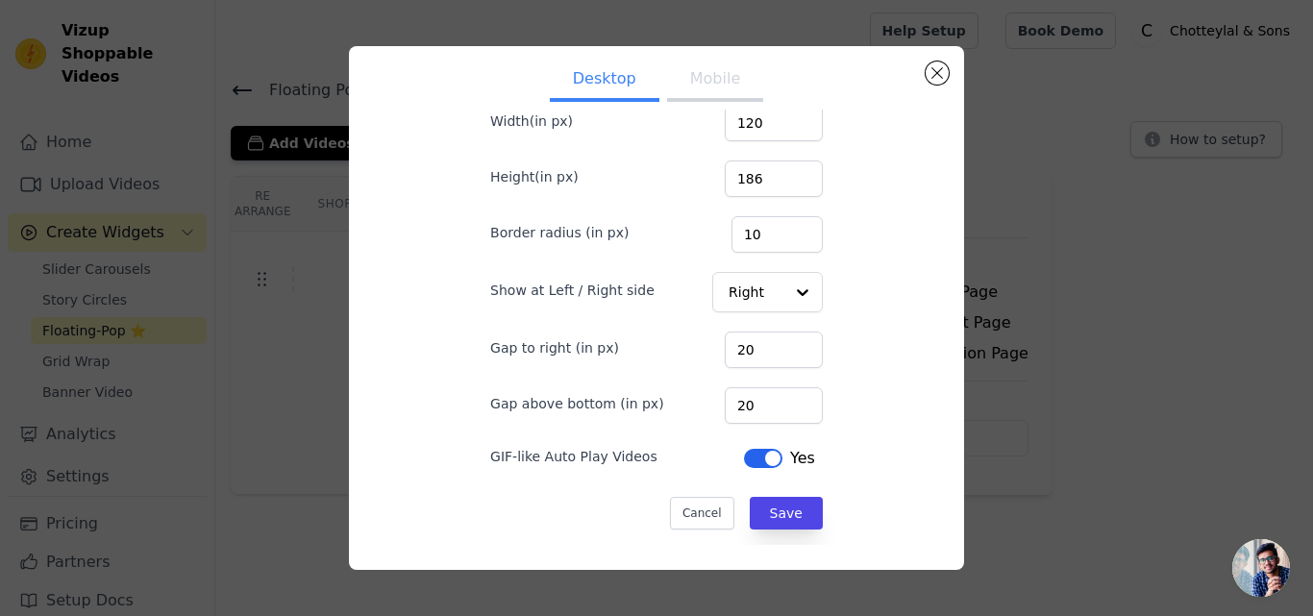
scroll to position [12, 0]
click at [701, 89] on button "Mobile" at bounding box center [715, 79] width 96 height 42
click at [612, 80] on button "Desktop" at bounding box center [605, 79] width 110 height 42
click at [781, 399] on input "28" at bounding box center [774, 403] width 98 height 37
click at [778, 396] on input "29" at bounding box center [774, 403] width 98 height 37
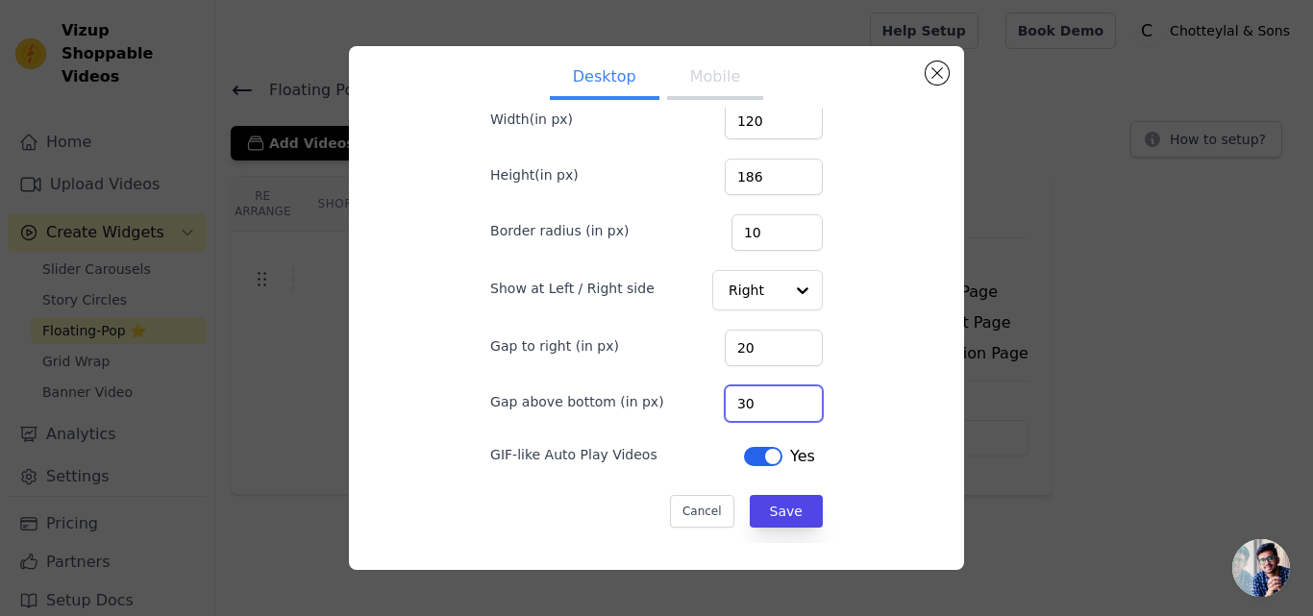
click at [778, 396] on input "30" at bounding box center [774, 403] width 98 height 37
click at [778, 396] on input "31" at bounding box center [774, 403] width 98 height 37
click at [778, 396] on input "32" at bounding box center [774, 403] width 98 height 37
click at [778, 396] on input "33" at bounding box center [774, 403] width 98 height 37
click at [778, 396] on input "34" at bounding box center [774, 403] width 98 height 37
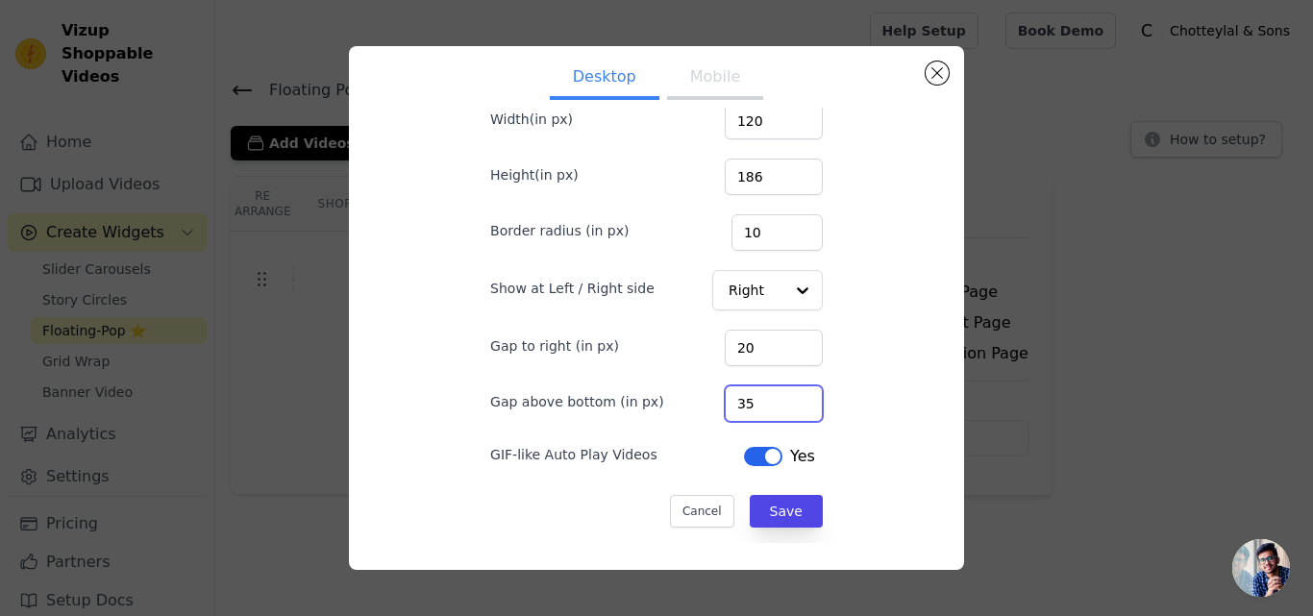
type input "35"
click at [778, 396] on input "35" at bounding box center [774, 403] width 98 height 37
click at [777, 501] on button "Save" at bounding box center [786, 511] width 73 height 33
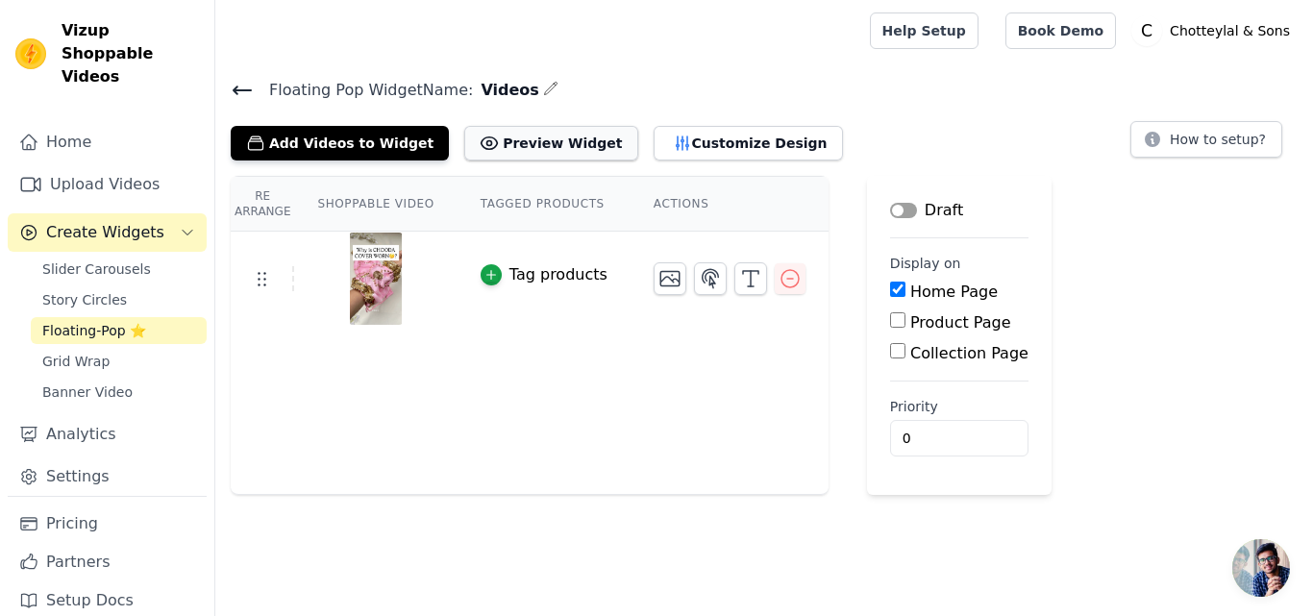
click at [511, 135] on button "Preview Widget" at bounding box center [550, 143] width 173 height 35
click at [682, 140] on button "Customize Design" at bounding box center [748, 143] width 189 height 35
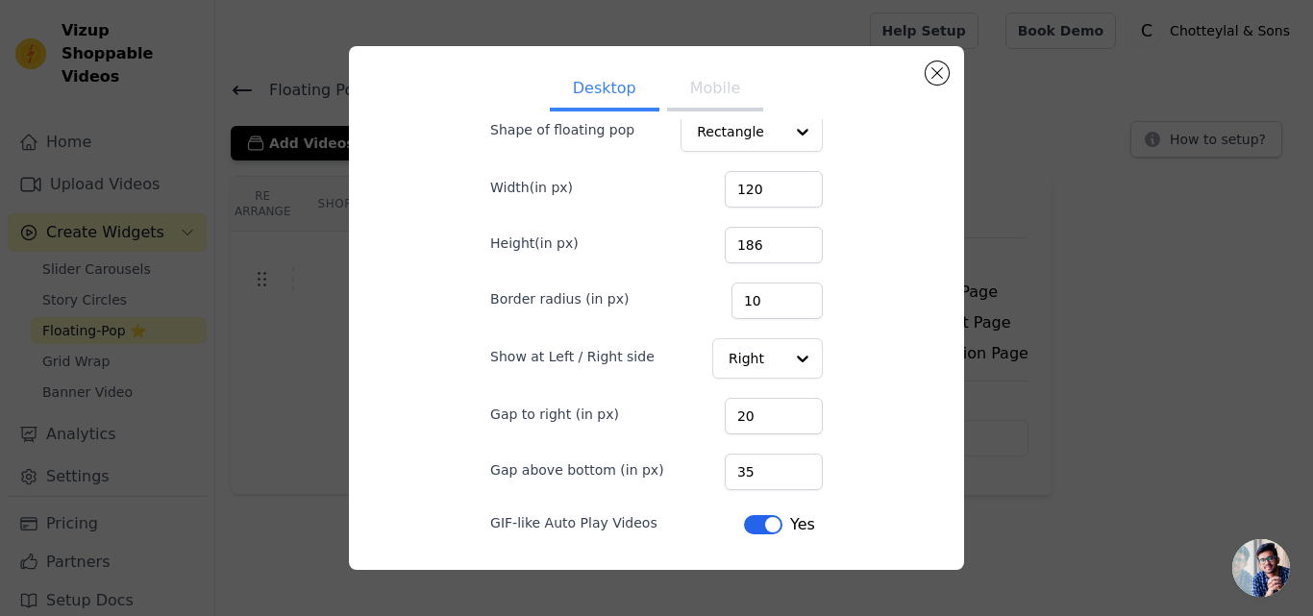
scroll to position [114, 0]
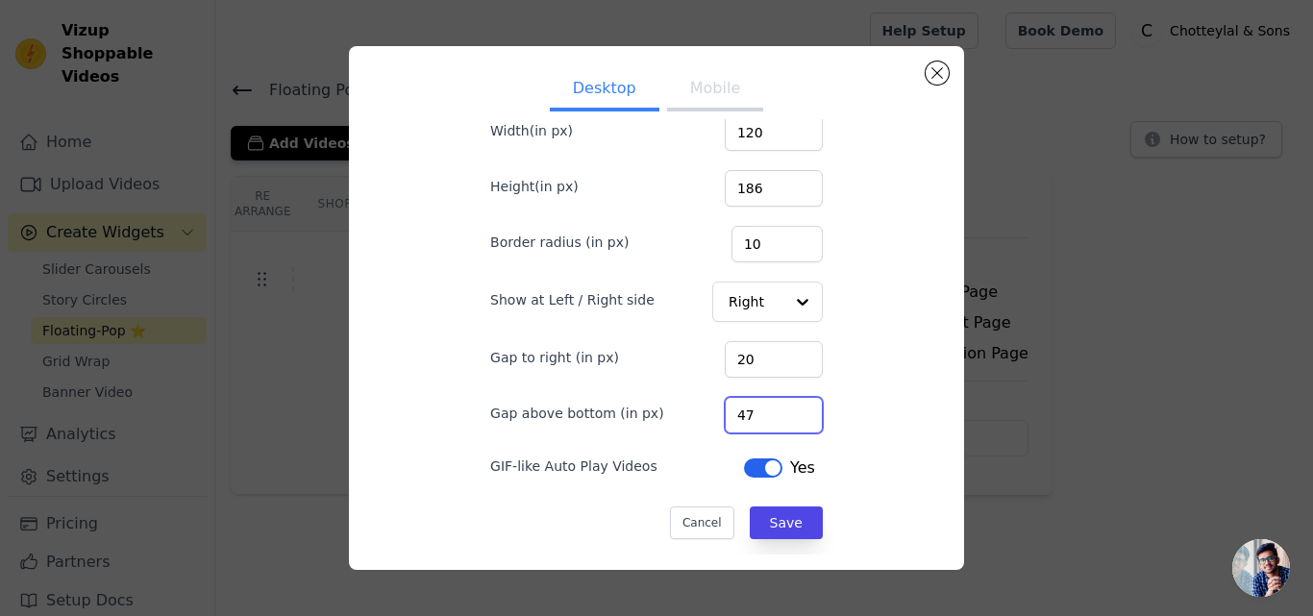
click at [776, 414] on input "47" at bounding box center [774, 415] width 98 height 37
click at [778, 411] on input "48" at bounding box center [774, 415] width 98 height 37
click at [778, 411] on input "49" at bounding box center [774, 415] width 98 height 37
click at [778, 411] on input "50" at bounding box center [774, 415] width 98 height 37
click at [779, 409] on input "51" at bounding box center [774, 415] width 98 height 37
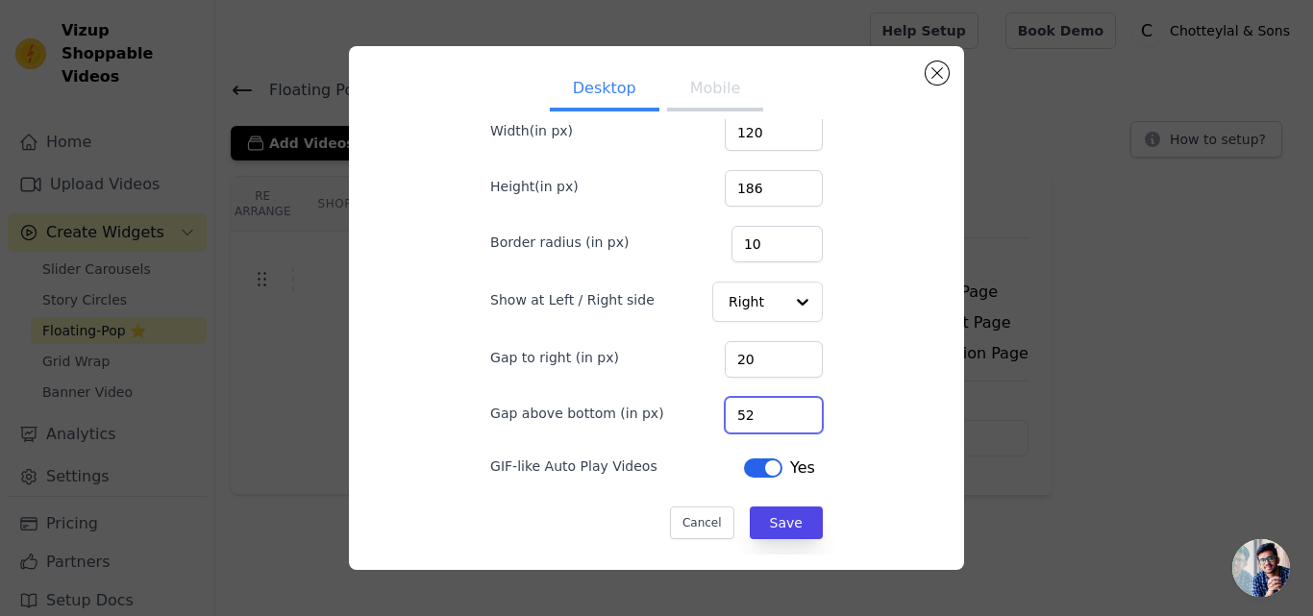
click at [779, 409] on input "52" at bounding box center [774, 415] width 98 height 37
click at [779, 409] on input "53" at bounding box center [774, 415] width 98 height 37
click at [779, 409] on input "54" at bounding box center [774, 415] width 98 height 37
type input "55"
click at [779, 409] on input "55" at bounding box center [774, 415] width 98 height 37
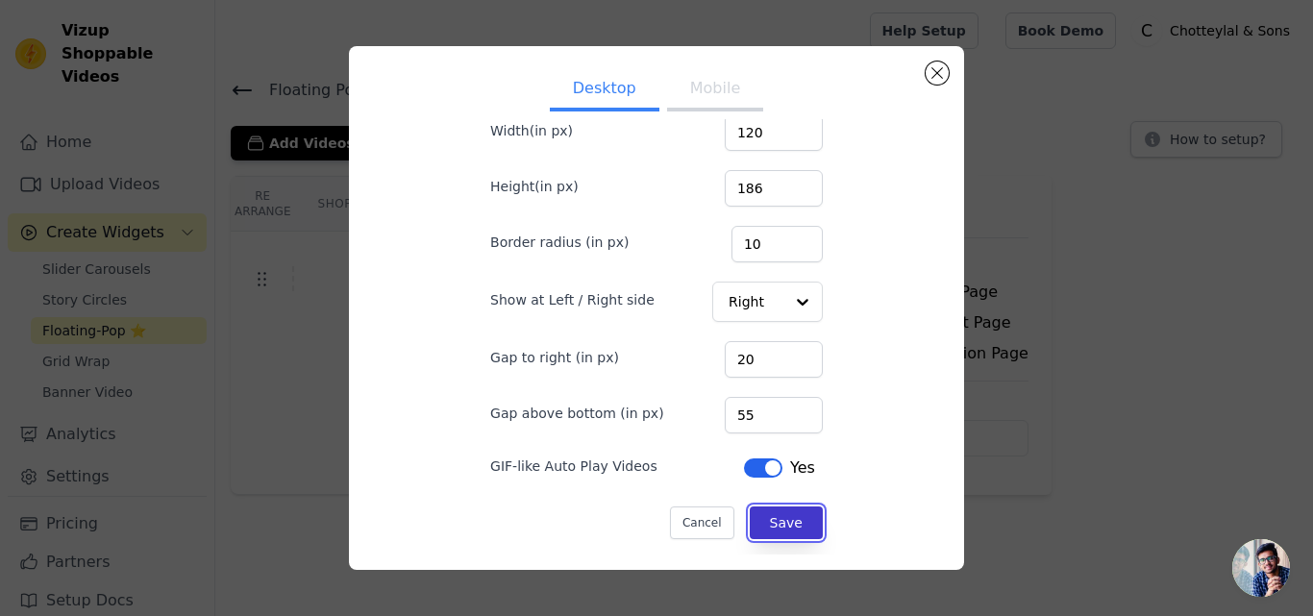
click at [769, 524] on button "Save" at bounding box center [786, 523] width 73 height 33
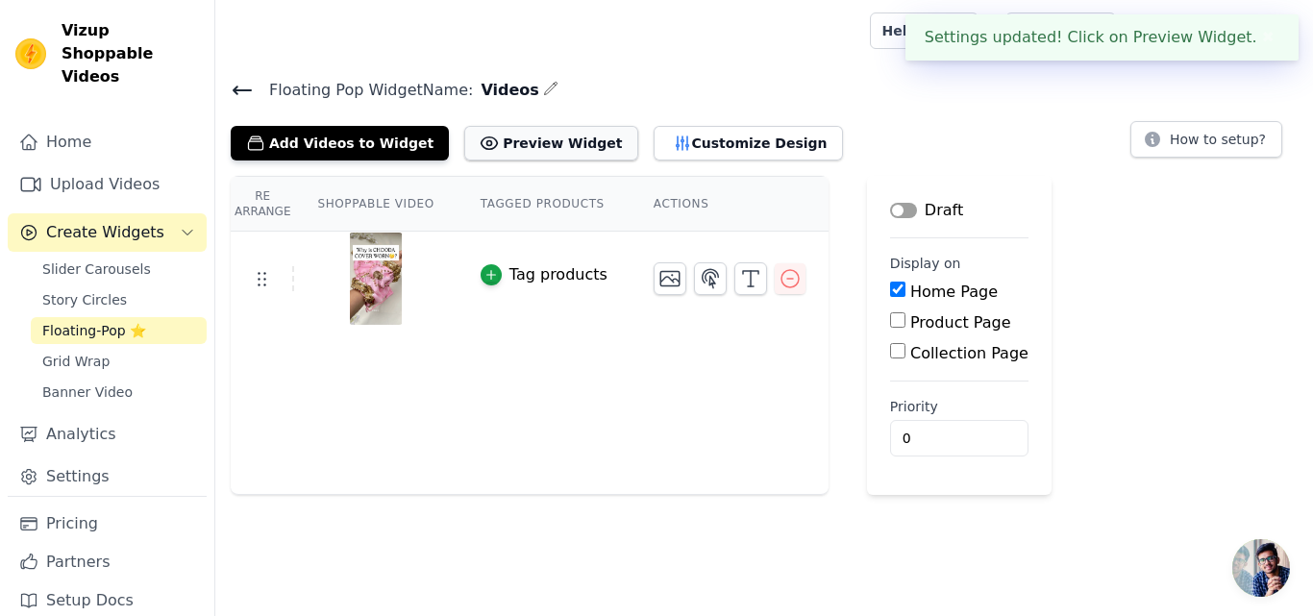
click at [513, 144] on button "Preview Widget" at bounding box center [550, 143] width 173 height 35
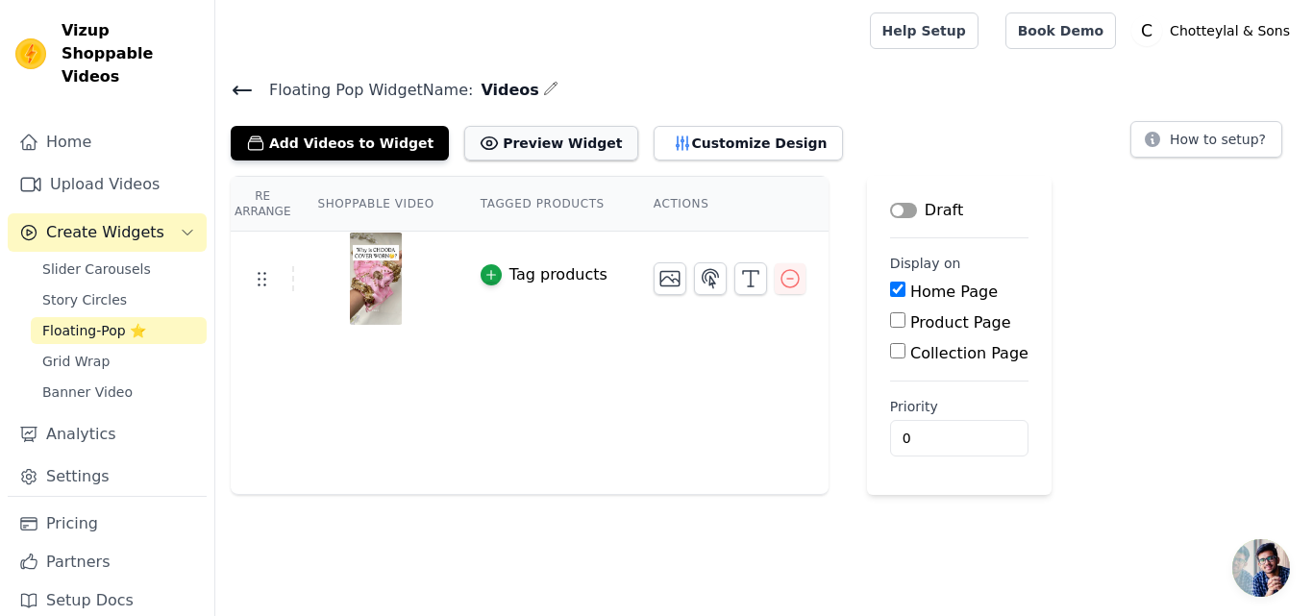
click at [557, 148] on button "Preview Widget" at bounding box center [550, 143] width 173 height 35
click at [674, 138] on button "Customize Design" at bounding box center [748, 143] width 189 height 35
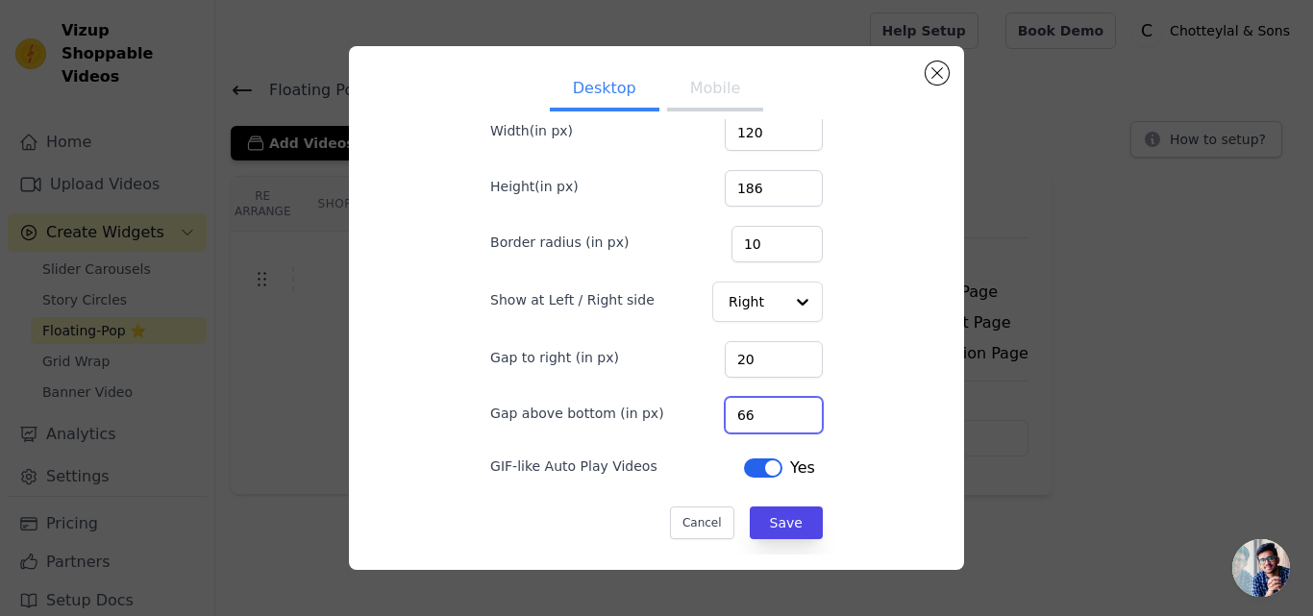
click at [777, 410] on input "66" at bounding box center [774, 415] width 98 height 37
click at [777, 410] on input "67" at bounding box center [774, 415] width 98 height 37
click at [777, 410] on input "68" at bounding box center [774, 415] width 98 height 37
click at [777, 410] on input "69" at bounding box center [774, 415] width 98 height 37
type input "70"
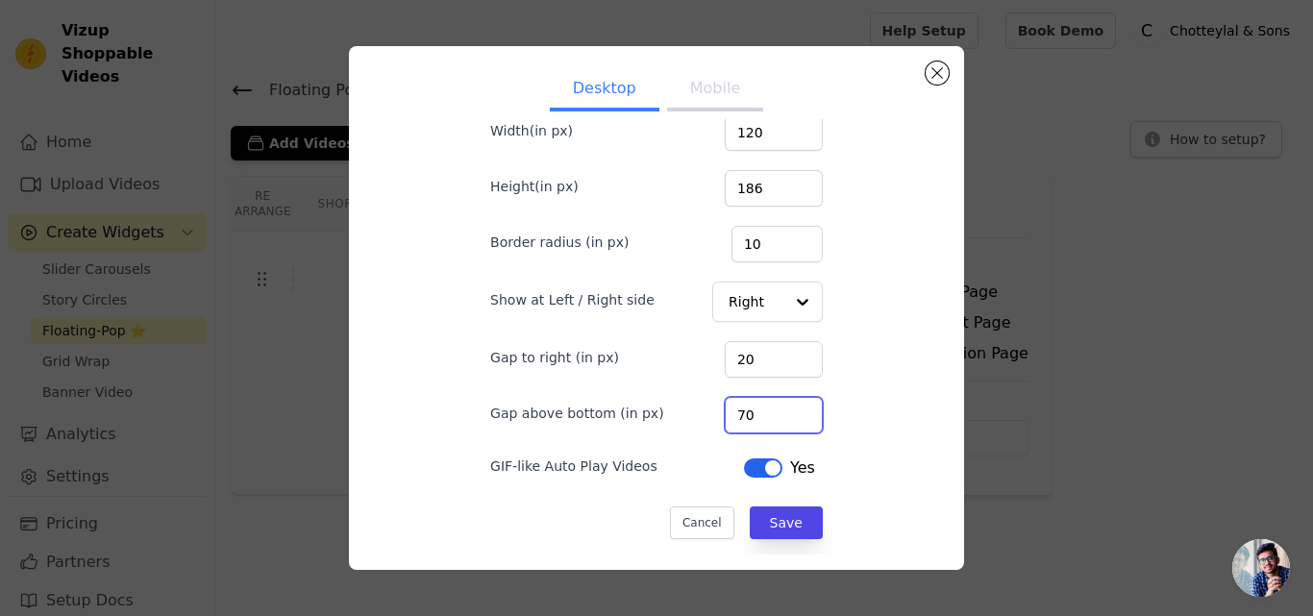
click at [777, 410] on input "70" at bounding box center [774, 415] width 98 height 37
click at [750, 531] on button "Save" at bounding box center [786, 523] width 73 height 33
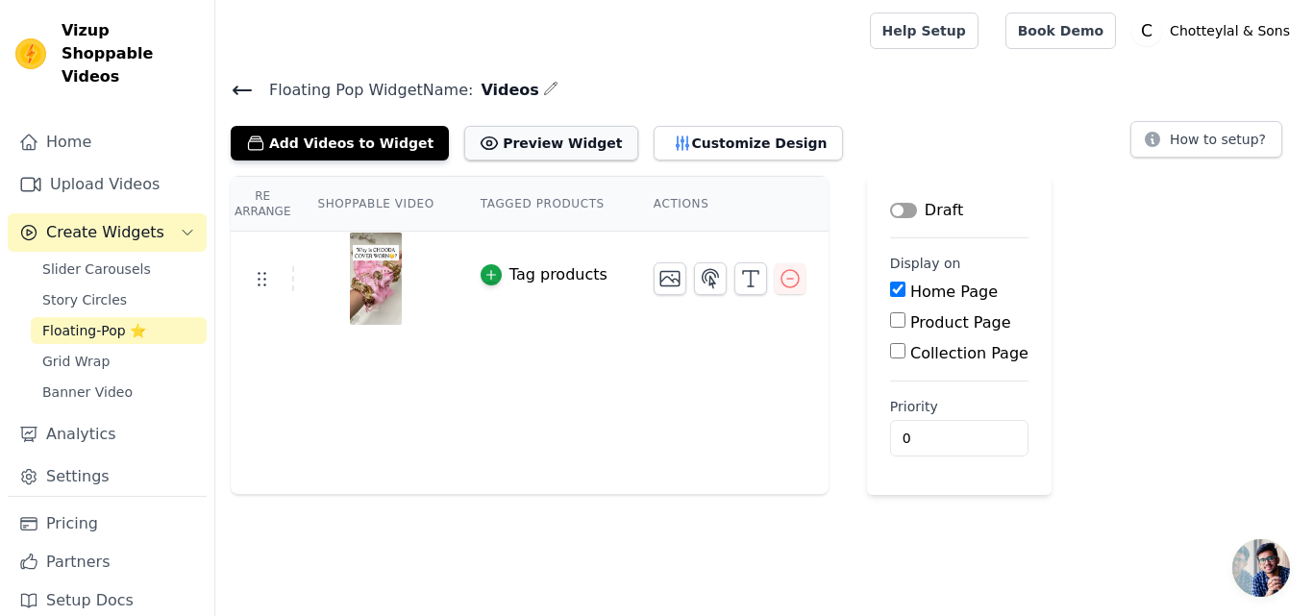
click at [518, 145] on button "Preview Widget" at bounding box center [550, 143] width 173 height 35
click at [676, 140] on icon "button" at bounding box center [682, 142] width 12 height 13
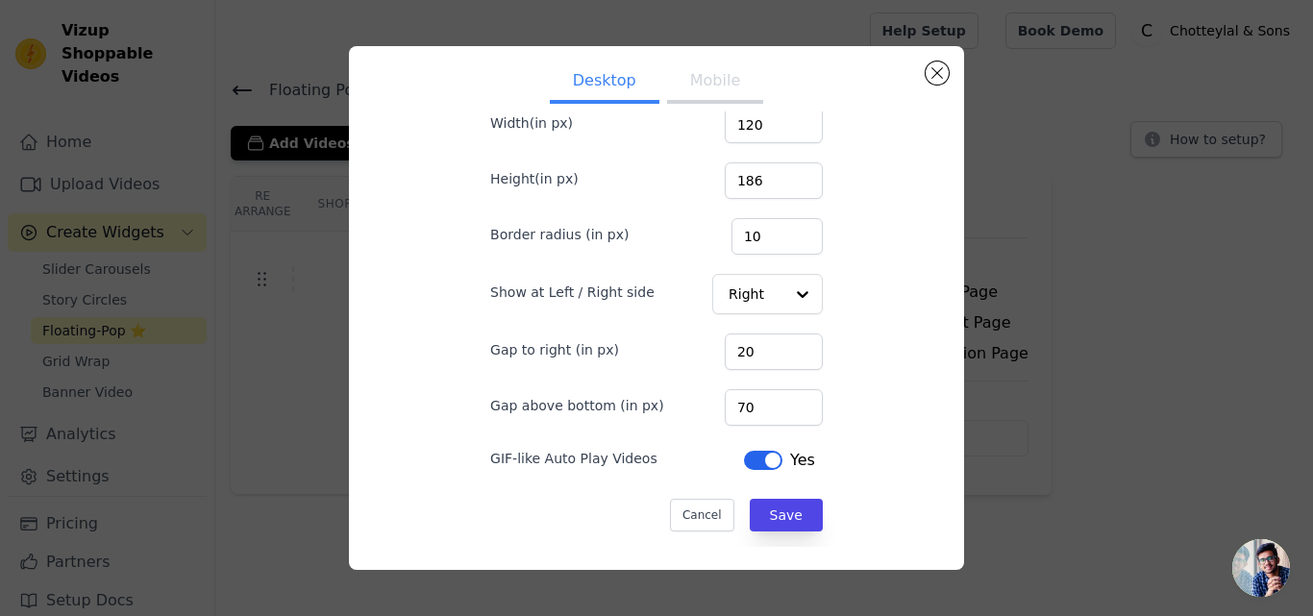
scroll to position [12, 0]
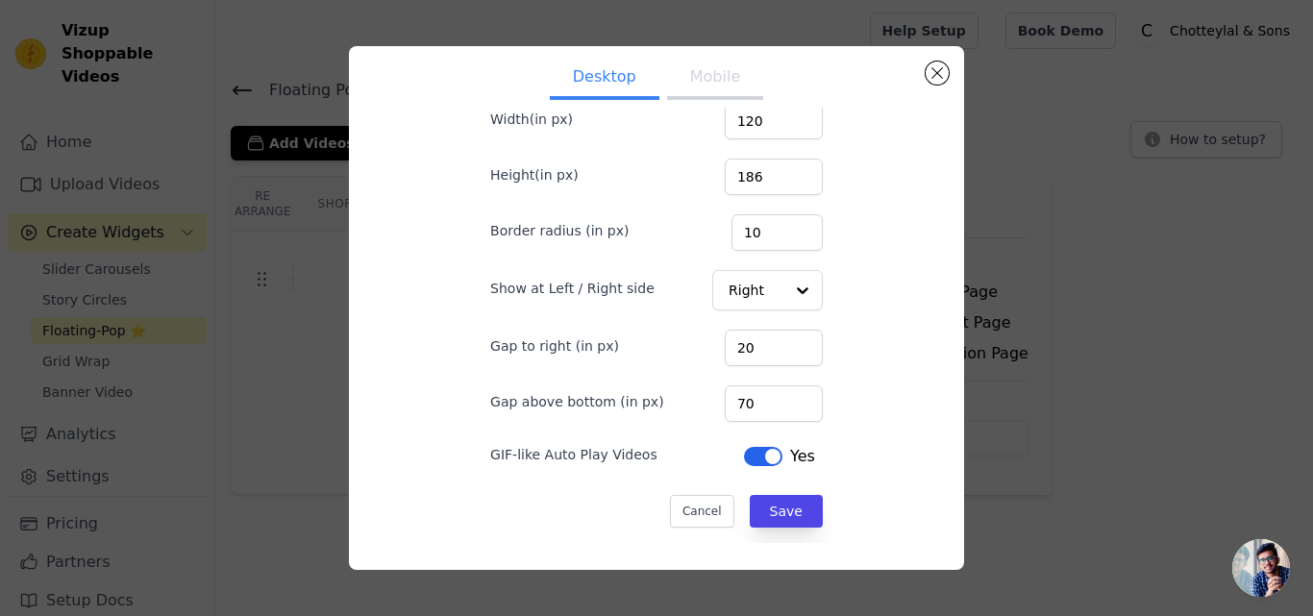
click at [719, 87] on button "Mobile" at bounding box center [715, 79] width 96 height 42
click at [777, 396] on input "51" at bounding box center [774, 403] width 98 height 37
click at [777, 396] on input "52" at bounding box center [774, 403] width 98 height 37
click at [777, 396] on input "53" at bounding box center [774, 403] width 98 height 37
click at [777, 396] on input "54" at bounding box center [774, 403] width 98 height 37
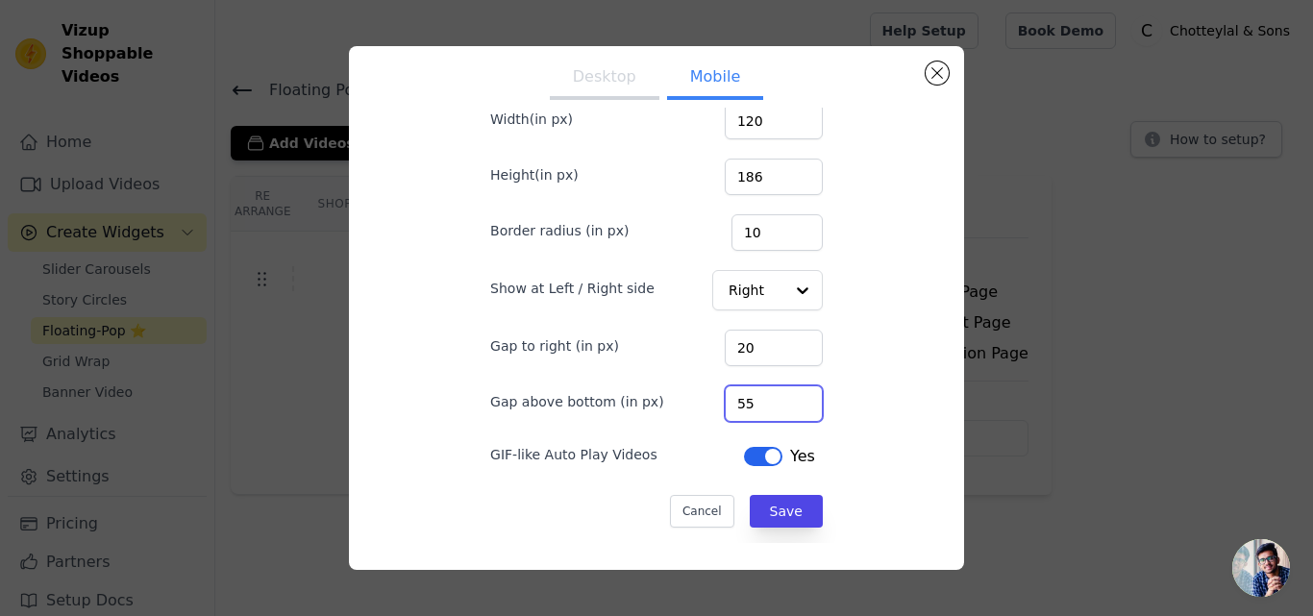
click at [777, 396] on input "55" at bounding box center [774, 403] width 98 height 37
click at [777, 396] on input "56" at bounding box center [774, 403] width 98 height 37
click at [777, 396] on input "57" at bounding box center [774, 403] width 98 height 37
click at [777, 396] on input "58" at bounding box center [774, 403] width 98 height 37
click at [777, 396] on input "59" at bounding box center [774, 403] width 98 height 37
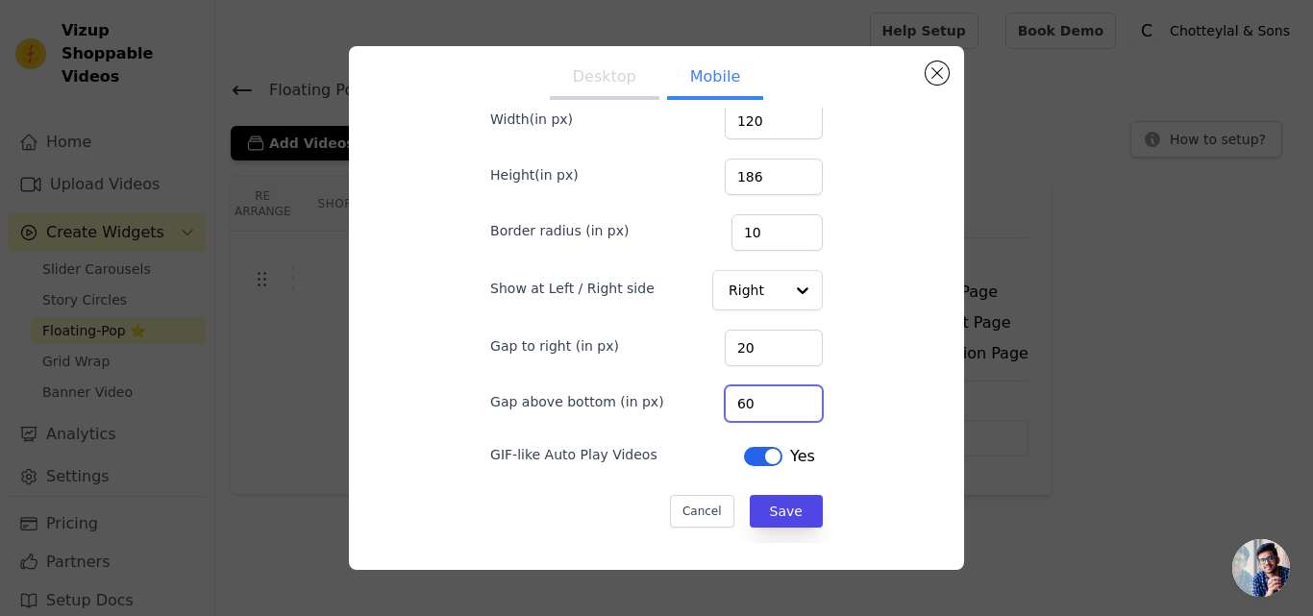
click at [777, 396] on input "60" at bounding box center [774, 403] width 98 height 37
click at [777, 396] on input "61" at bounding box center [774, 403] width 98 height 37
click at [777, 396] on input "62" at bounding box center [774, 403] width 98 height 37
click at [777, 396] on input "63" at bounding box center [774, 403] width 98 height 37
click at [777, 396] on input "64" at bounding box center [774, 403] width 98 height 37
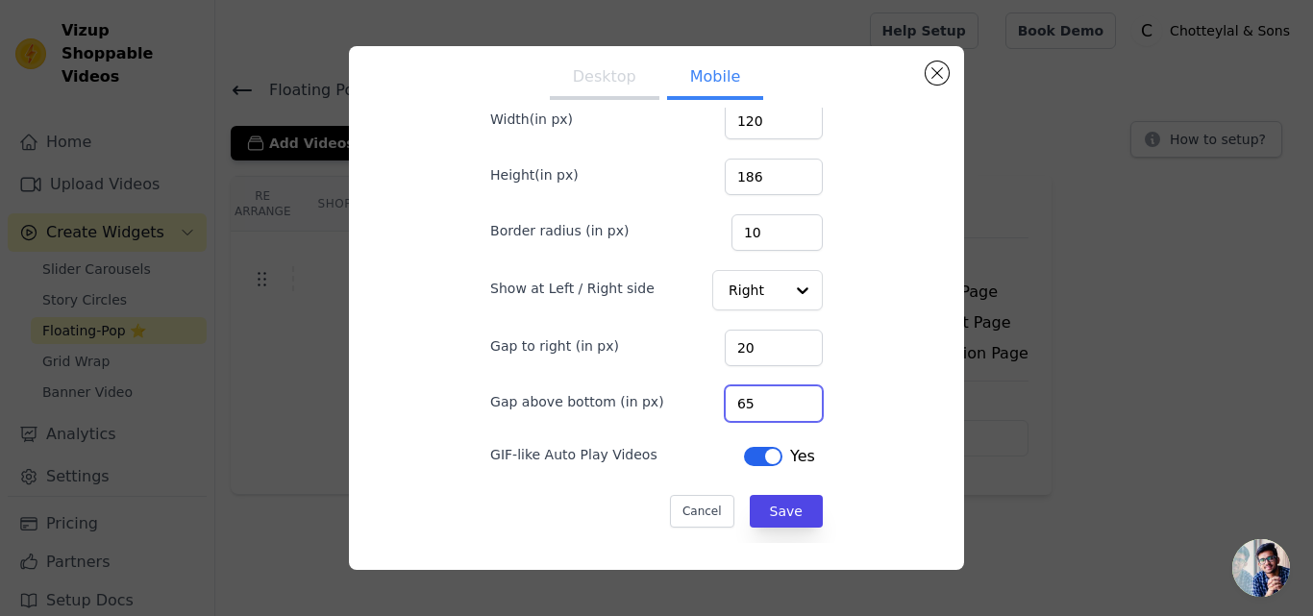
click at [777, 396] on input "65" at bounding box center [774, 403] width 98 height 37
click at [777, 396] on input "66" at bounding box center [774, 403] width 98 height 37
click at [777, 396] on input "67" at bounding box center [774, 403] width 98 height 37
click at [777, 396] on input "68" at bounding box center [774, 403] width 98 height 37
click at [777, 396] on input "69" at bounding box center [774, 403] width 98 height 37
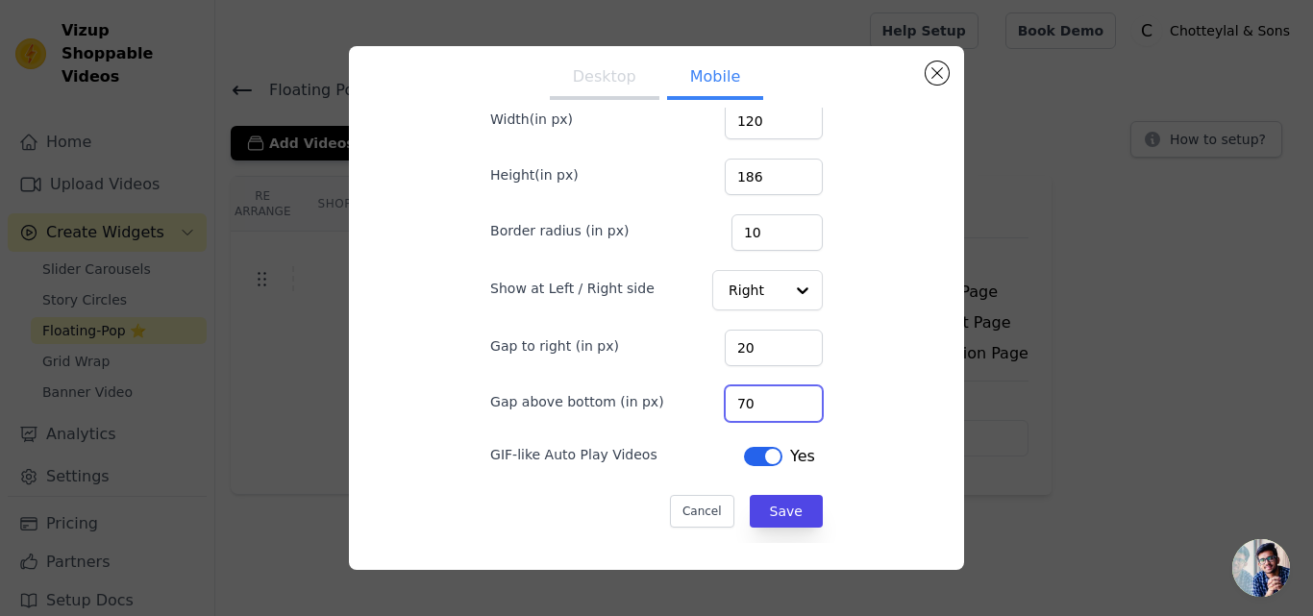
type input "70"
click at [777, 396] on input "70" at bounding box center [774, 403] width 98 height 37
click at [600, 81] on button "Desktop" at bounding box center [605, 79] width 110 height 42
click at [783, 397] on input "78" at bounding box center [774, 403] width 98 height 37
click at [783, 397] on input "79" at bounding box center [774, 403] width 98 height 37
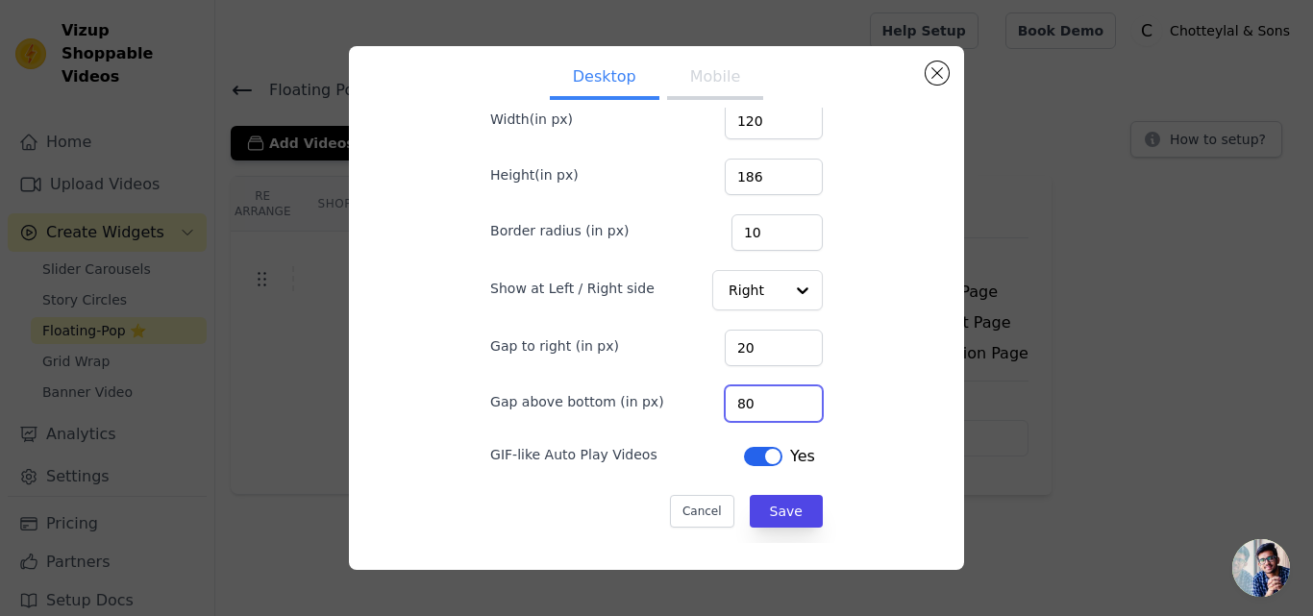
type input "80"
click at [783, 397] on input "80" at bounding box center [774, 403] width 98 height 37
click at [758, 509] on button "Save" at bounding box center [786, 511] width 73 height 33
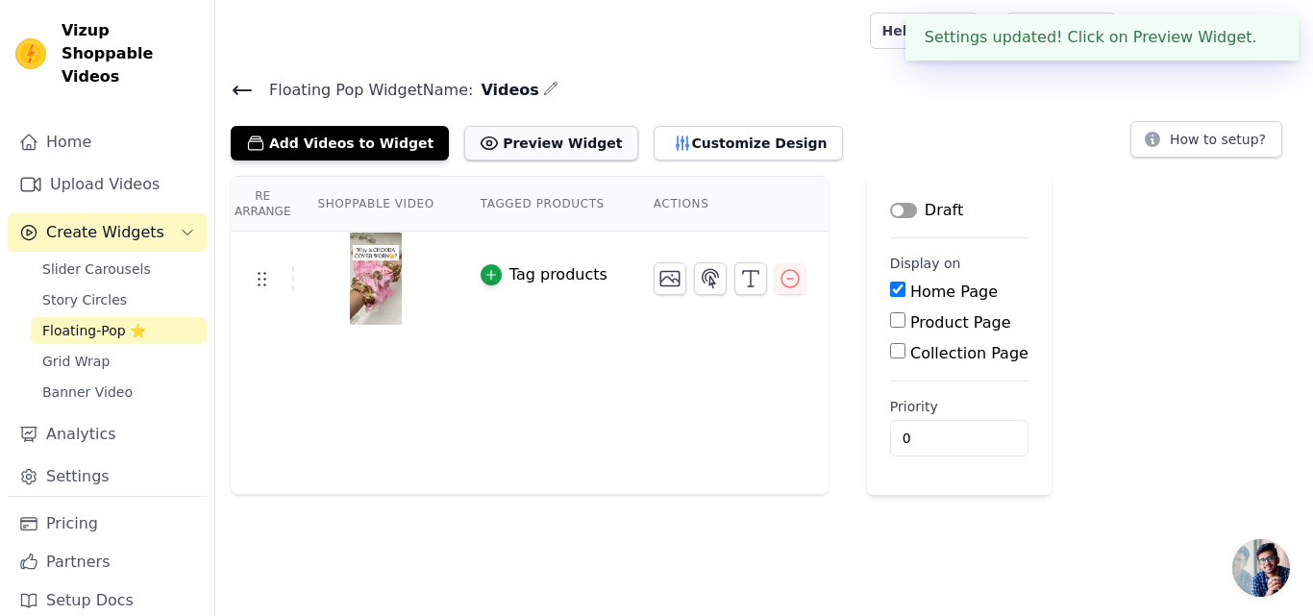
click at [523, 142] on button "Preview Widget" at bounding box center [550, 143] width 173 height 35
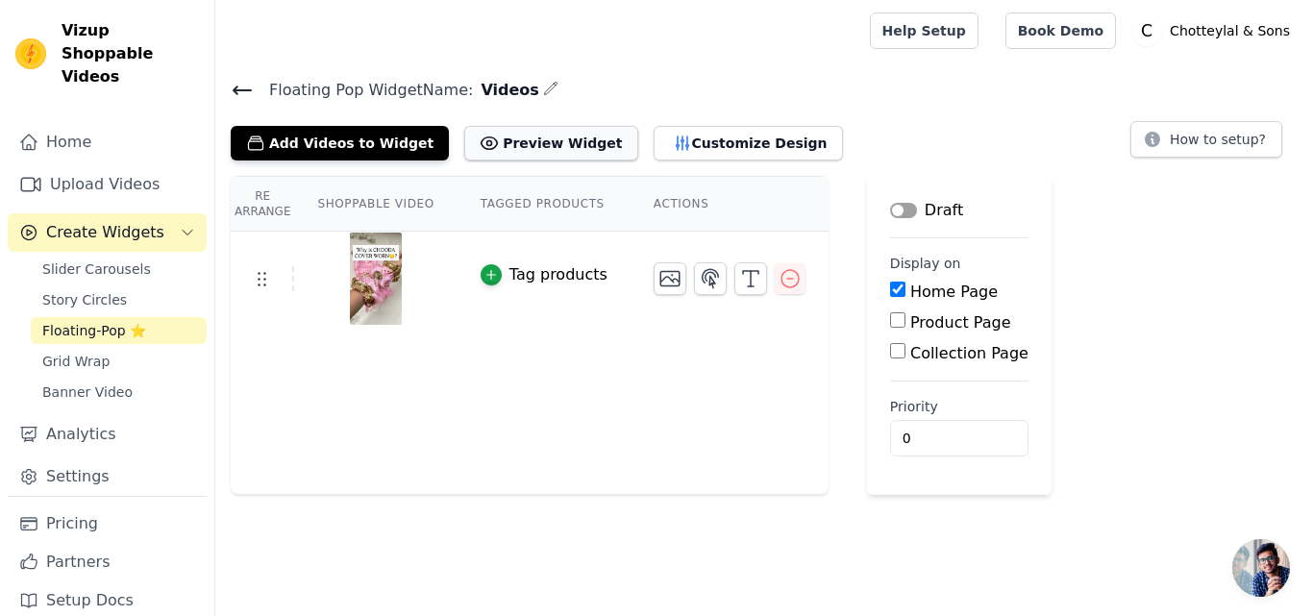
click at [518, 137] on button "Preview Widget" at bounding box center [550, 143] width 173 height 35
click at [688, 146] on button "Customize Design" at bounding box center [748, 143] width 189 height 35
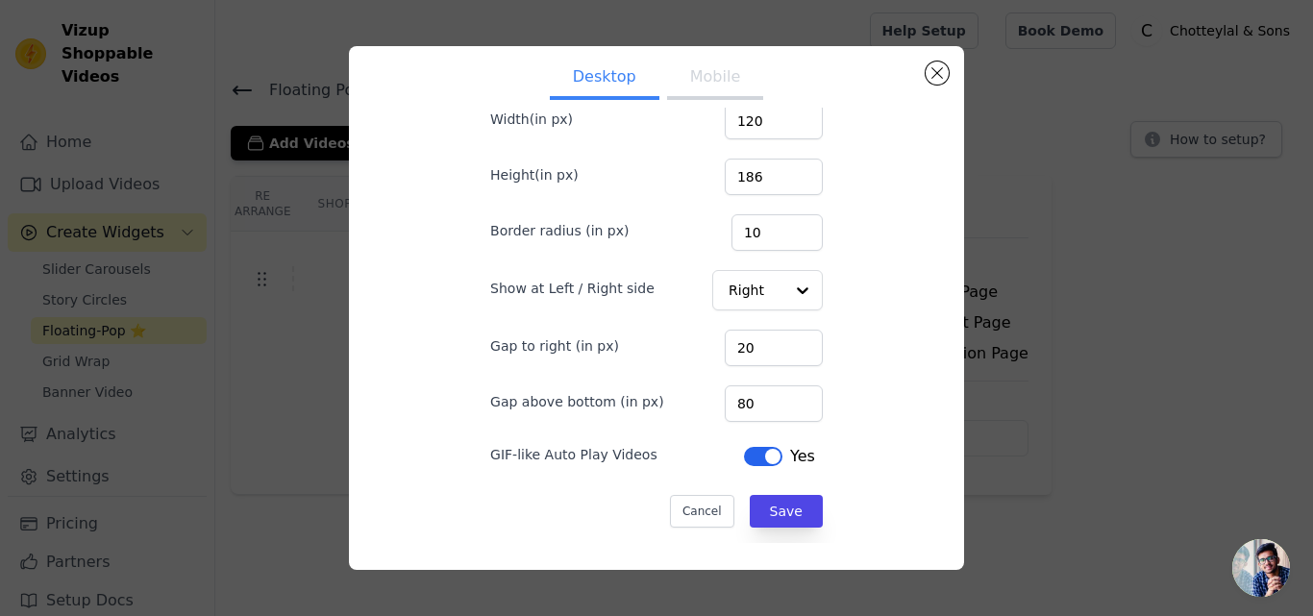
click at [712, 81] on button "Mobile" at bounding box center [715, 79] width 96 height 42
click at [780, 399] on input "79" at bounding box center [774, 403] width 98 height 37
type input "80"
click at [780, 399] on input "80" at bounding box center [774, 403] width 98 height 37
drag, startPoint x: 771, startPoint y: 506, endPoint x: 732, endPoint y: 406, distance: 107.1
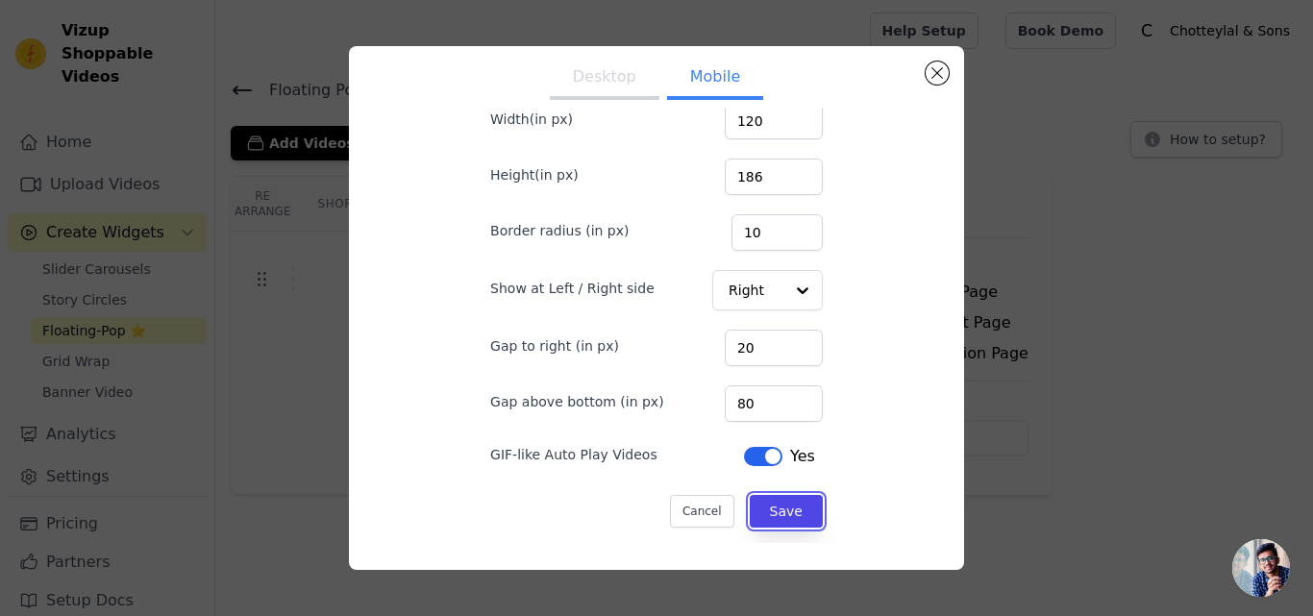
click at [770, 506] on button "Save" at bounding box center [786, 511] width 73 height 33
click at [619, 86] on button "Desktop" at bounding box center [605, 79] width 110 height 42
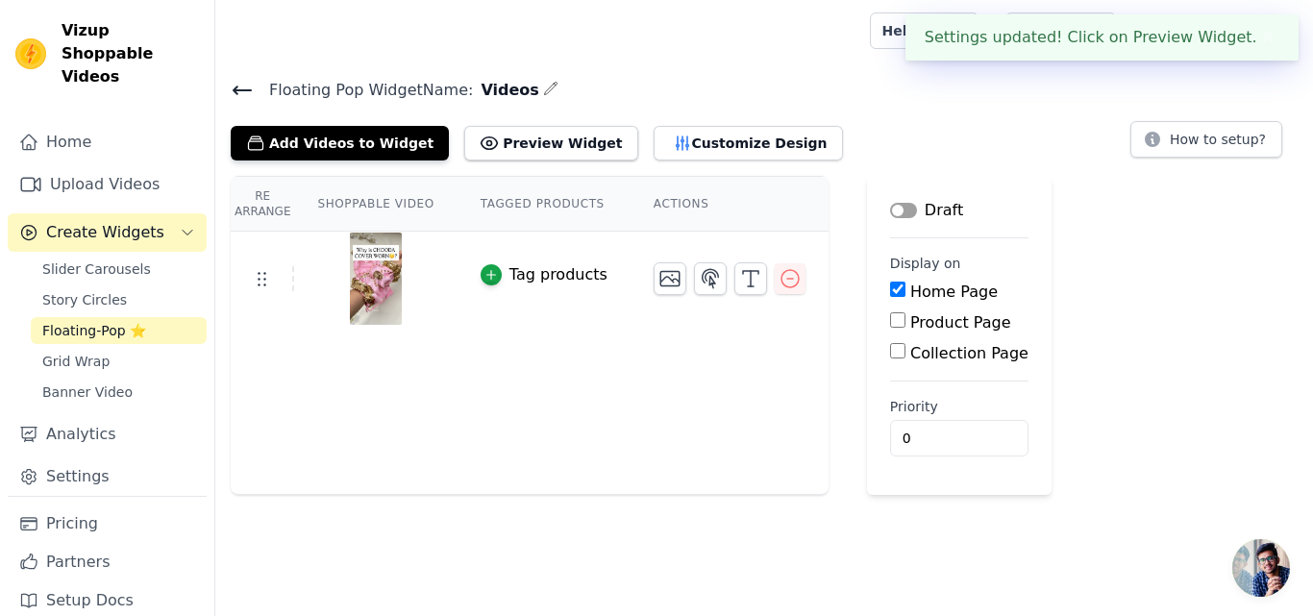
click at [778, 398] on div "Re Arrange Shoppable Video Tagged Products Actions Tag products" at bounding box center [530, 335] width 598 height 319
click at [548, 134] on button "Preview Widget" at bounding box center [550, 143] width 173 height 35
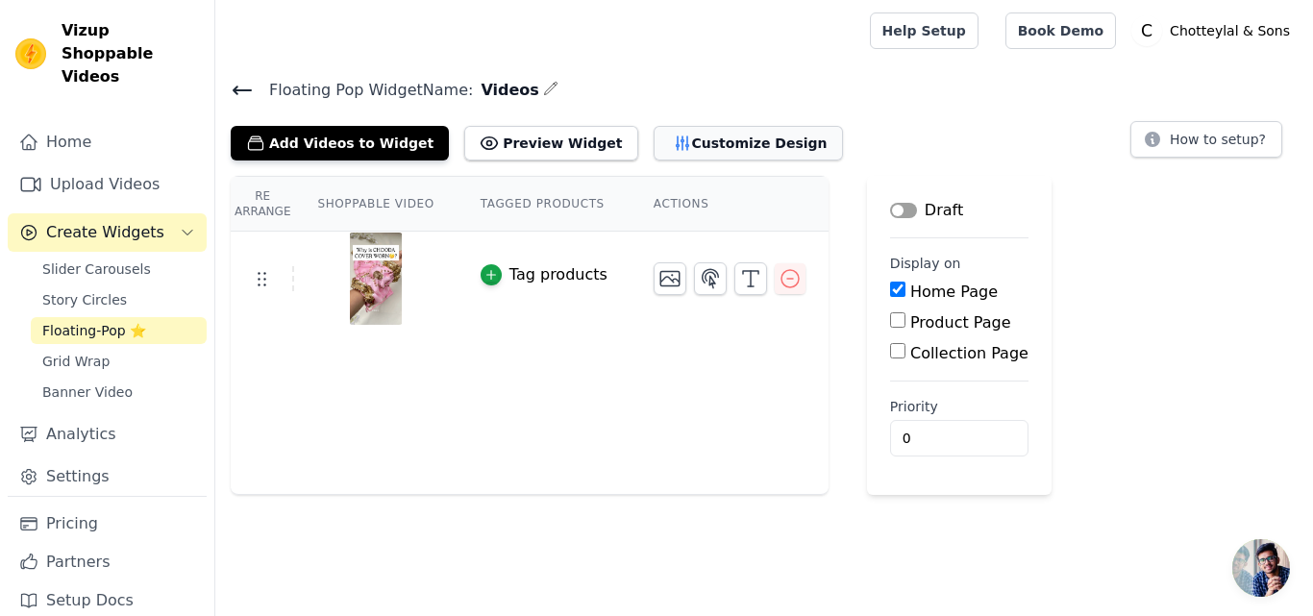
click at [678, 146] on button "Customize Design" at bounding box center [748, 143] width 189 height 35
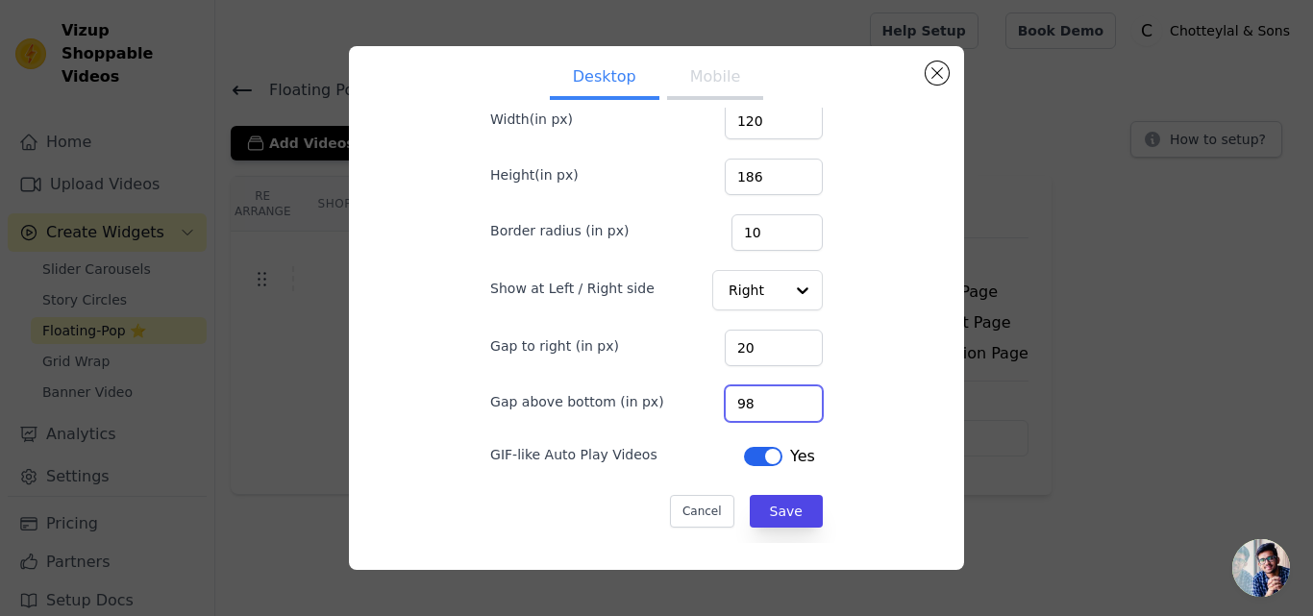
click at [783, 397] on input "98" at bounding box center [774, 403] width 98 height 37
click at [782, 397] on input "99" at bounding box center [774, 403] width 98 height 37
click at [782, 397] on input "100" at bounding box center [774, 403] width 98 height 37
click at [782, 397] on input "101" at bounding box center [774, 403] width 98 height 37
click at [782, 397] on input "102" at bounding box center [774, 403] width 98 height 37
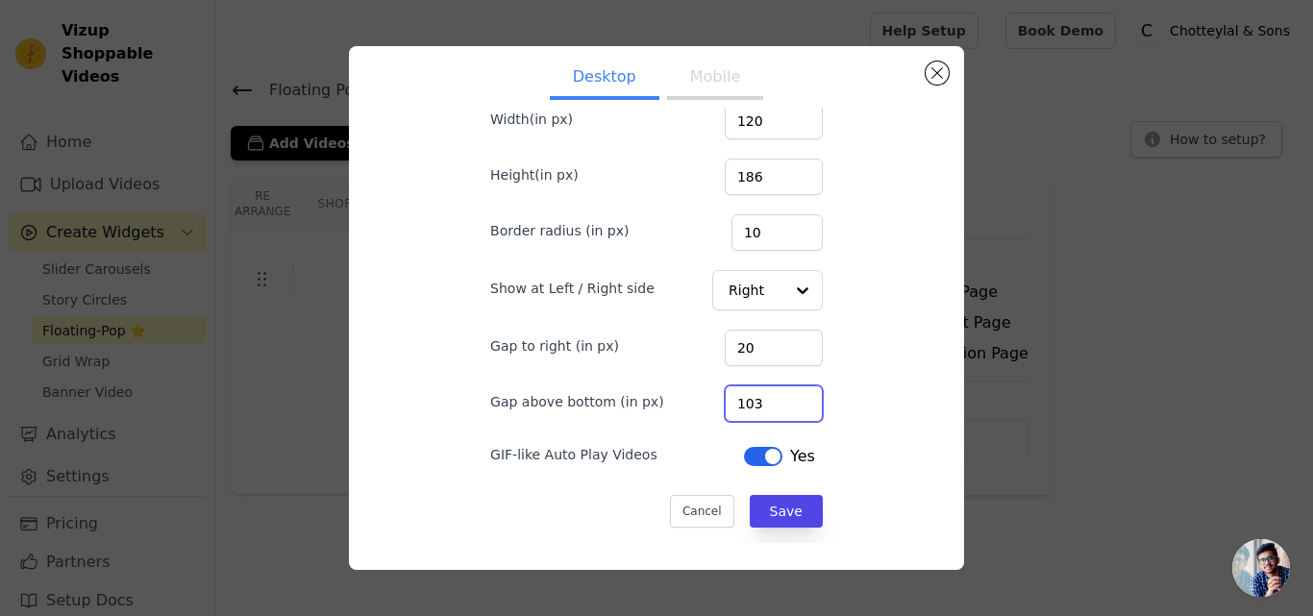
click at [782, 397] on input "103" at bounding box center [774, 403] width 98 height 37
click at [782, 397] on input "104" at bounding box center [774, 403] width 98 height 37
type input "105"
click at [782, 397] on input "105" at bounding box center [774, 403] width 98 height 37
drag, startPoint x: 778, startPoint y: 525, endPoint x: 776, endPoint y: 490, distance: 34.7
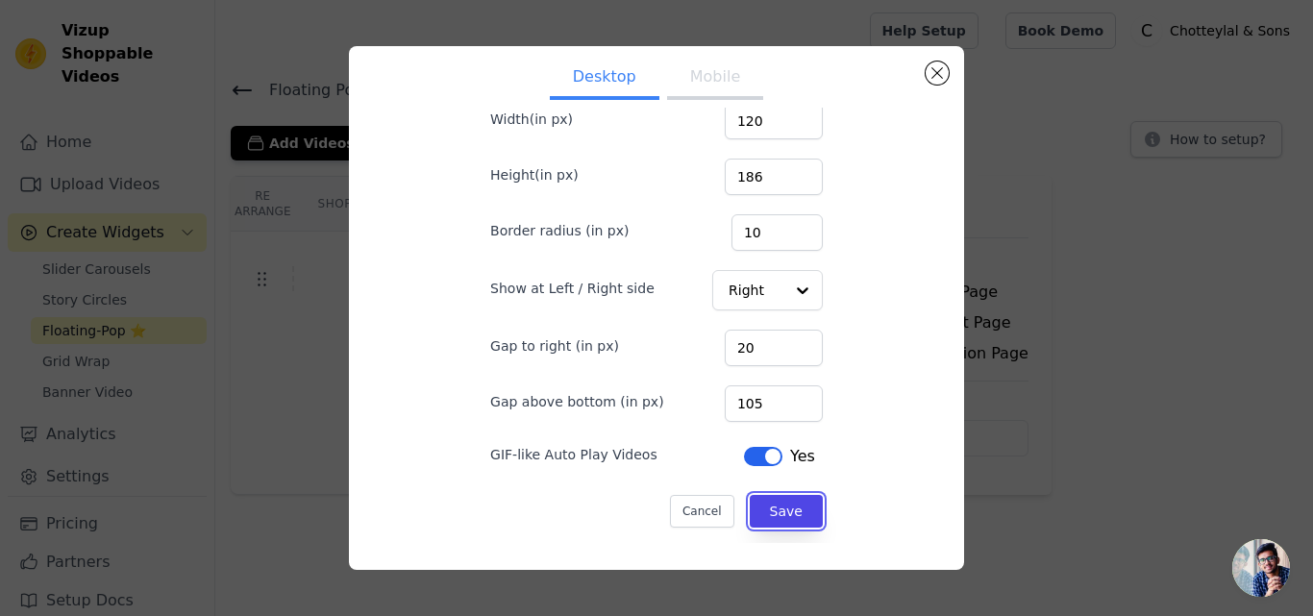
click at [778, 524] on button "Save" at bounding box center [786, 511] width 73 height 33
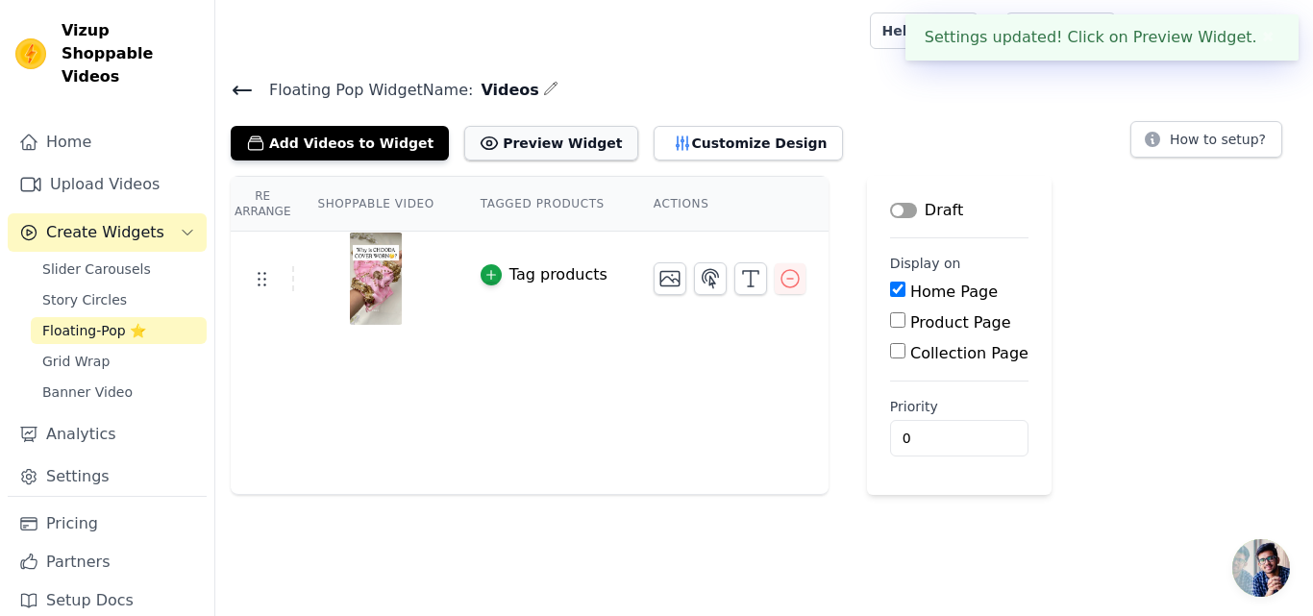
click at [550, 149] on button "Preview Widget" at bounding box center [550, 143] width 173 height 35
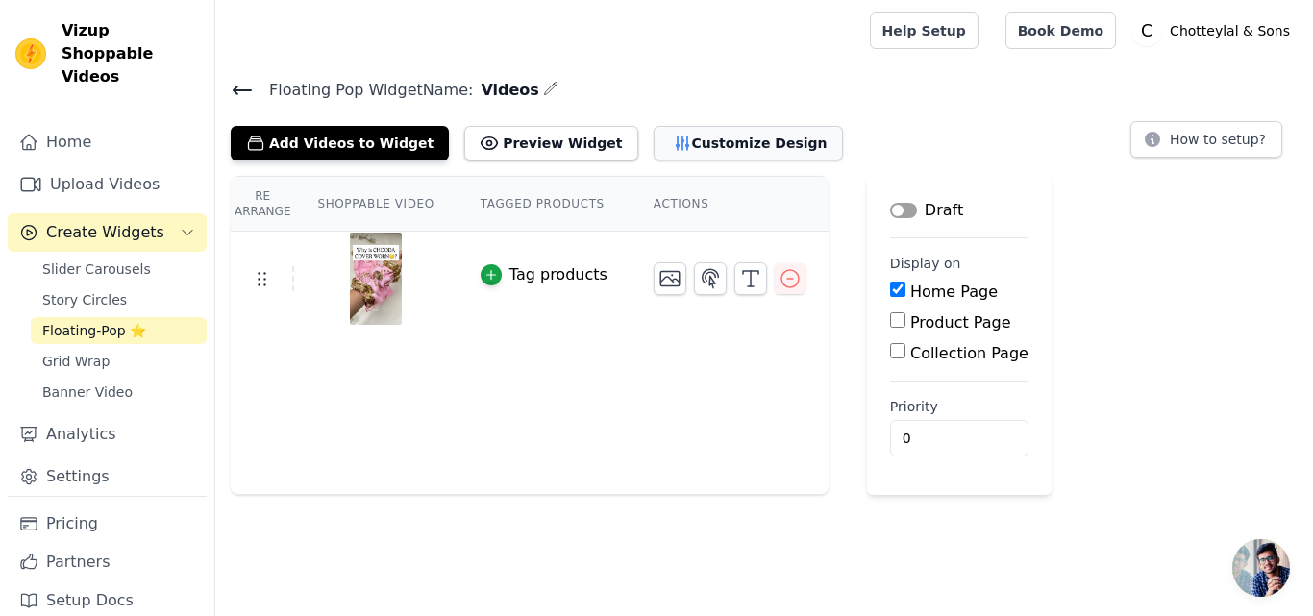
click at [694, 137] on button "Customize Design" at bounding box center [748, 143] width 189 height 35
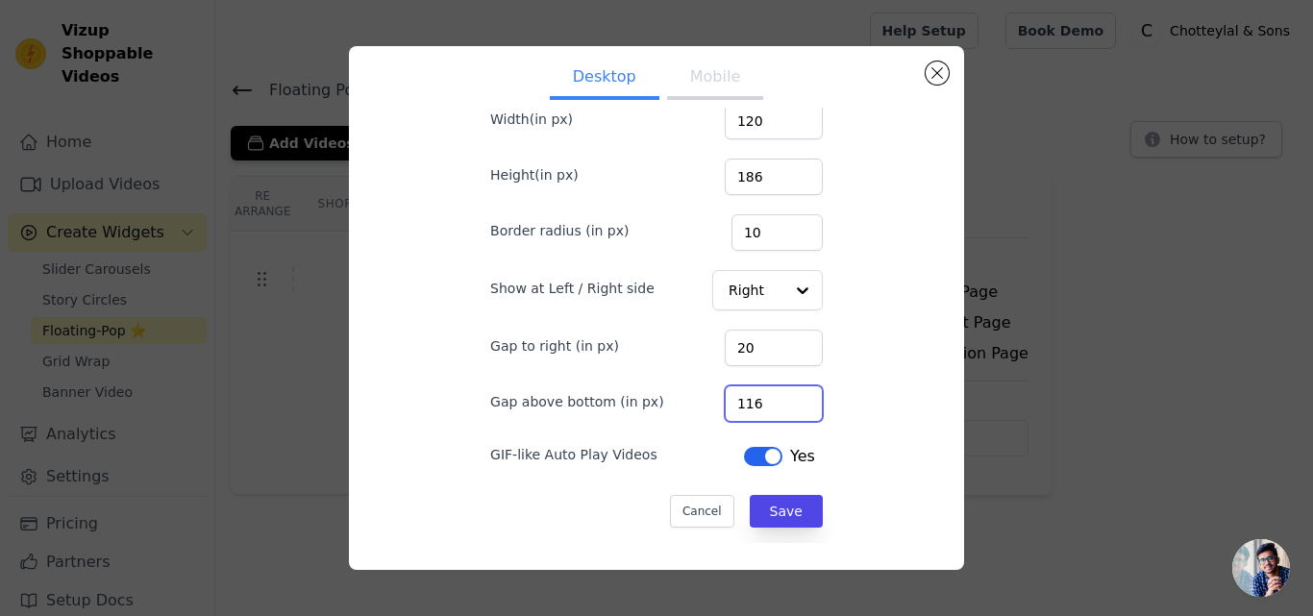
click at [779, 399] on input "116" at bounding box center [774, 403] width 98 height 37
click at [779, 399] on input "117" at bounding box center [774, 403] width 98 height 37
click at [779, 399] on input "118" at bounding box center [774, 403] width 98 height 37
click at [779, 399] on input "119" at bounding box center [774, 403] width 98 height 37
type input "120"
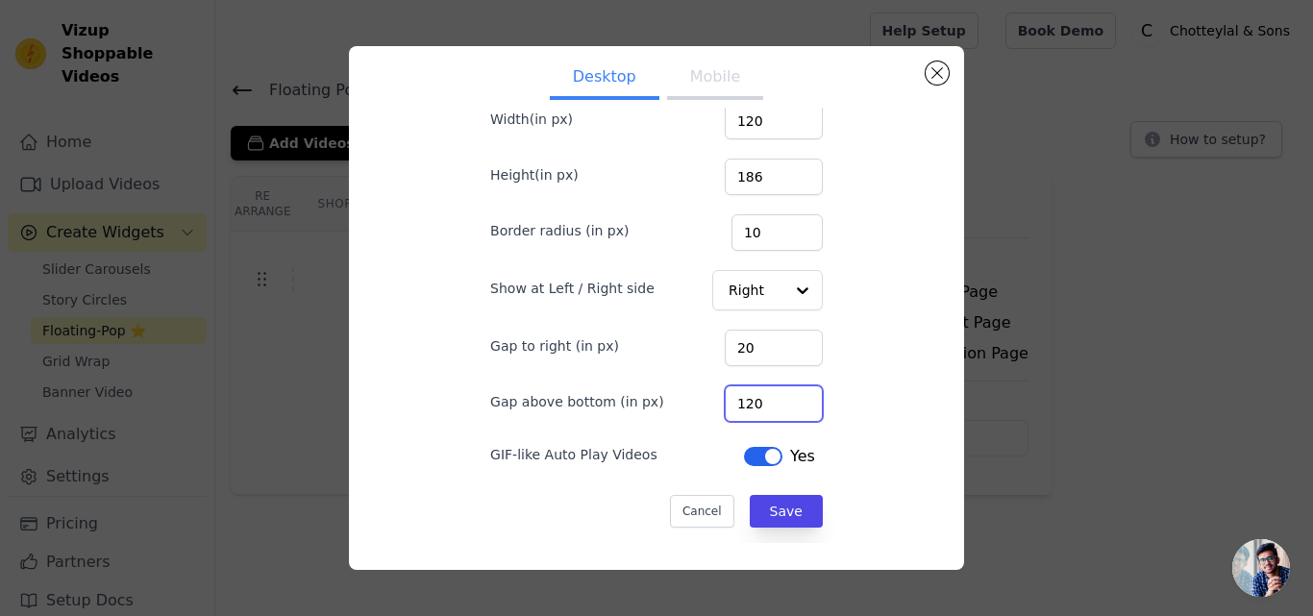
click at [779, 399] on input "120" at bounding box center [774, 403] width 98 height 37
click at [769, 506] on button "Save" at bounding box center [786, 511] width 73 height 33
click at [700, 76] on button "Mobile" at bounding box center [715, 79] width 96 height 42
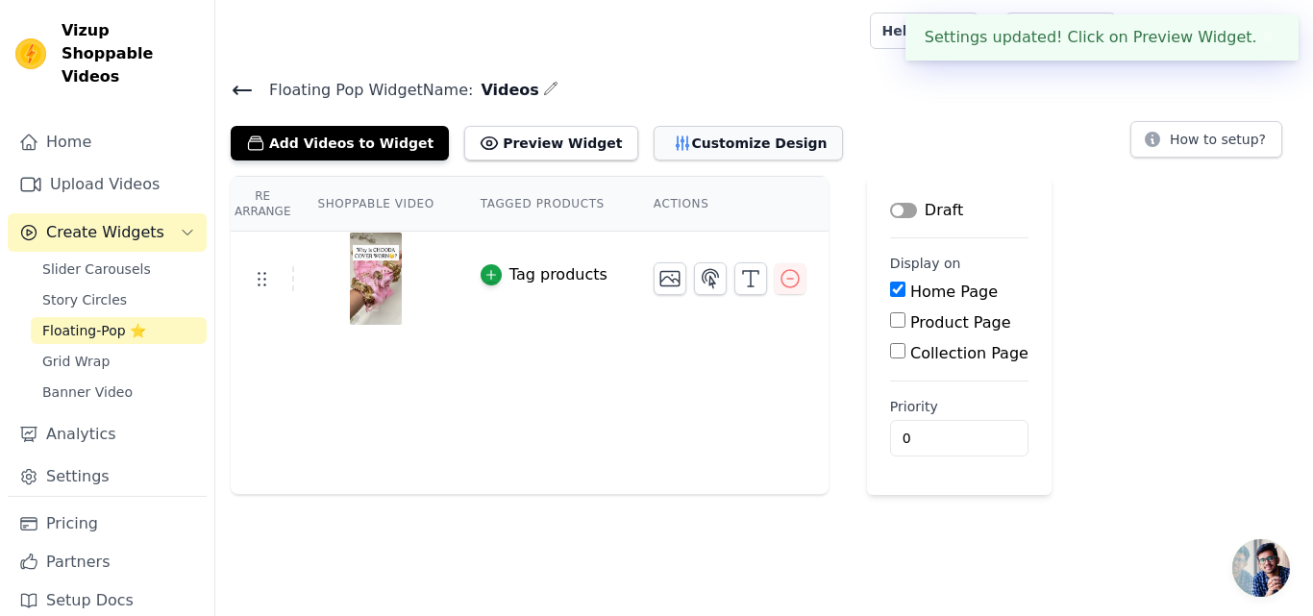
click at [682, 139] on button "Customize Design" at bounding box center [748, 143] width 189 height 35
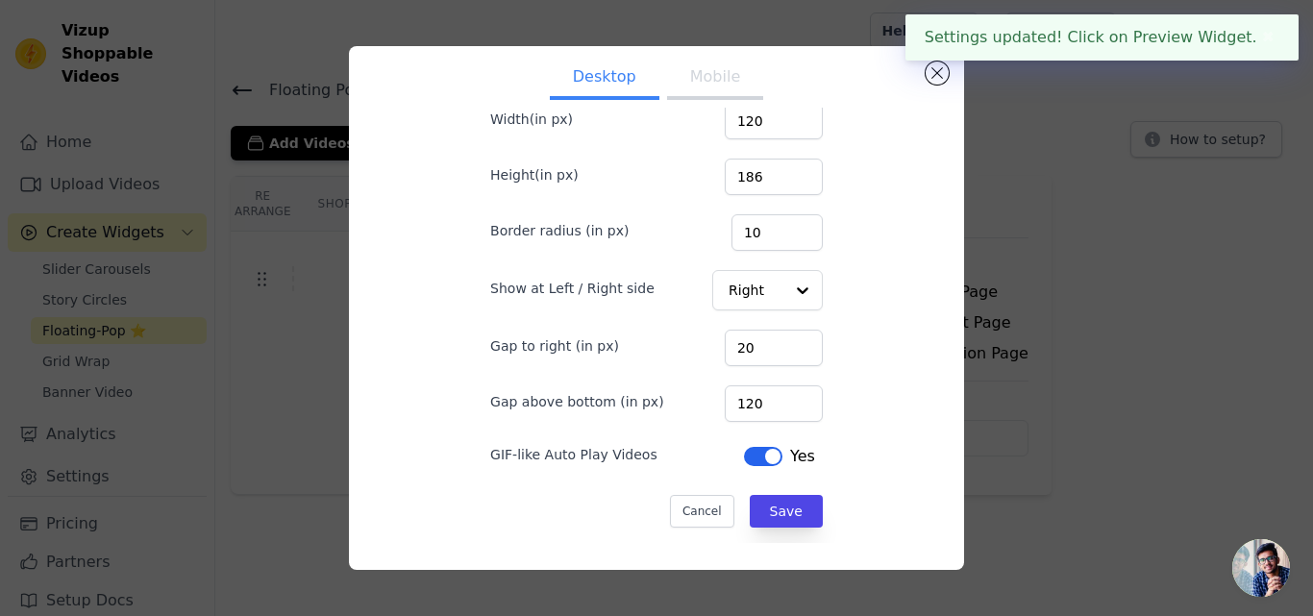
click at [695, 92] on button "Mobile" at bounding box center [715, 79] width 96 height 42
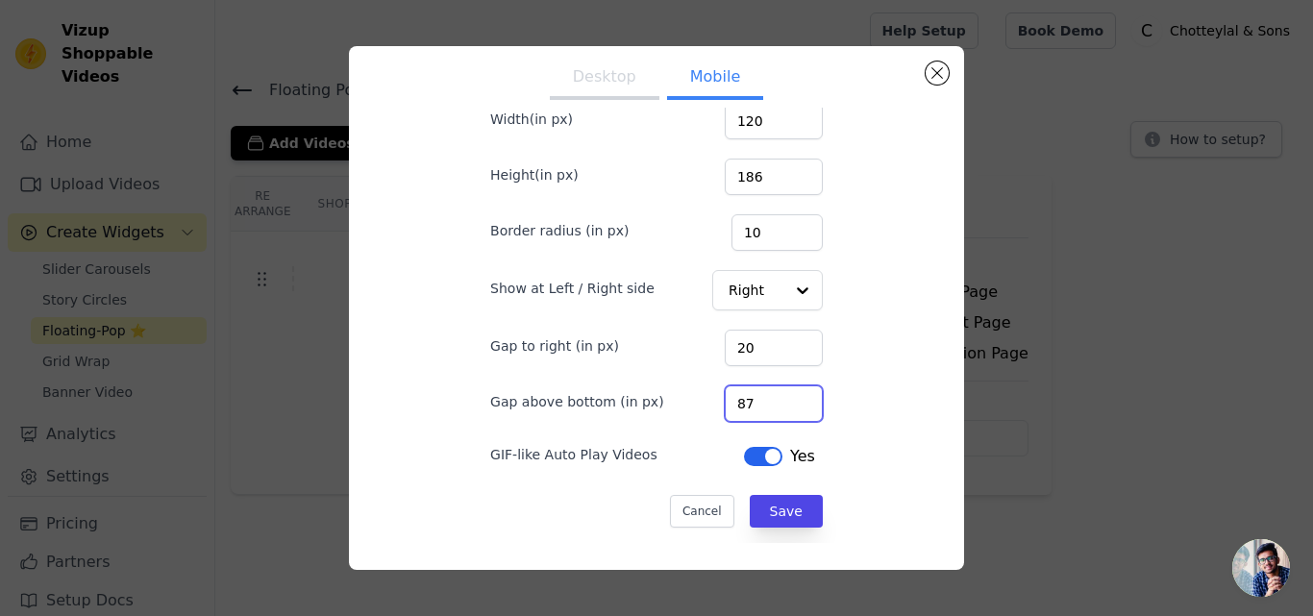
click at [777, 399] on input "87" at bounding box center [774, 403] width 98 height 37
click at [777, 399] on input "88" at bounding box center [774, 403] width 98 height 37
click at [777, 399] on input "89" at bounding box center [774, 403] width 98 height 37
type input "90"
click at [777, 398] on input "90" at bounding box center [774, 403] width 98 height 37
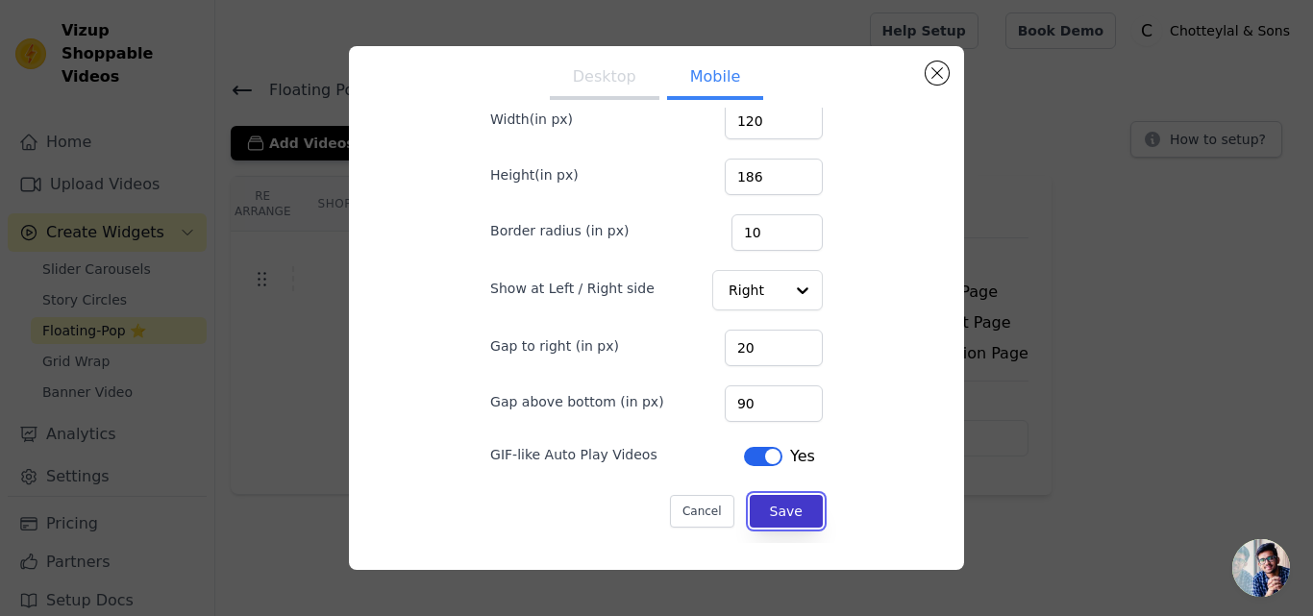
click at [776, 516] on button "Save" at bounding box center [786, 511] width 73 height 33
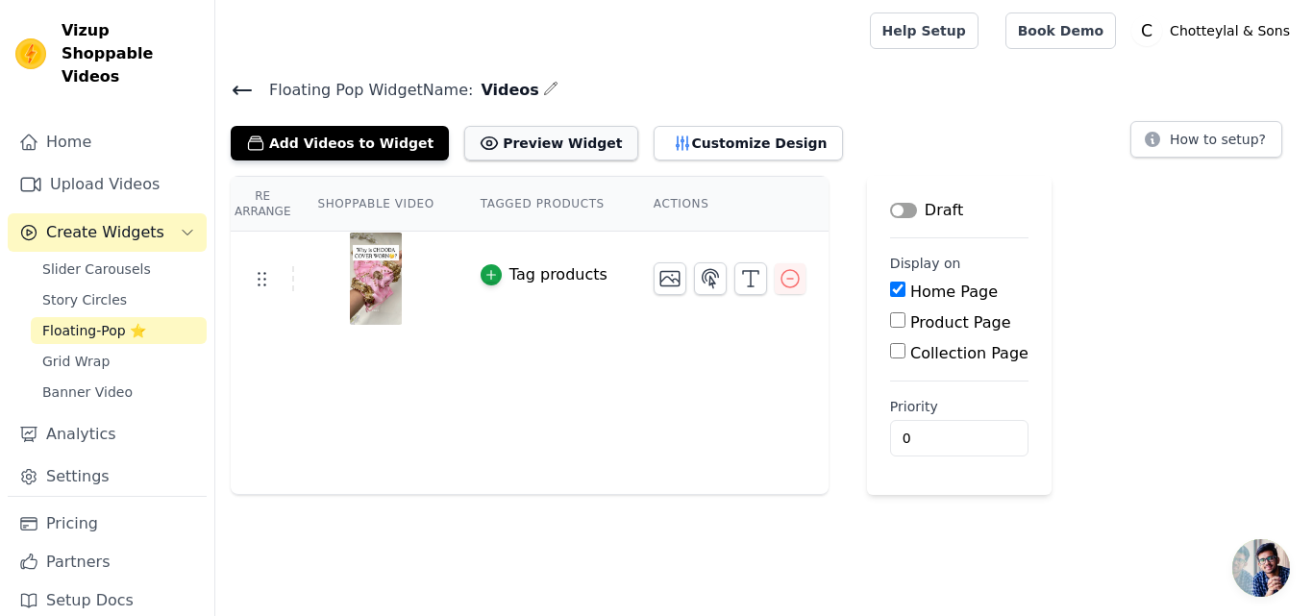
click at [527, 137] on button "Preview Widget" at bounding box center [550, 143] width 173 height 35
click at [671, 136] on button "Customize Design" at bounding box center [748, 143] width 189 height 35
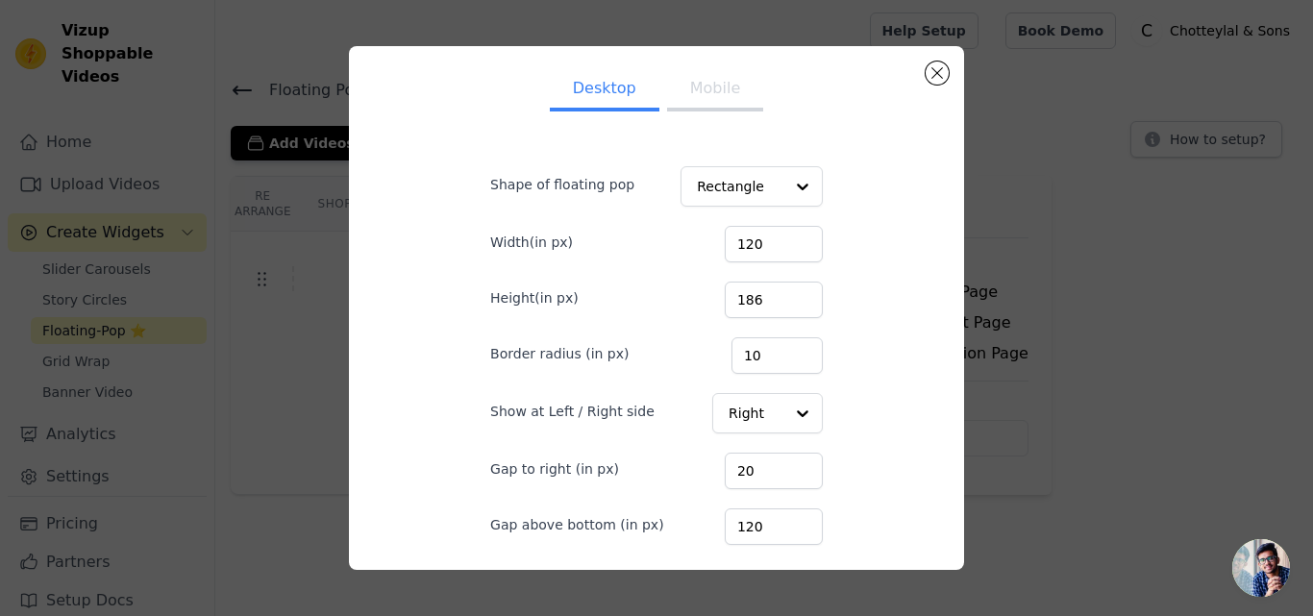
scroll to position [0, 0]
click at [778, 243] on input "130" at bounding box center [774, 247] width 98 height 37
click at [778, 243] on input "131" at bounding box center [774, 247] width 98 height 37
click at [778, 243] on input "132" at bounding box center [774, 247] width 98 height 37
click at [778, 243] on input "133" at bounding box center [774, 247] width 98 height 37
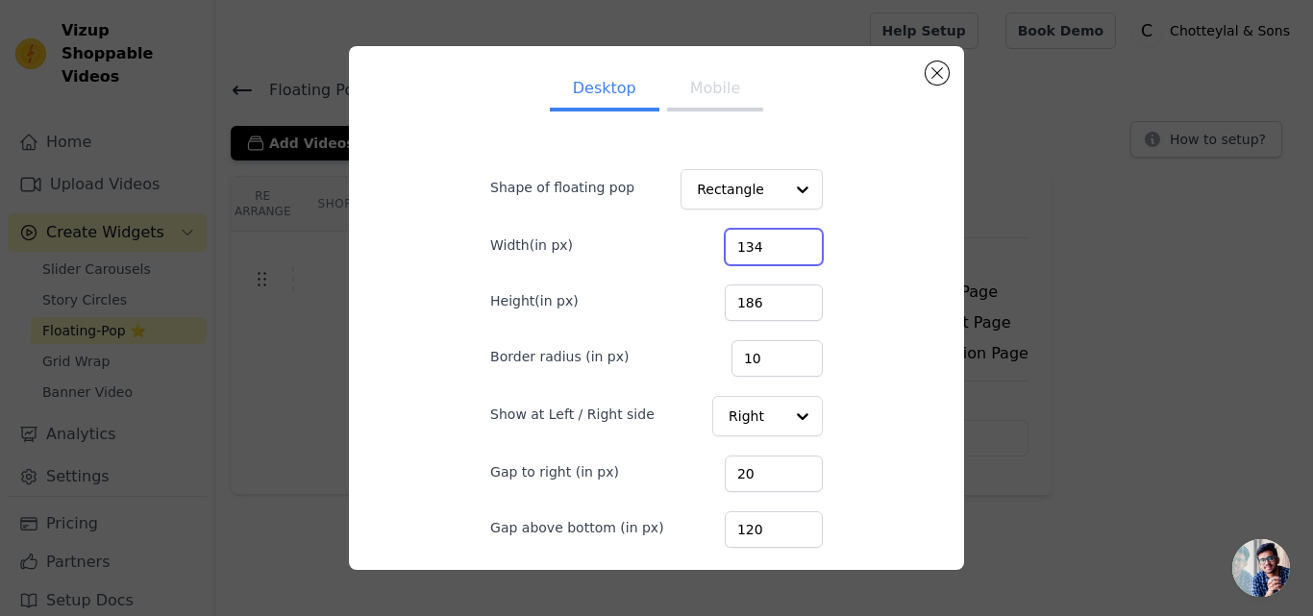
click at [778, 243] on input "134" at bounding box center [774, 247] width 98 height 37
type input "135"
click at [778, 243] on input "135" at bounding box center [774, 247] width 98 height 37
click at [780, 299] on input "203" at bounding box center [774, 303] width 98 height 37
click at [780, 299] on input "204" at bounding box center [774, 303] width 98 height 37
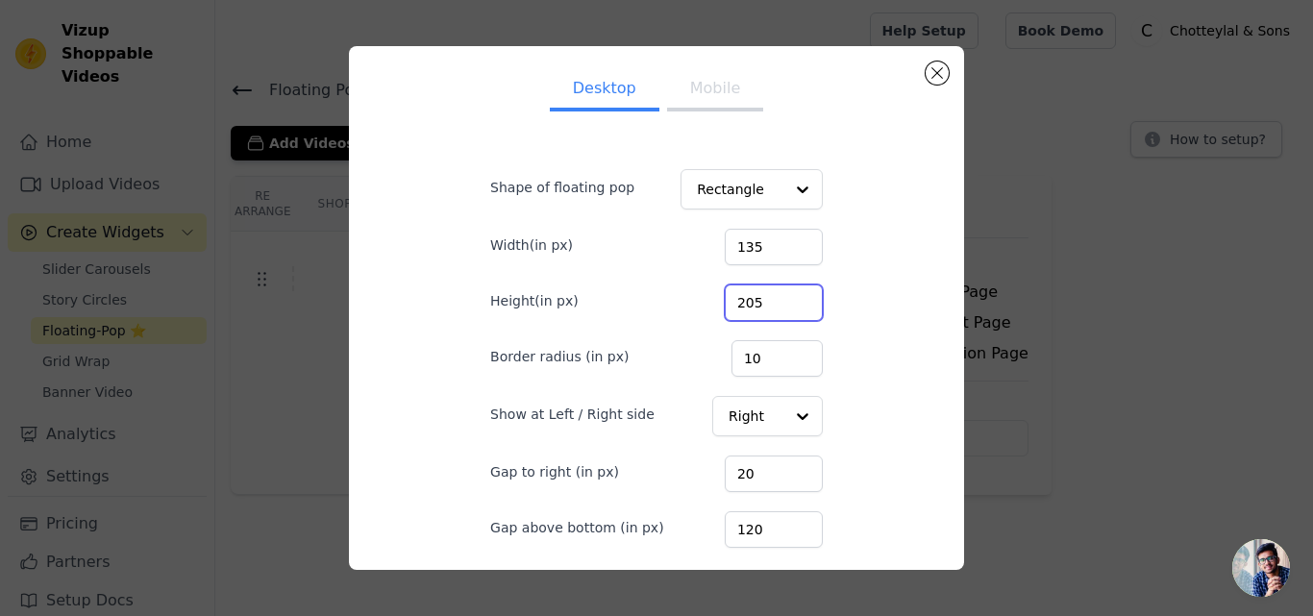
click at [780, 299] on input "205" at bounding box center [774, 303] width 98 height 37
click at [780, 299] on input "206" at bounding box center [774, 303] width 98 height 37
click at [780, 299] on input "207" at bounding box center [774, 303] width 98 height 37
type input "208"
click at [780, 299] on input "208" at bounding box center [774, 303] width 98 height 37
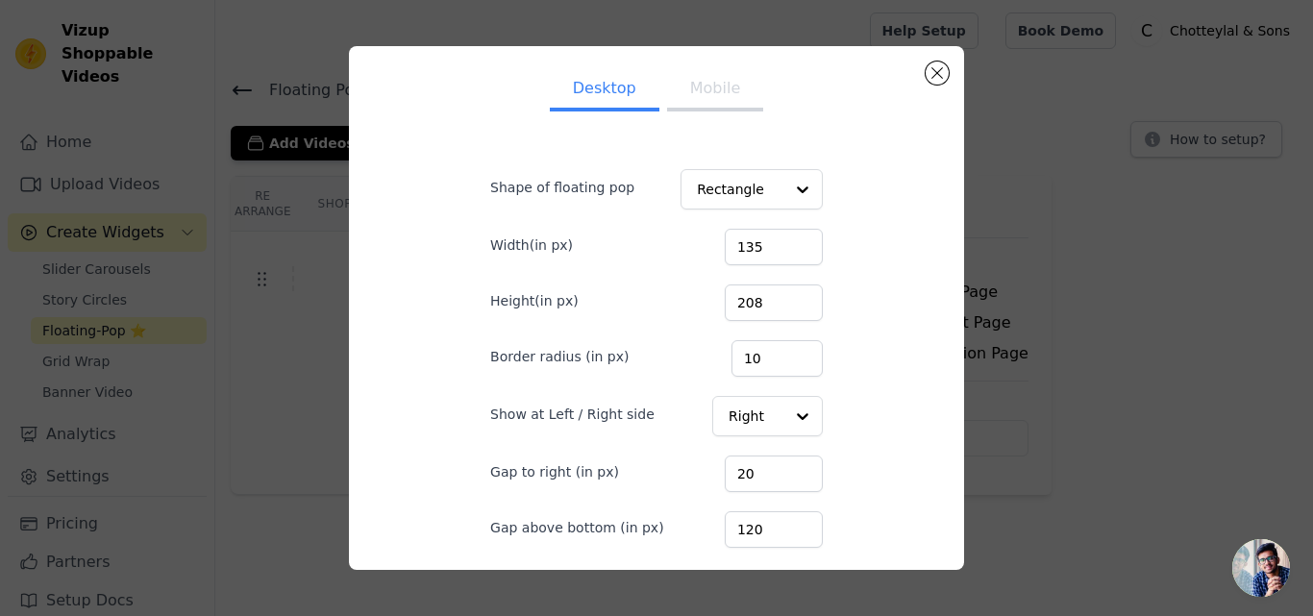
click at [708, 109] on button "Mobile" at bounding box center [715, 90] width 96 height 42
click at [602, 91] on button "Desktop" at bounding box center [605, 90] width 110 height 42
click at [780, 296] on input "209" at bounding box center [774, 303] width 98 height 37
click at [780, 296] on input "210" at bounding box center [774, 303] width 98 height 37
click at [780, 296] on input "211" at bounding box center [774, 303] width 98 height 37
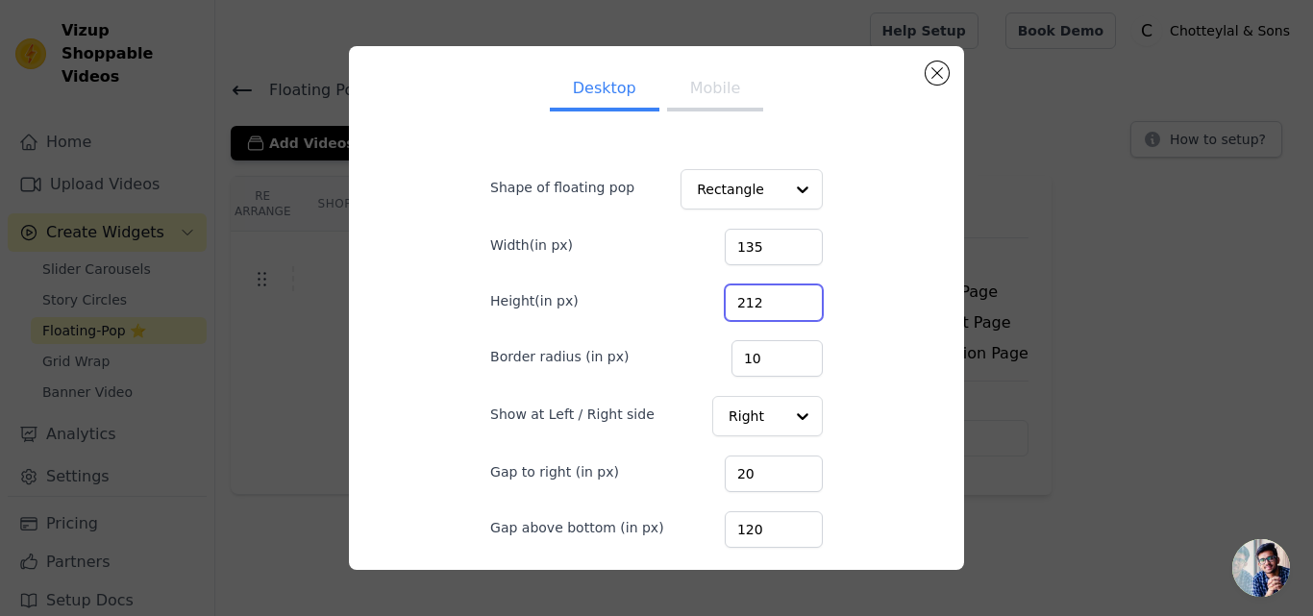
click at [780, 296] on input "212" at bounding box center [774, 303] width 98 height 37
click at [780, 296] on input "213" at bounding box center [774, 303] width 98 height 37
click at [781, 307] on input "212" at bounding box center [774, 303] width 98 height 37
click at [781, 307] on input "211" at bounding box center [774, 303] width 98 height 37
type input "210"
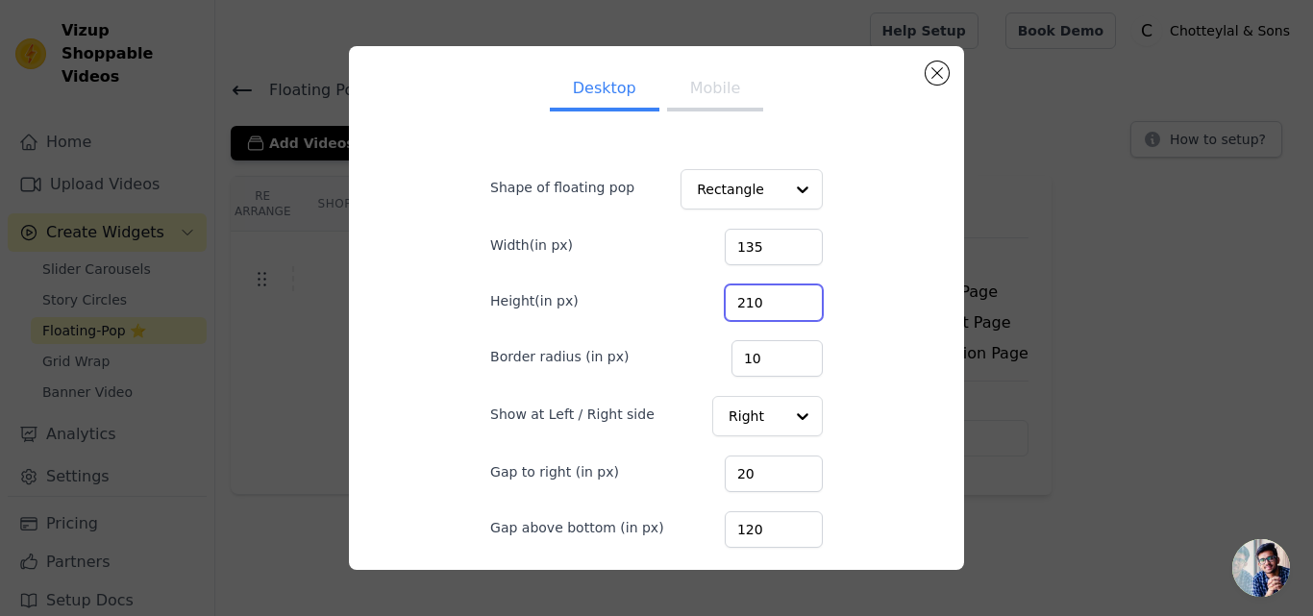
click at [781, 307] on input "210" at bounding box center [774, 303] width 98 height 37
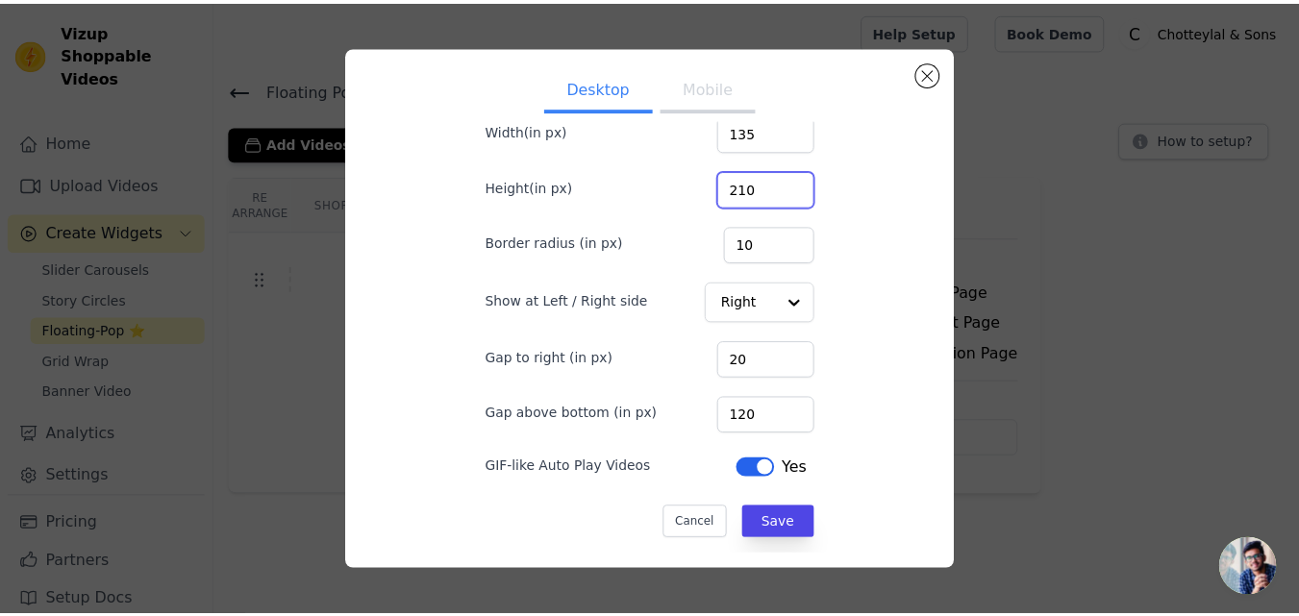
scroll to position [12, 0]
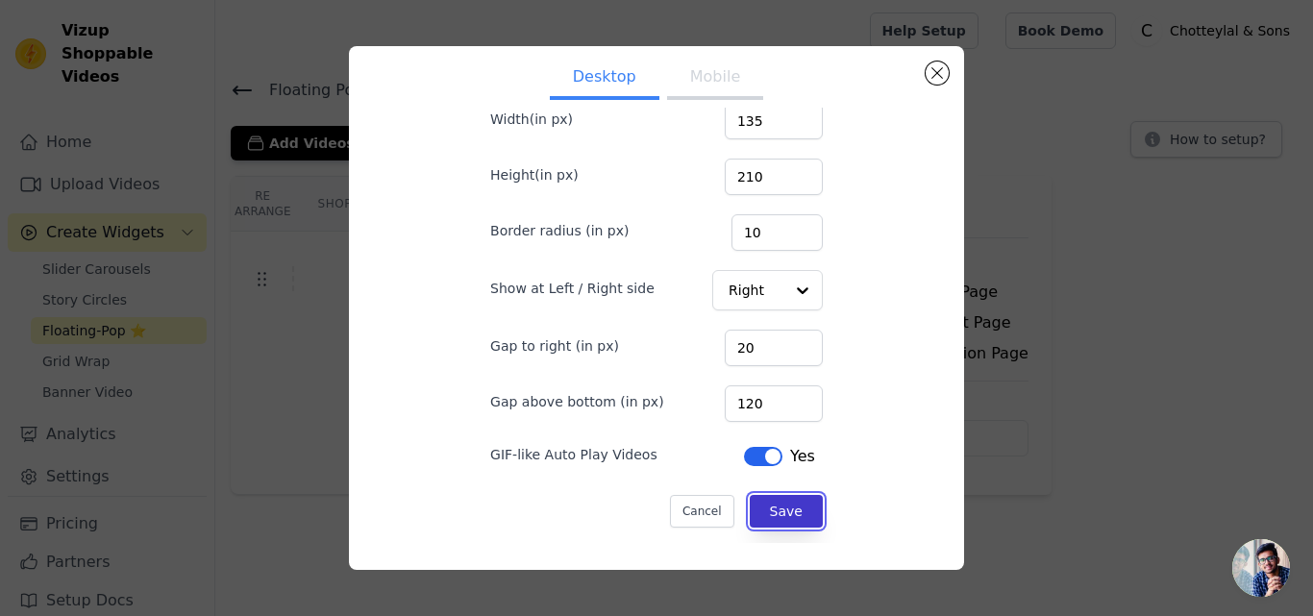
click at [789, 514] on button "Save" at bounding box center [786, 511] width 73 height 33
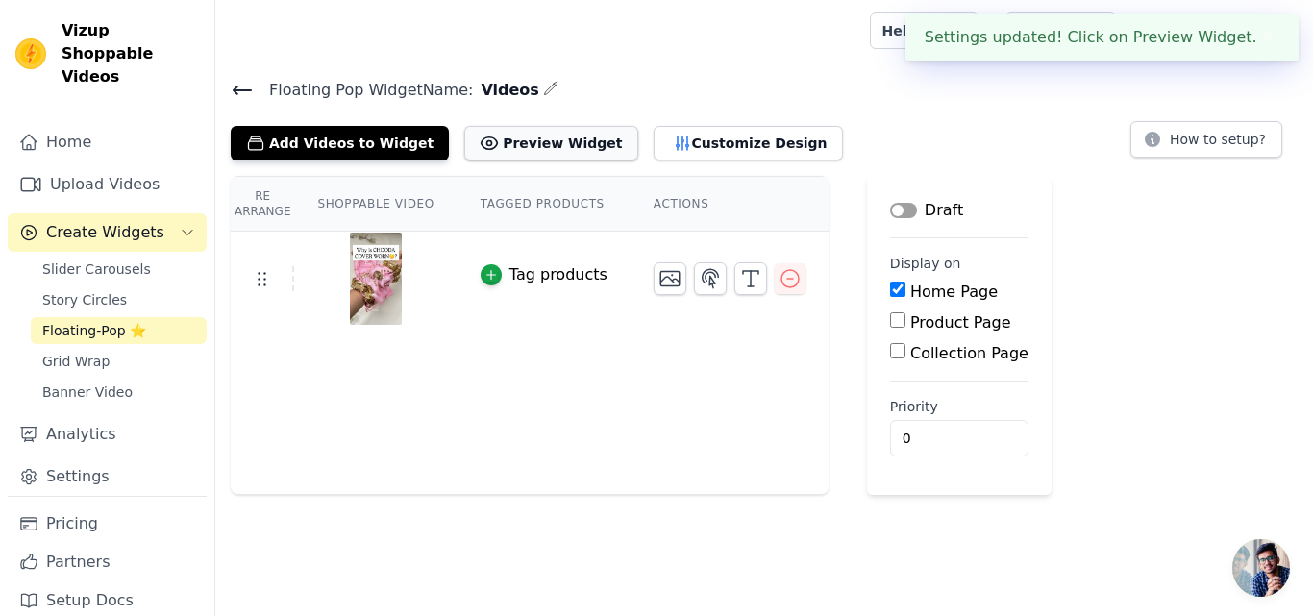
click at [547, 143] on button "Preview Widget" at bounding box center [550, 143] width 173 height 35
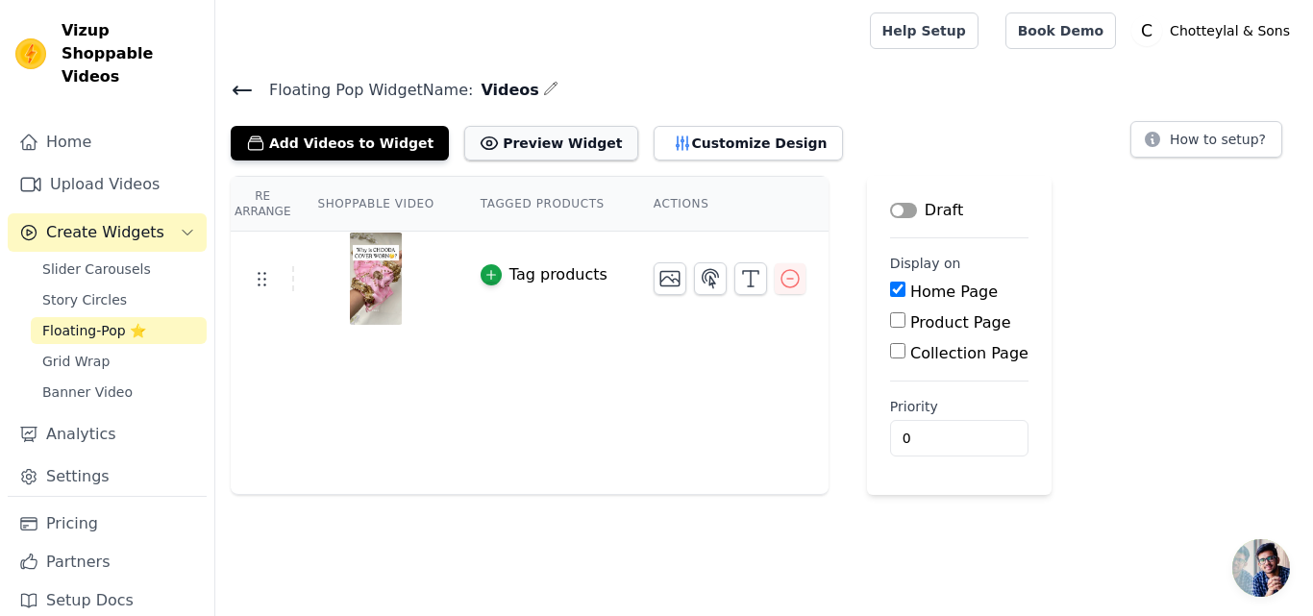
click at [531, 146] on button "Preview Widget" at bounding box center [550, 143] width 173 height 35
click at [91, 123] on link "Home" at bounding box center [107, 142] width 199 height 38
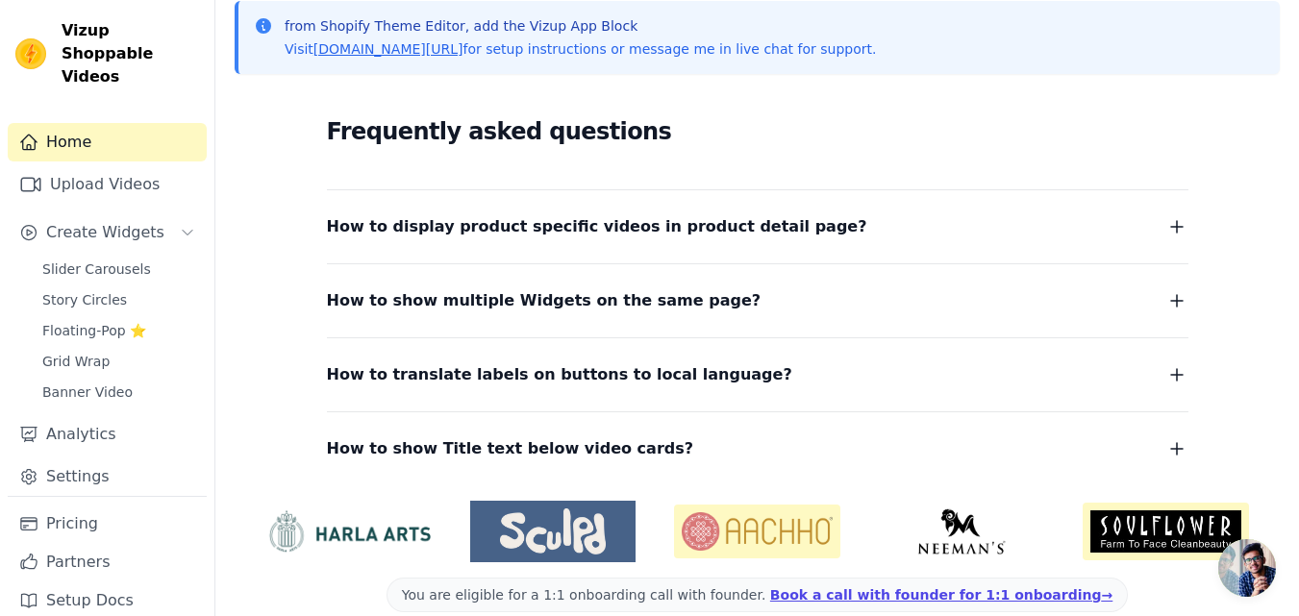
scroll to position [462, 0]
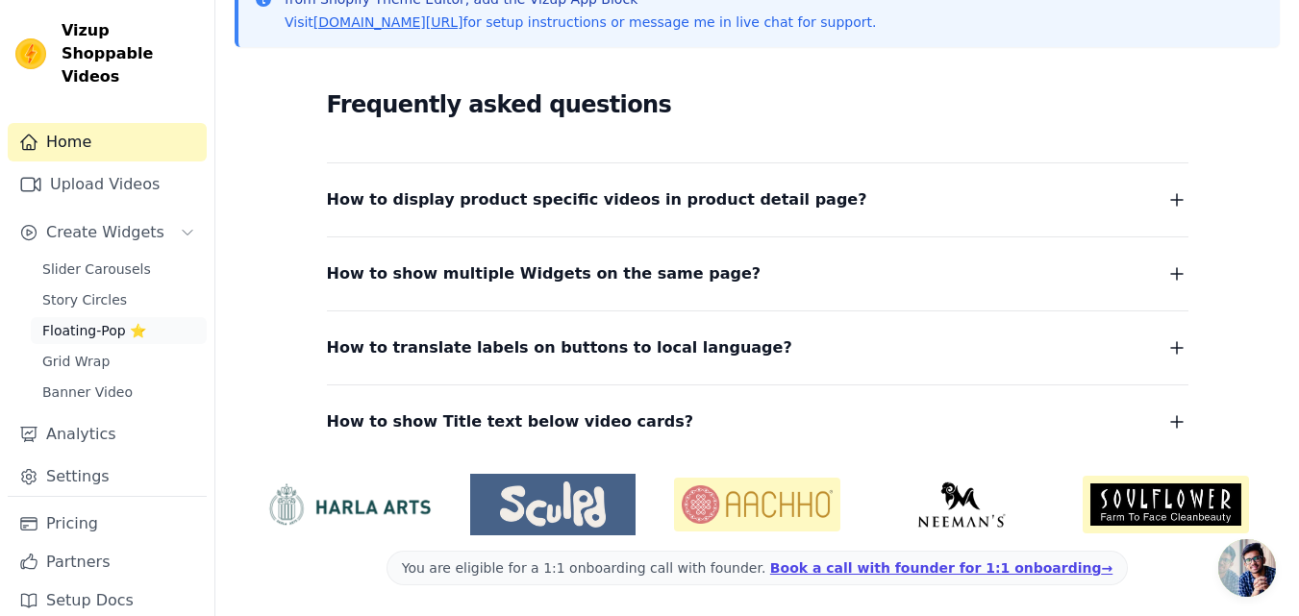
click at [137, 321] on span "Floating-Pop ⭐" at bounding box center [94, 330] width 104 height 19
